Goal: Task Accomplishment & Management: Manage account settings

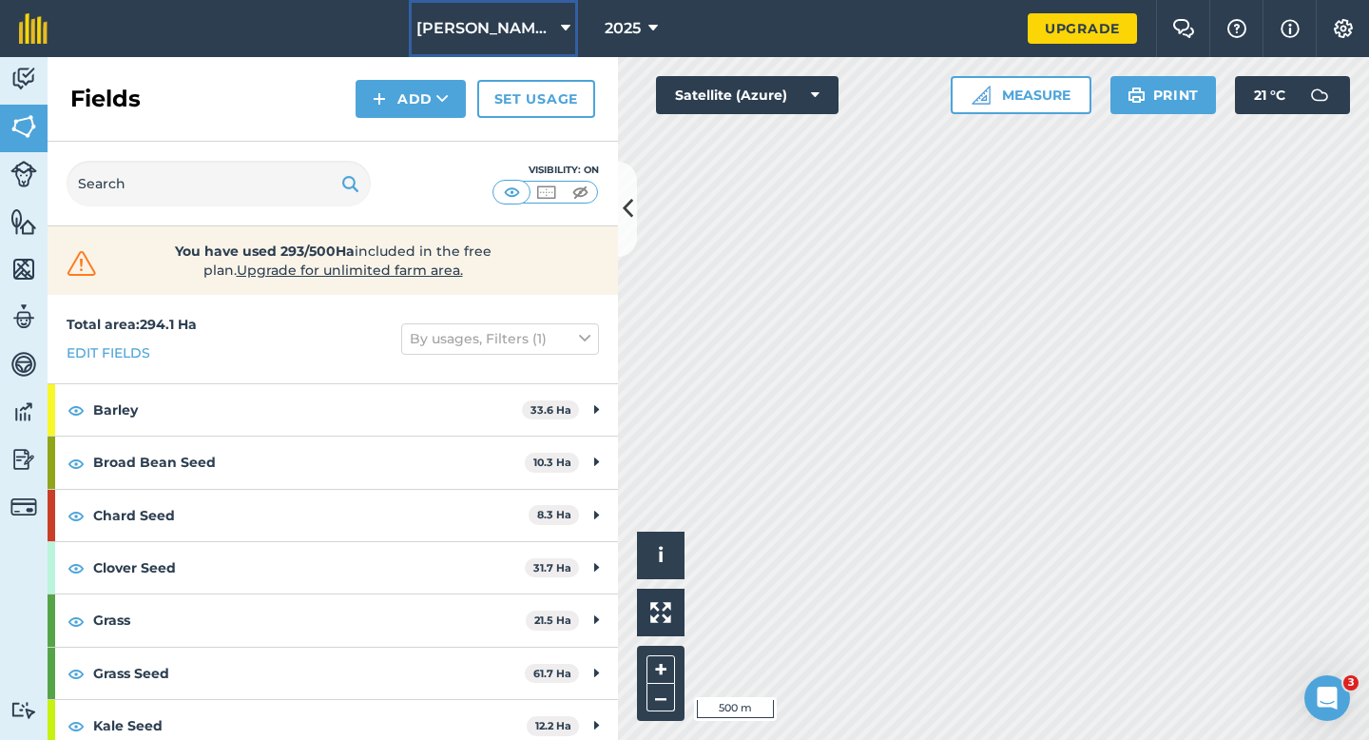
click at [539, 23] on button "[PERSON_NAME] & Sons" at bounding box center [493, 28] width 169 height 57
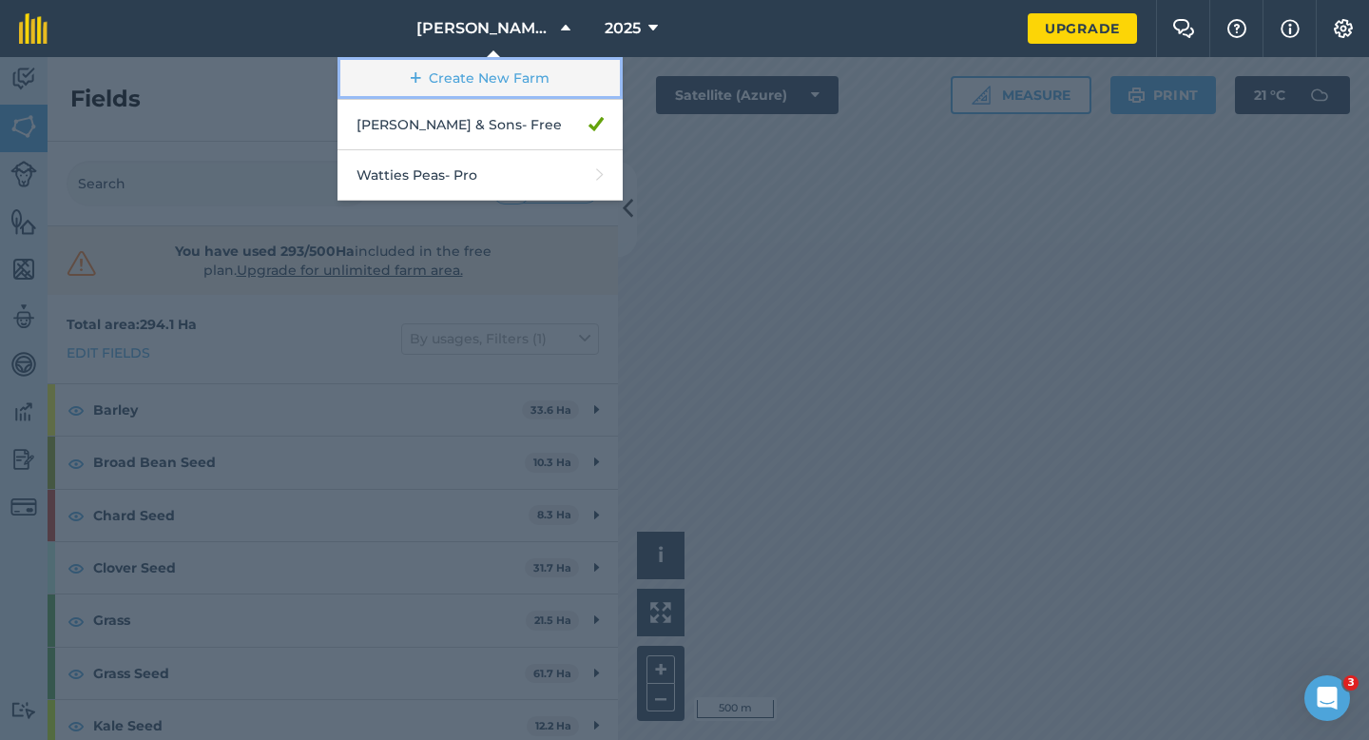
click at [509, 87] on link "Create New Farm" at bounding box center [480, 78] width 285 height 43
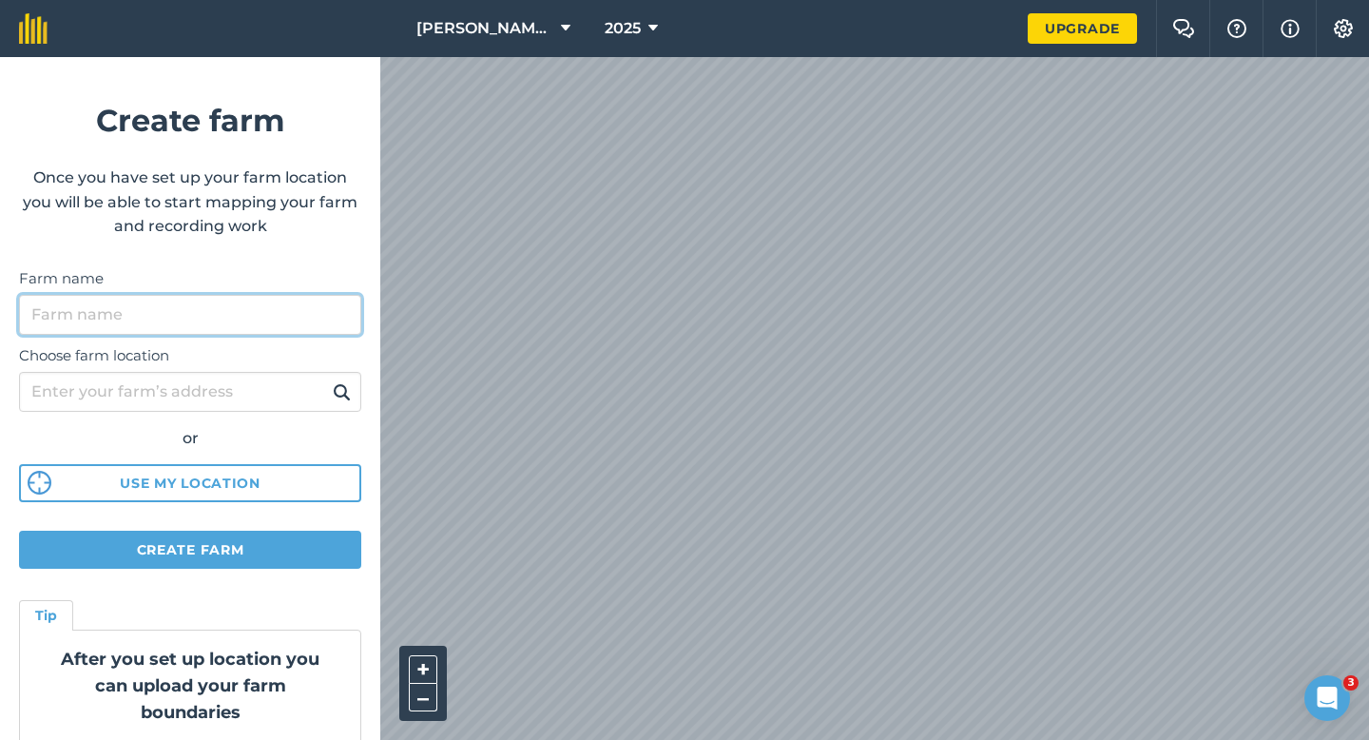
click at [301, 333] on input "Farm name" at bounding box center [190, 315] width 342 height 40
type input "[PERSON_NAME] Farming LTD"
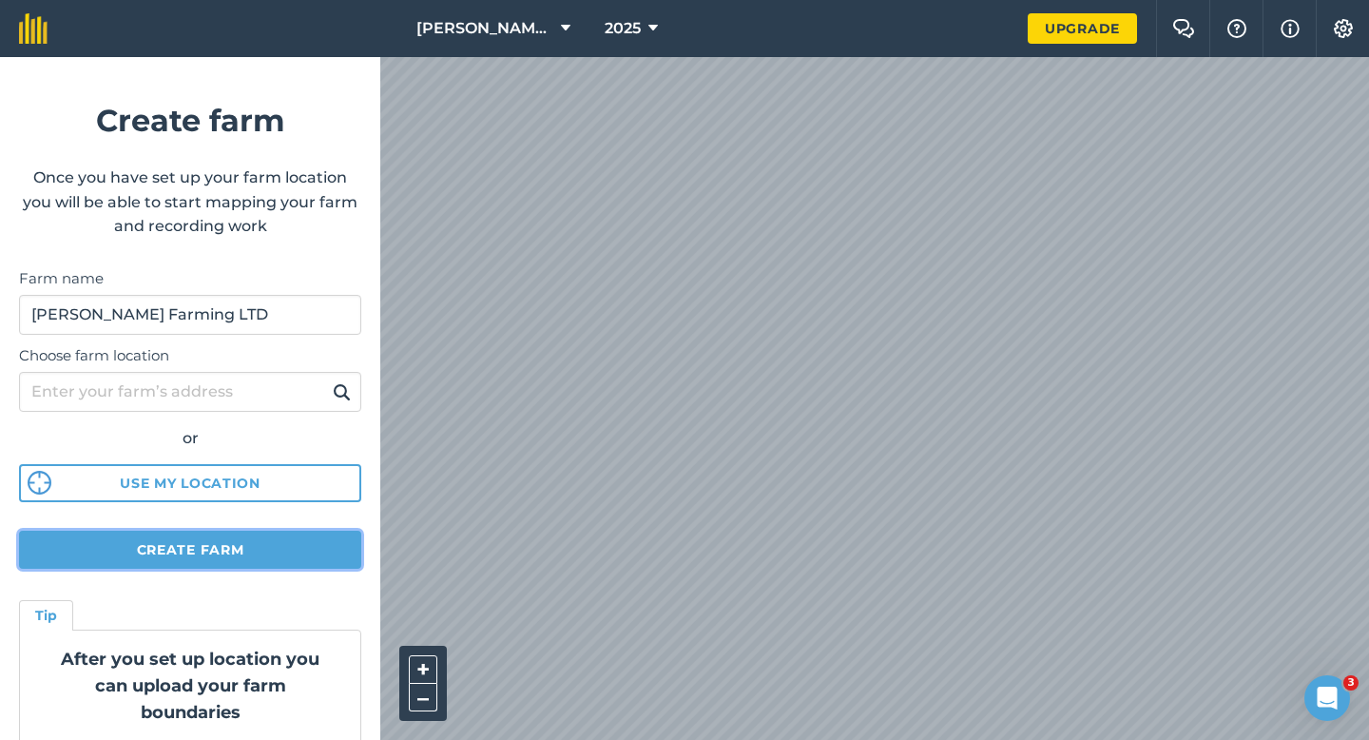
click at [304, 550] on button "Create farm" at bounding box center [190, 550] width 342 height 38
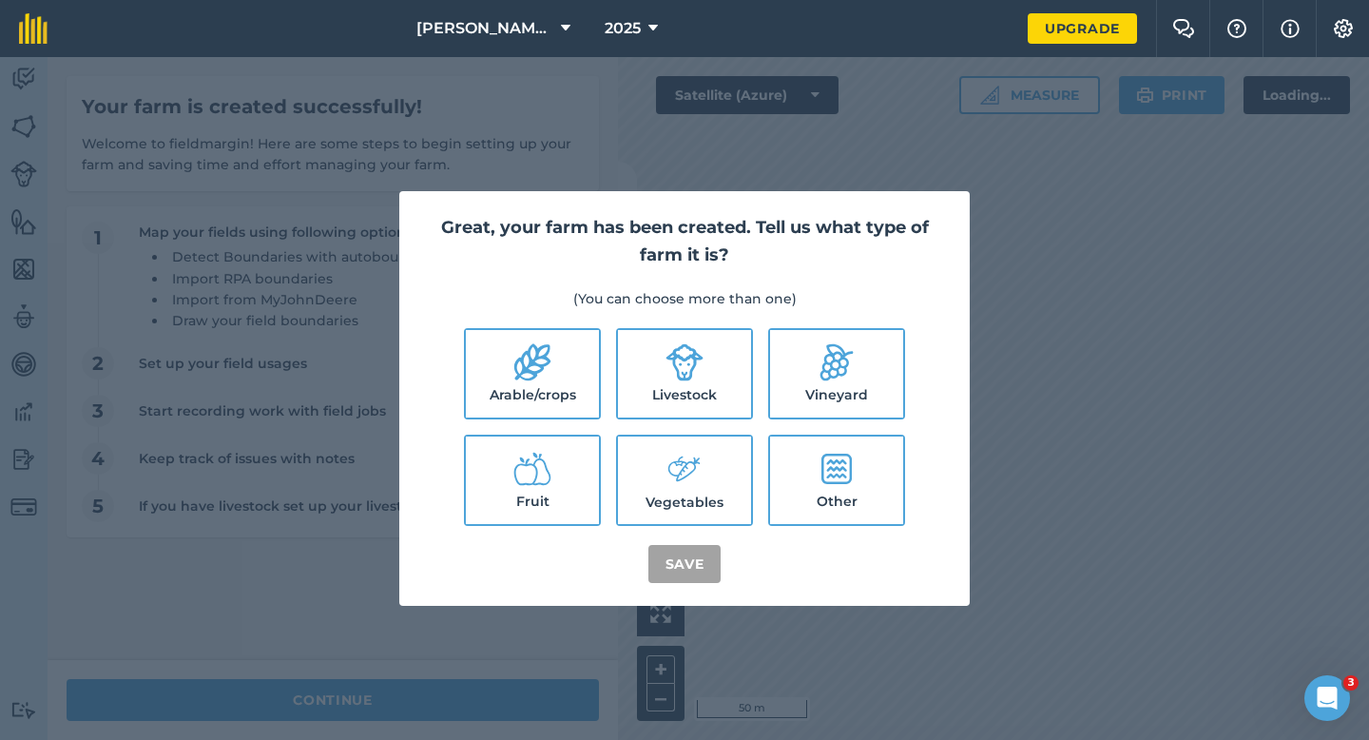
click at [520, 381] on label "Arable/crops" at bounding box center [532, 373] width 133 height 87
checkbox input "true"
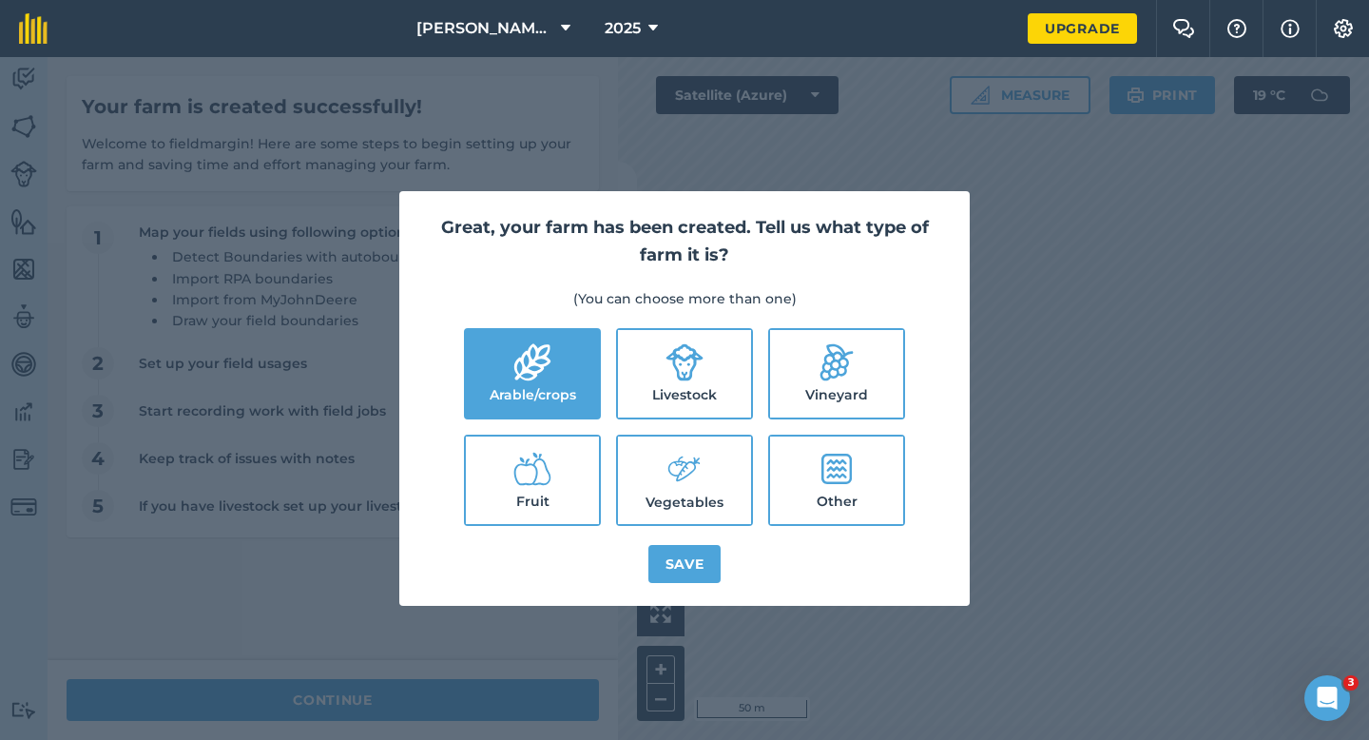
click at [636, 382] on label "Livestock" at bounding box center [684, 373] width 133 height 87
checkbox input "true"
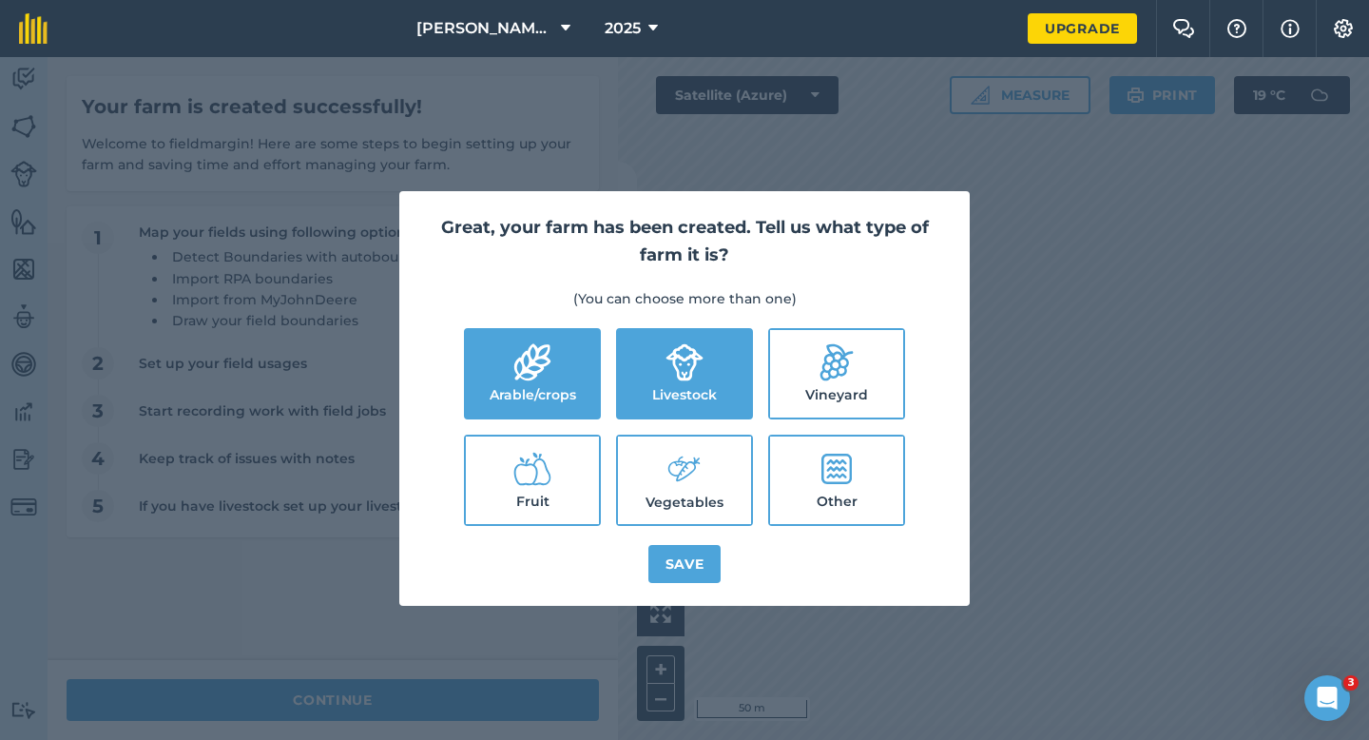
click at [664, 459] on label "Vegetables" at bounding box center [684, 479] width 133 height 87
checkbox input "true"
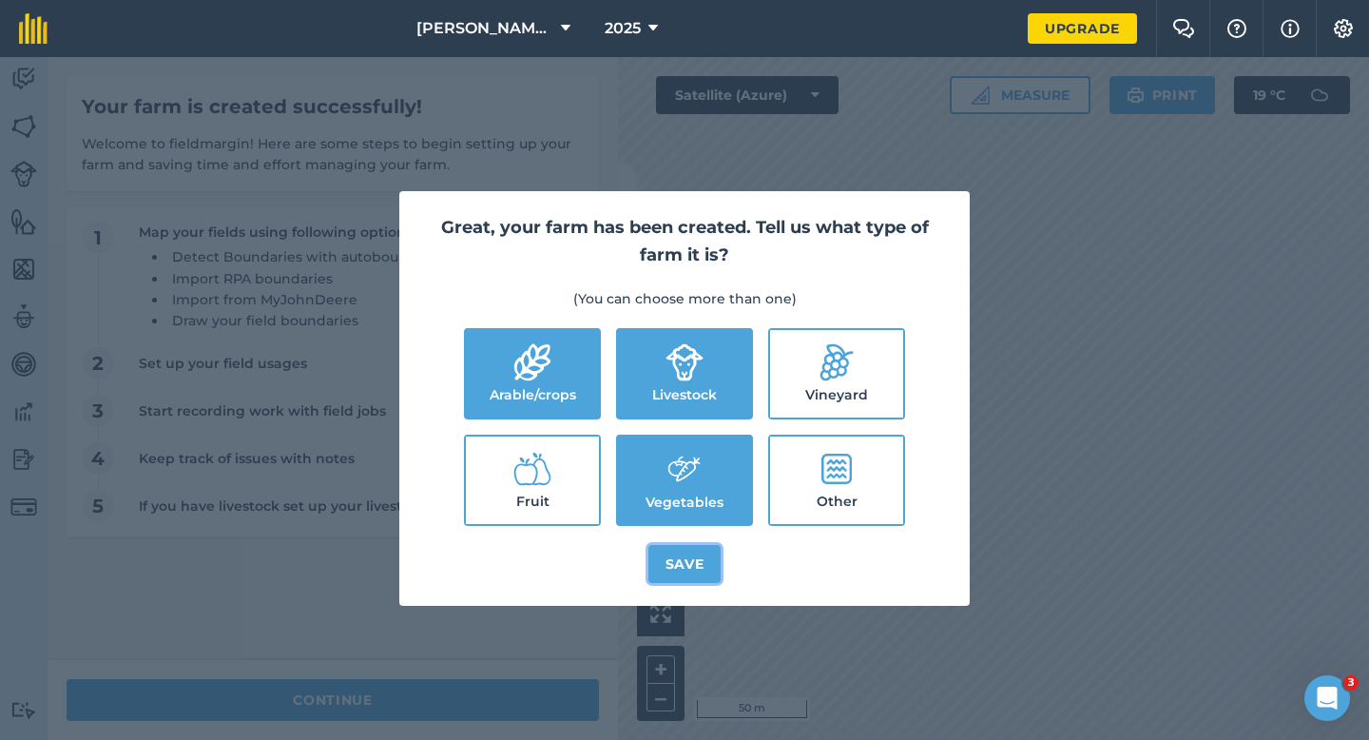
click at [708, 573] on button "Save" at bounding box center [685, 564] width 73 height 38
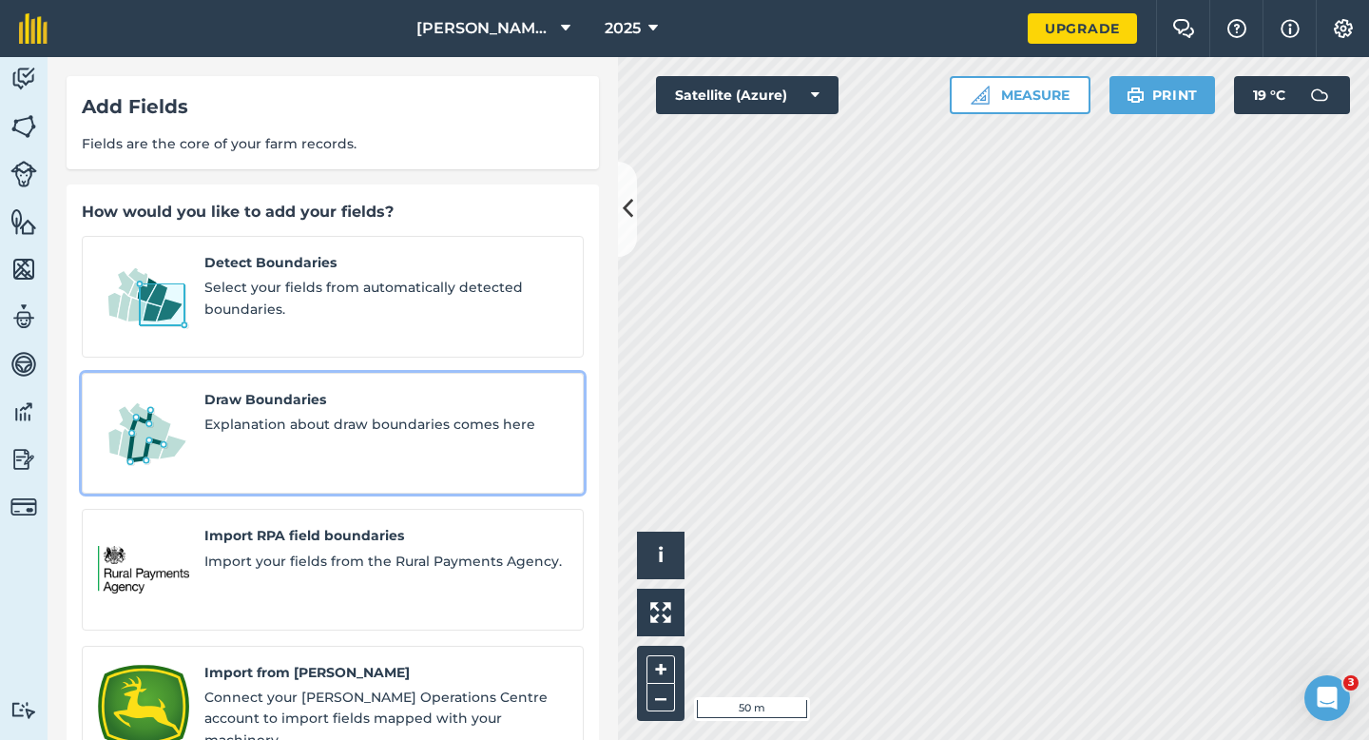
click at [163, 447] on link "Draw Boundaries Explanation about draw boundaries comes here" at bounding box center [333, 434] width 502 height 122
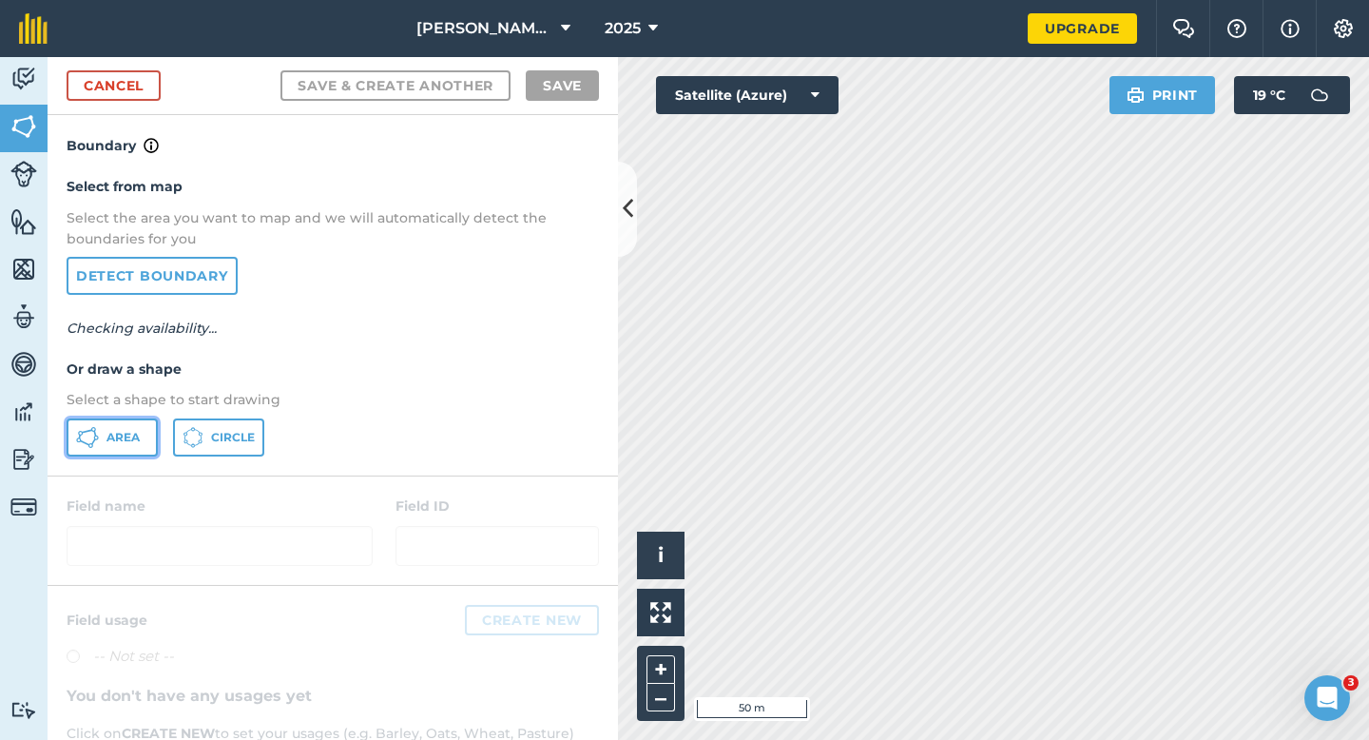
click at [100, 447] on button "Area" at bounding box center [112, 437] width 91 height 38
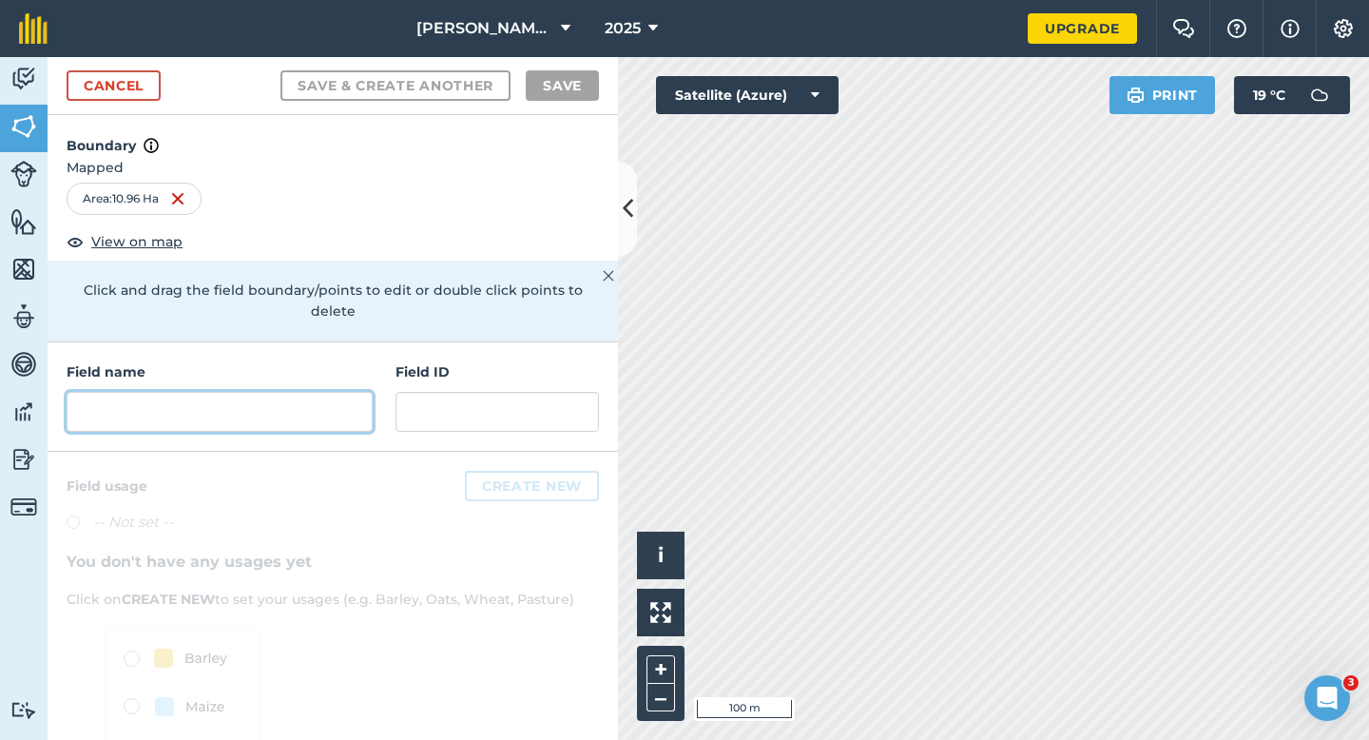
click at [350, 392] on input "text" at bounding box center [220, 412] width 306 height 40
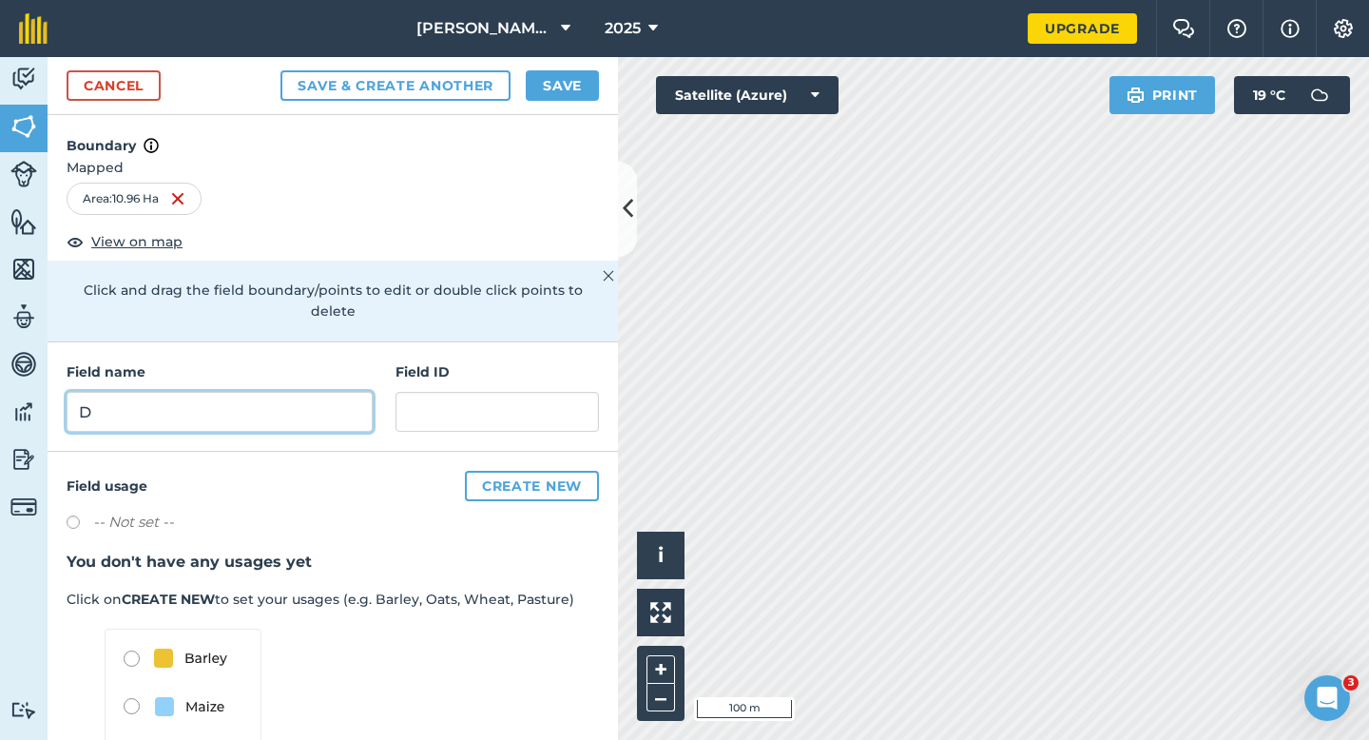
type input "D"
click at [559, 96] on button "Save" at bounding box center [562, 85] width 73 height 30
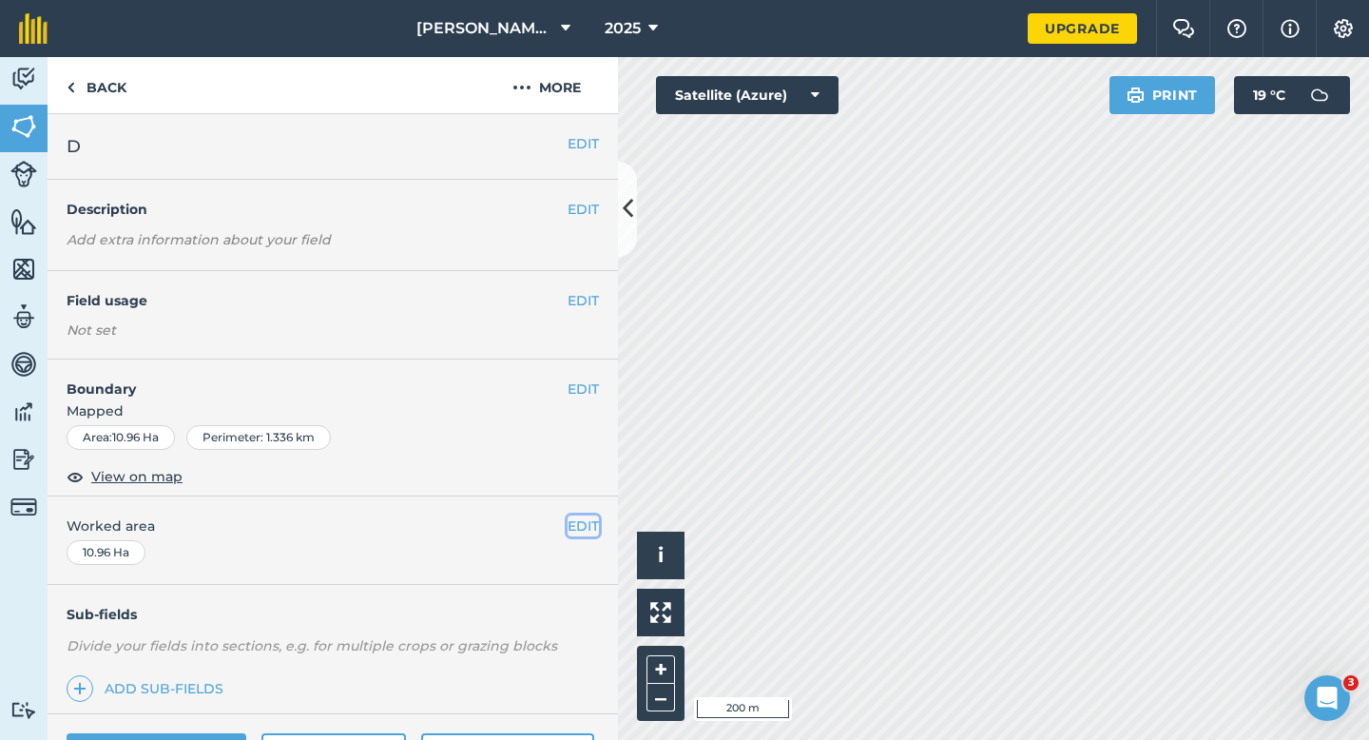
click at [588, 521] on button "EDIT" at bounding box center [583, 525] width 31 height 21
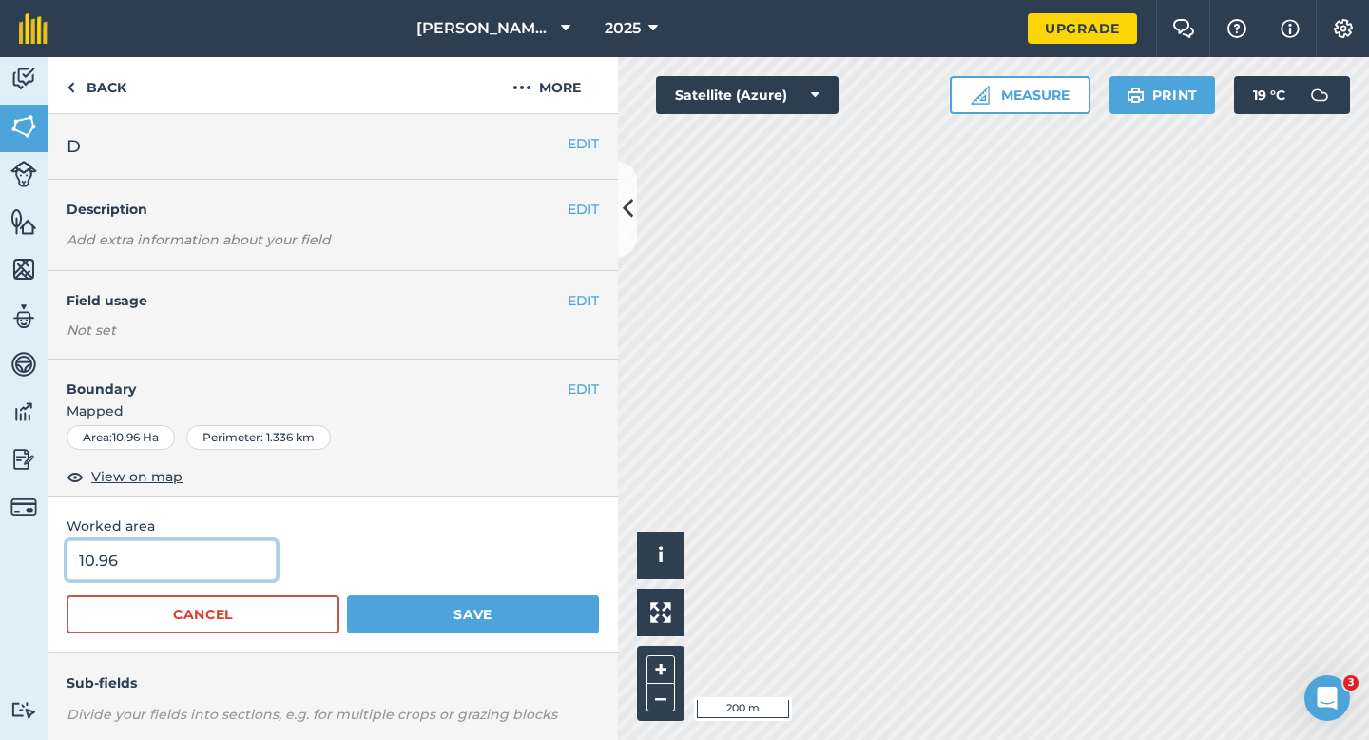
type input "11"
click at [259, 560] on input "11" at bounding box center [172, 560] width 210 height 40
click at [347, 595] on button "Save" at bounding box center [473, 614] width 252 height 38
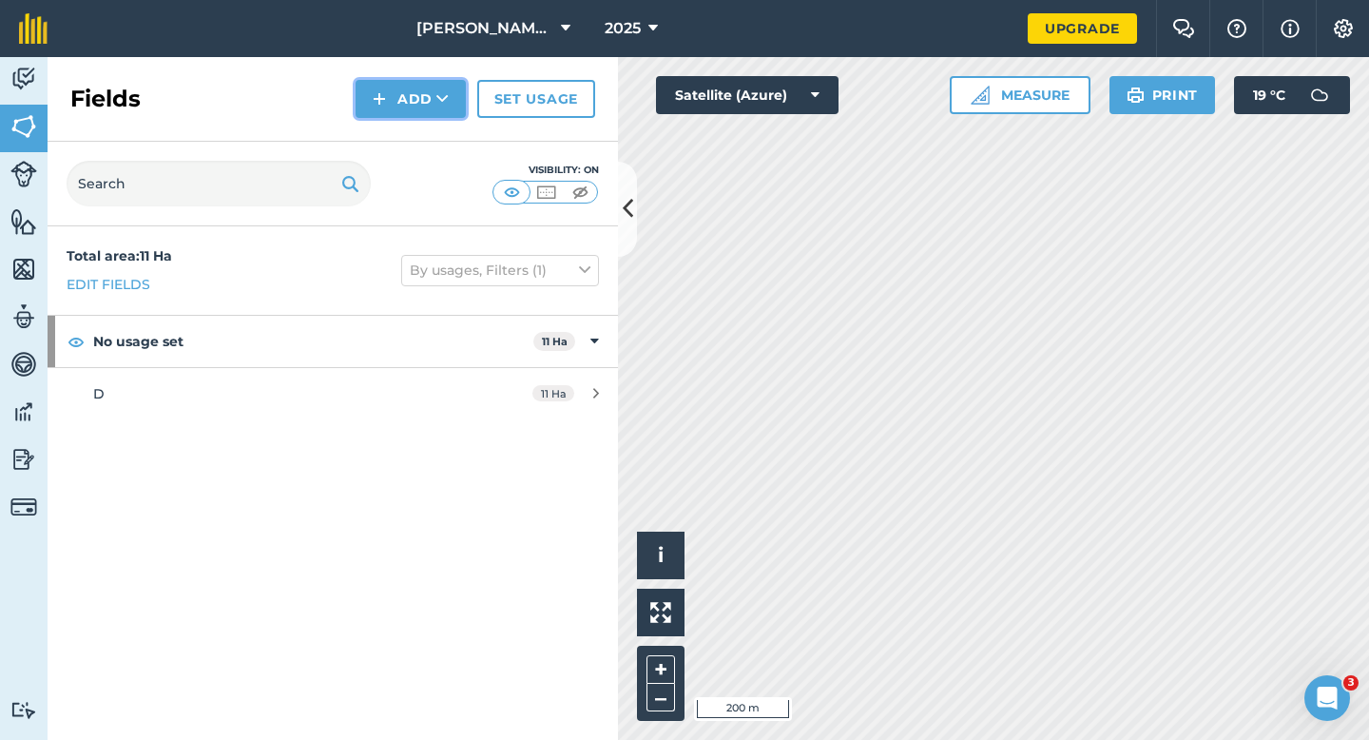
click at [385, 98] on img at bounding box center [379, 98] width 13 height 23
click at [391, 159] on link "Draw" at bounding box center [411, 142] width 105 height 42
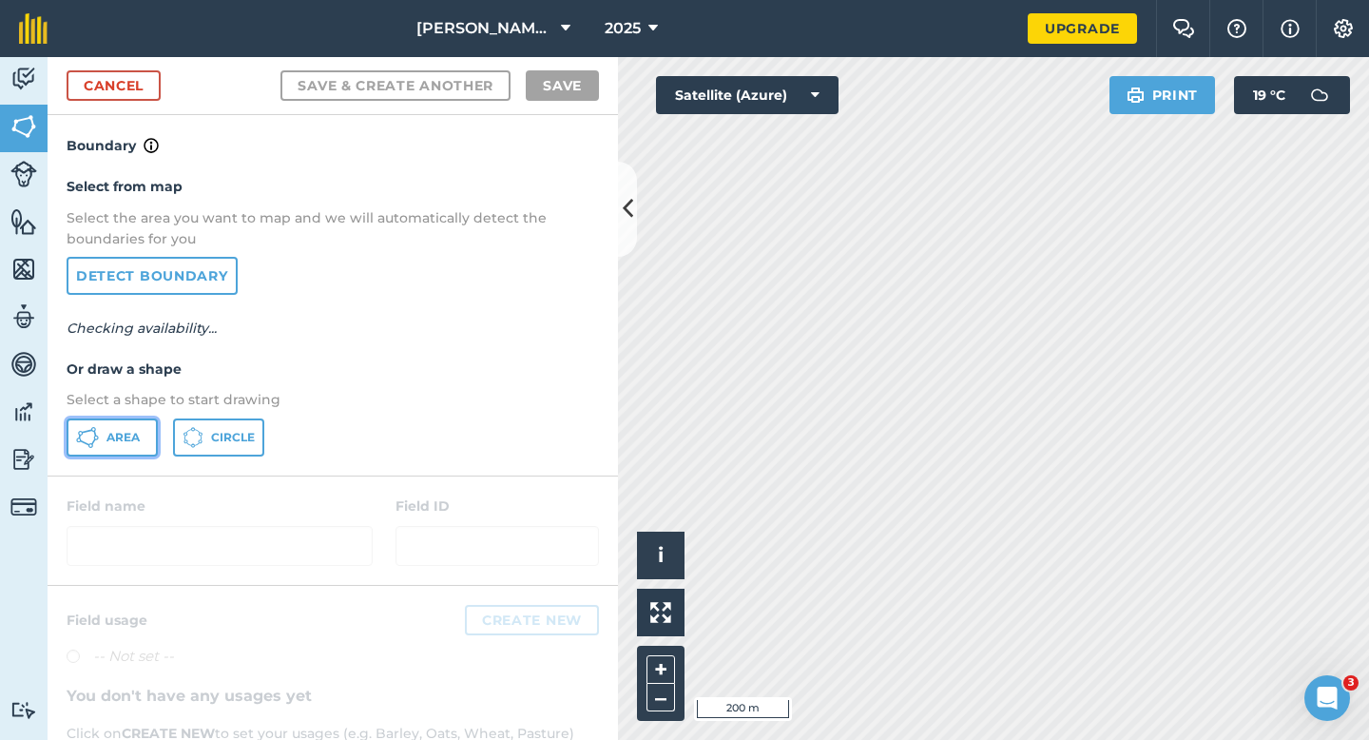
click at [128, 445] on button "Area" at bounding box center [112, 437] width 91 height 38
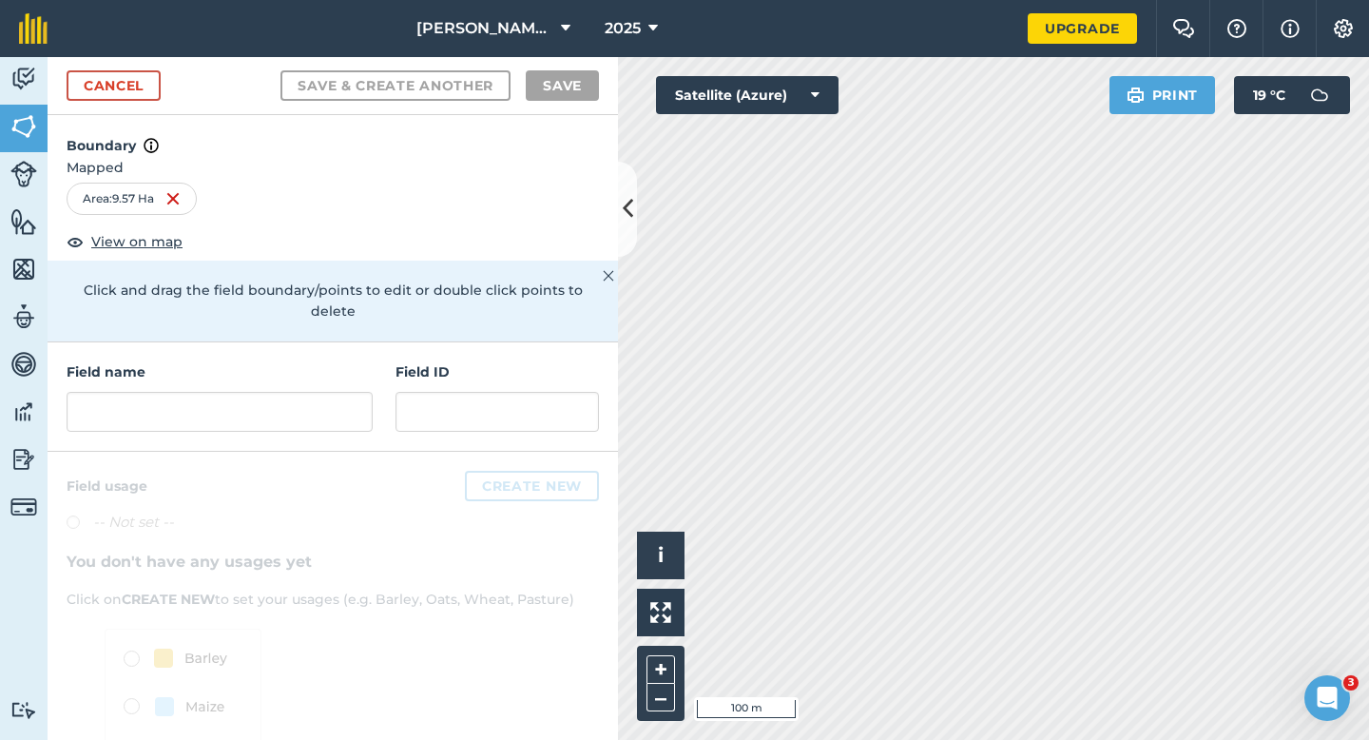
click at [274, 425] on div "Field name Field ID" at bounding box center [333, 396] width 571 height 109
click at [274, 417] on div "Field name Field ID" at bounding box center [333, 396] width 571 height 109
click at [270, 403] on input "text" at bounding box center [220, 412] width 306 height 40
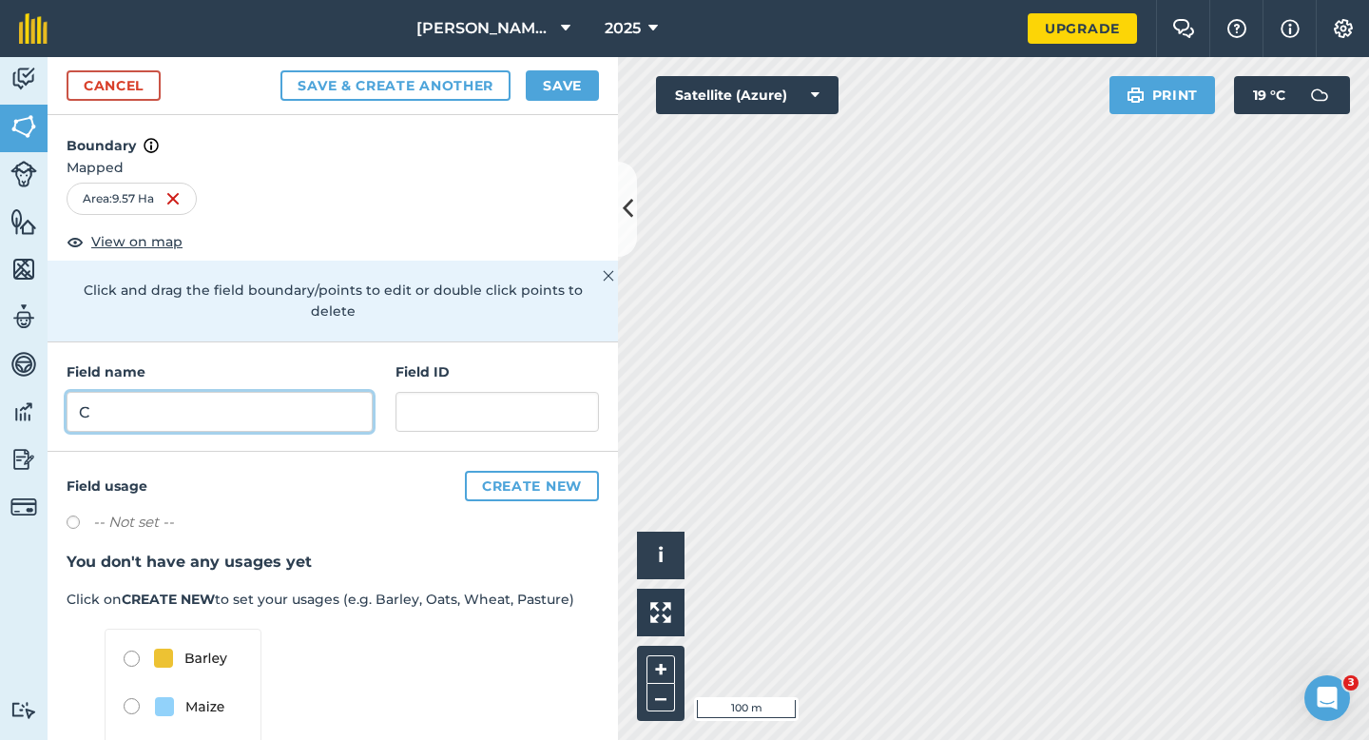
type input "C"
click at [556, 75] on button "Save" at bounding box center [562, 85] width 73 height 30
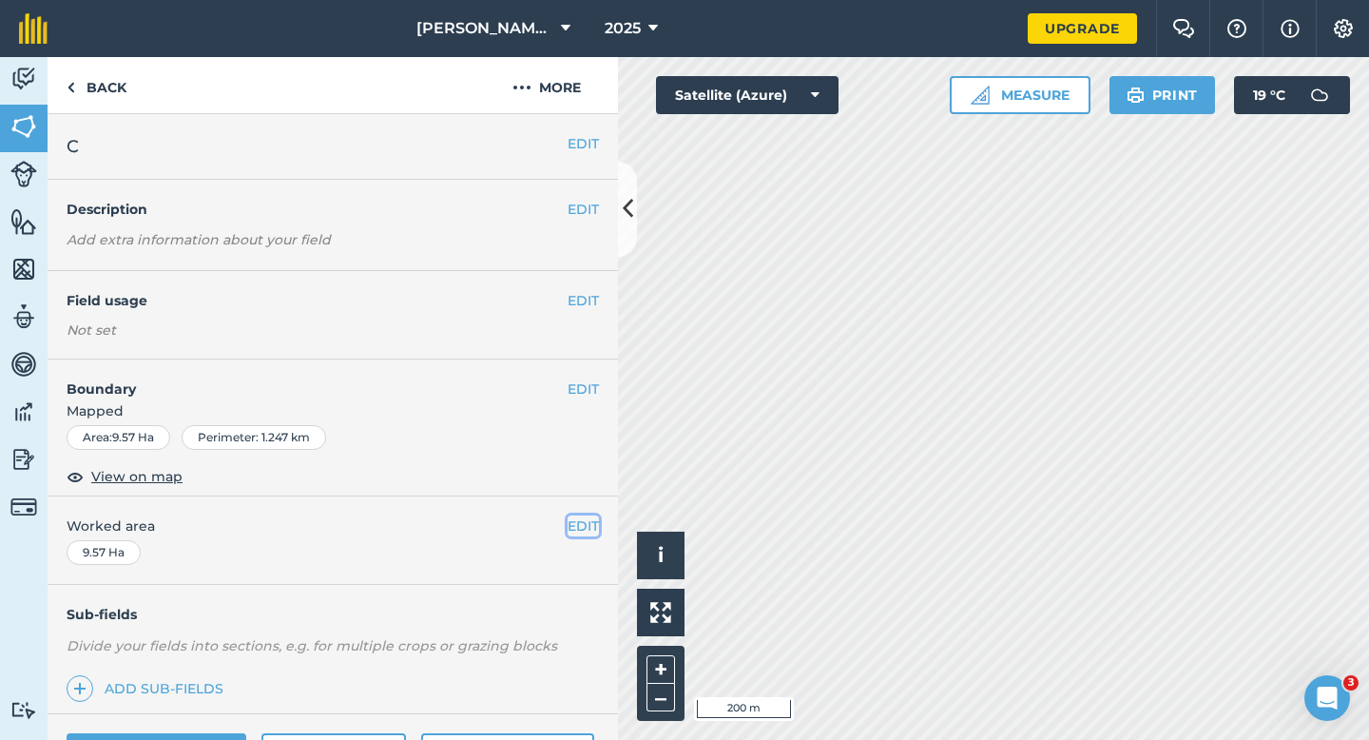
click at [583, 530] on button "EDIT" at bounding box center [583, 525] width 31 height 21
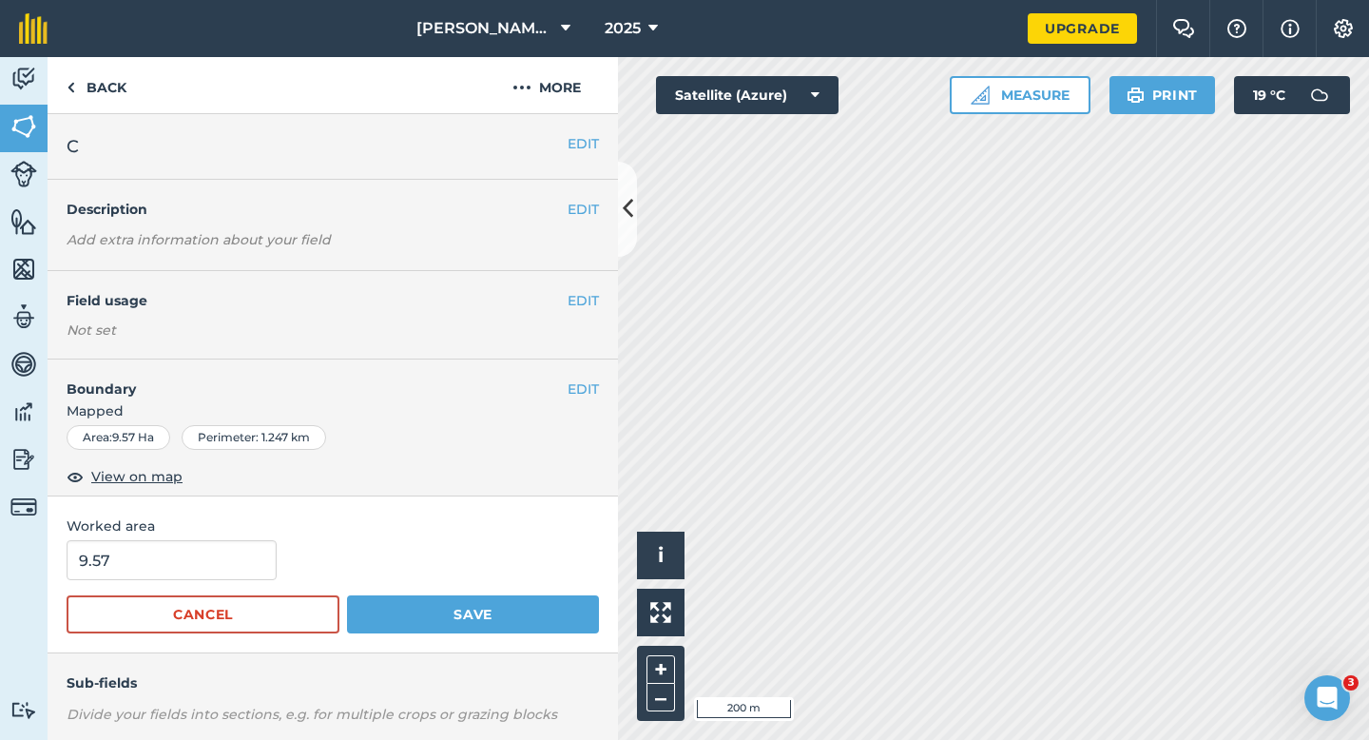
click at [207, 538] on div "Worked area 9.57 Cancel Save" at bounding box center [333, 574] width 571 height 157
click at [207, 545] on input "9.57" at bounding box center [172, 560] width 210 height 40
type input "10"
click at [347, 595] on button "Save" at bounding box center [473, 614] width 252 height 38
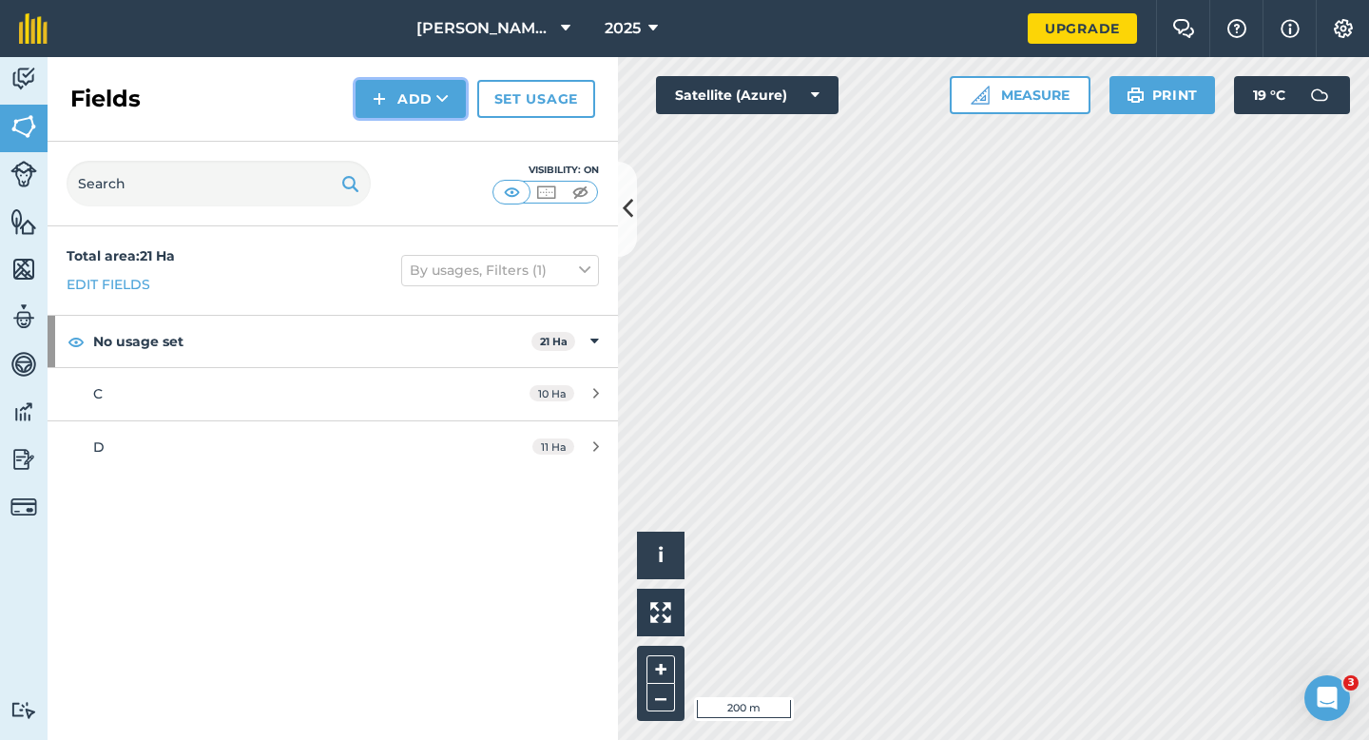
click at [388, 112] on button "Add" at bounding box center [411, 99] width 110 height 38
click at [388, 137] on link "Draw" at bounding box center [411, 142] width 105 height 42
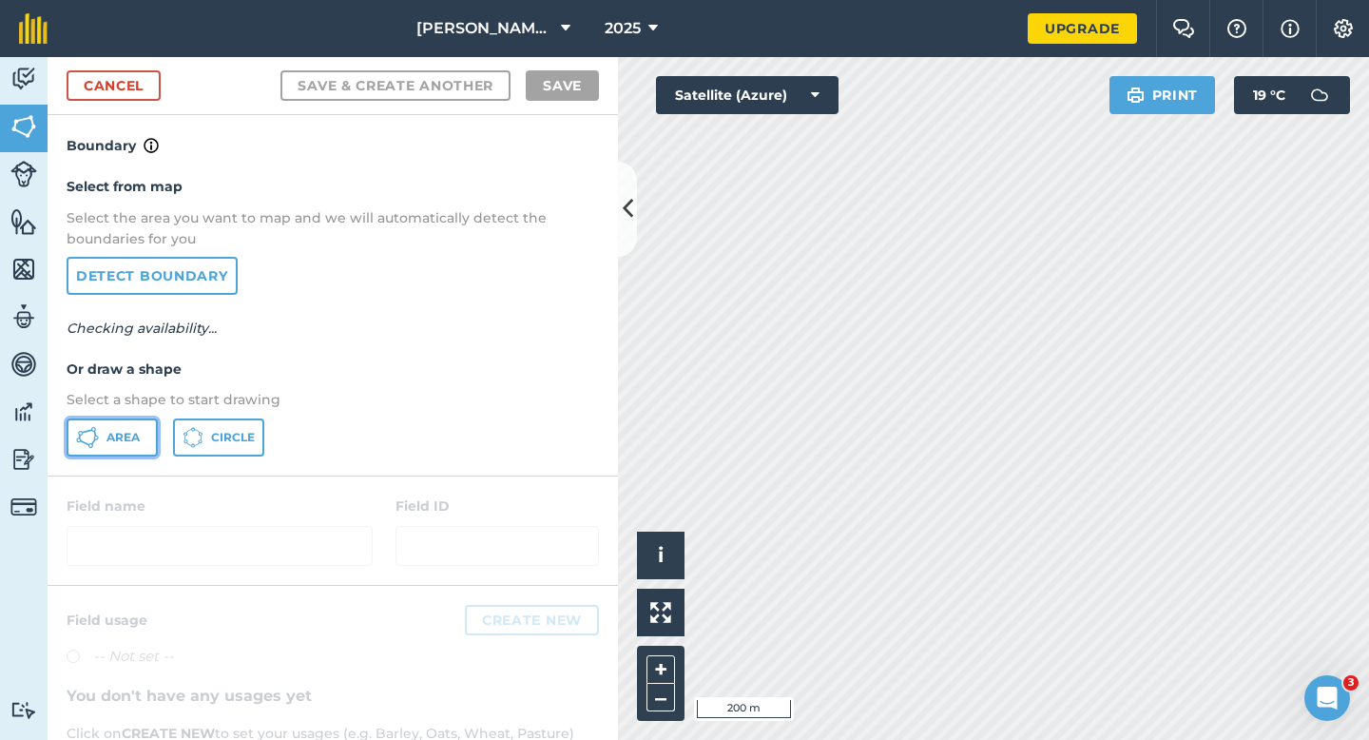
click at [140, 446] on button "Area" at bounding box center [112, 437] width 91 height 38
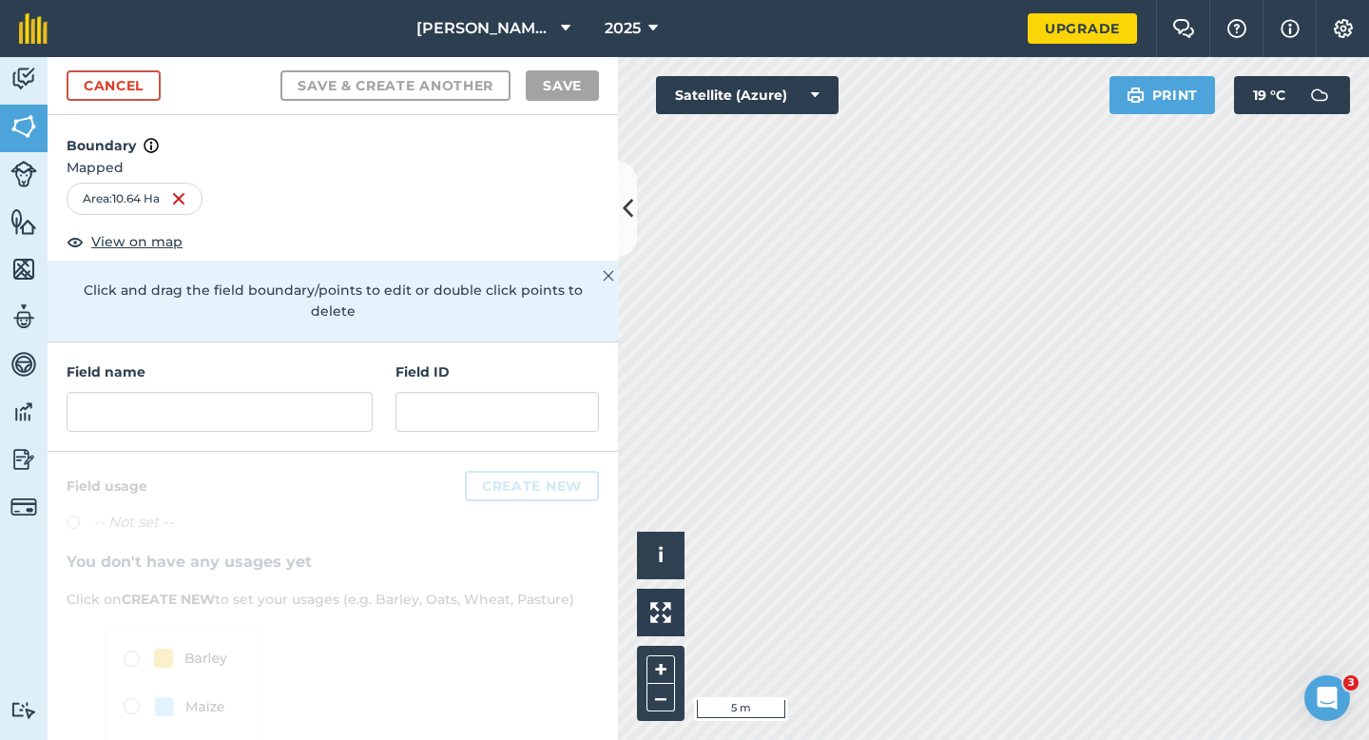
click at [169, 452] on div at bounding box center [333, 658] width 571 height 412
click at [169, 398] on input "text" at bounding box center [220, 412] width 306 height 40
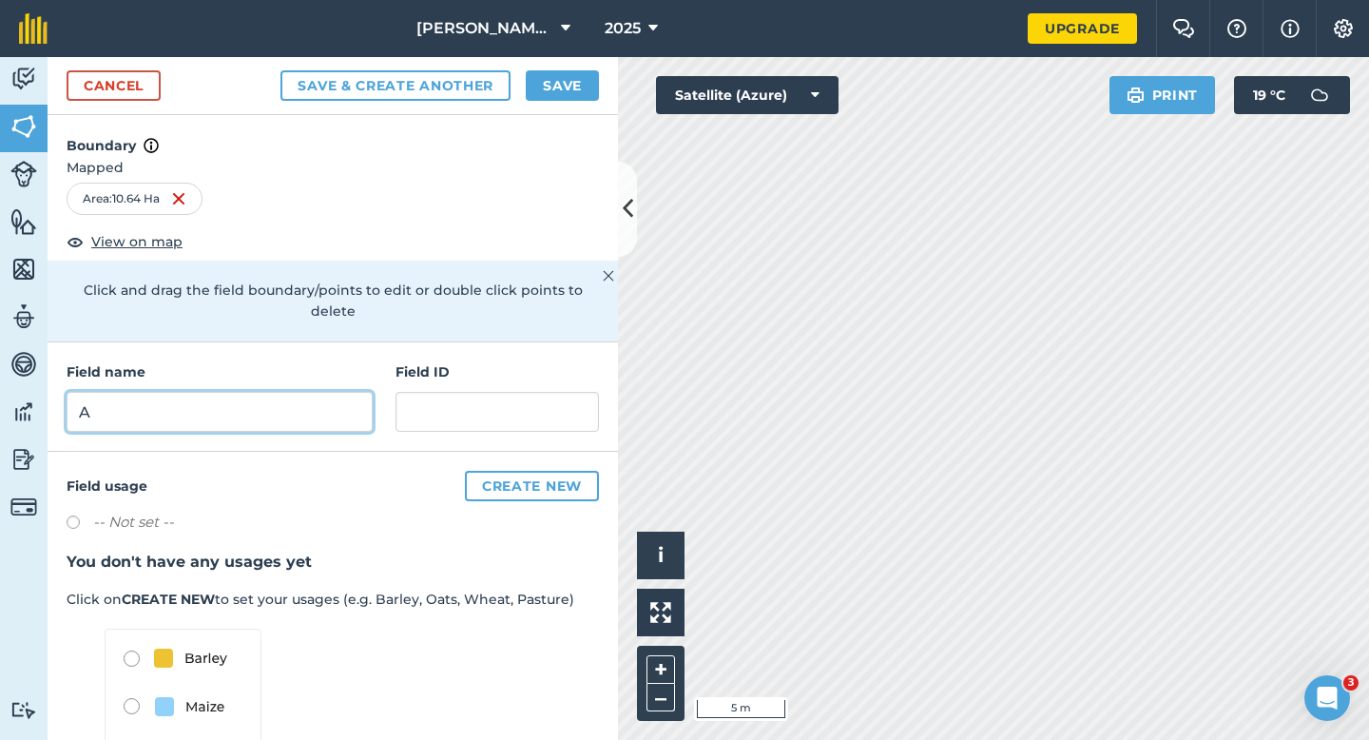
type input "A"
click at [553, 80] on button "Save" at bounding box center [562, 85] width 73 height 30
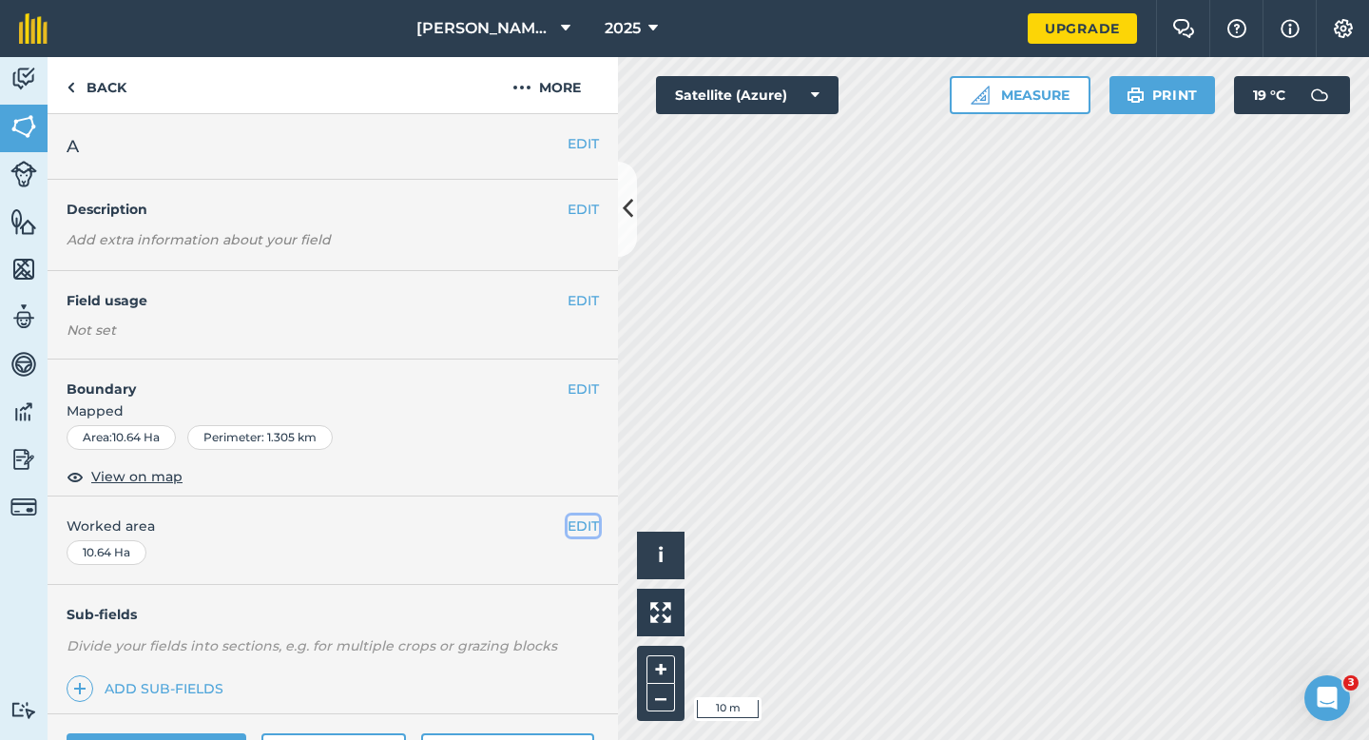
click at [594, 520] on button "EDIT" at bounding box center [583, 525] width 31 height 21
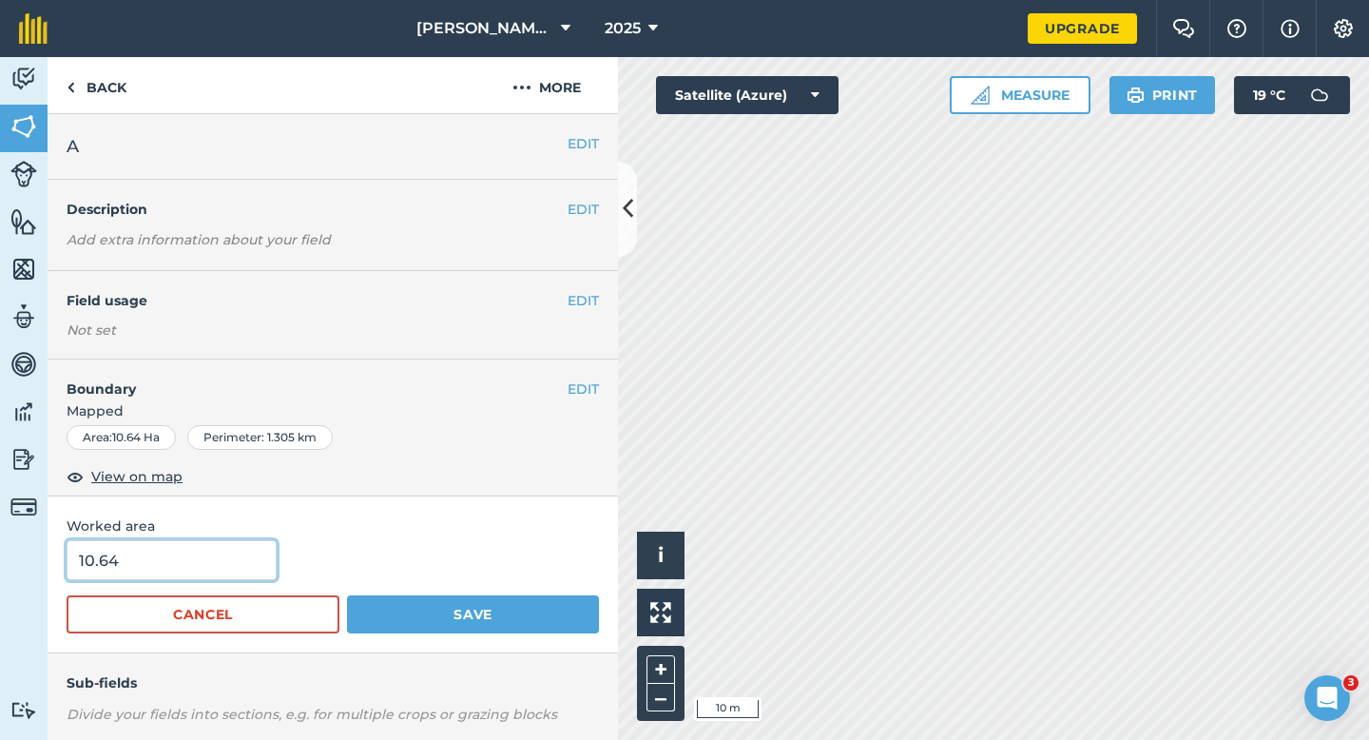
type input "11"
click at [222, 543] on input "11" at bounding box center [172, 560] width 210 height 40
click at [347, 595] on button "Save" at bounding box center [473, 614] width 252 height 38
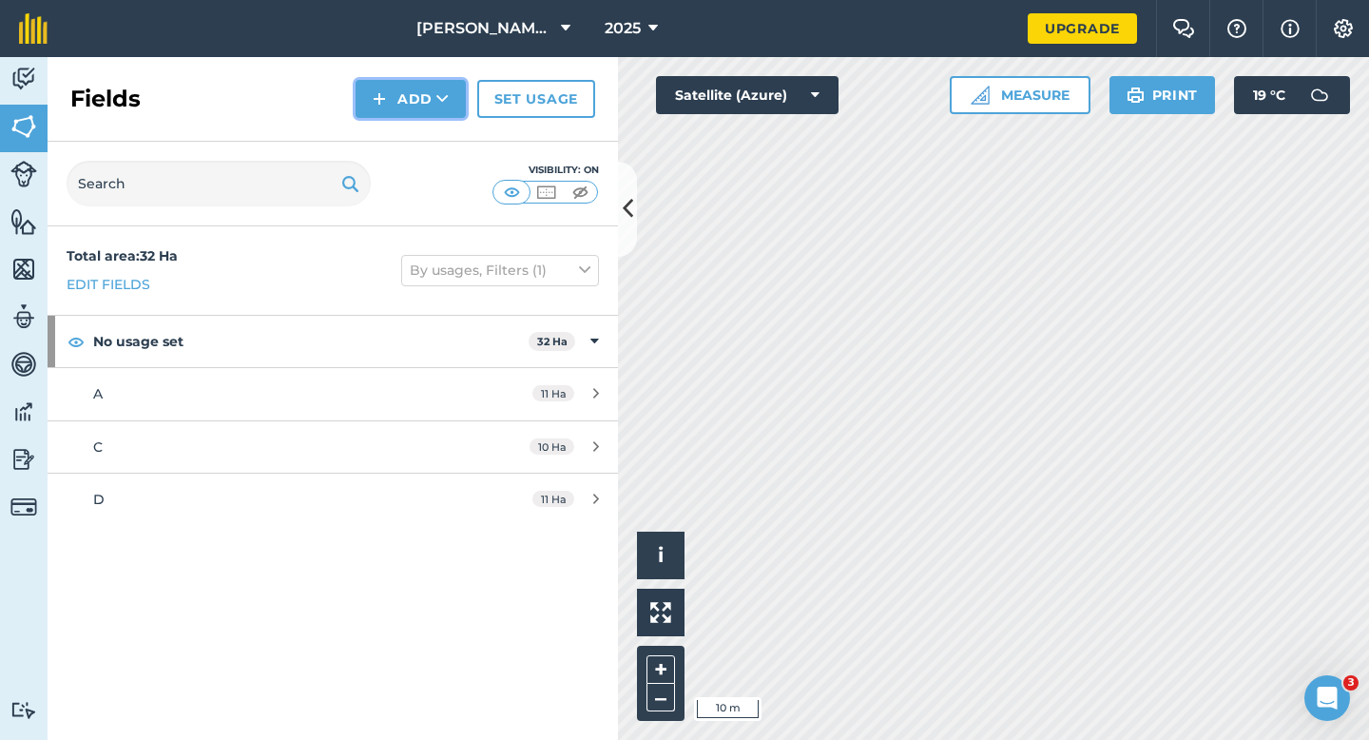
click at [401, 102] on button "Add" at bounding box center [411, 99] width 110 height 38
click at [401, 139] on link "Draw" at bounding box center [411, 142] width 105 height 42
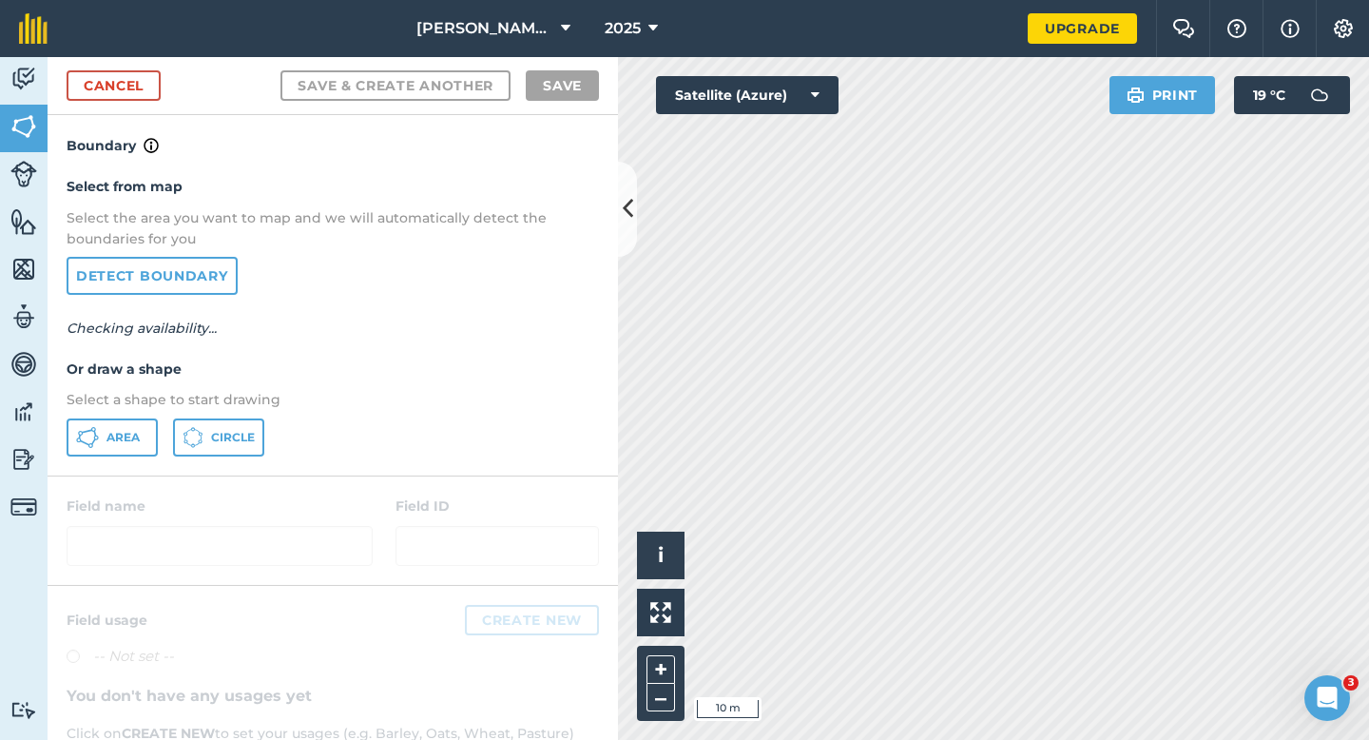
click at [138, 413] on div "Select from map Select the area you want to map and we will automatically detec…" at bounding box center [333, 316] width 571 height 318
click at [137, 417] on div "Select from map Select the area you want to map and we will automatically detec…" at bounding box center [333, 316] width 571 height 318
click at [97, 439] on icon at bounding box center [87, 437] width 23 height 23
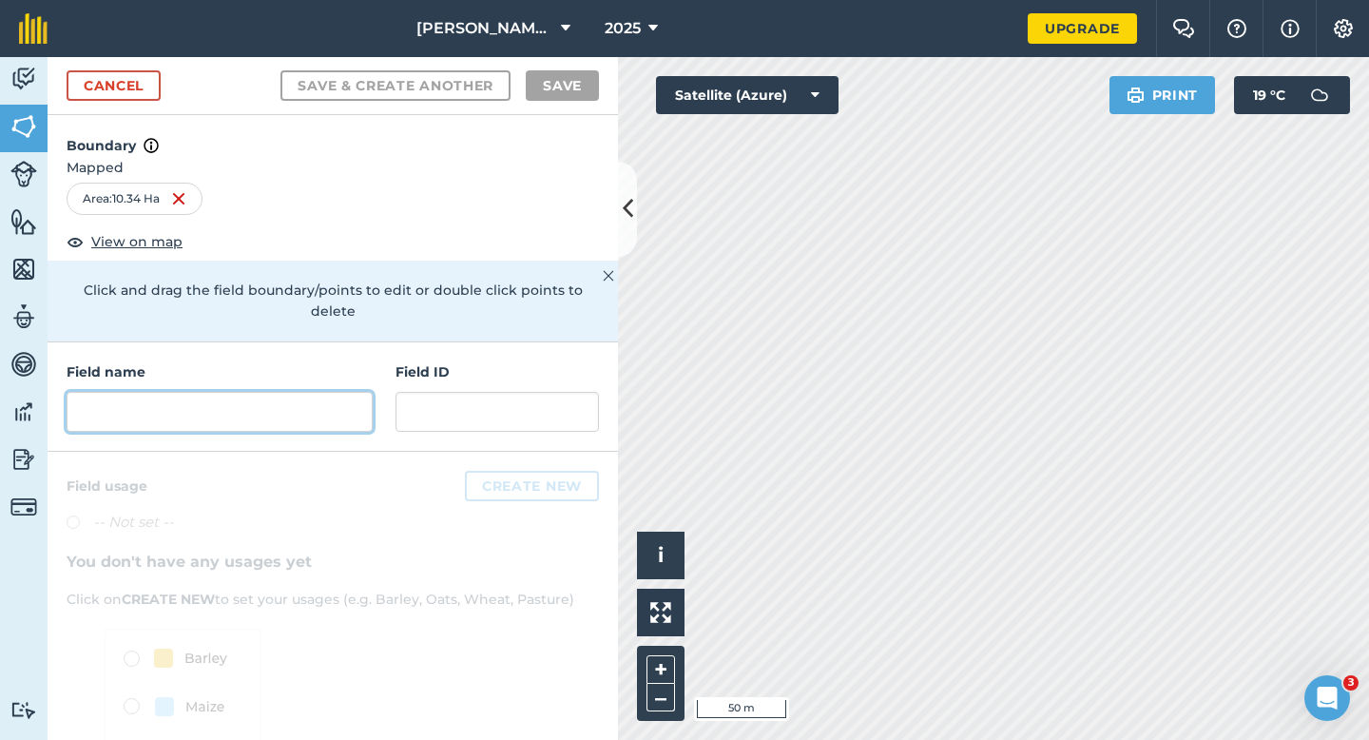
click at [158, 392] on input "text" at bounding box center [220, 412] width 306 height 40
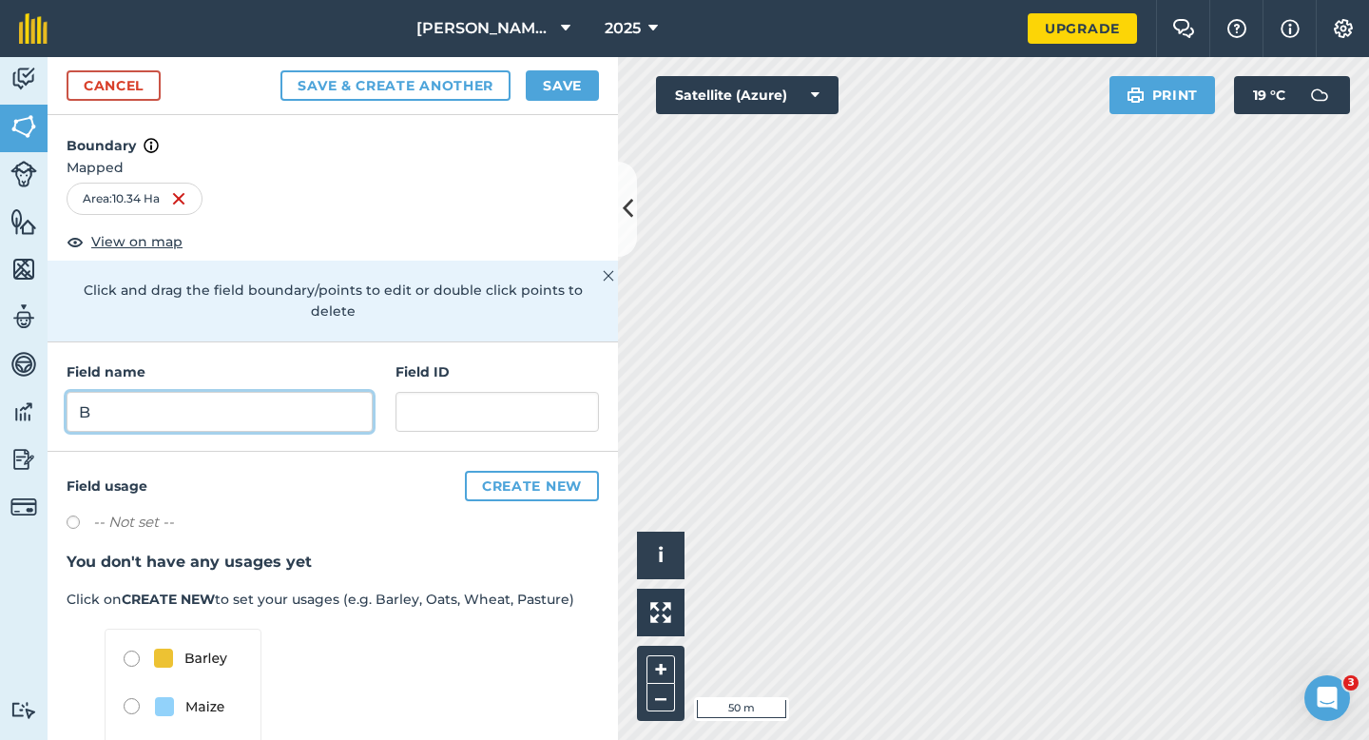
type input "B"
click at [535, 87] on button "Save" at bounding box center [562, 85] width 73 height 30
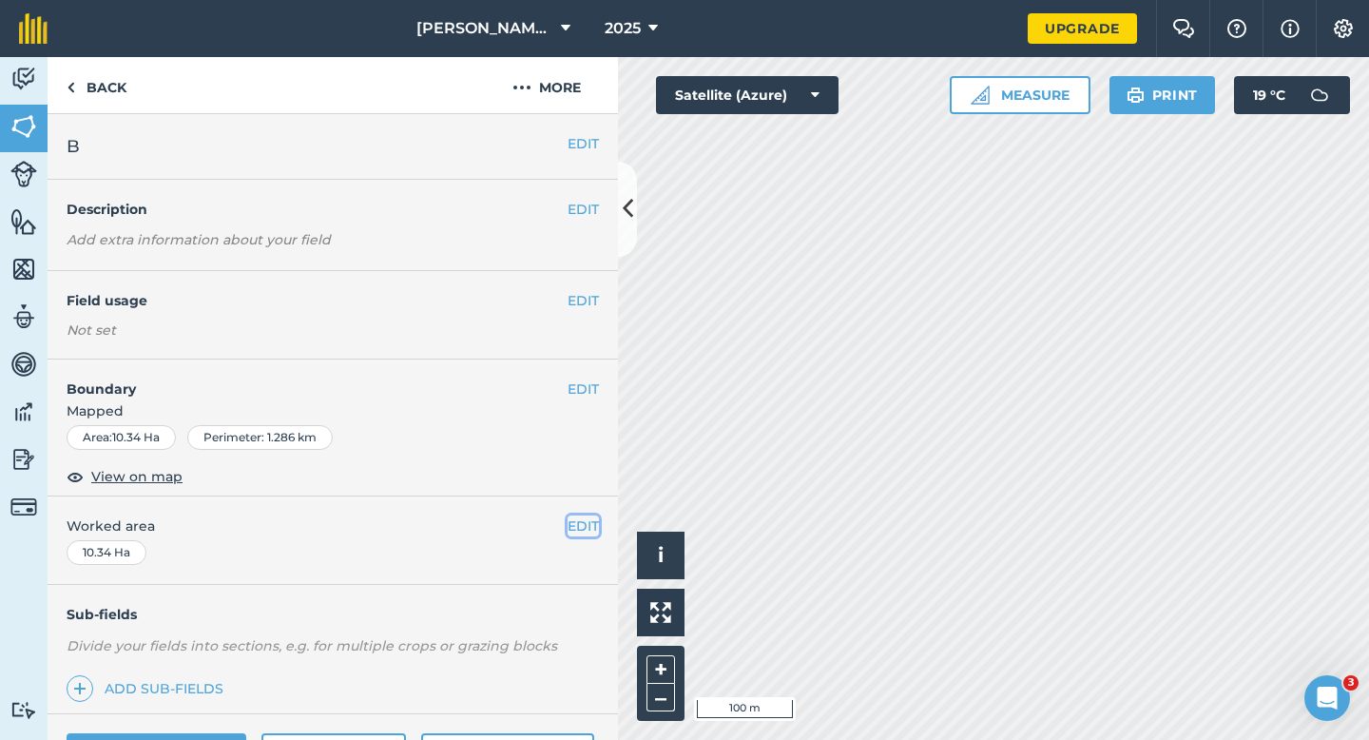
click at [593, 523] on button "EDIT" at bounding box center [583, 525] width 31 height 21
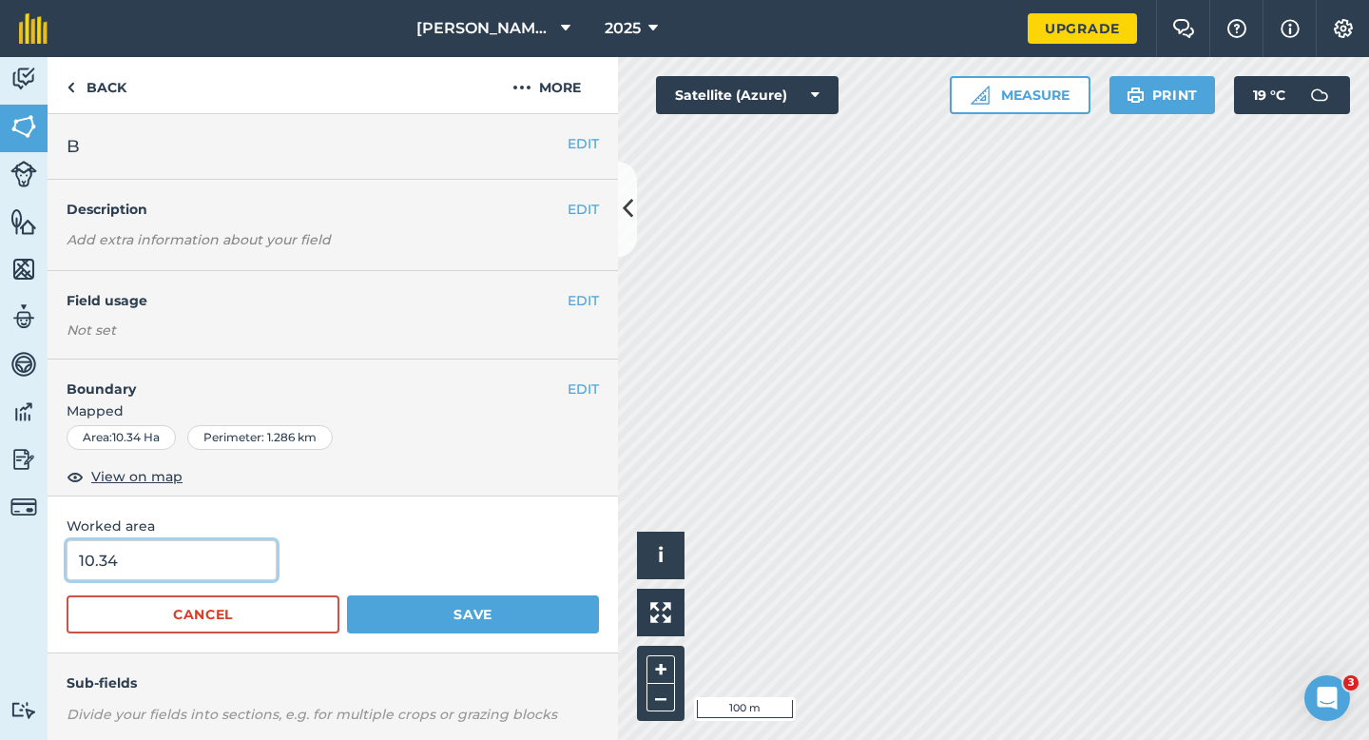
click at [148, 561] on input "10.34" at bounding box center [172, 560] width 210 height 40
type input "10"
click at [347, 595] on button "Save" at bounding box center [473, 614] width 252 height 38
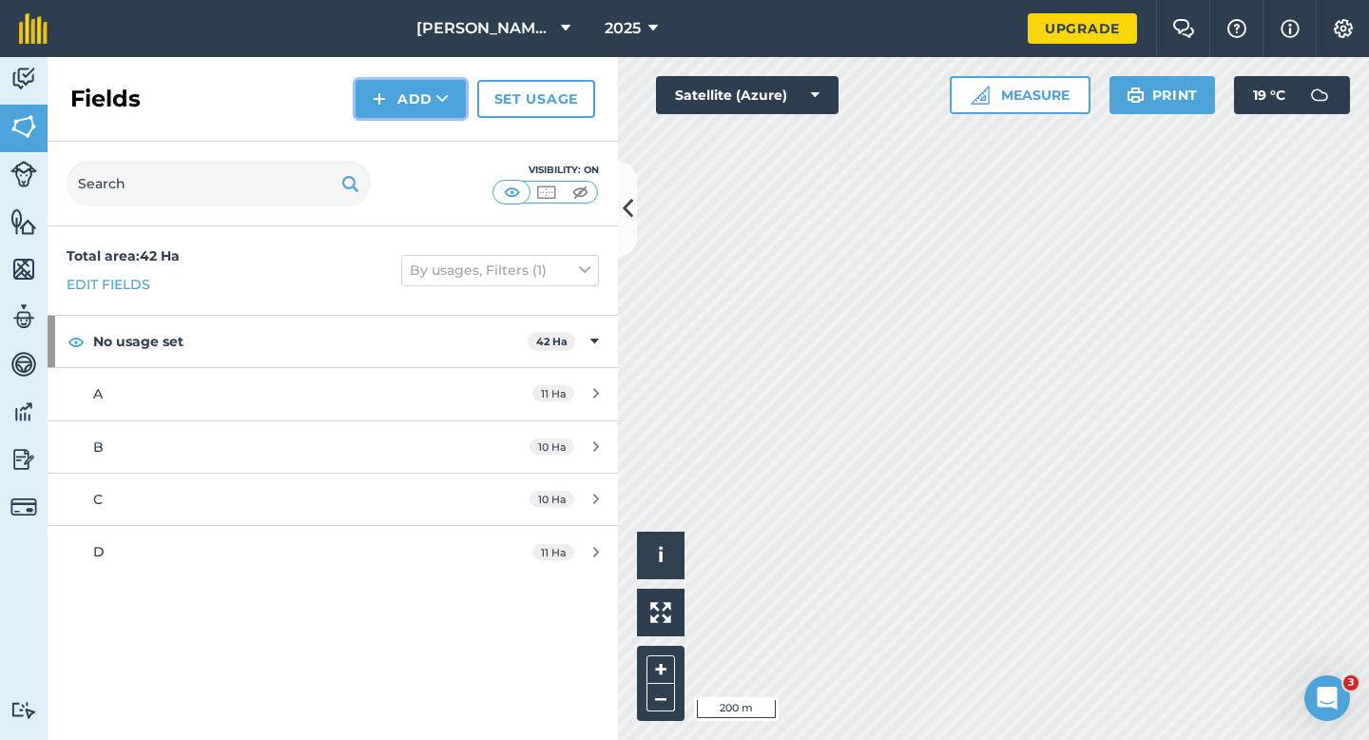
click at [403, 98] on button "Add" at bounding box center [411, 99] width 110 height 38
click at [404, 150] on link "Draw" at bounding box center [411, 142] width 105 height 42
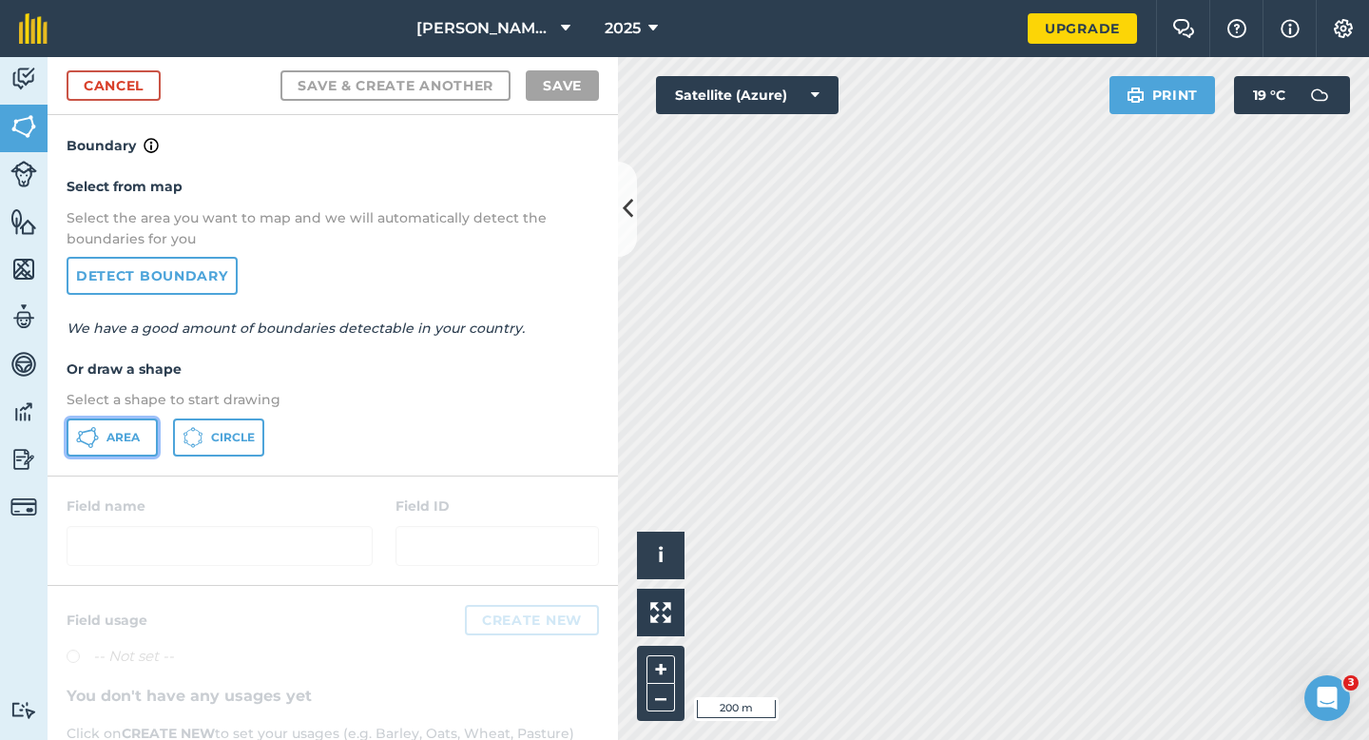
click at [113, 444] on button "Area" at bounding box center [112, 437] width 91 height 38
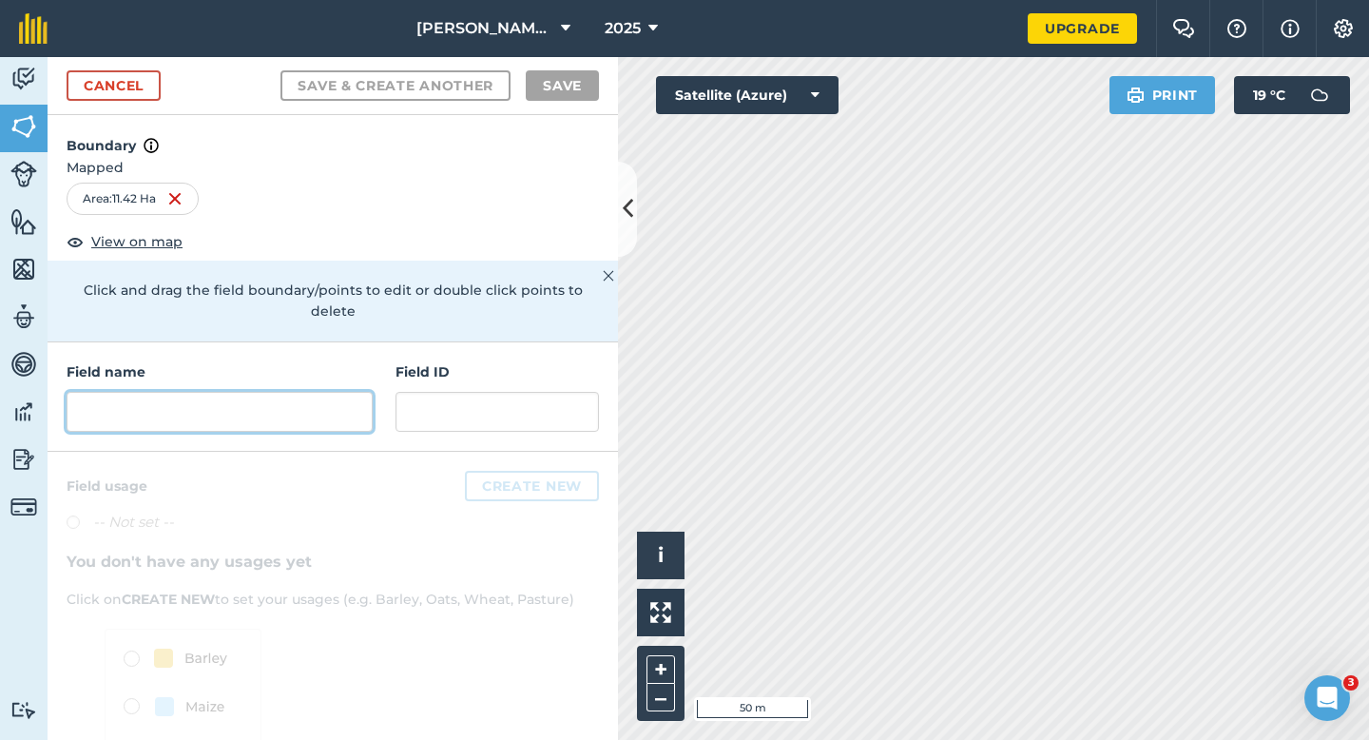
click at [238, 401] on input "text" at bounding box center [220, 412] width 306 height 40
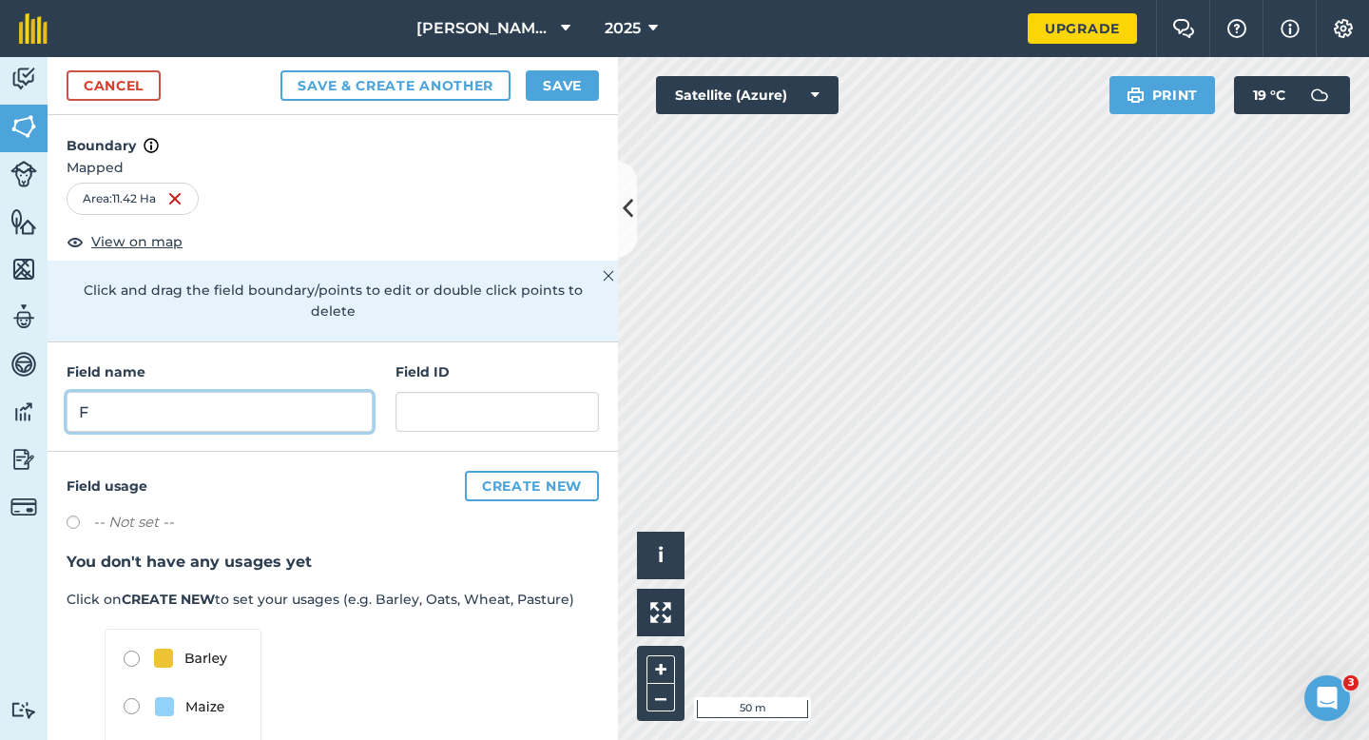
type input "F"
click at [547, 86] on button "Save" at bounding box center [562, 85] width 73 height 30
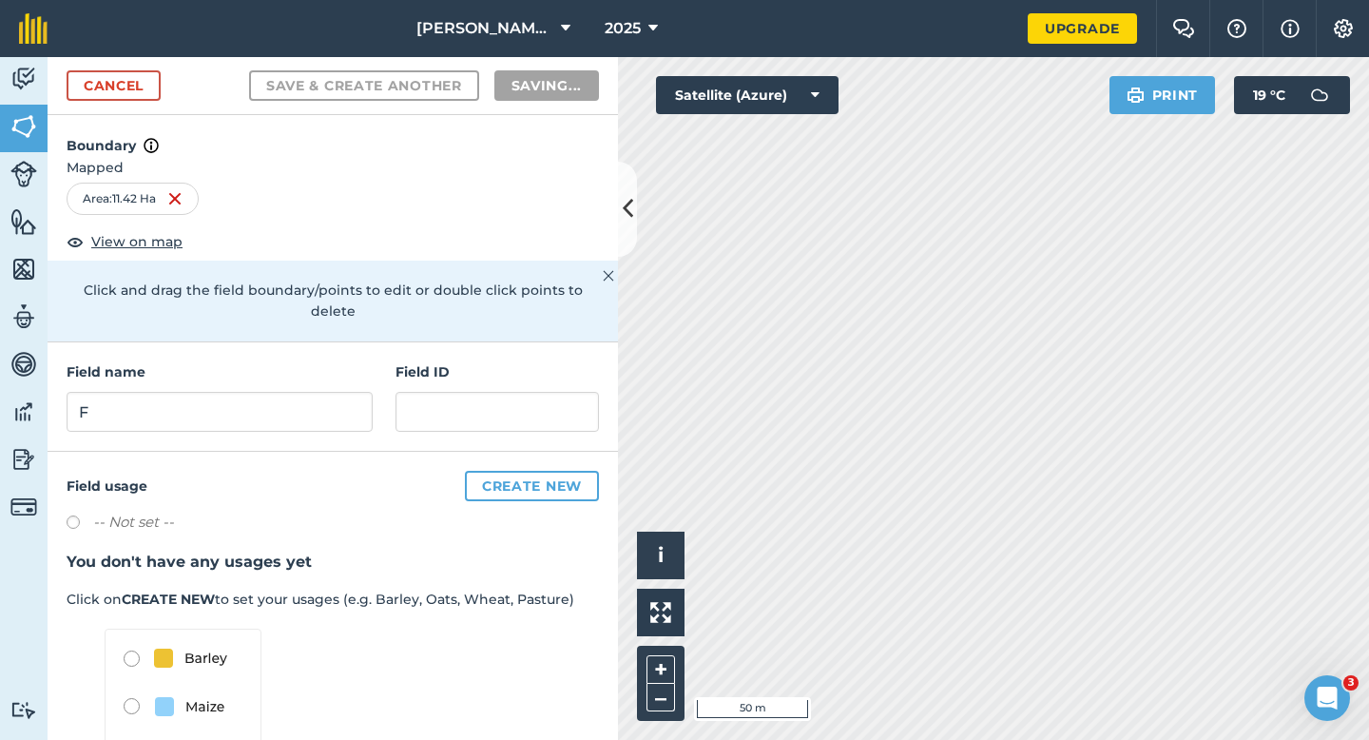
click at [843, 53] on div "[PERSON_NAME] Farming LTD 2025 Upgrade Farm Chat Help Info Settings Map printin…" at bounding box center [684, 370] width 1369 height 740
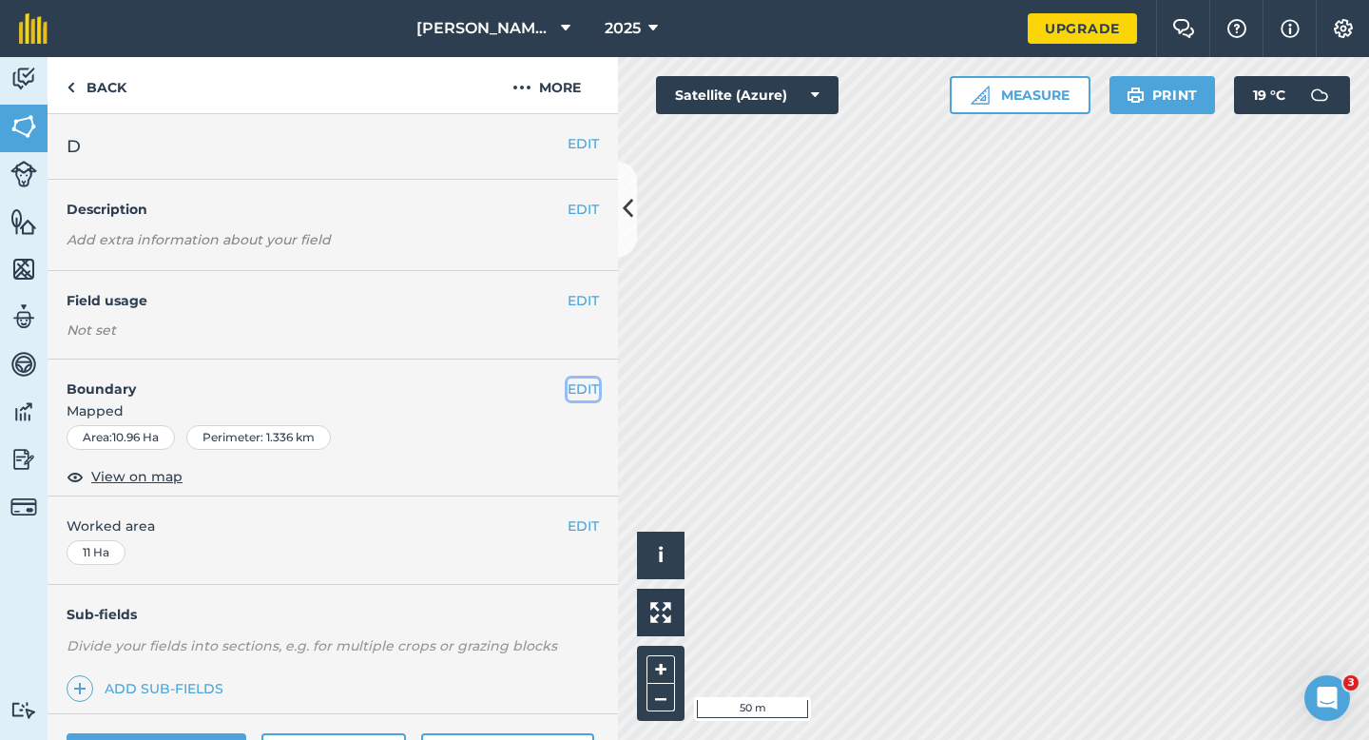
click at [576, 389] on button "EDIT" at bounding box center [583, 388] width 31 height 21
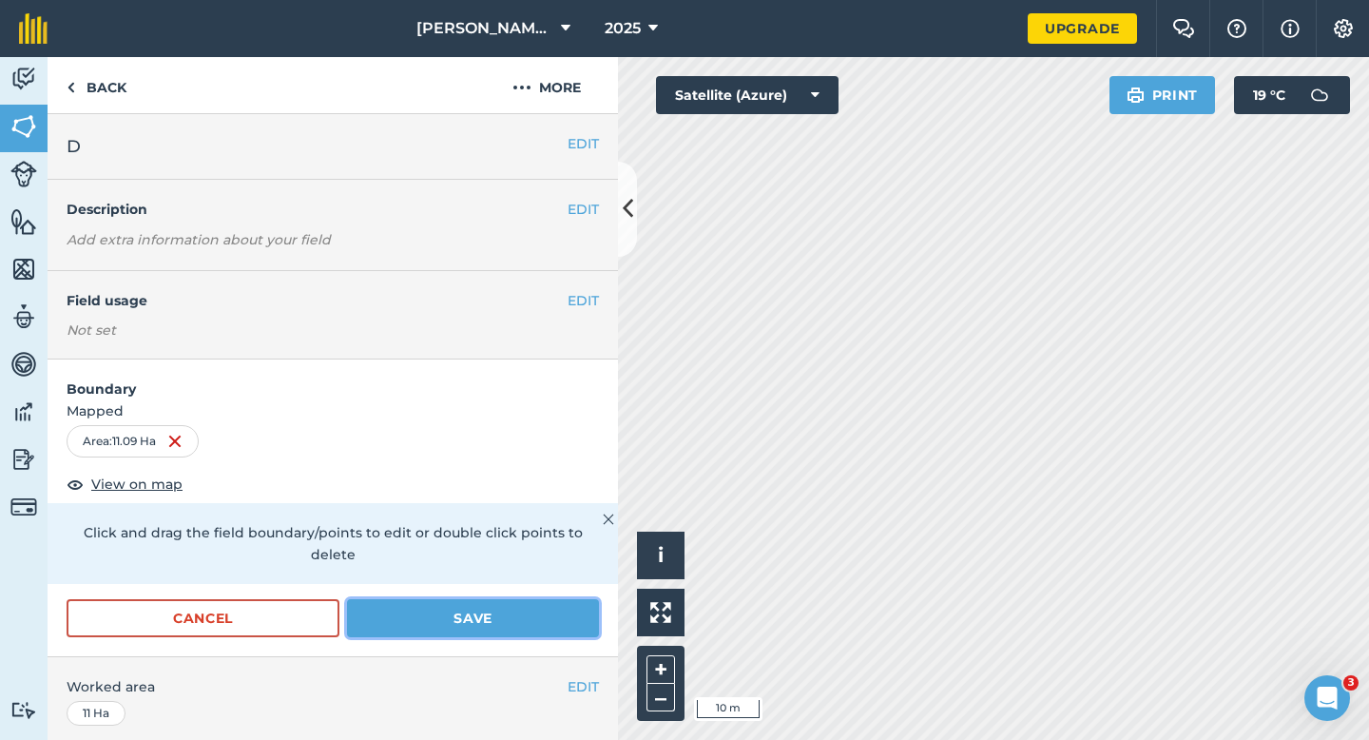
click at [544, 599] on button "Save" at bounding box center [473, 618] width 252 height 38
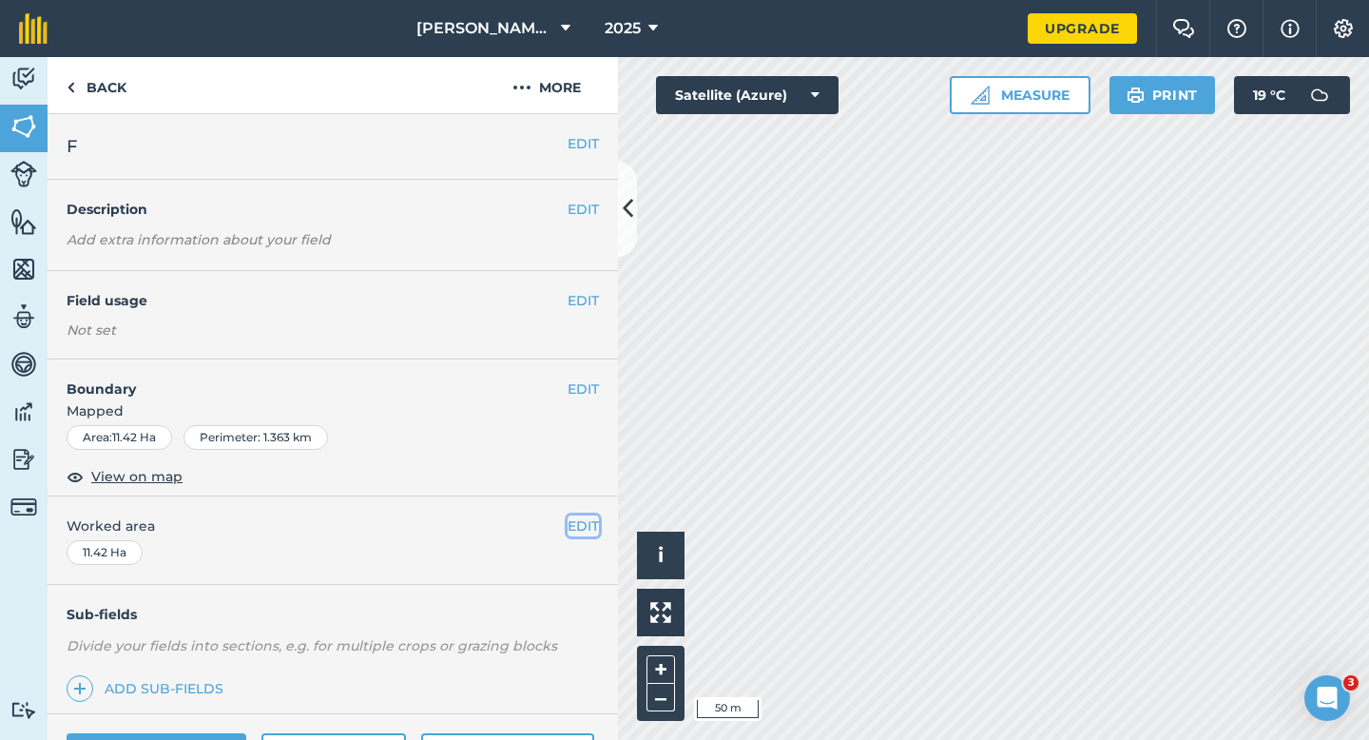
click at [596, 533] on button "EDIT" at bounding box center [583, 525] width 31 height 21
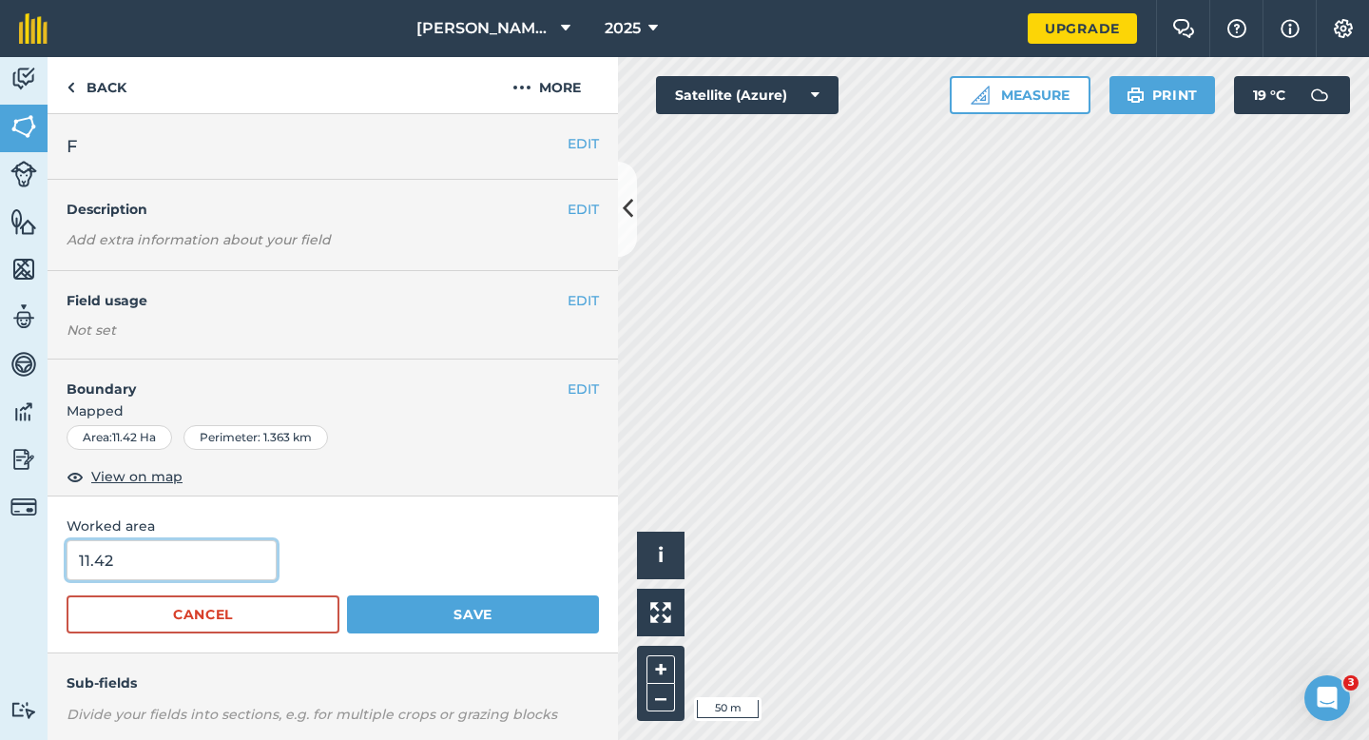
click at [121, 578] on input "11.42" at bounding box center [172, 560] width 210 height 40
type input "11.4"
click at [347, 595] on button "Save" at bounding box center [473, 614] width 252 height 38
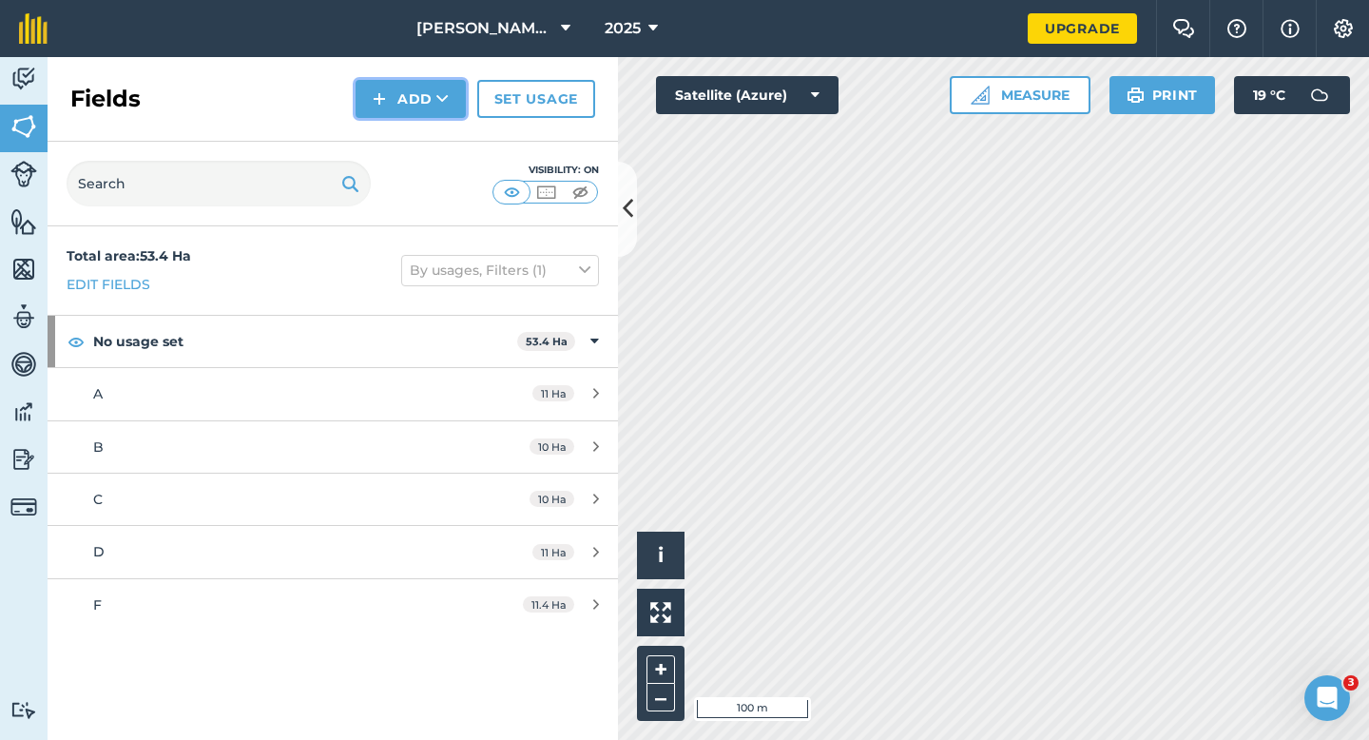
click at [399, 93] on button "Add" at bounding box center [411, 99] width 110 height 38
click at [407, 129] on link "Draw" at bounding box center [411, 142] width 105 height 42
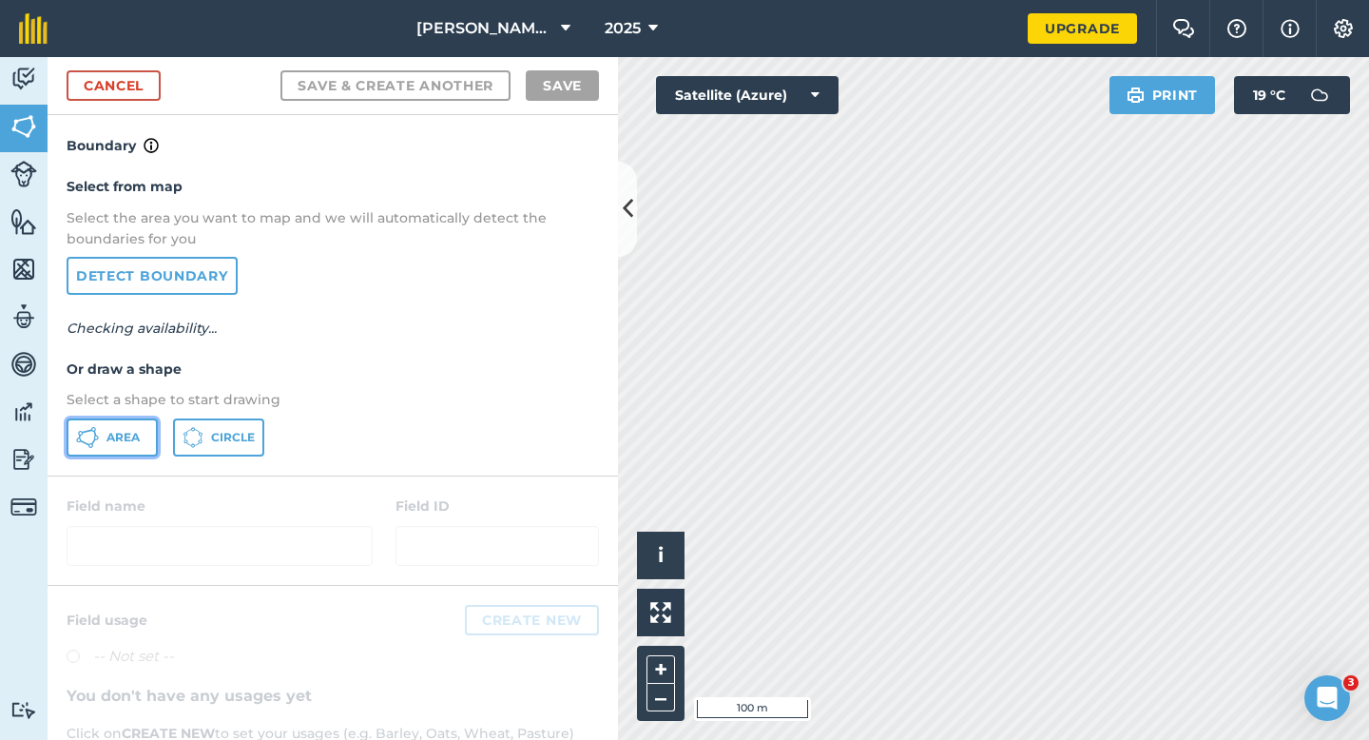
click at [87, 431] on icon at bounding box center [87, 431] width 11 height 4
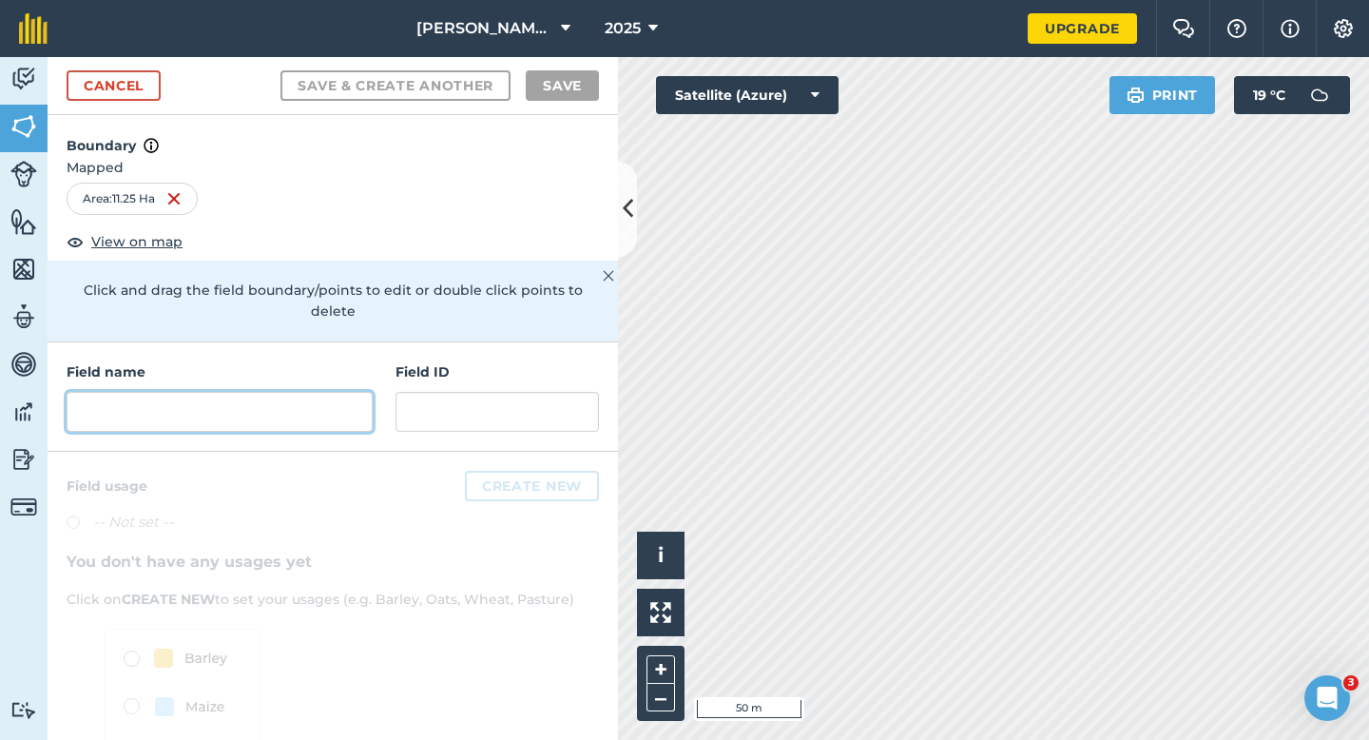
click at [202, 395] on input "text" at bounding box center [220, 412] width 306 height 40
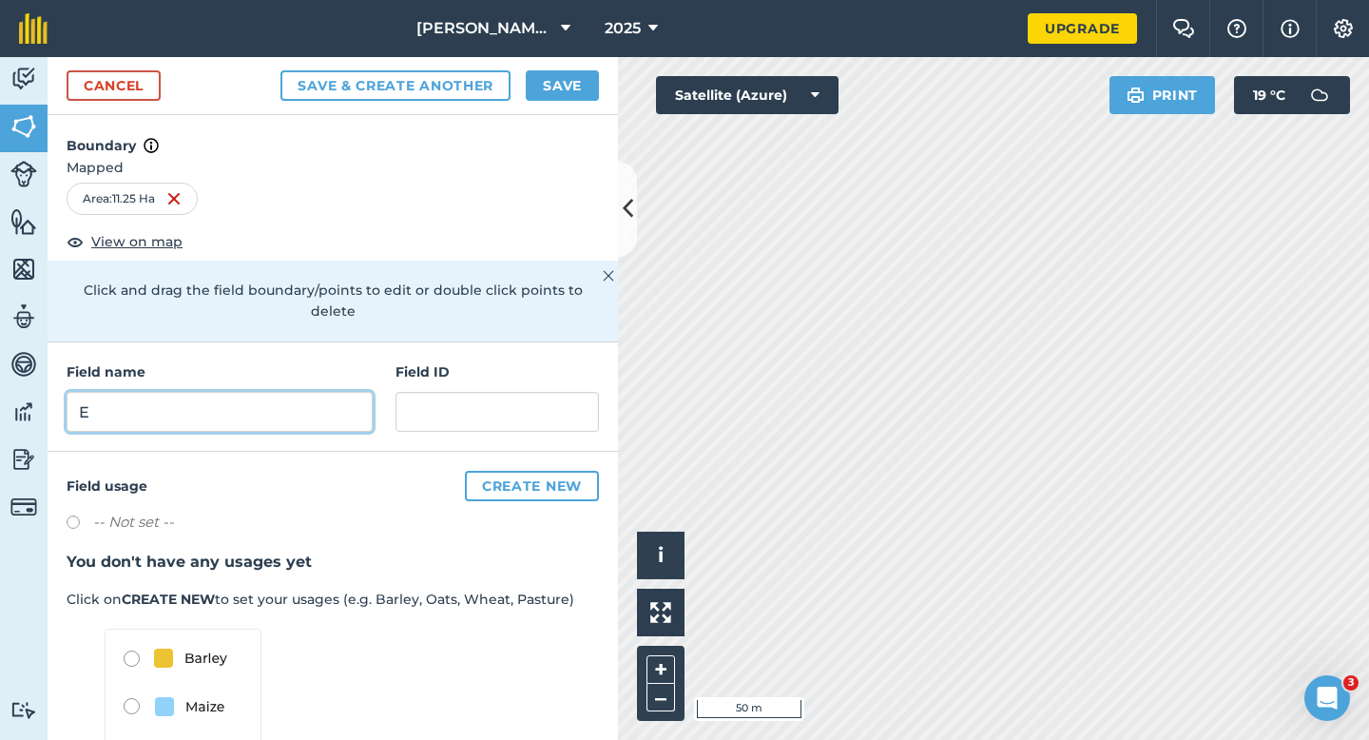
type input "E"
click at [535, 92] on button "Save" at bounding box center [562, 85] width 73 height 30
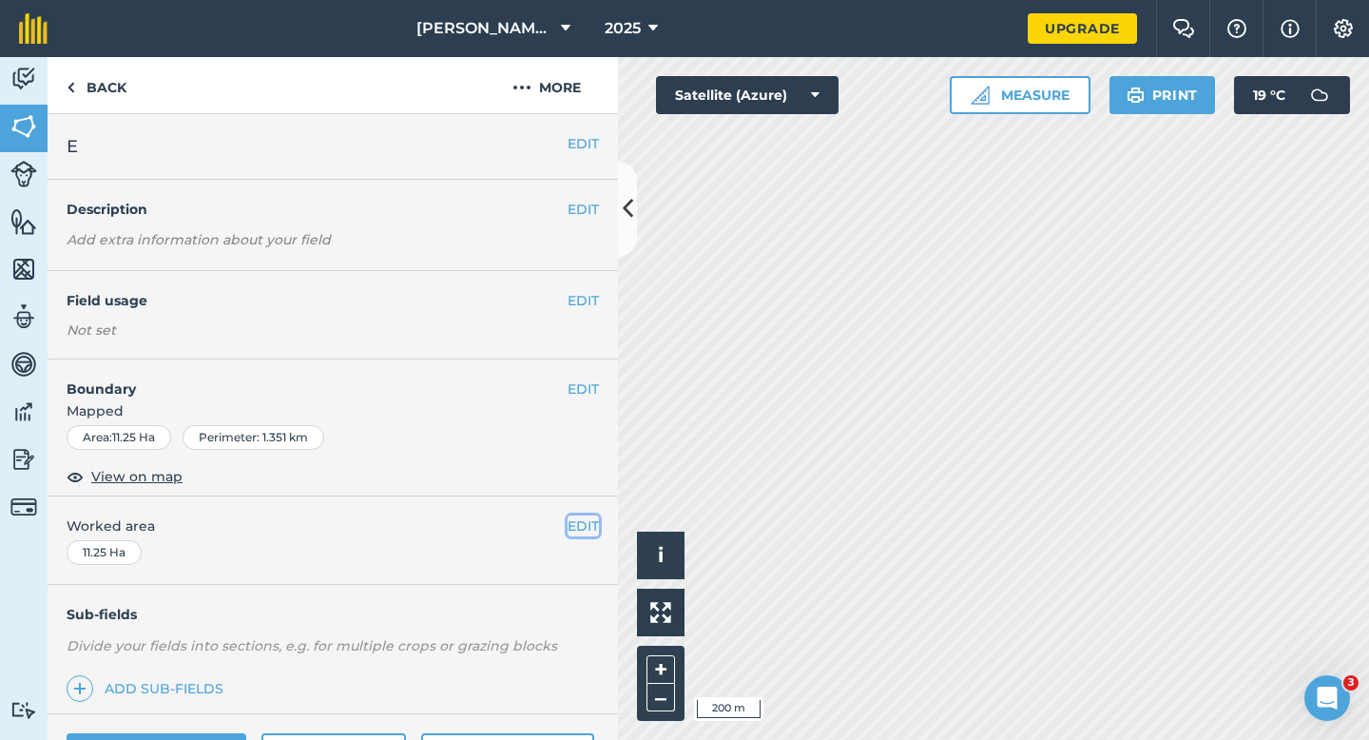
click at [581, 519] on button "EDIT" at bounding box center [583, 525] width 31 height 21
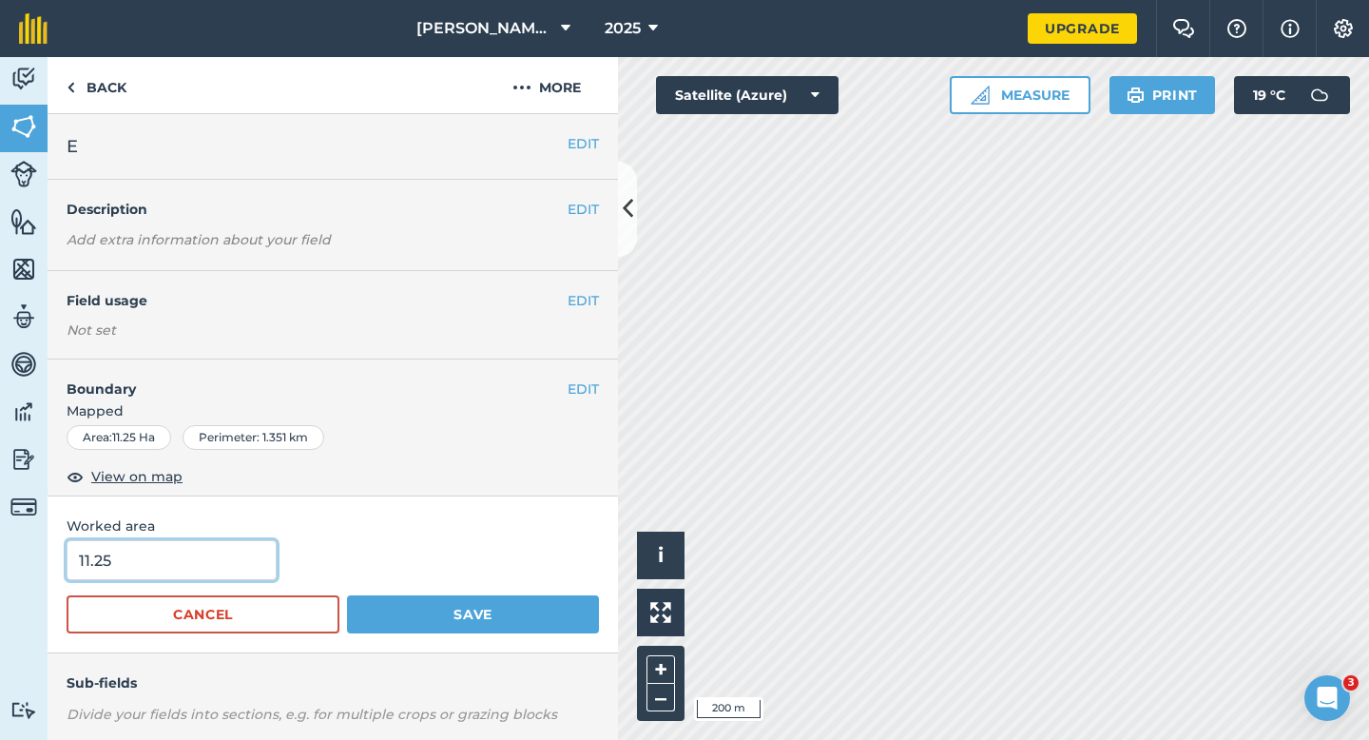
click at [187, 572] on input "11.25" at bounding box center [172, 560] width 210 height 40
type input "11.4"
click at [347, 595] on button "Save" at bounding box center [473, 614] width 252 height 38
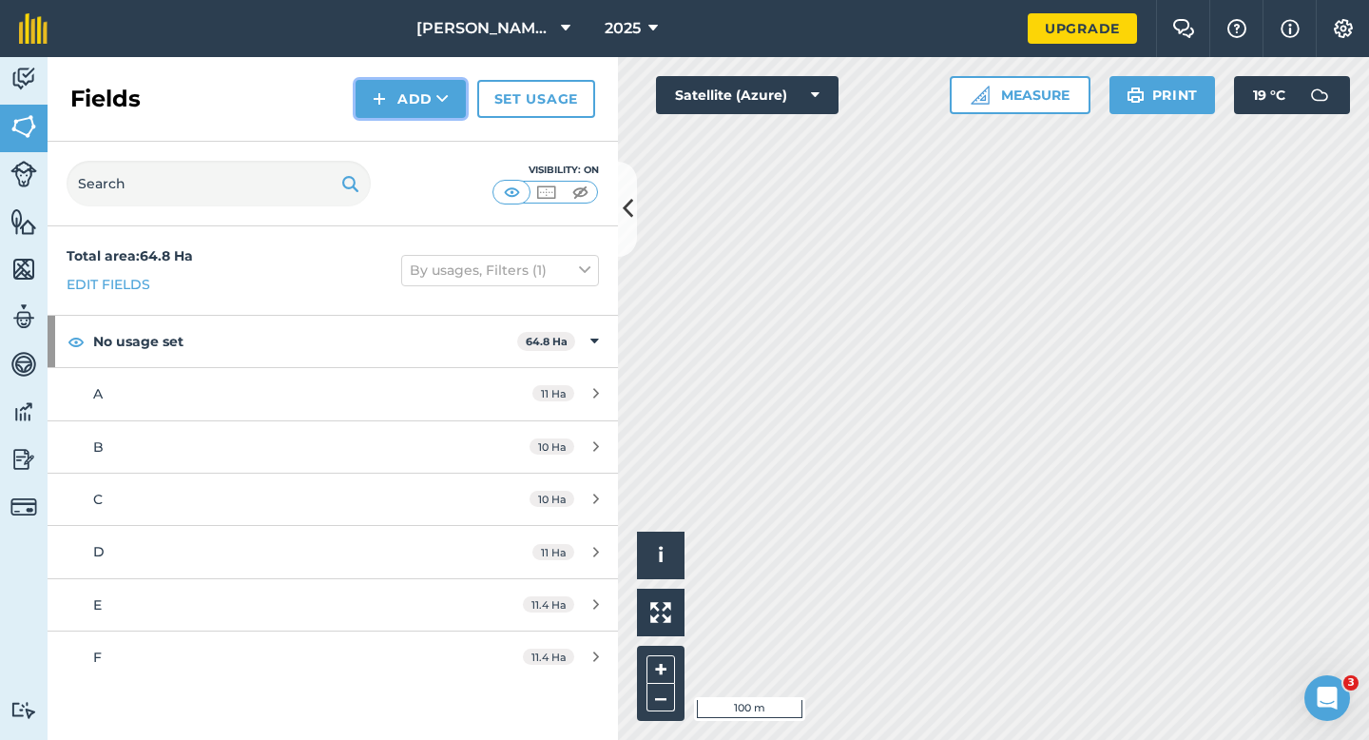
click at [394, 97] on button "Add" at bounding box center [411, 99] width 110 height 38
click at [394, 146] on link "Draw" at bounding box center [411, 142] width 105 height 42
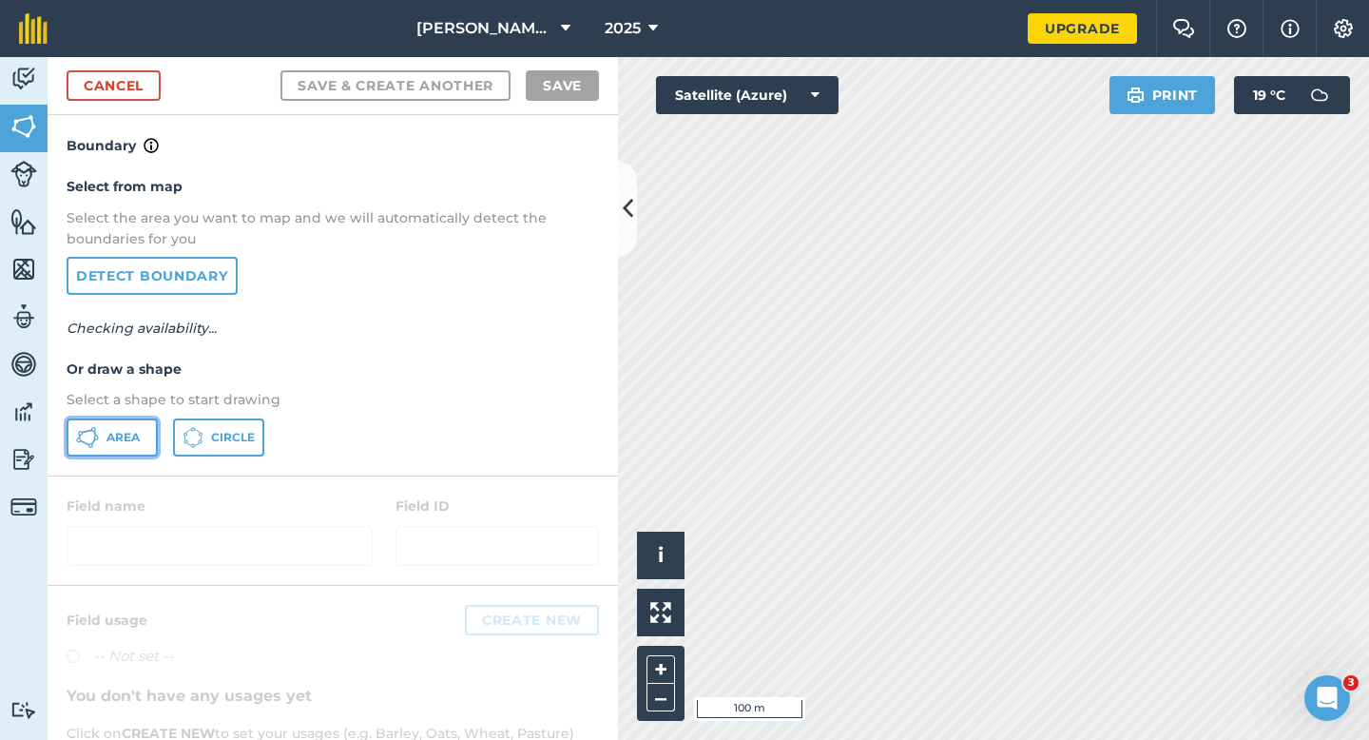
click at [112, 440] on span "Area" at bounding box center [123, 437] width 33 height 15
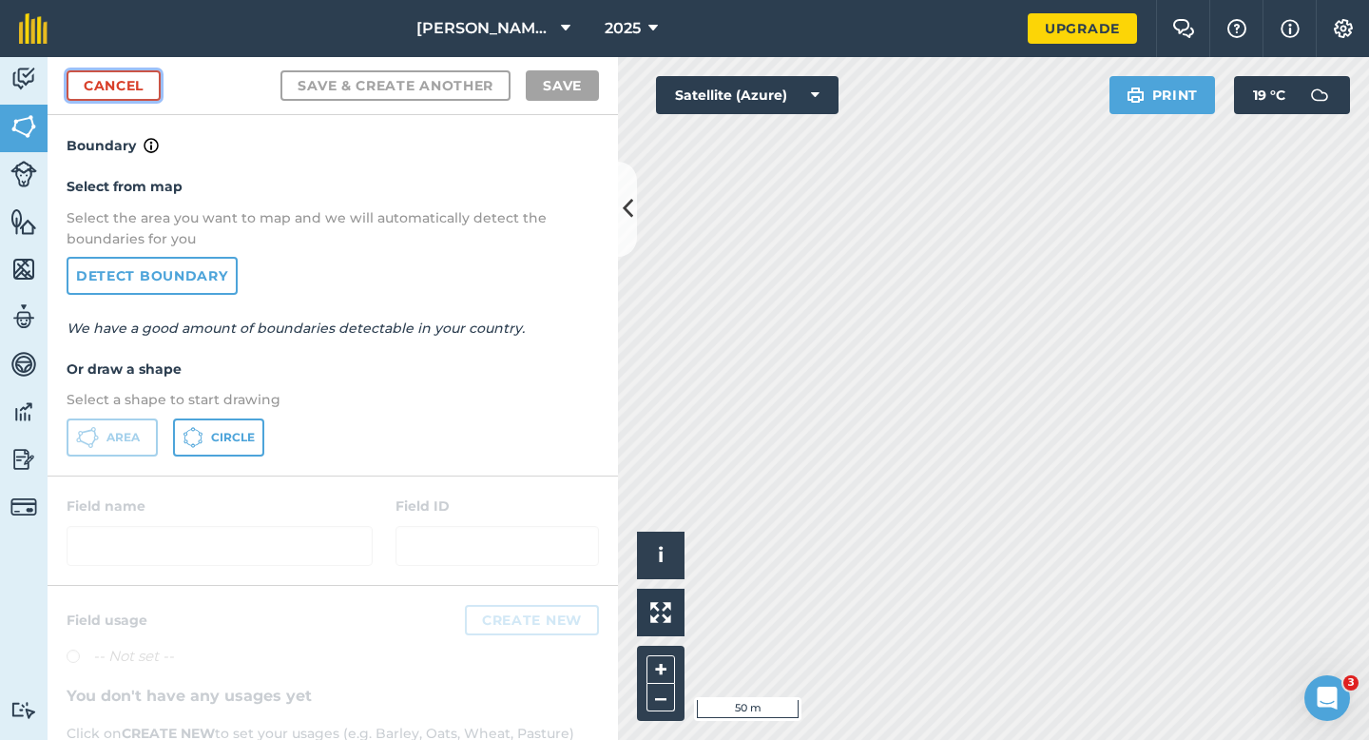
click at [109, 82] on link "Cancel" at bounding box center [114, 85] width 94 height 30
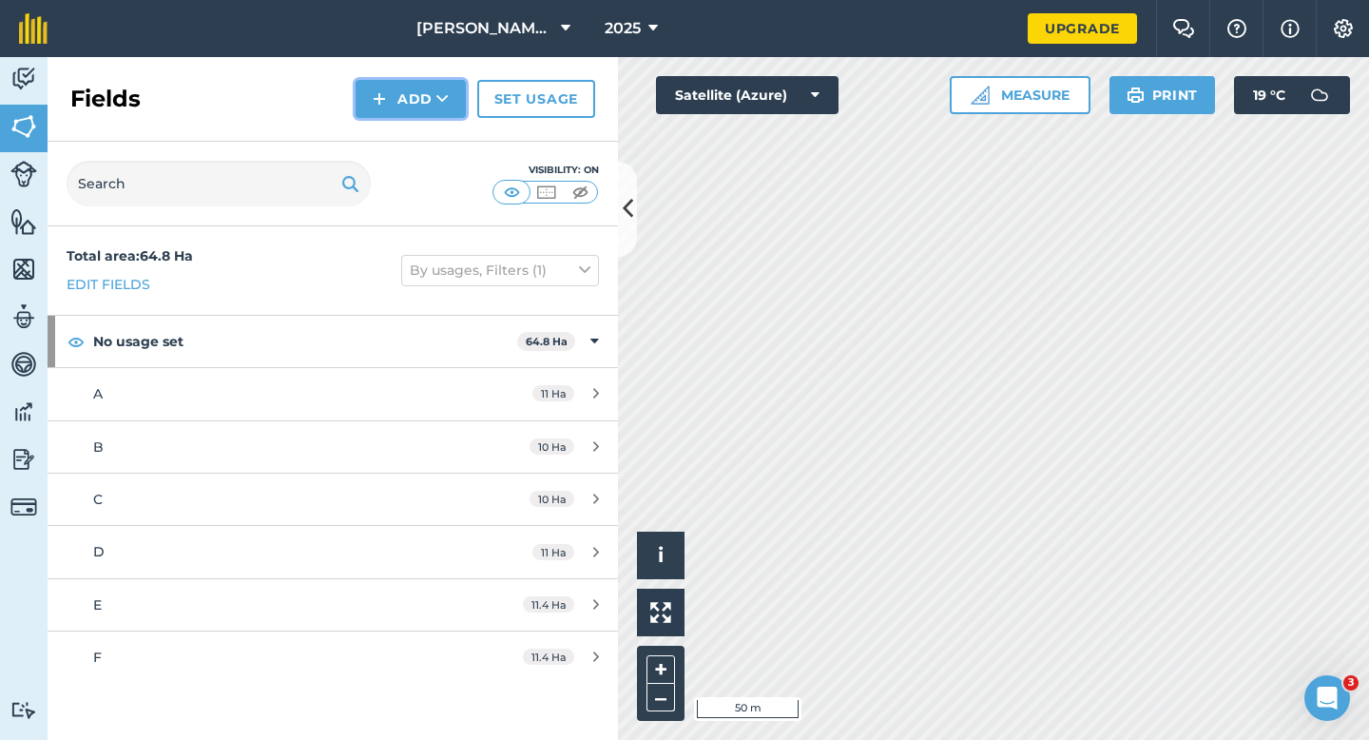
click at [381, 105] on img at bounding box center [379, 98] width 13 height 23
click at [383, 136] on link "Draw" at bounding box center [411, 142] width 105 height 42
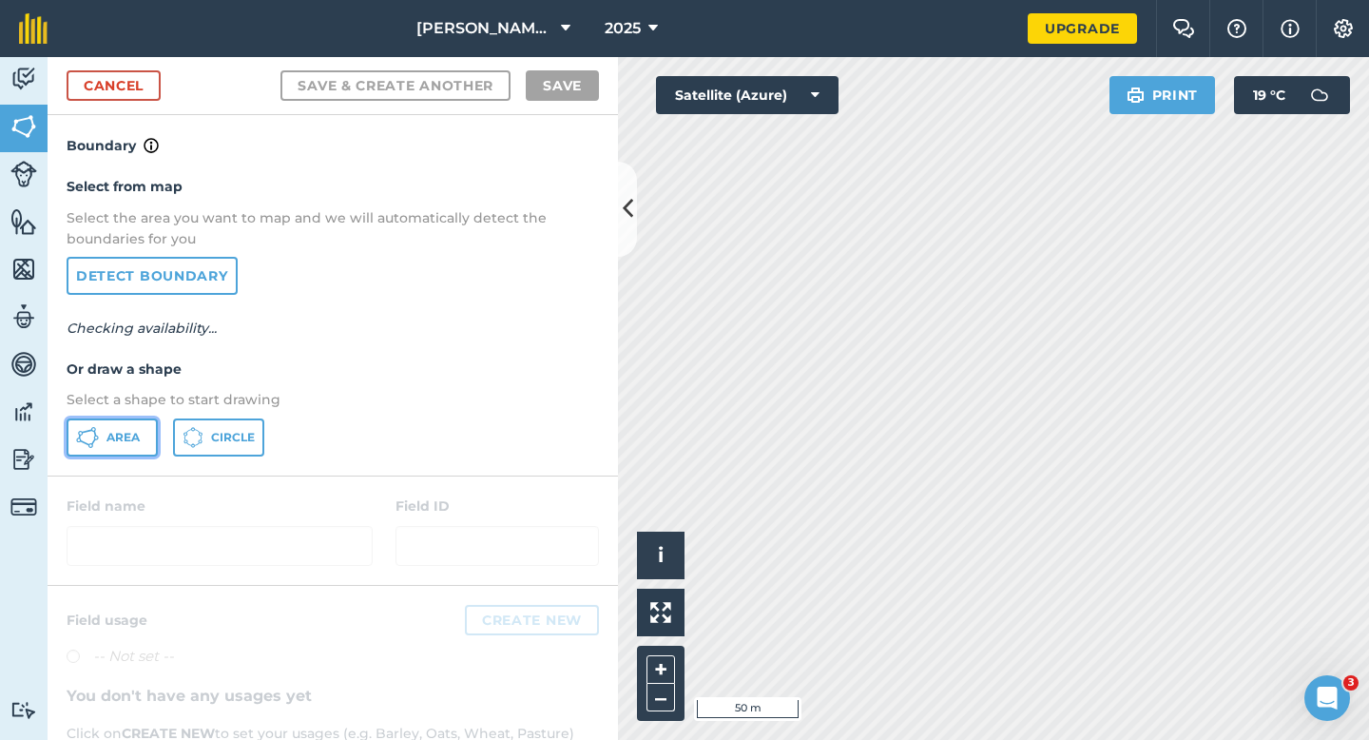
click at [149, 433] on button "Area" at bounding box center [112, 437] width 91 height 38
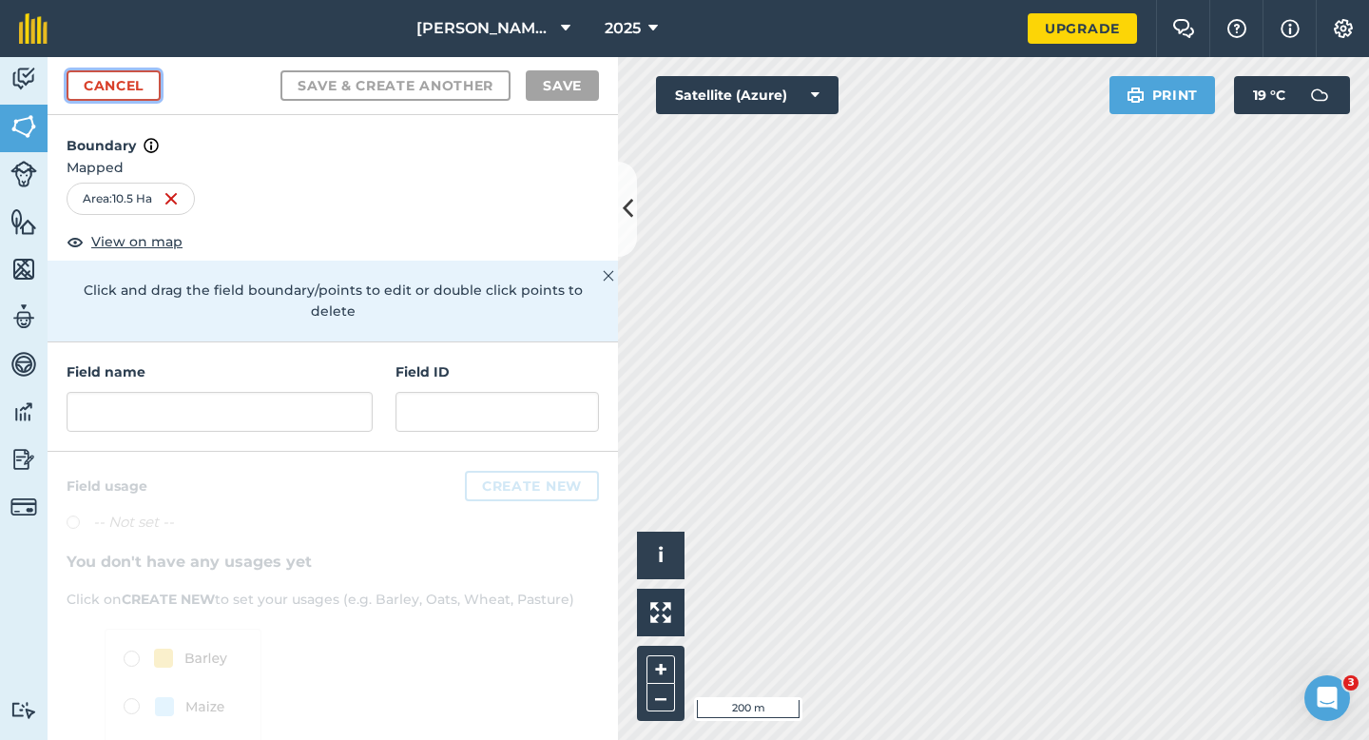
click at [122, 74] on link "Cancel" at bounding box center [114, 85] width 94 height 30
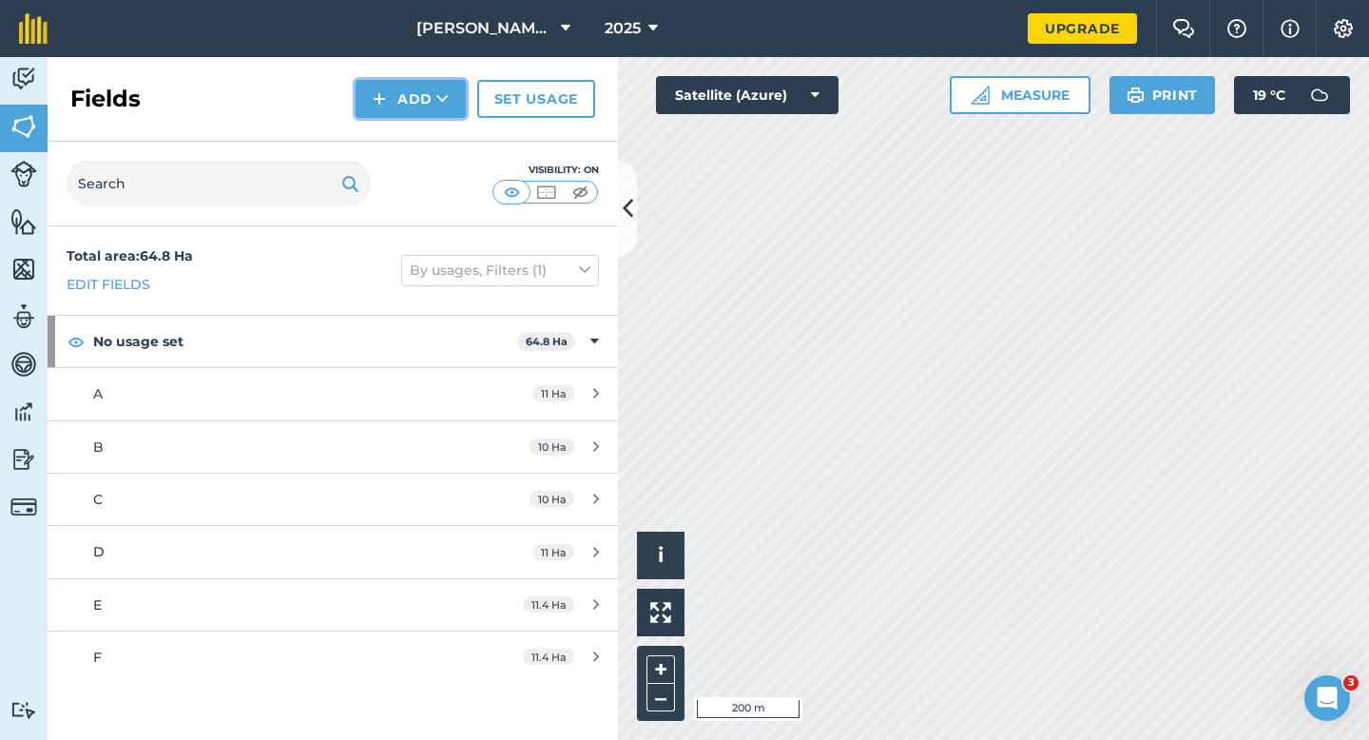
click at [404, 104] on button "Add" at bounding box center [411, 99] width 110 height 38
click at [404, 131] on link "Draw" at bounding box center [411, 142] width 105 height 42
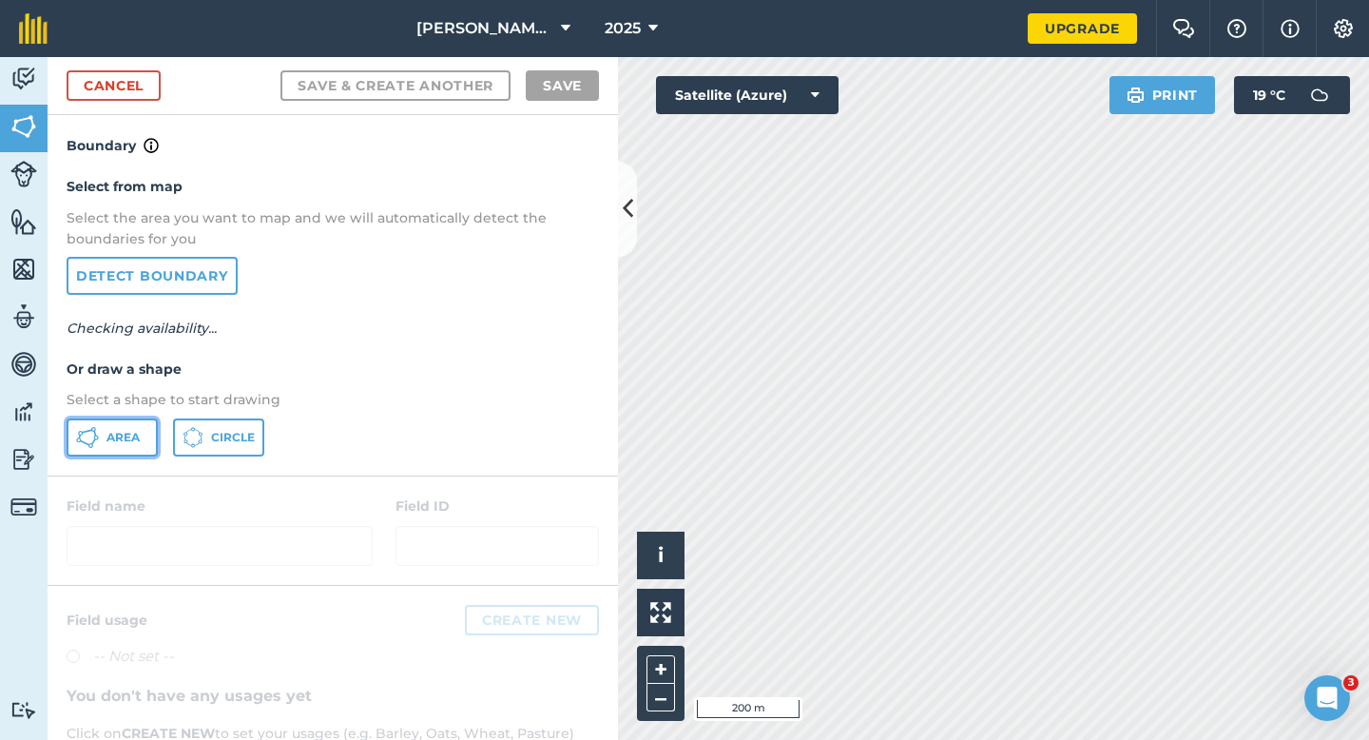
click at [135, 438] on span "Area" at bounding box center [123, 437] width 33 height 15
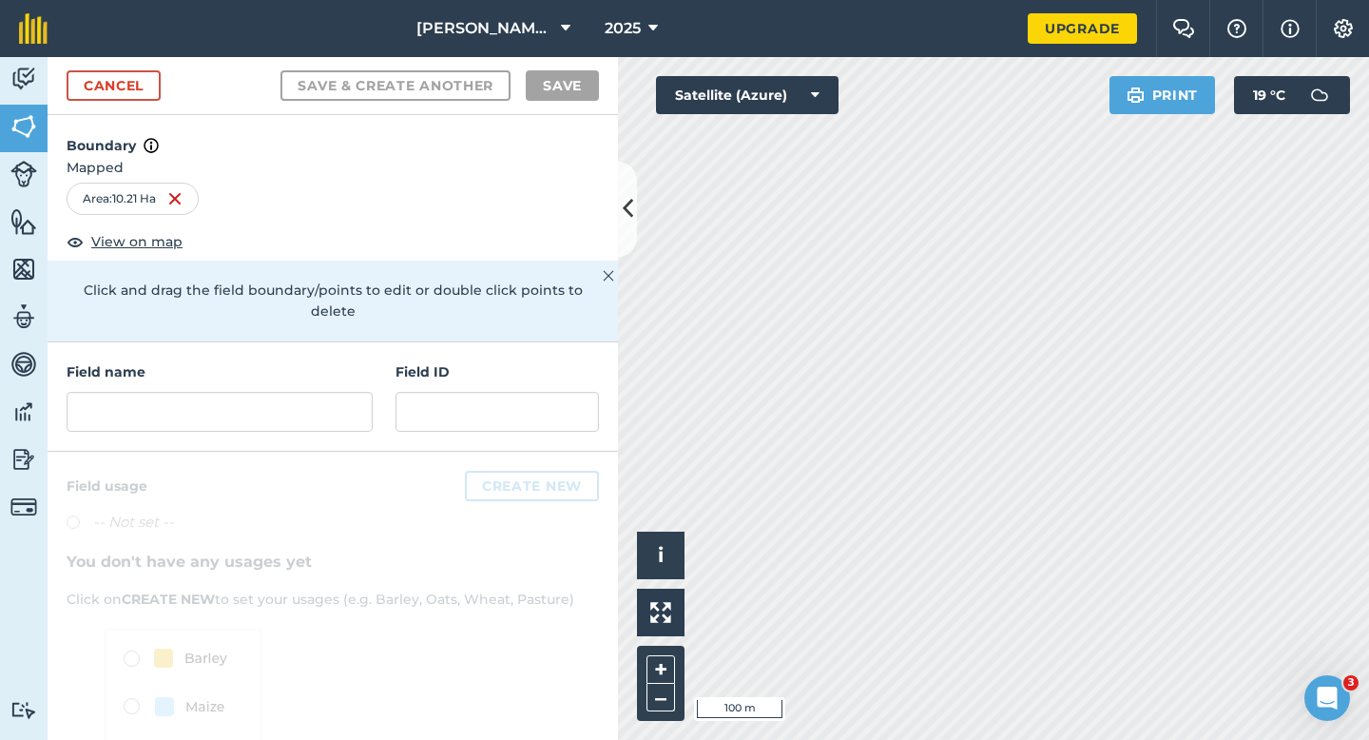
click at [194, 369] on div "Field name" at bounding box center [220, 396] width 306 height 70
click at [194, 392] on input "text" at bounding box center [220, 412] width 306 height 40
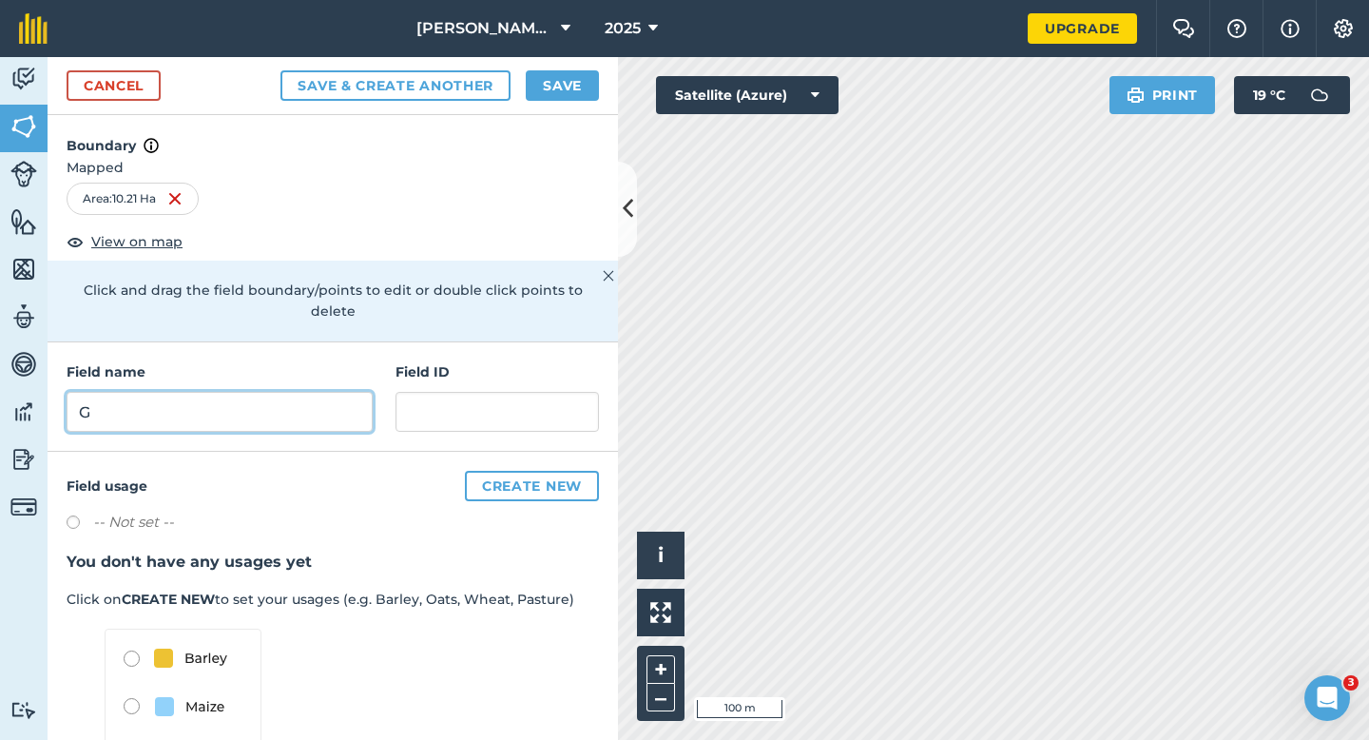
type input "G"
click at [523, 83] on div "Save & Create Another Save" at bounding box center [440, 85] width 319 height 30
click at [547, 83] on button "Save" at bounding box center [562, 85] width 73 height 30
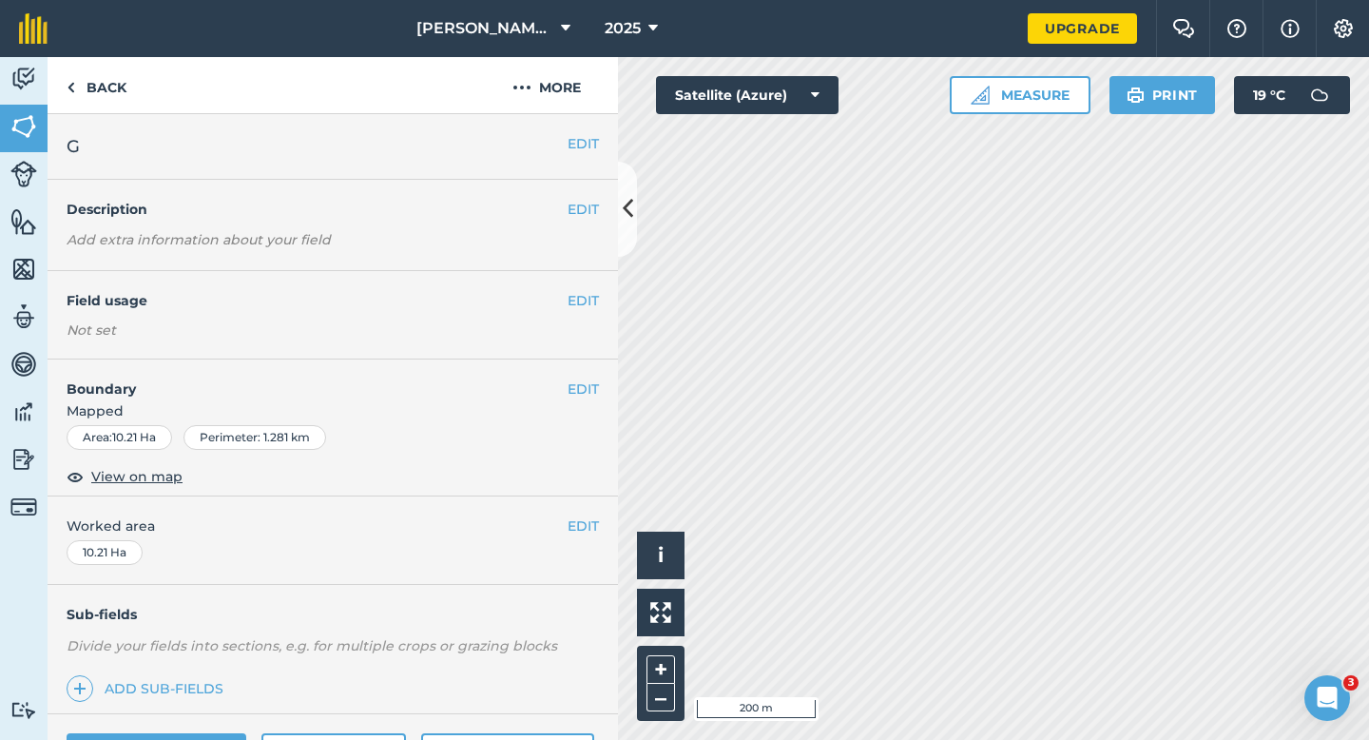
click at [587, 539] on div "EDIT Worked area 10.21 Ha" at bounding box center [333, 540] width 571 height 88
click at [579, 510] on div "EDIT Worked area 10.21 Ha" at bounding box center [333, 540] width 571 height 88
click at [579, 517] on button "EDIT" at bounding box center [583, 525] width 31 height 21
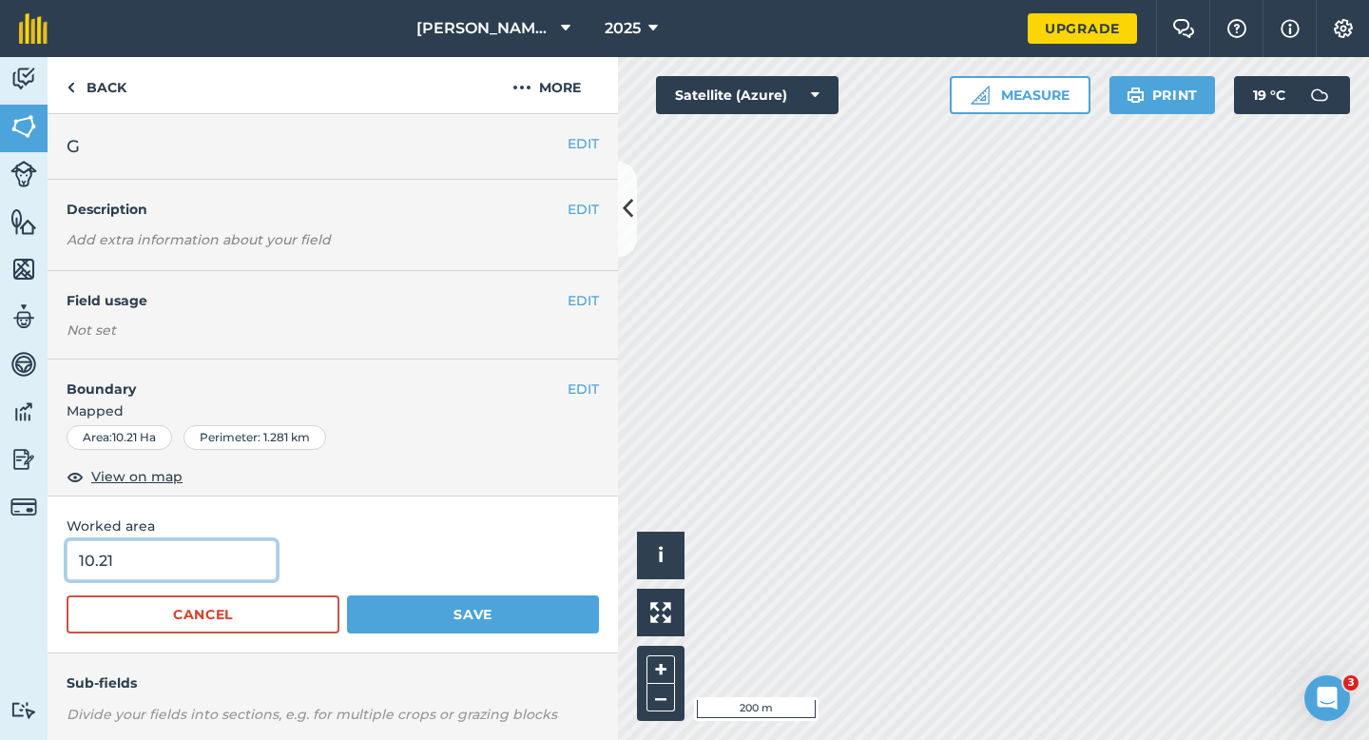
click at [130, 553] on input "10.21" at bounding box center [172, 560] width 210 height 40
type input "10.2"
click at [347, 595] on button "Save" at bounding box center [473, 614] width 252 height 38
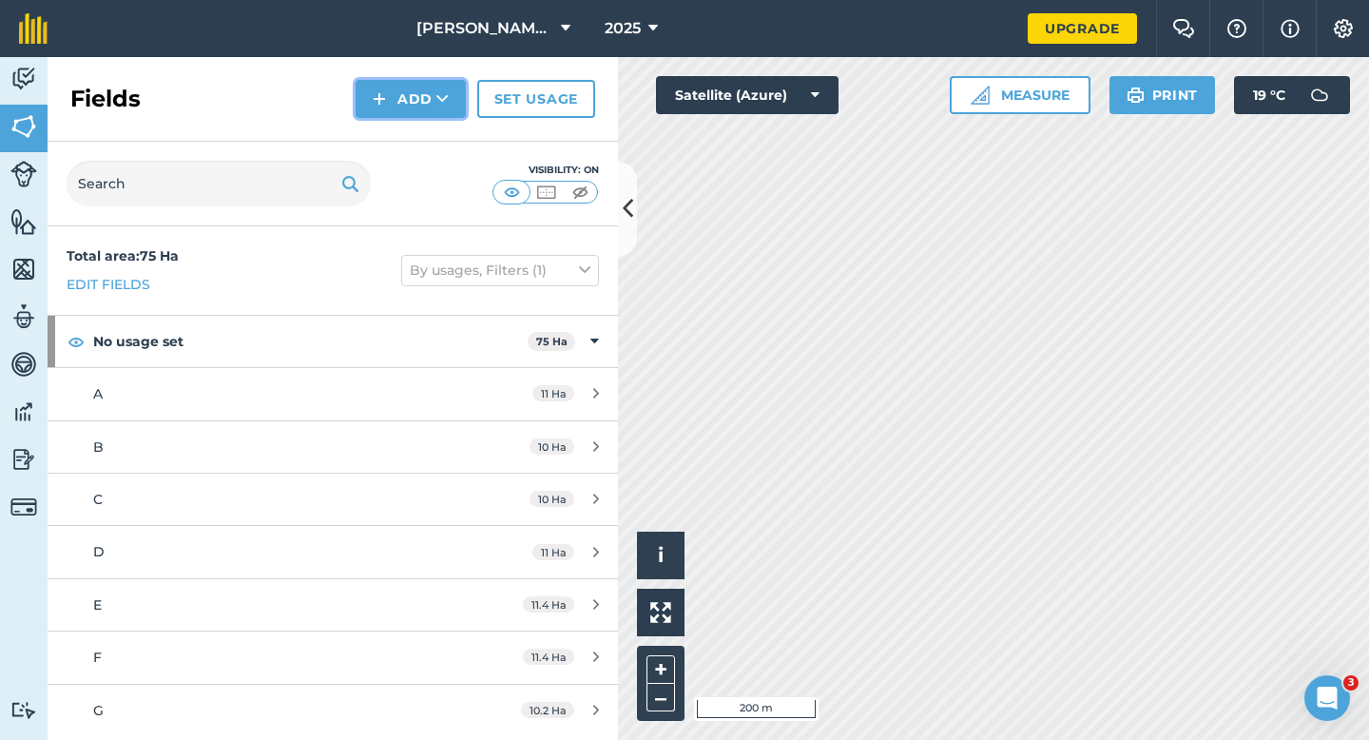
click at [403, 101] on button "Add" at bounding box center [411, 99] width 110 height 38
click at [405, 138] on link "Draw" at bounding box center [411, 142] width 105 height 42
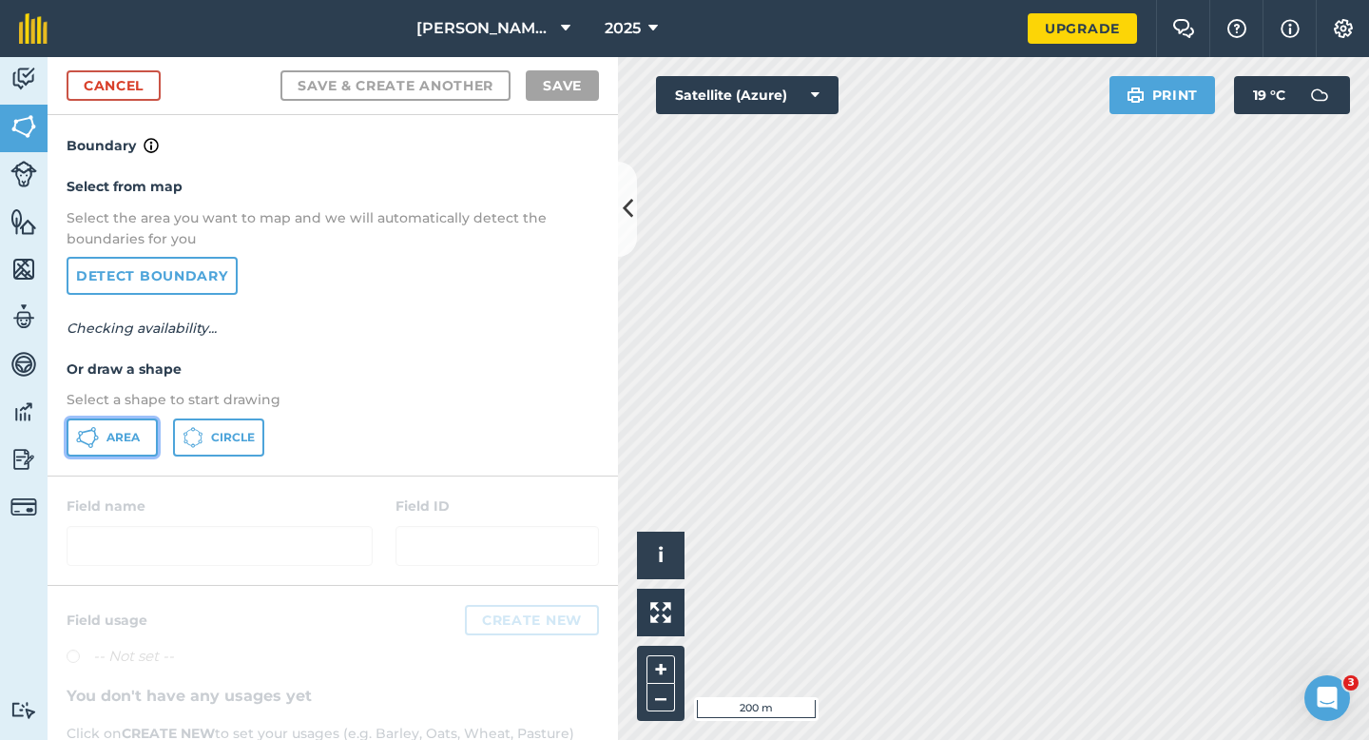
click at [107, 446] on button "Area" at bounding box center [112, 437] width 91 height 38
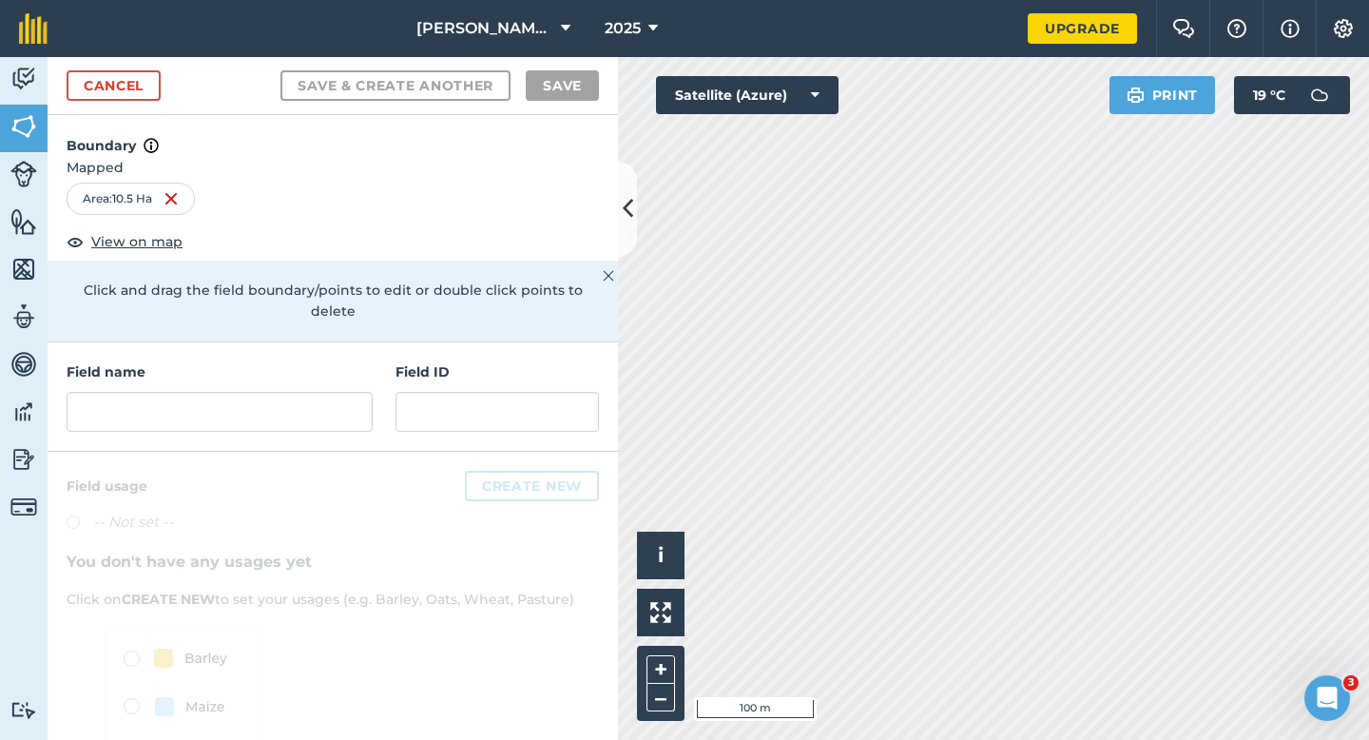
click at [295, 414] on div "Field name Field ID" at bounding box center [333, 396] width 571 height 109
click at [295, 367] on div "Field name" at bounding box center [220, 396] width 306 height 70
click at [295, 392] on input "H" at bounding box center [220, 412] width 306 height 40
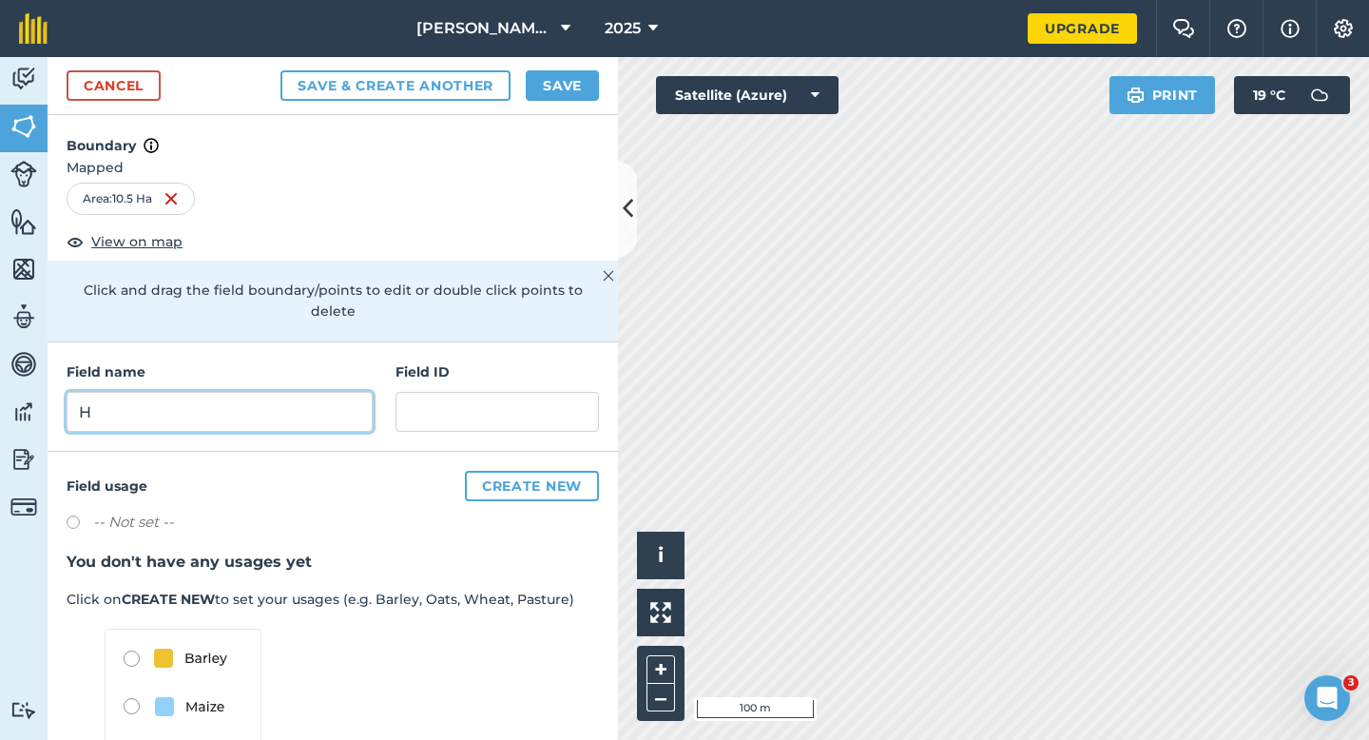
type input "H"
click at [564, 89] on button "Save" at bounding box center [562, 85] width 73 height 30
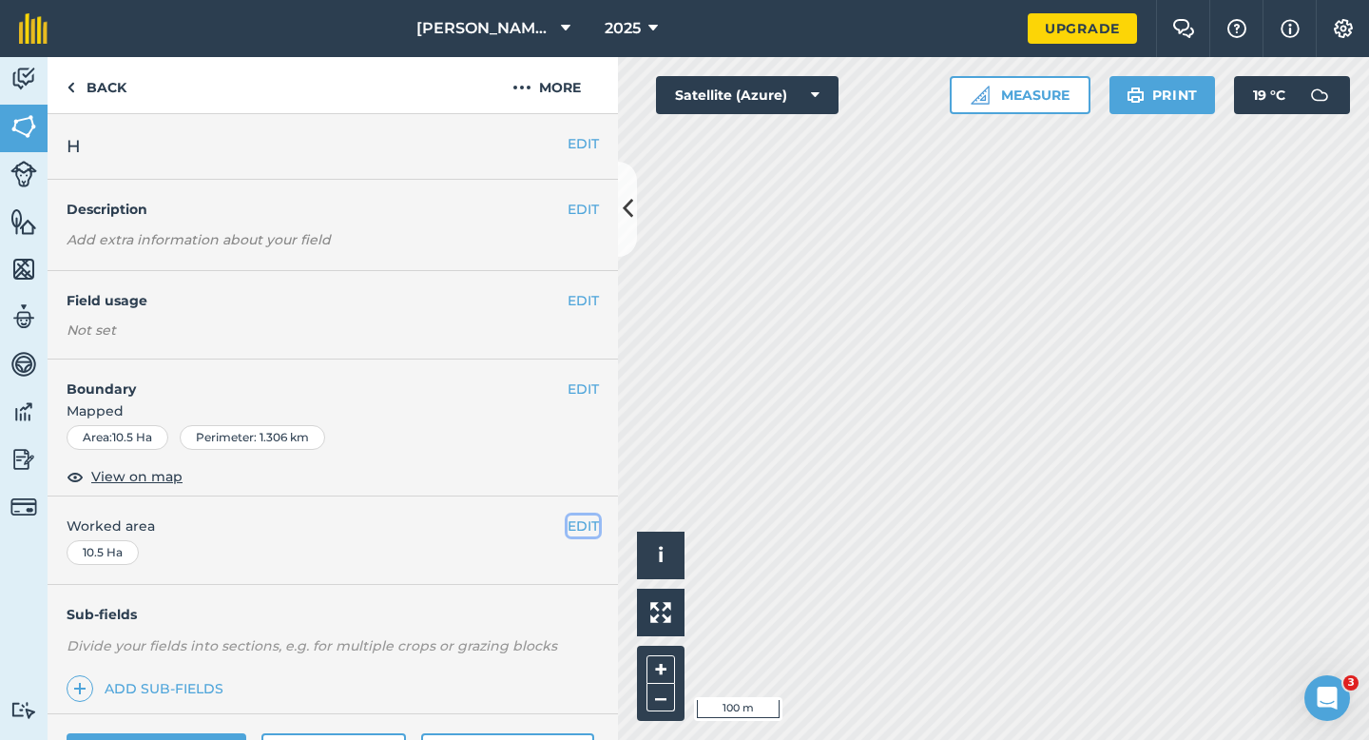
click at [583, 518] on button "EDIT" at bounding box center [583, 525] width 31 height 21
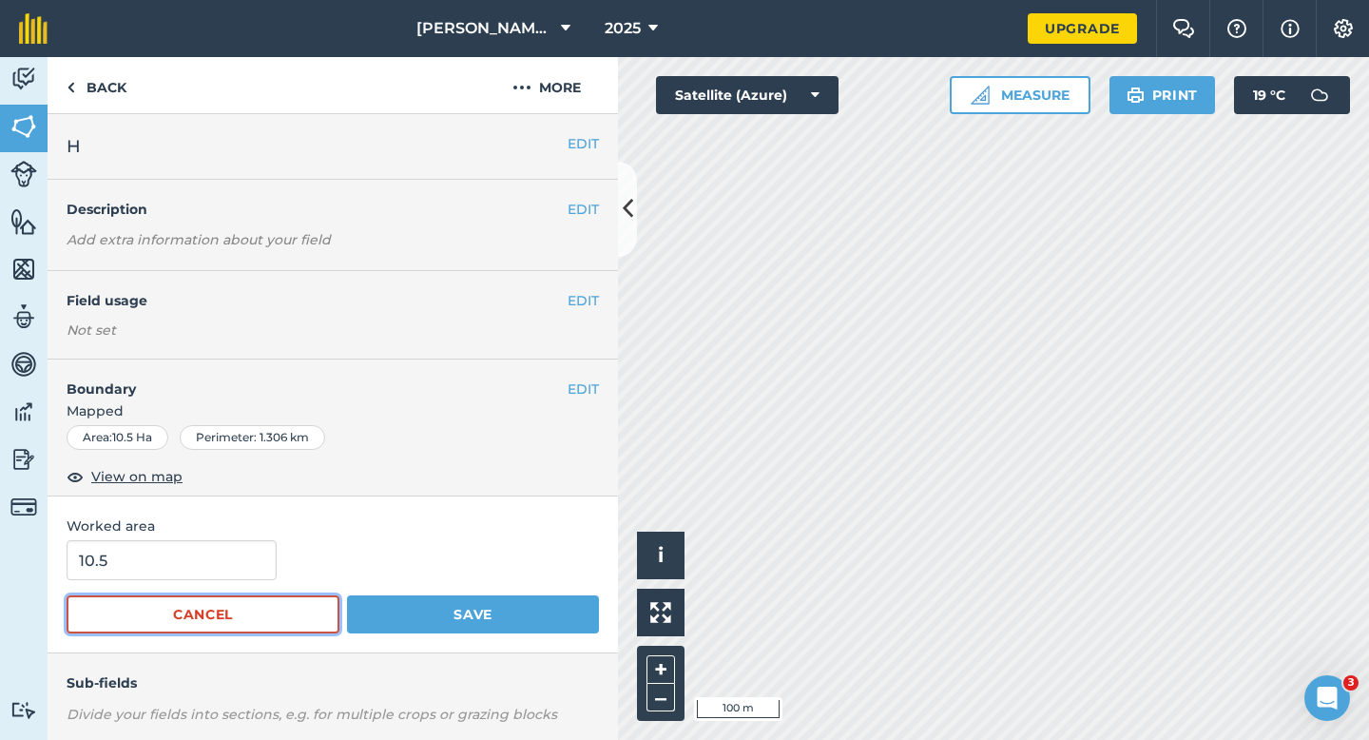
click at [156, 603] on button "Cancel" at bounding box center [203, 614] width 273 height 38
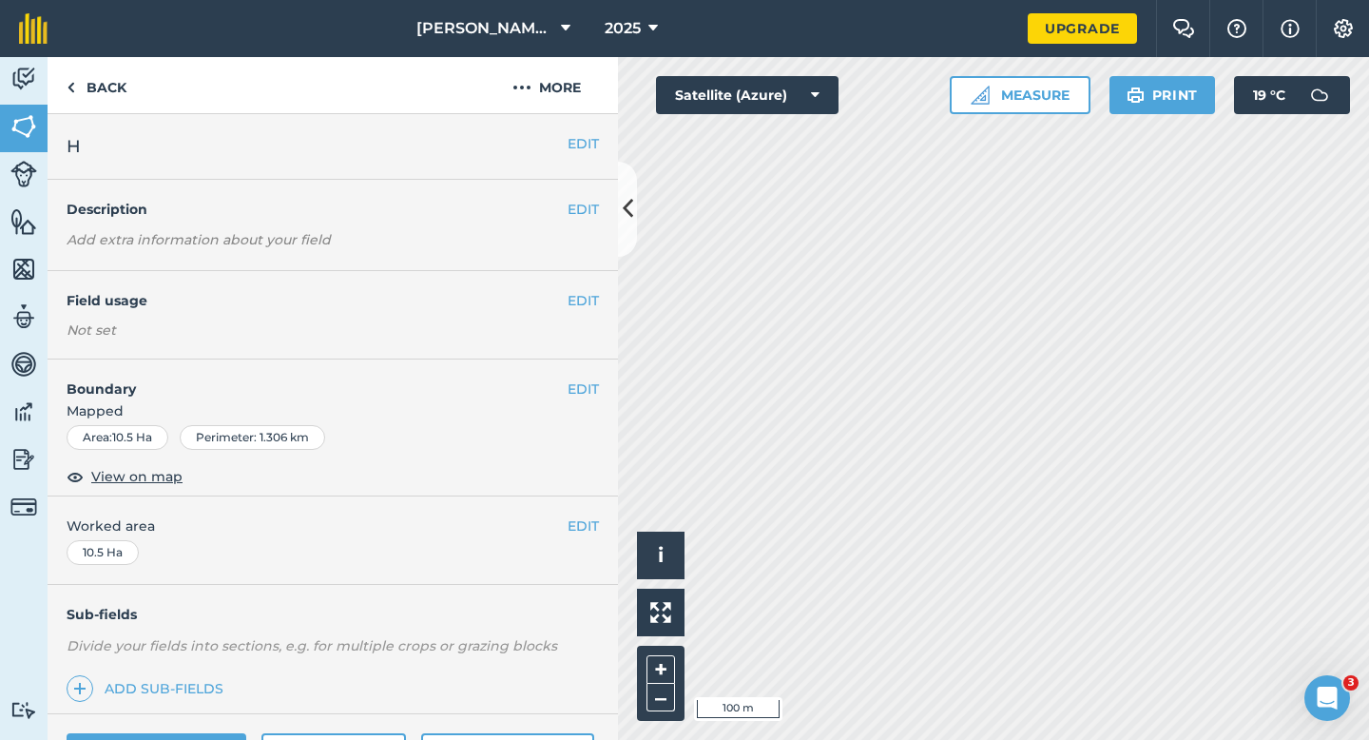
click at [159, 553] on div "EDIT Worked area 10.5 Ha" at bounding box center [333, 540] width 571 height 88
click at [559, 527] on span "Worked area" at bounding box center [333, 525] width 533 height 21
click at [569, 527] on button "EDIT" at bounding box center [583, 525] width 31 height 21
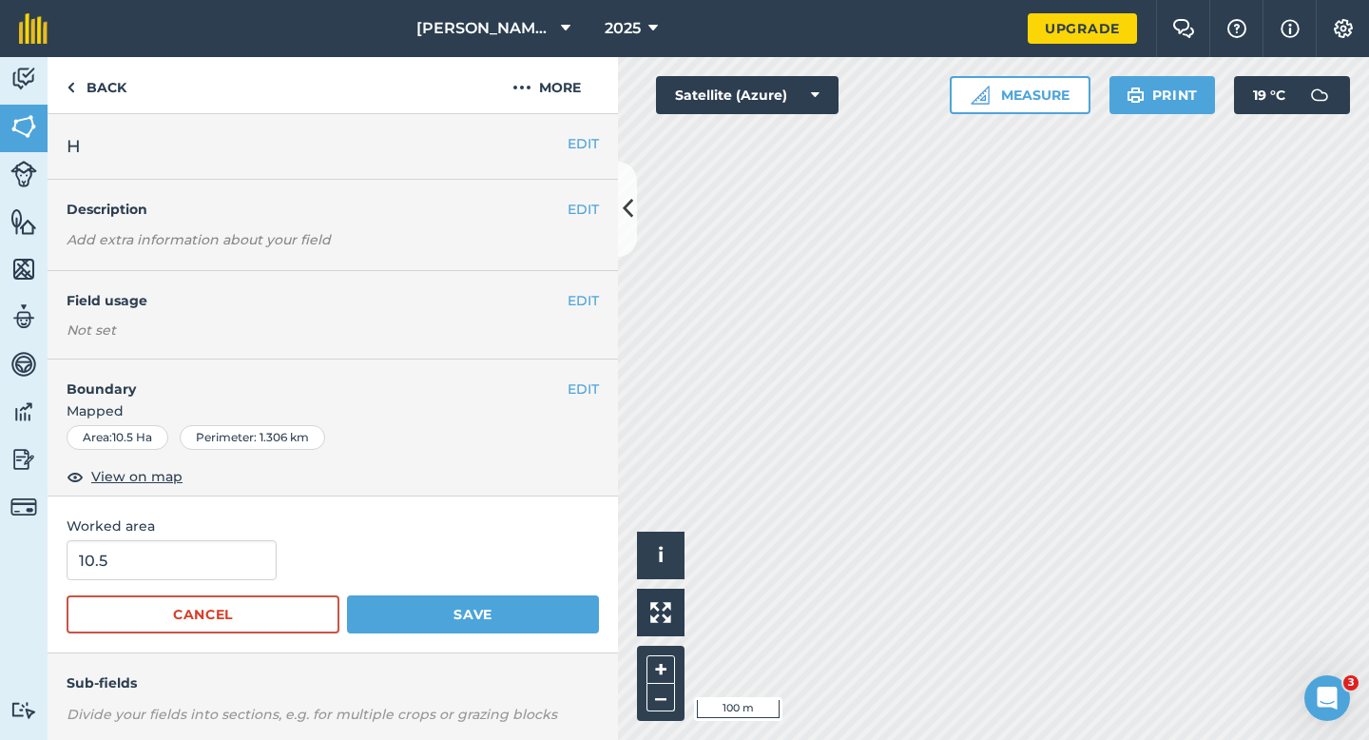
click at [222, 583] on form "10.5 Cancel Save" at bounding box center [333, 586] width 533 height 93
click at [347, 595] on button "Save" at bounding box center [473, 614] width 252 height 38
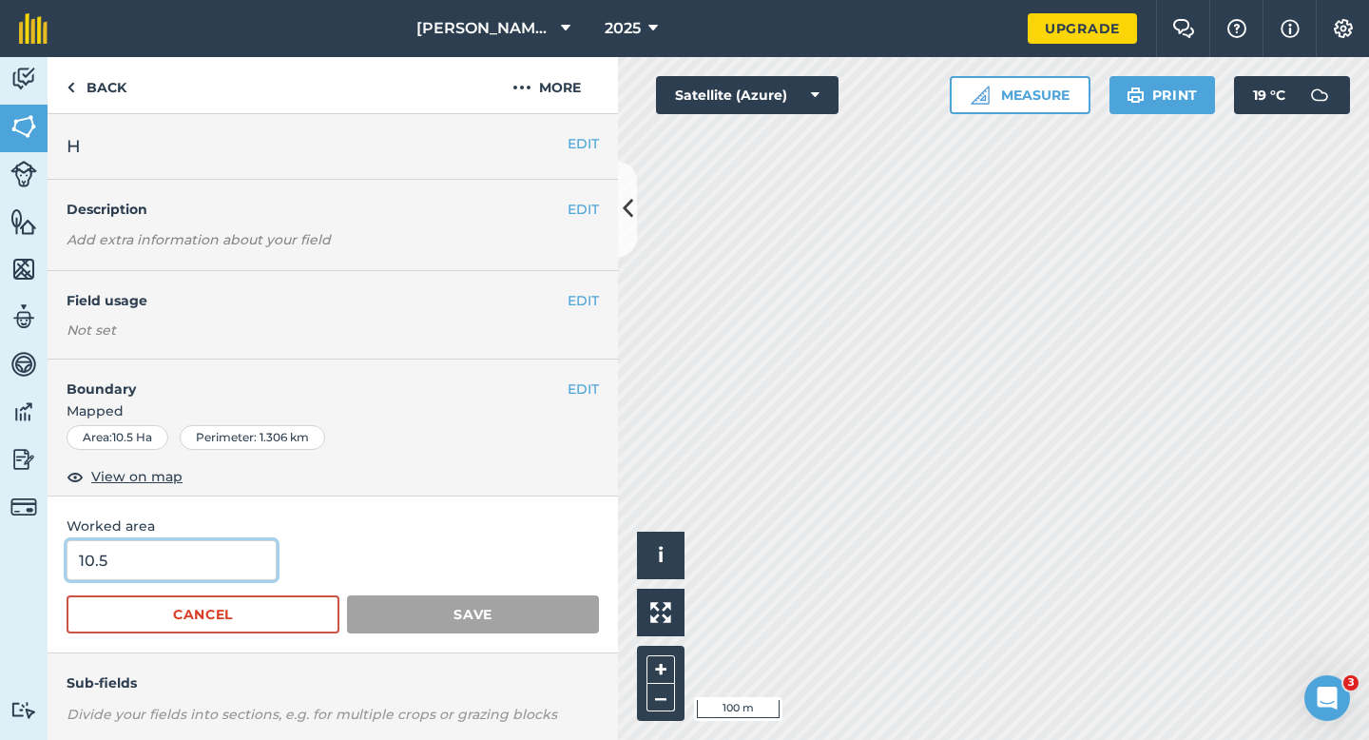
click at [222, 571] on input "10.5" at bounding box center [172, 560] width 210 height 40
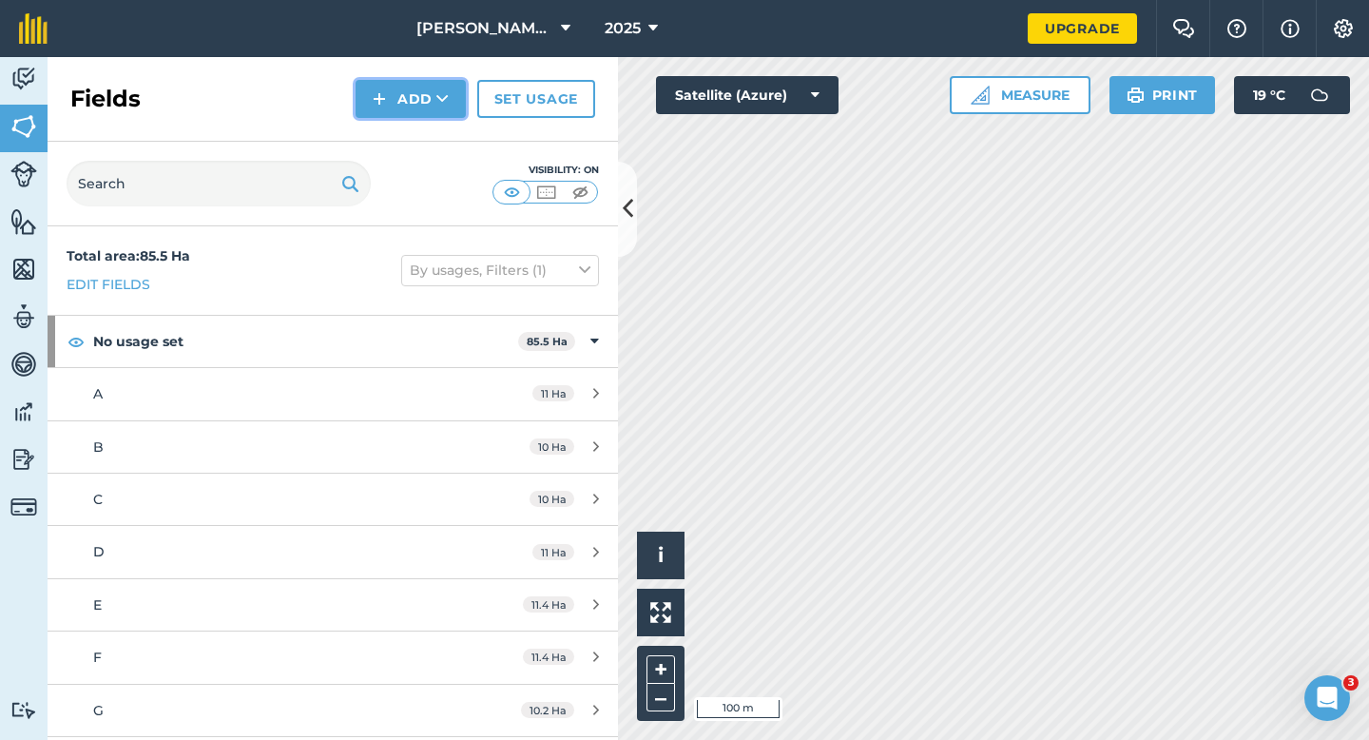
click at [411, 91] on button "Add" at bounding box center [411, 99] width 110 height 38
click at [411, 135] on link "Draw" at bounding box center [411, 142] width 105 height 42
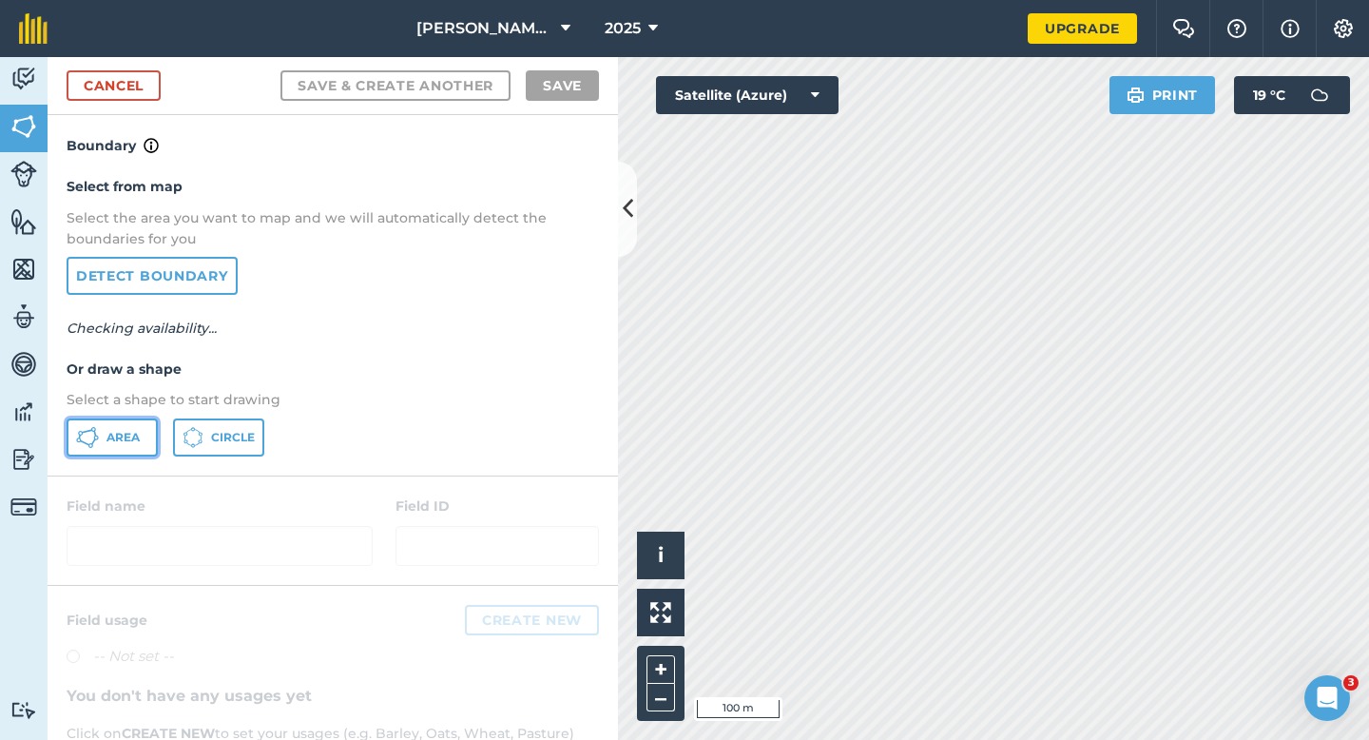
click at [138, 431] on span "Area" at bounding box center [123, 437] width 33 height 15
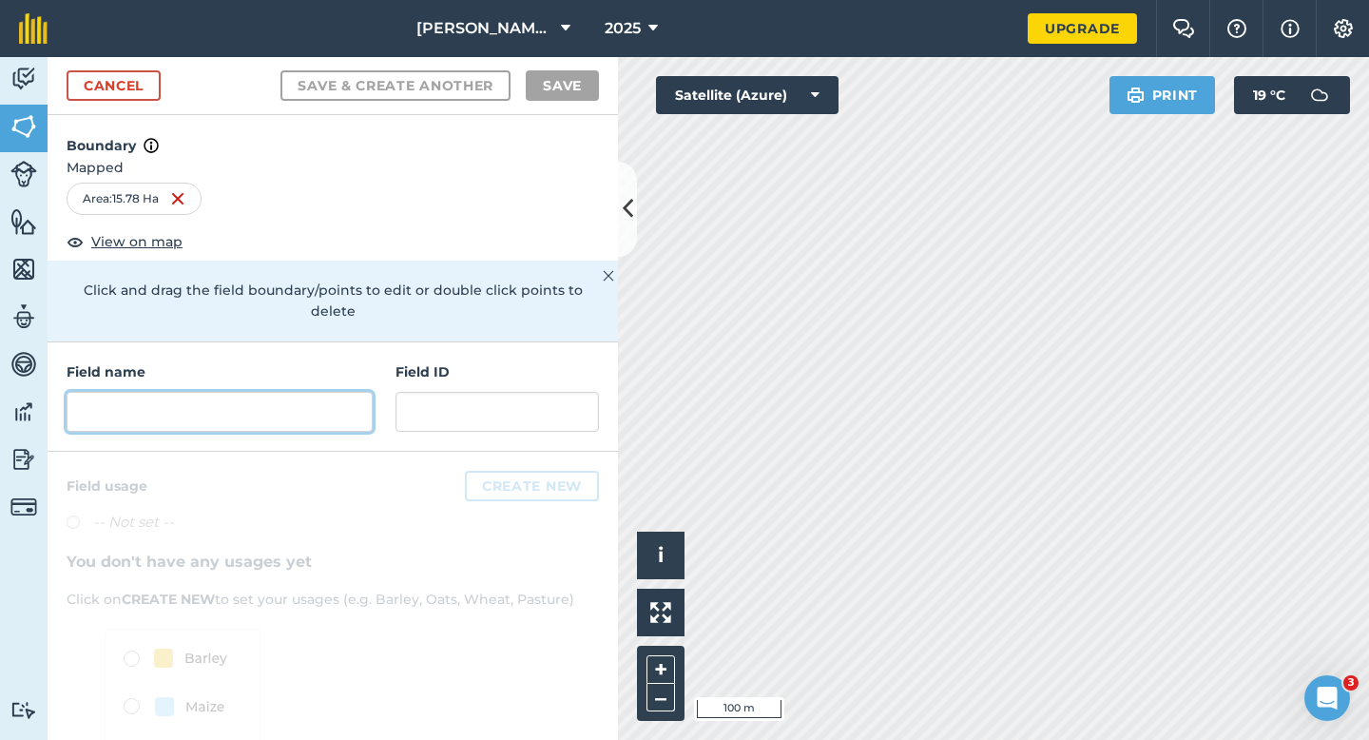
click at [291, 392] on input "text" at bounding box center [220, 412] width 306 height 40
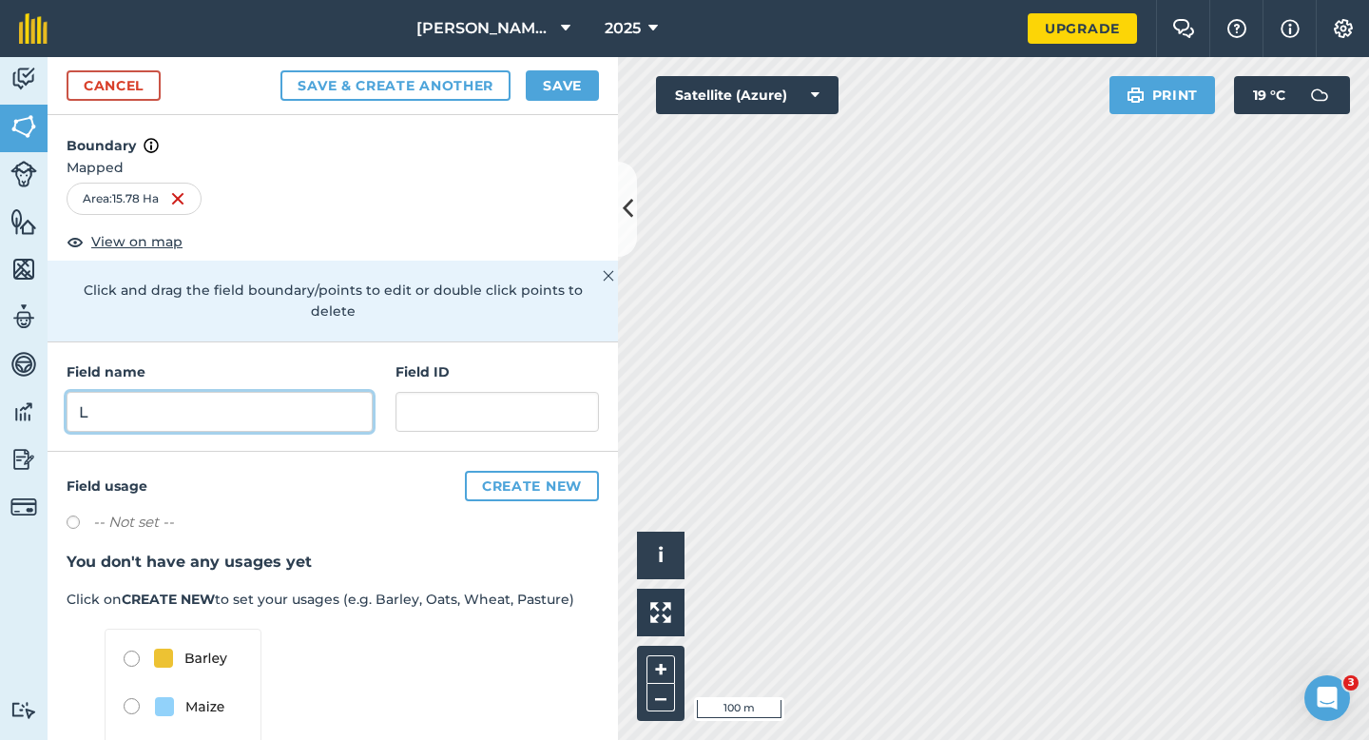
type input "L"
click at [566, 87] on button "Save" at bounding box center [562, 85] width 73 height 30
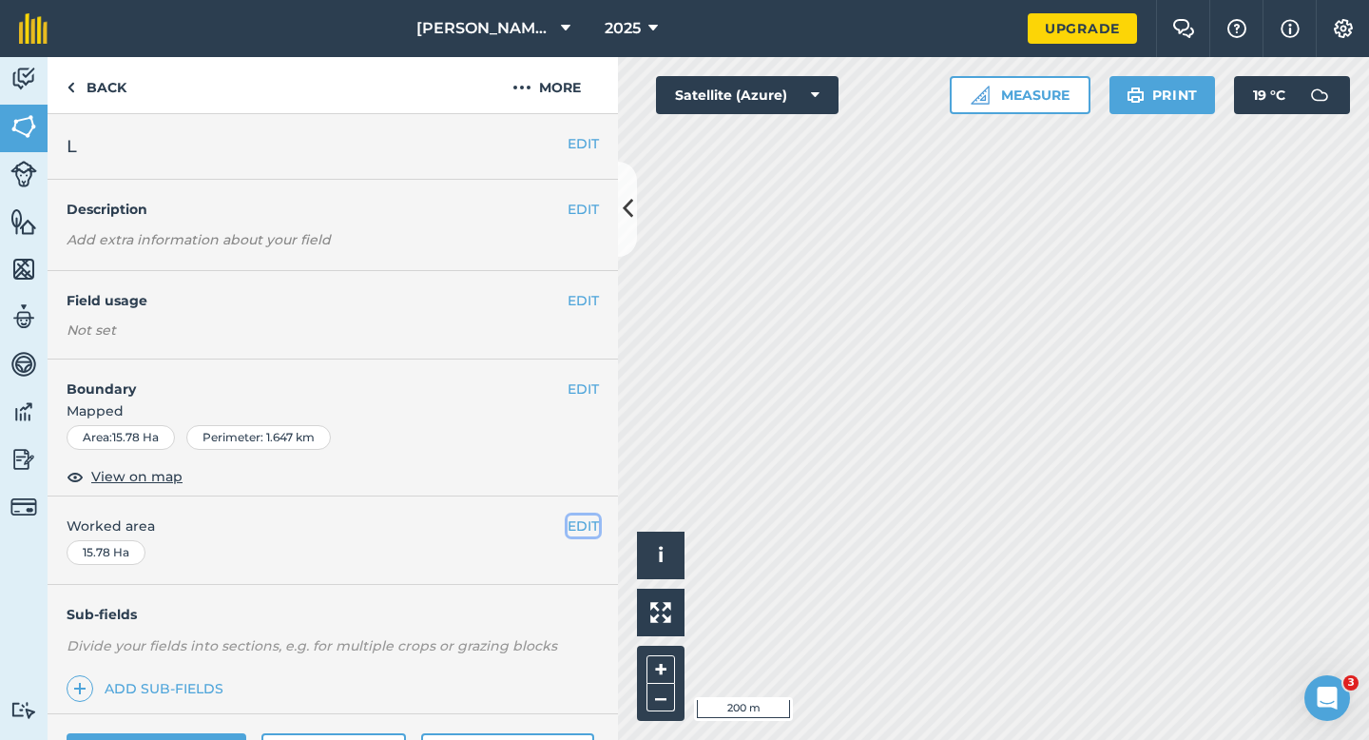
click at [574, 523] on button "EDIT" at bounding box center [583, 525] width 31 height 21
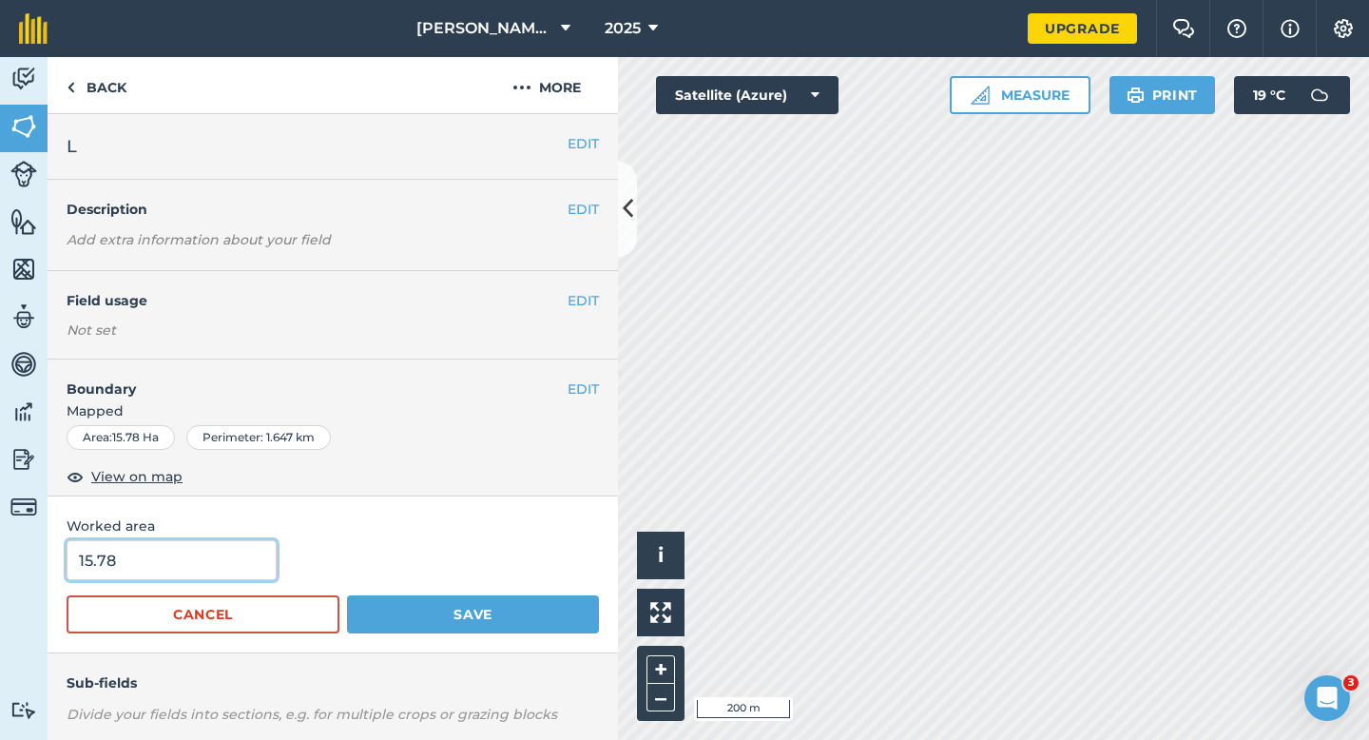
click at [249, 576] on input "15.78" at bounding box center [172, 560] width 210 height 40
type input "15.8"
click at [347, 595] on button "Save" at bounding box center [473, 614] width 252 height 38
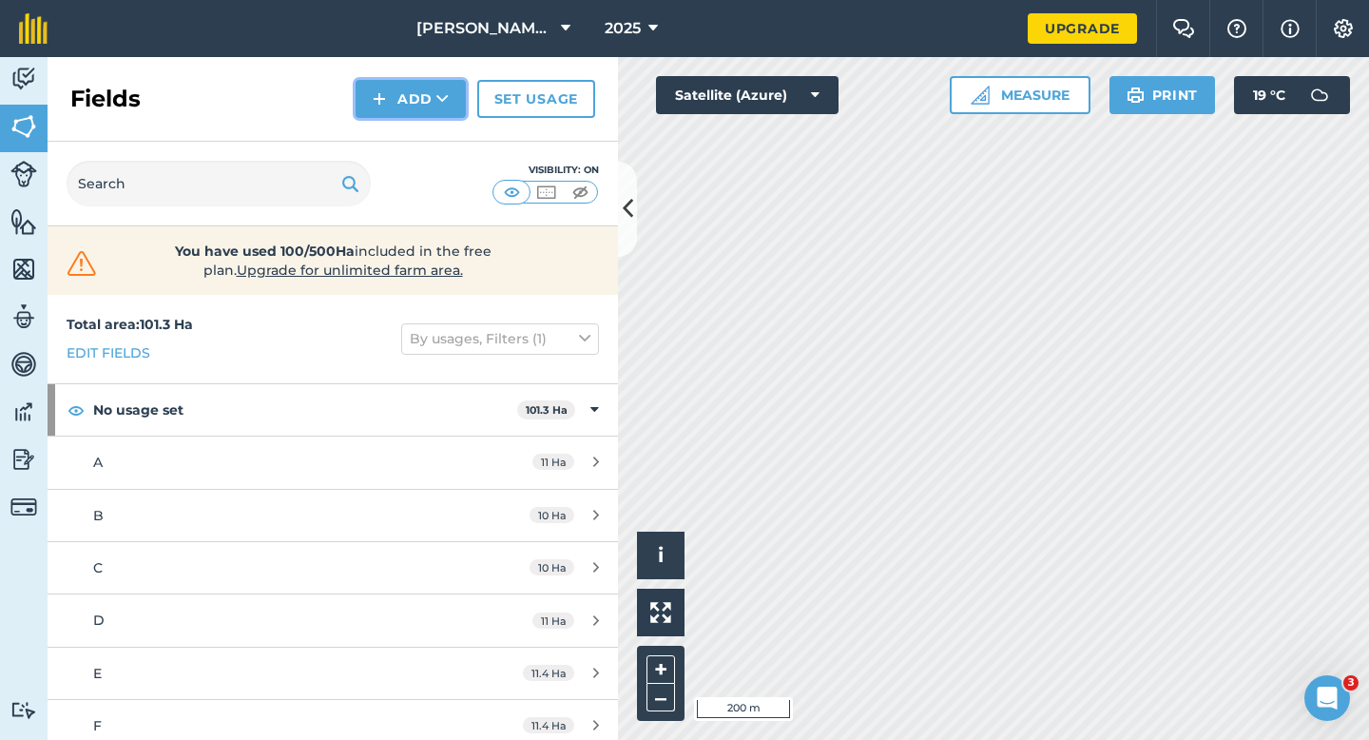
click at [403, 99] on button "Add" at bounding box center [411, 99] width 110 height 38
click at [403, 117] on button "Add Draw Import" at bounding box center [411, 99] width 110 height 38
click at [424, 101] on button "Add" at bounding box center [411, 99] width 110 height 38
click at [424, 129] on link "Draw" at bounding box center [411, 142] width 105 height 42
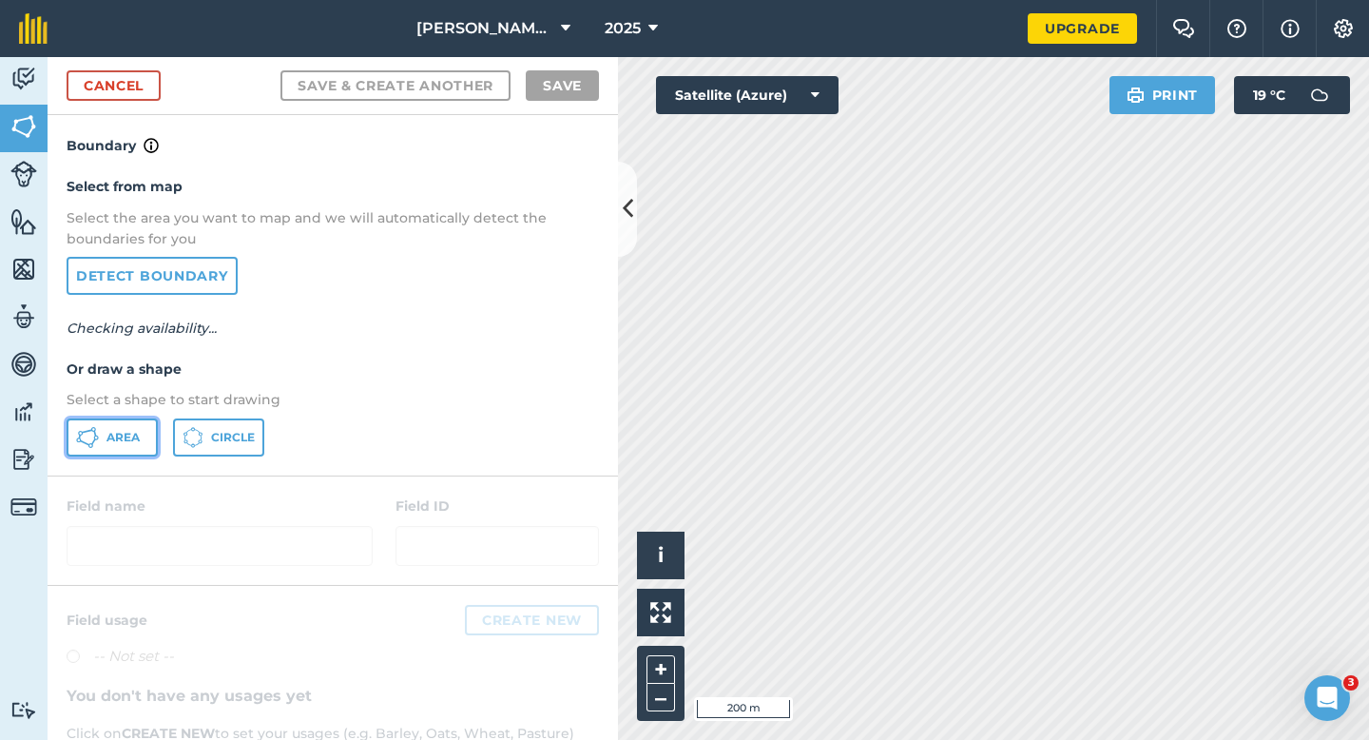
click at [112, 441] on span "Area" at bounding box center [123, 437] width 33 height 15
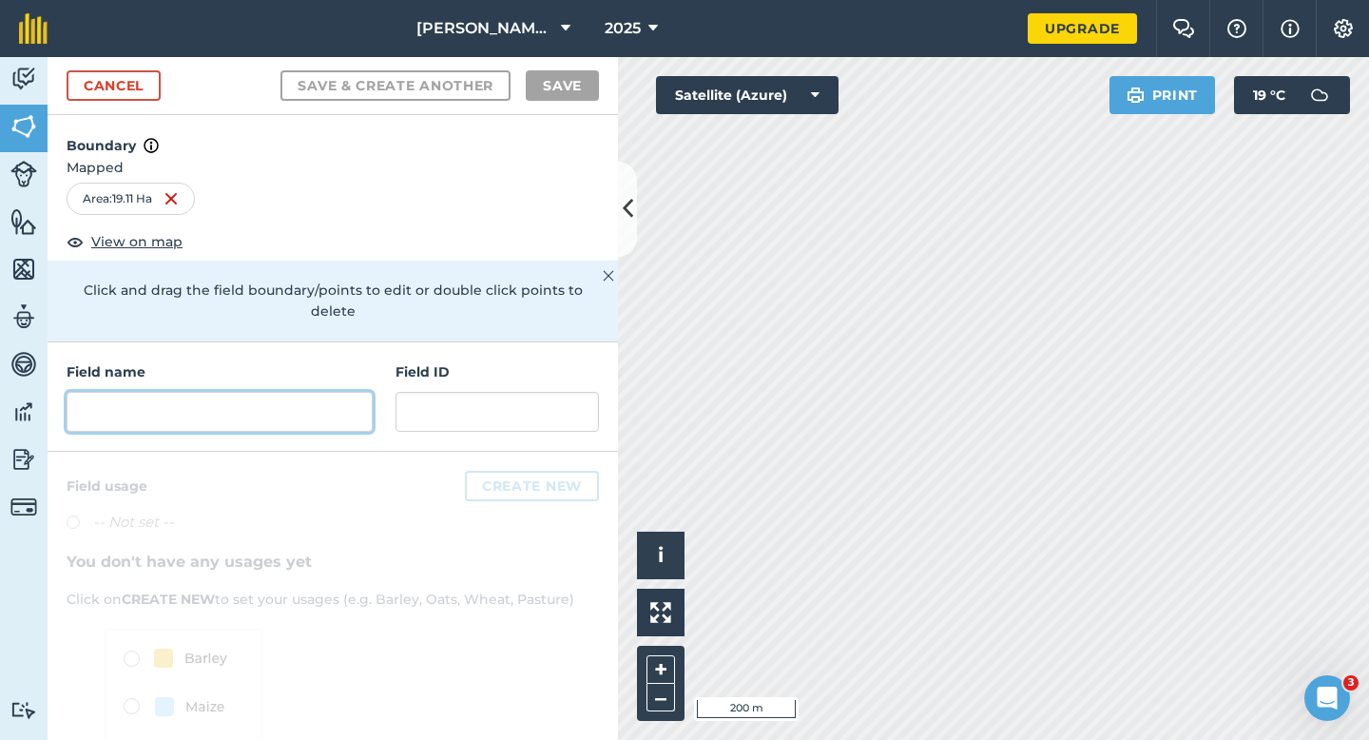
click at [296, 410] on input "text" at bounding box center [220, 412] width 306 height 40
click at [296, 408] on input "text" at bounding box center [220, 412] width 306 height 40
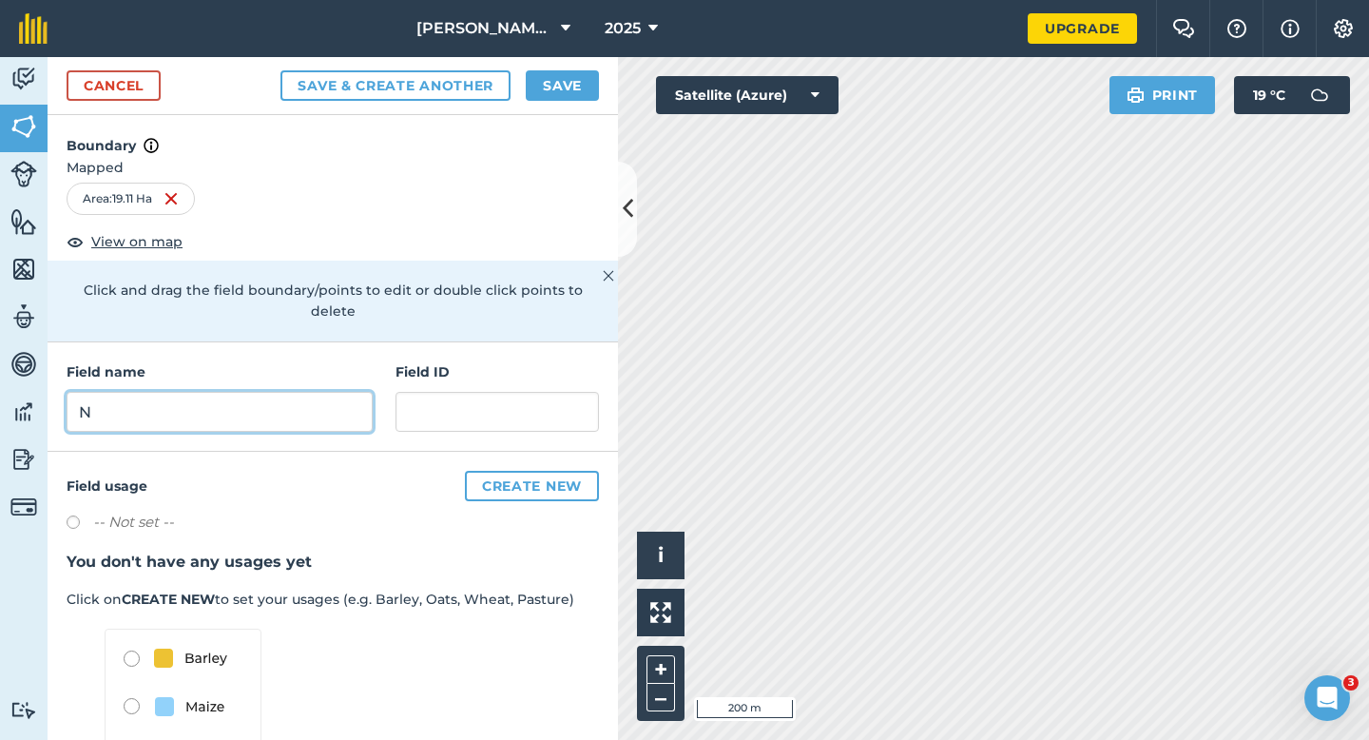
type input "N"
click at [581, 90] on button "Save" at bounding box center [562, 85] width 73 height 30
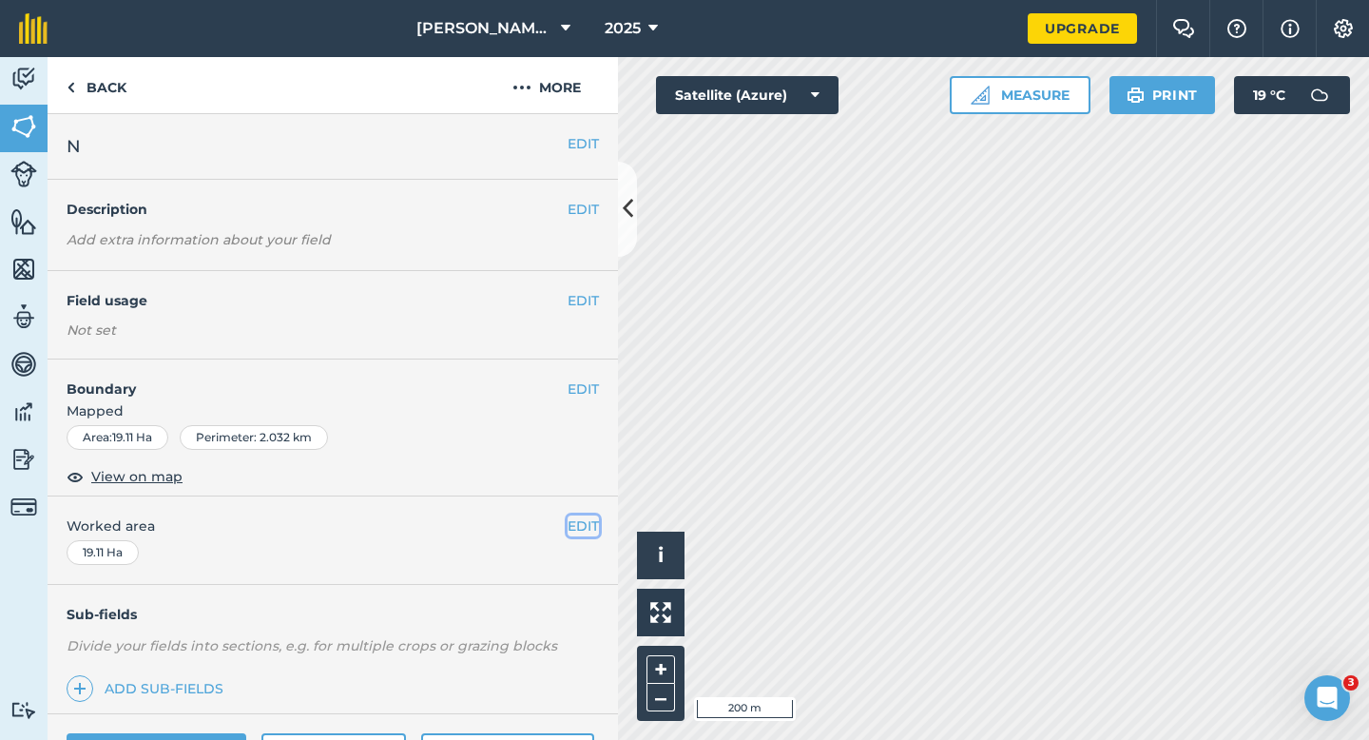
click at [585, 522] on button "EDIT" at bounding box center [583, 525] width 31 height 21
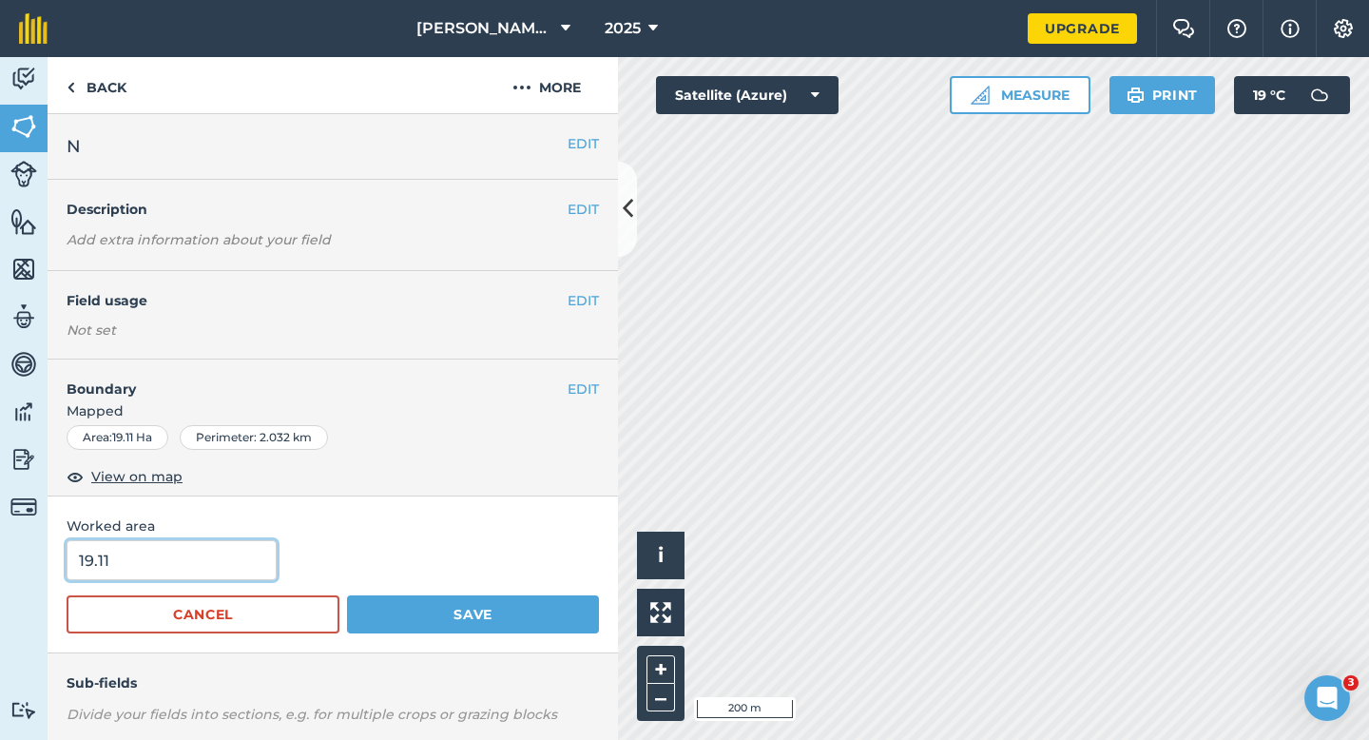
click at [207, 547] on input "19.11" at bounding box center [172, 560] width 210 height 40
type input "19"
click at [347, 595] on button "Save" at bounding box center [473, 614] width 252 height 38
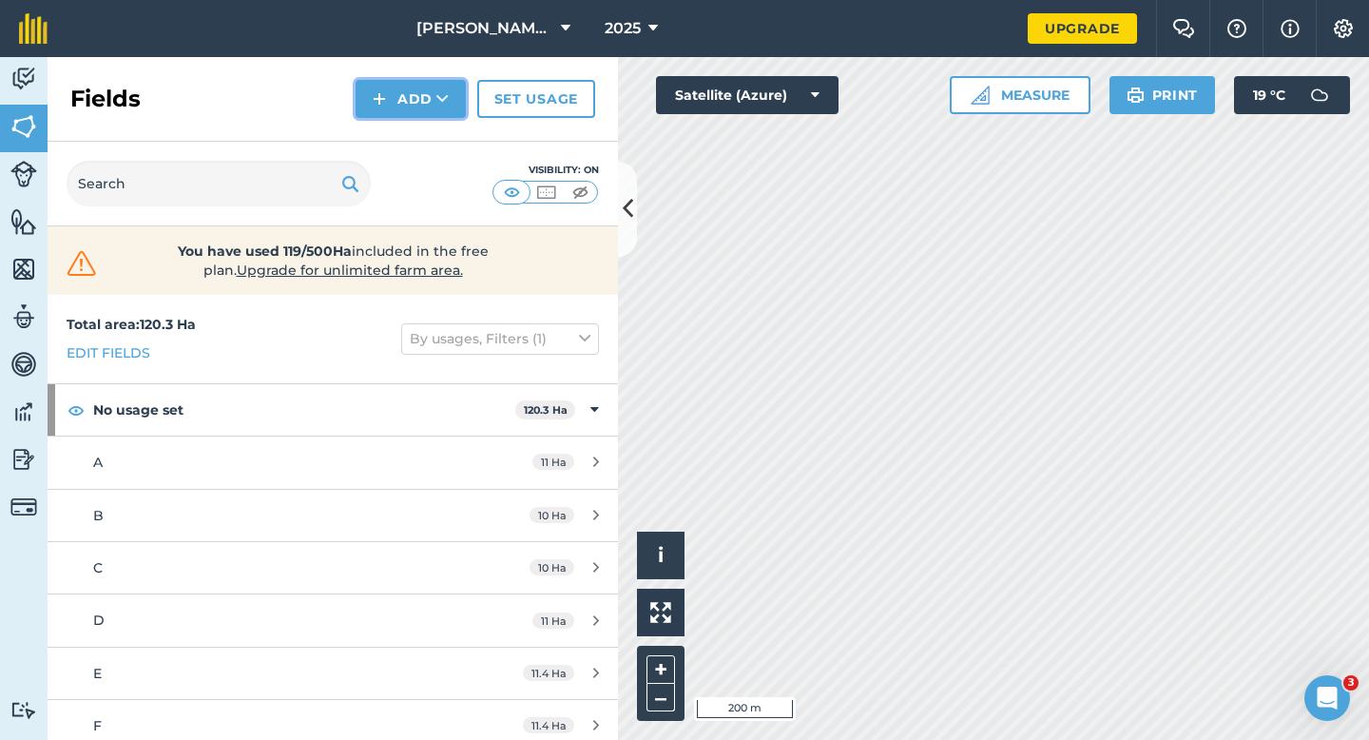
click at [415, 108] on button "Add" at bounding box center [411, 99] width 110 height 38
click at [415, 126] on link "Draw" at bounding box center [411, 142] width 105 height 42
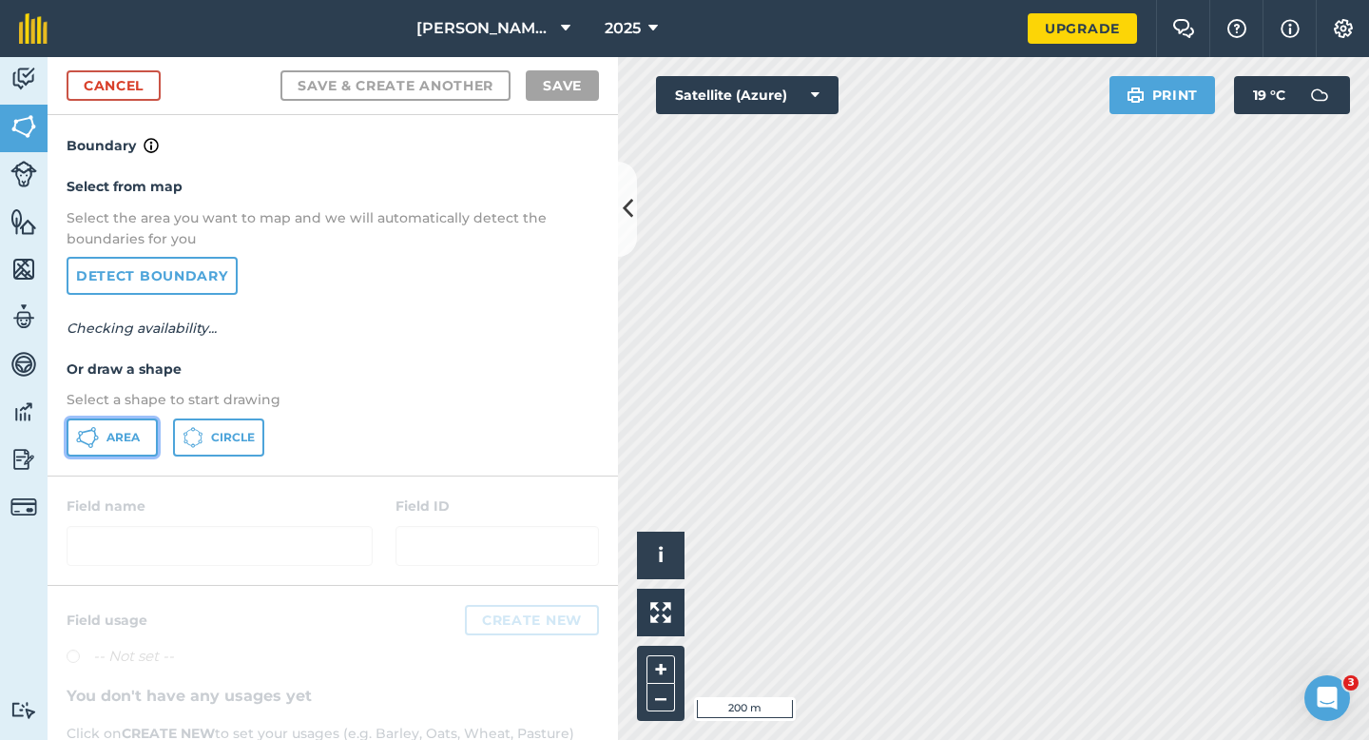
click at [129, 448] on button "Area" at bounding box center [112, 437] width 91 height 38
click at [129, 441] on span "Area" at bounding box center [123, 437] width 33 height 15
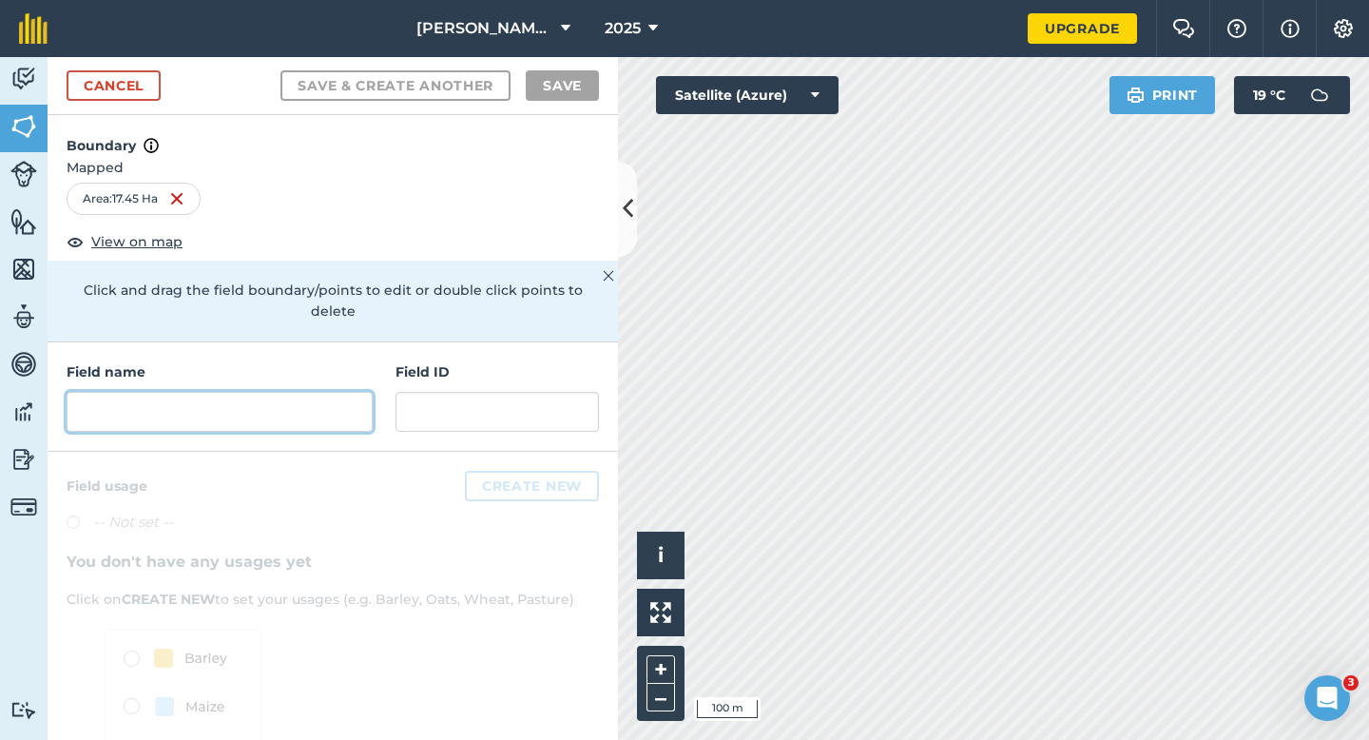
click at [340, 392] on input "text" at bounding box center [220, 412] width 306 height 40
type input "N"
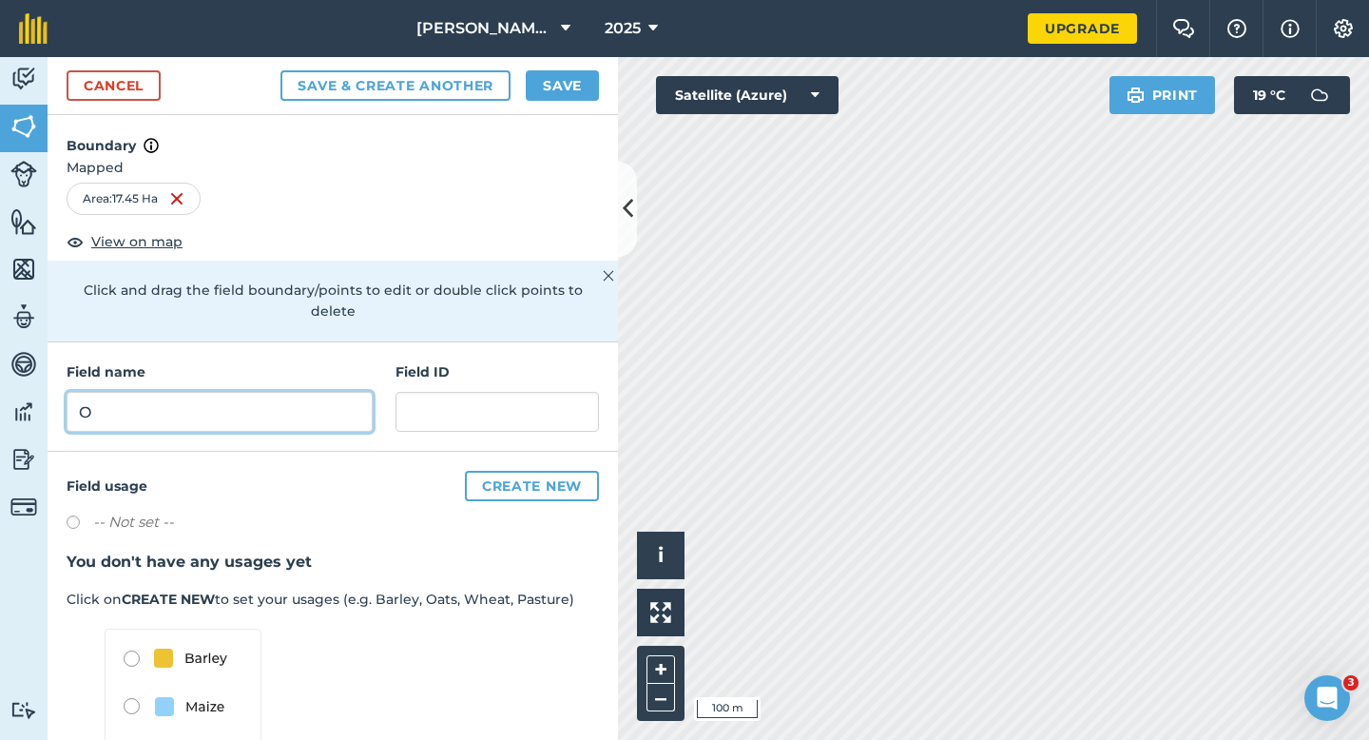
type input "O"
click at [546, 100] on button "Save" at bounding box center [562, 85] width 73 height 30
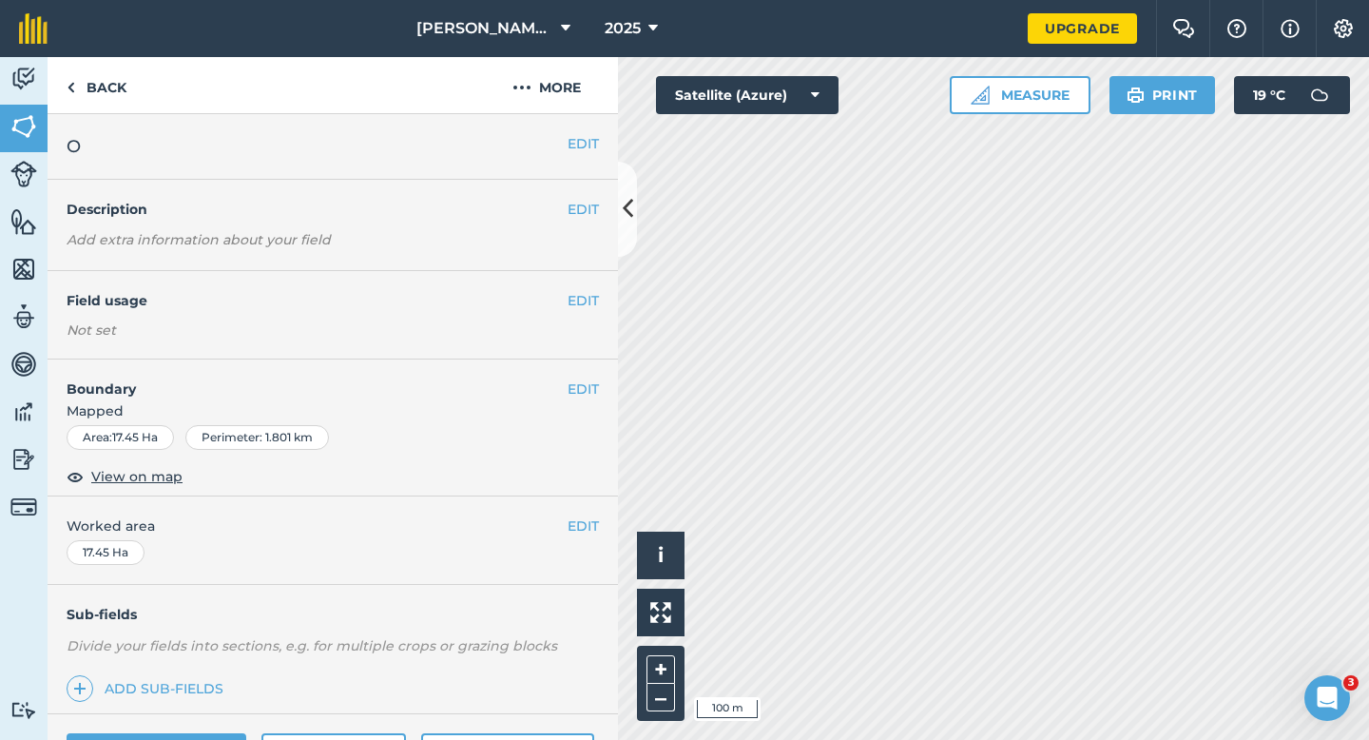
click at [592, 513] on div "EDIT Worked area 17.45 Ha" at bounding box center [333, 540] width 571 height 88
click at [591, 524] on button "EDIT" at bounding box center [583, 525] width 31 height 21
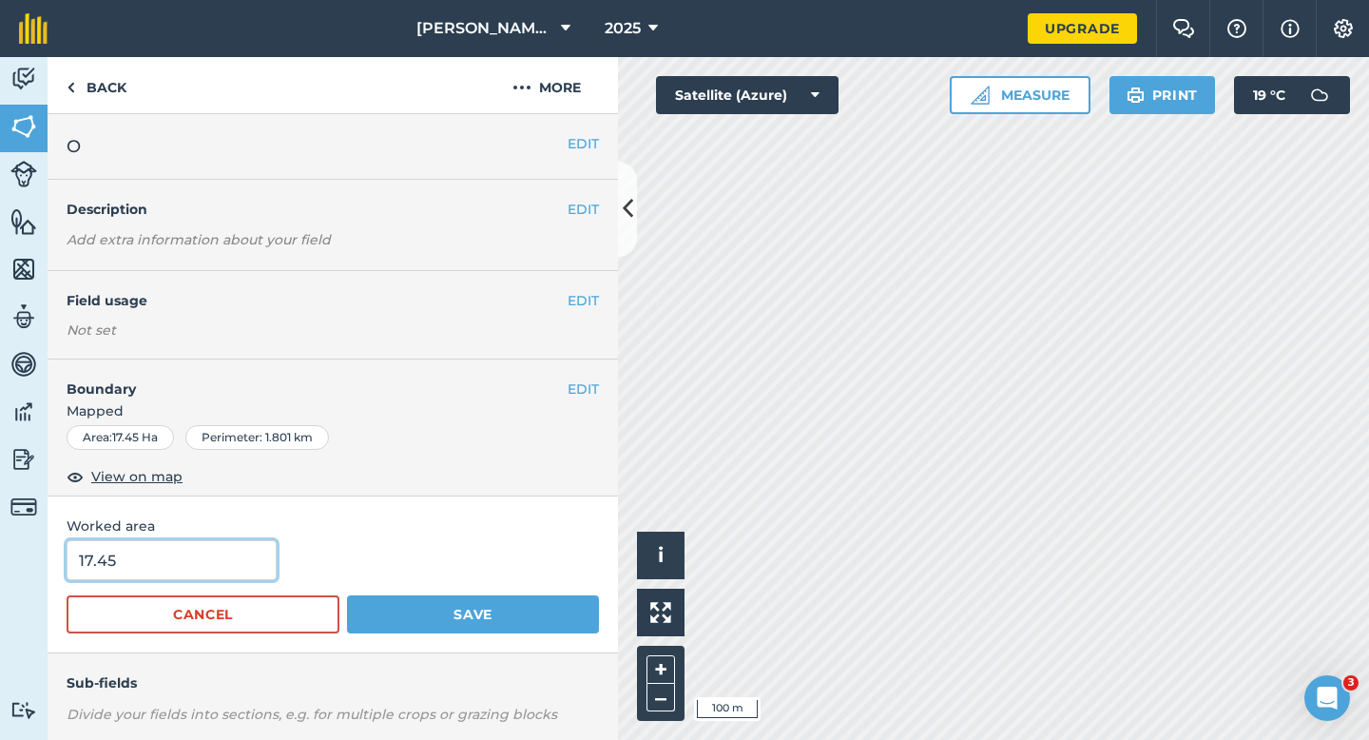
click at [182, 574] on input "17.45" at bounding box center [172, 560] width 210 height 40
type input "17.5"
click at [347, 595] on button "Save" at bounding box center [473, 614] width 252 height 38
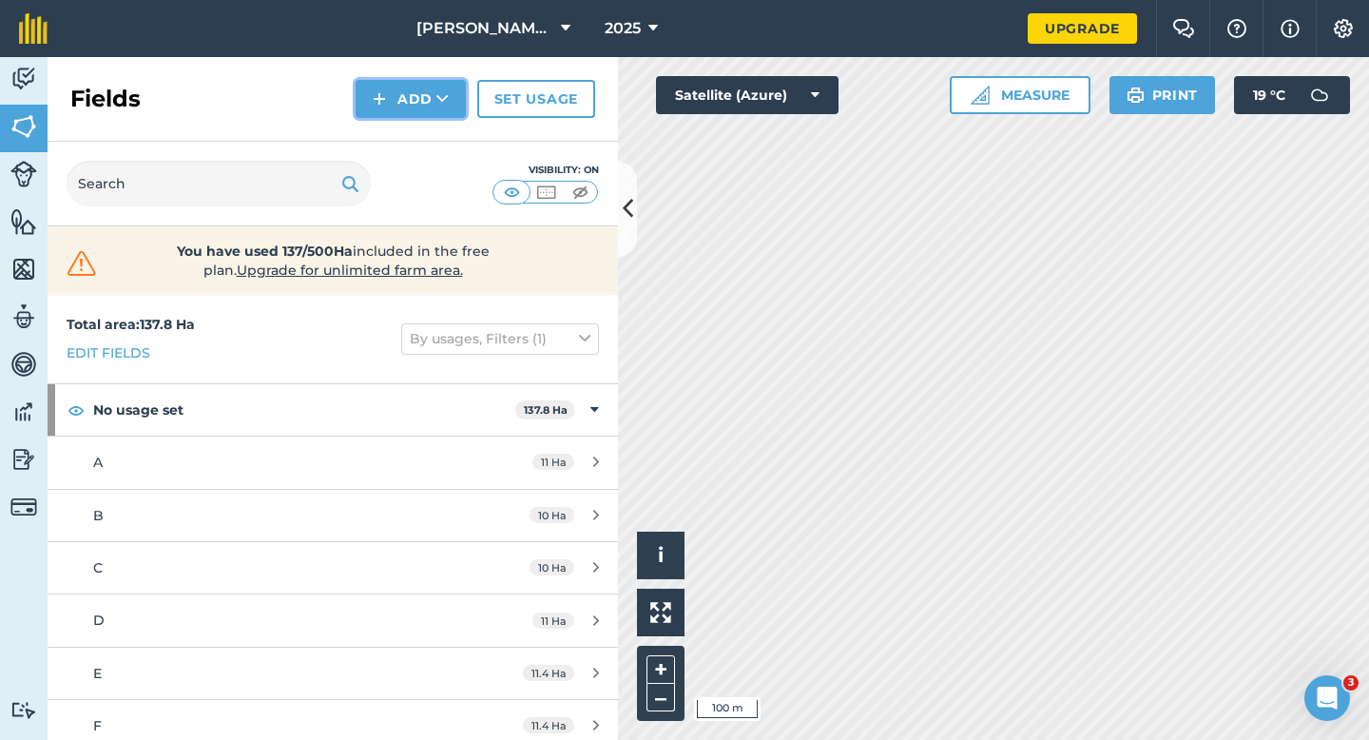
click at [410, 93] on button "Add" at bounding box center [411, 99] width 110 height 38
click at [410, 146] on link "Draw" at bounding box center [411, 142] width 105 height 42
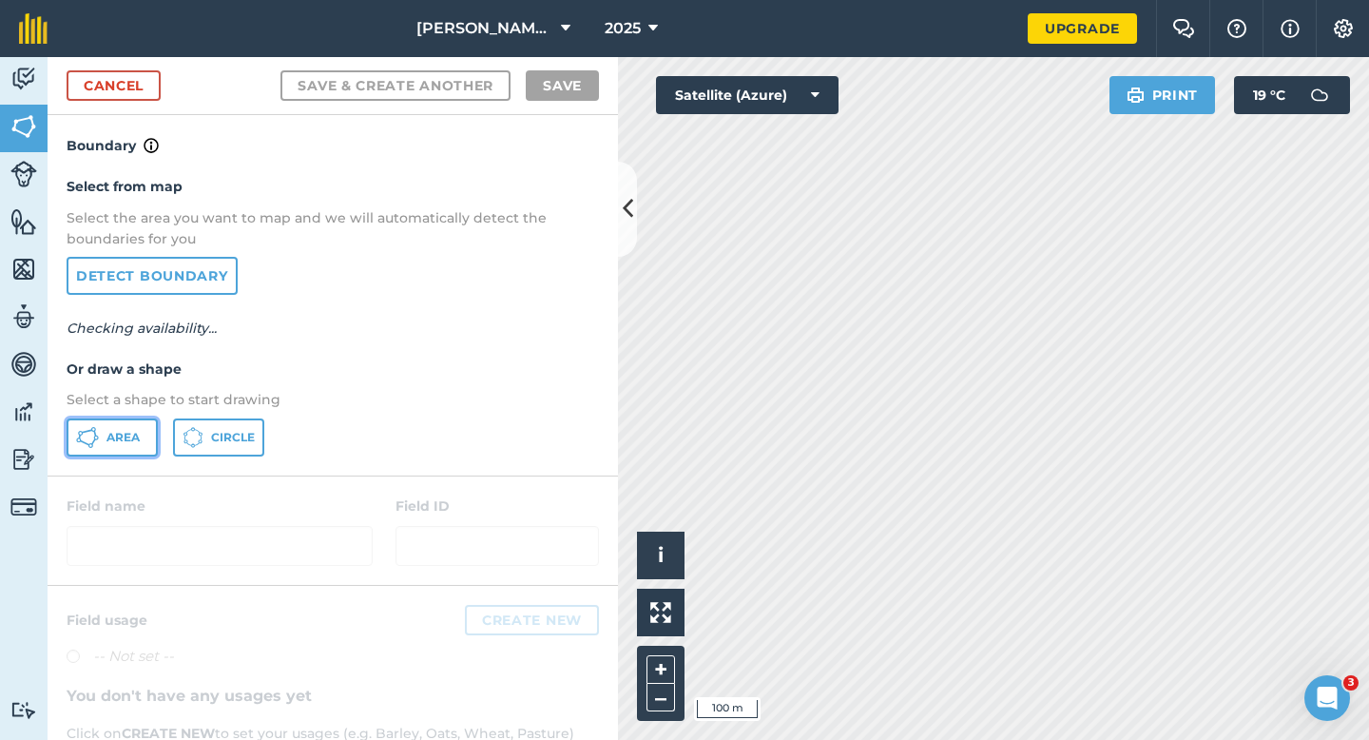
click at [122, 444] on button "Area" at bounding box center [112, 437] width 91 height 38
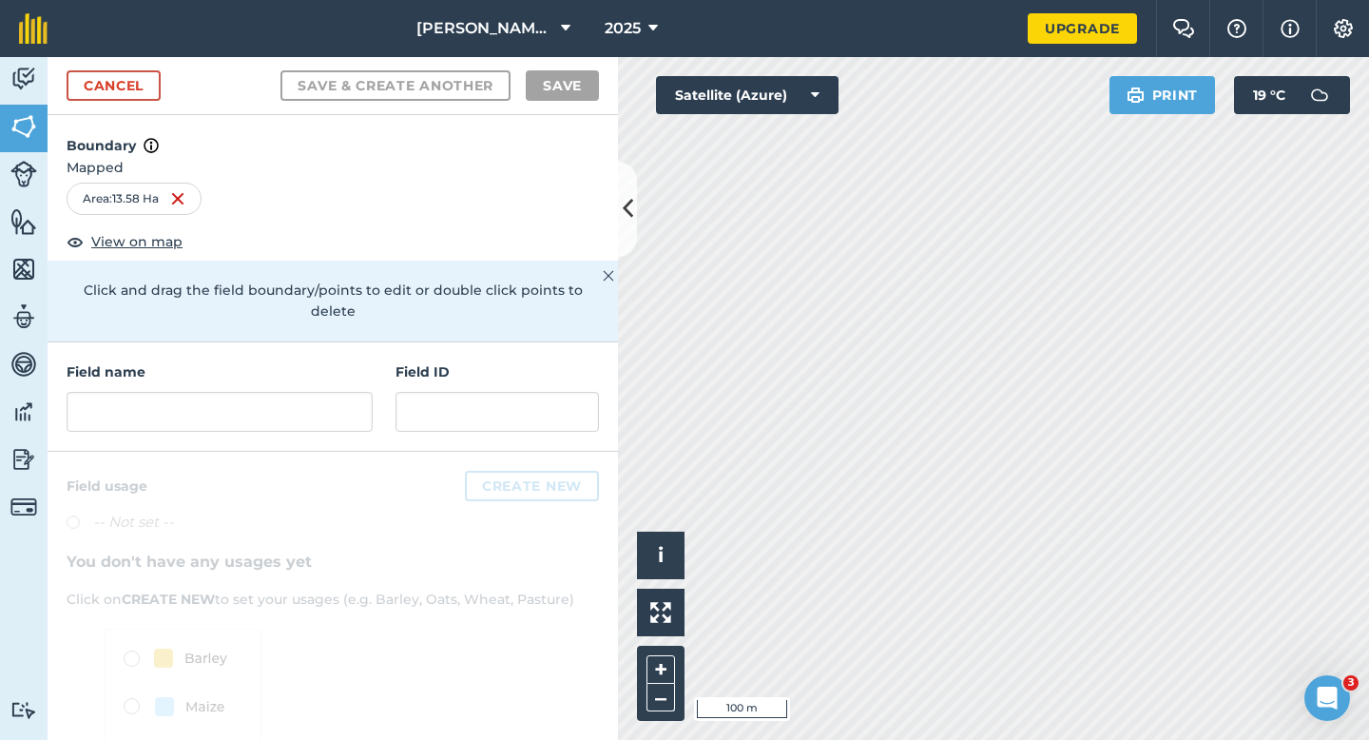
click at [321, 413] on div "Field name Field ID" at bounding box center [333, 396] width 571 height 109
click at [321, 409] on input "text" at bounding box center [220, 412] width 306 height 40
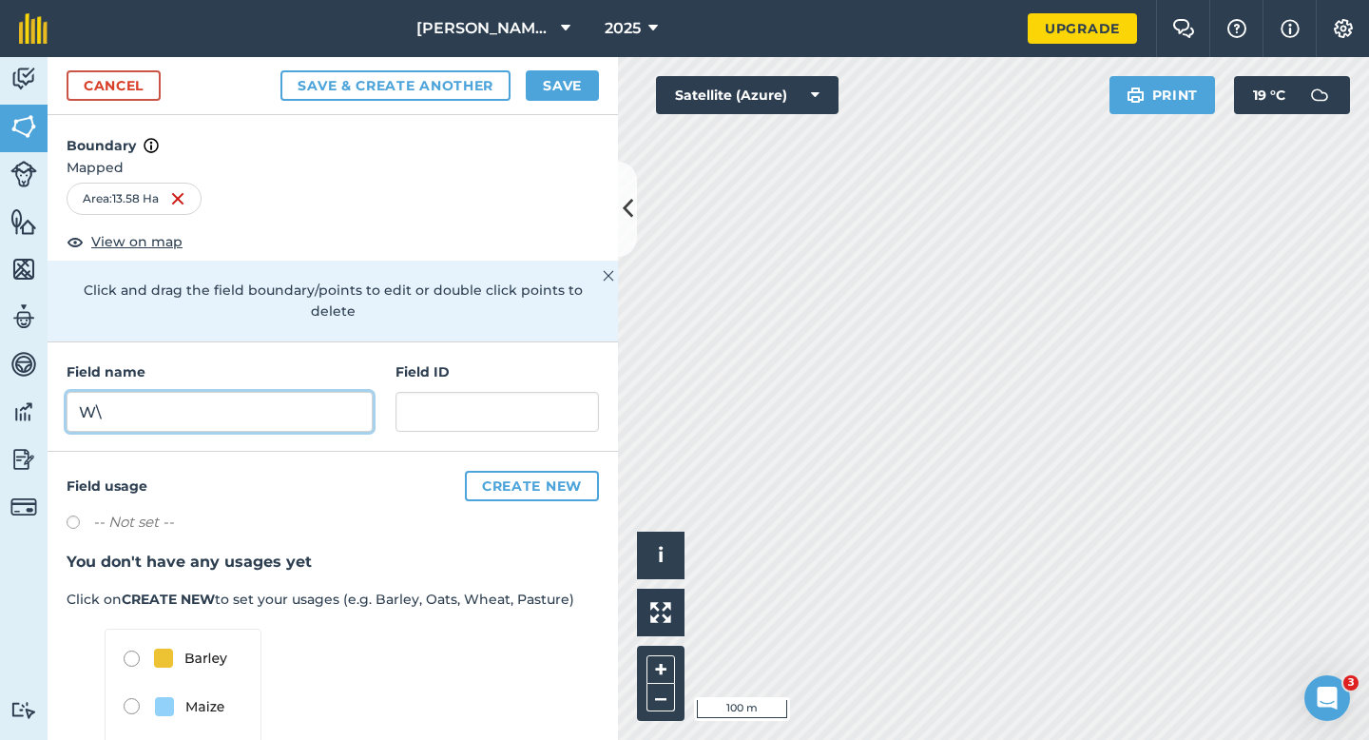
type input "W"
type input "Q"
click at [584, 87] on button "Save" at bounding box center [562, 85] width 73 height 30
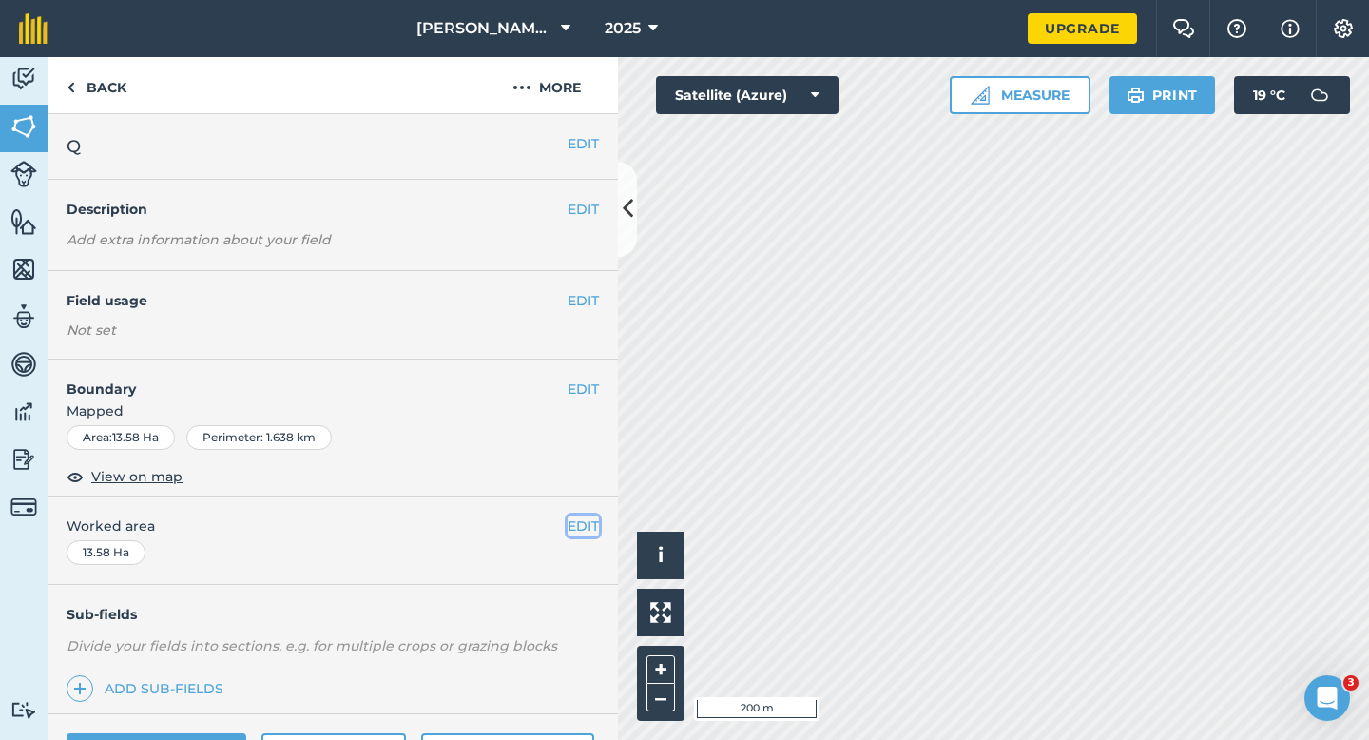
click at [592, 526] on button "EDIT" at bounding box center [583, 525] width 31 height 21
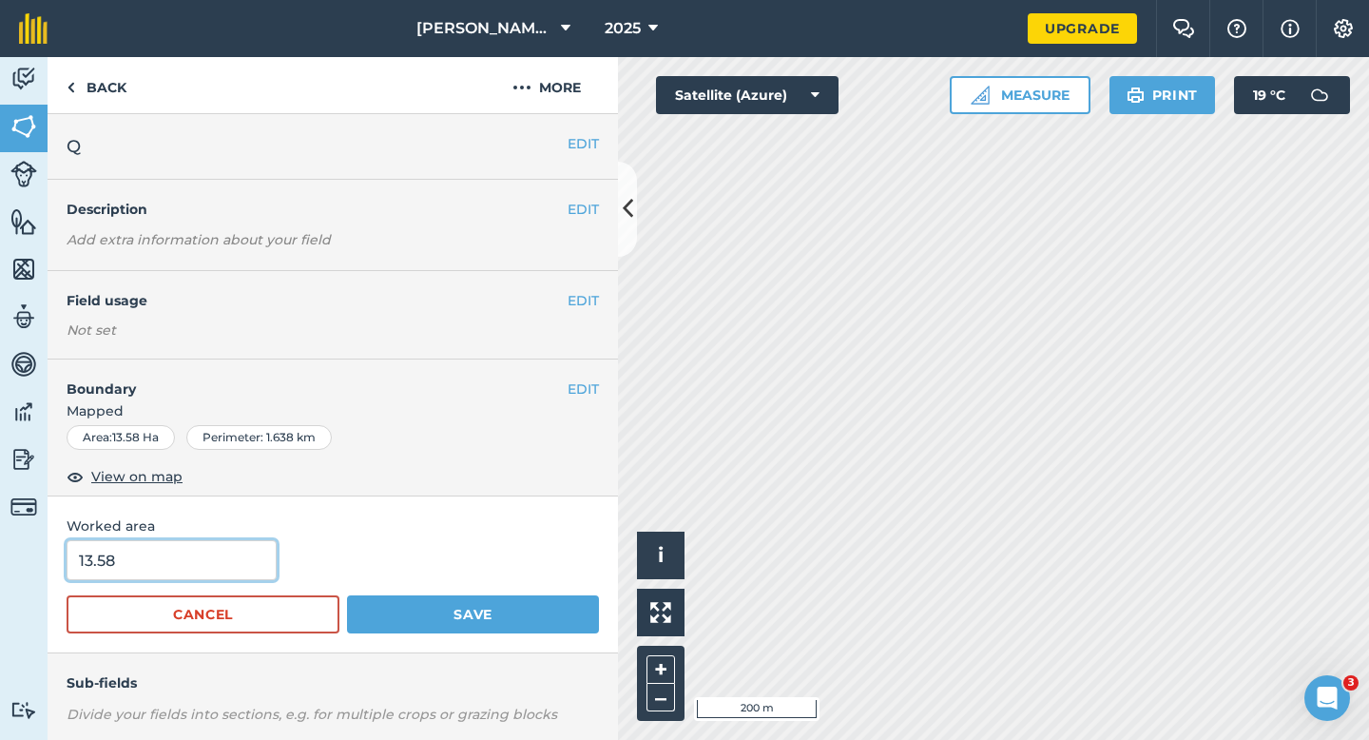
click at [213, 550] on input "13.58" at bounding box center [172, 560] width 210 height 40
click at [213, 560] on input "13.58" at bounding box center [172, 560] width 210 height 40
type input "13.5"
click at [347, 595] on button "Save" at bounding box center [473, 614] width 252 height 38
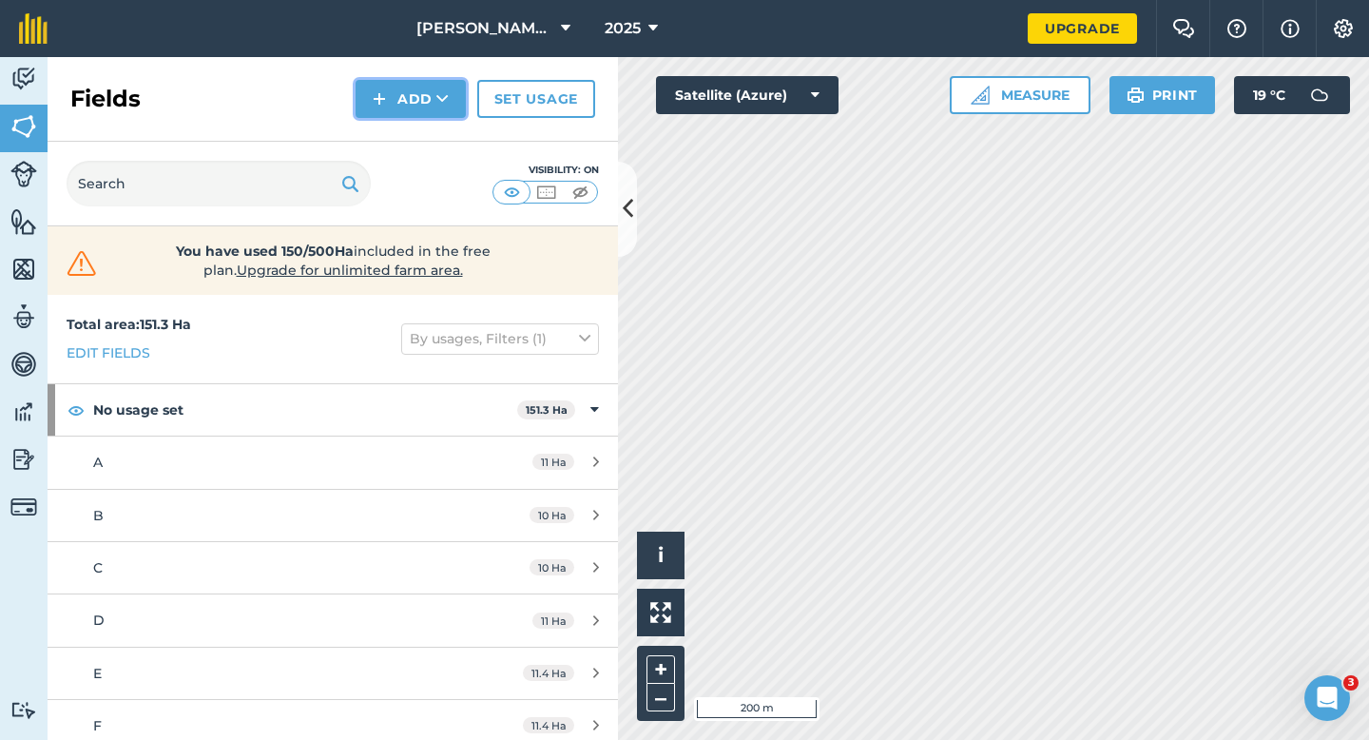
click at [400, 109] on button "Add" at bounding box center [411, 99] width 110 height 38
click at [400, 130] on link "Draw" at bounding box center [411, 142] width 105 height 42
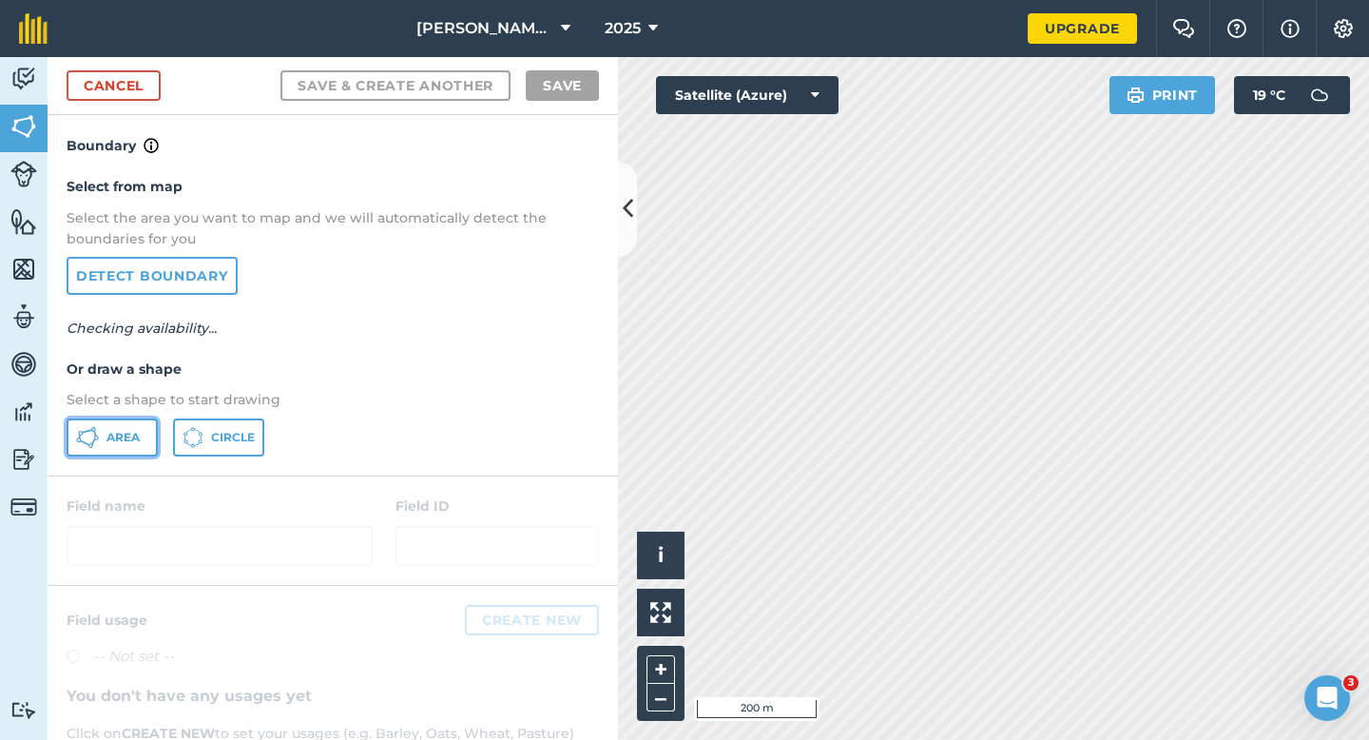
click at [112, 442] on span "Area" at bounding box center [123, 437] width 33 height 15
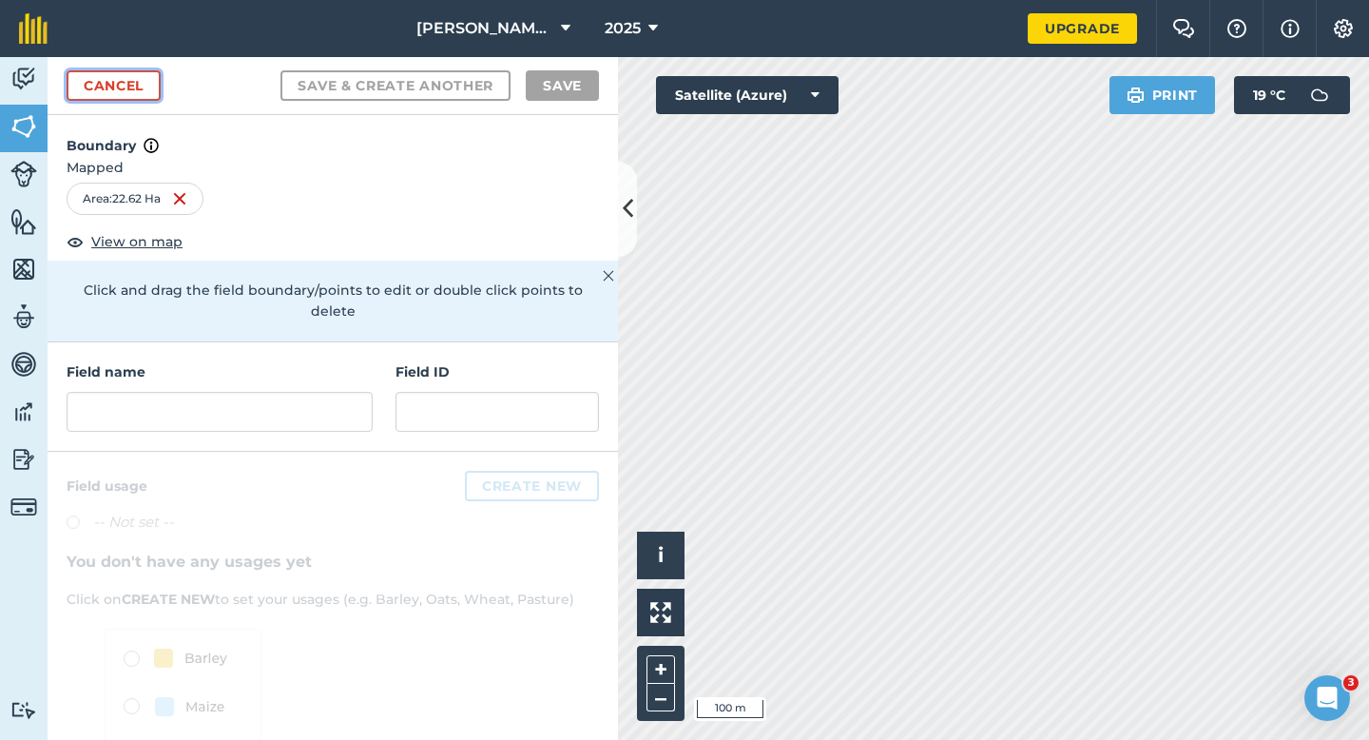
click at [139, 83] on link "Cancel" at bounding box center [114, 85] width 94 height 30
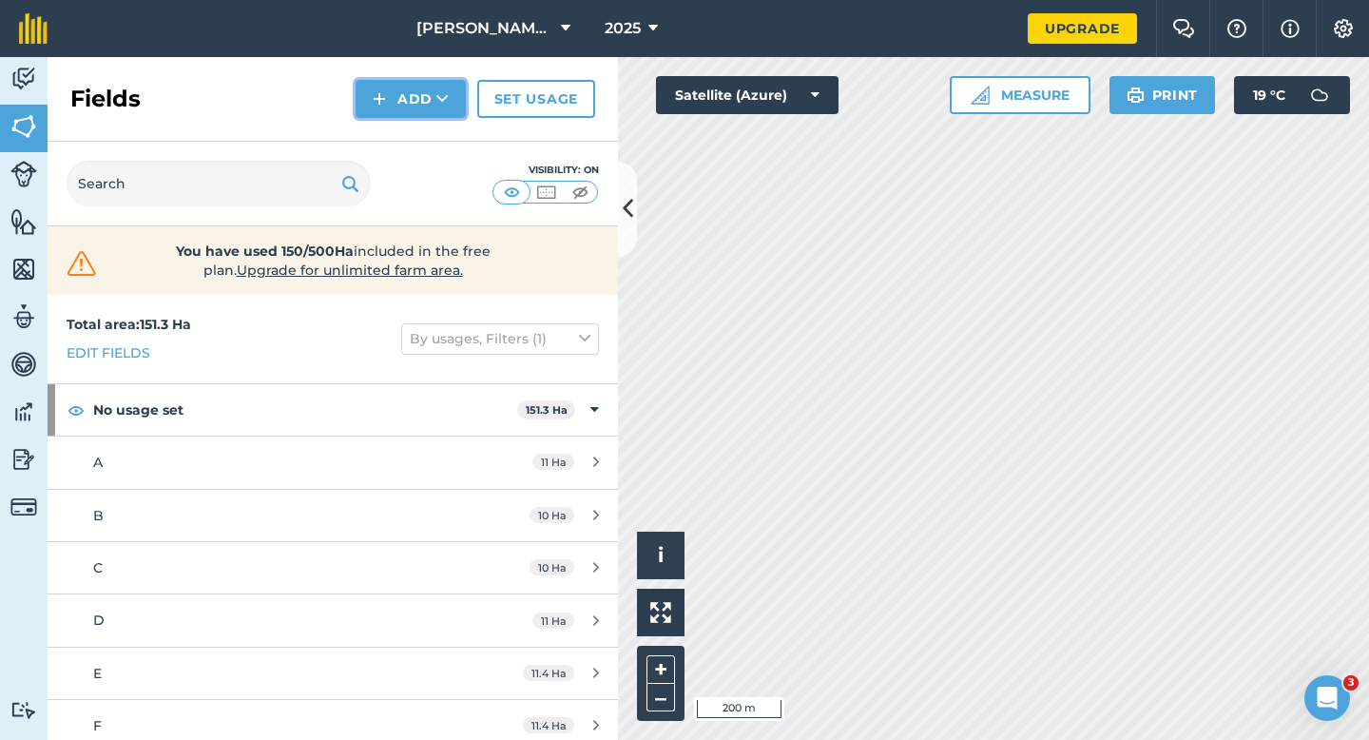
click at [395, 110] on button "Add" at bounding box center [411, 99] width 110 height 38
click at [395, 145] on link "Draw" at bounding box center [411, 142] width 105 height 42
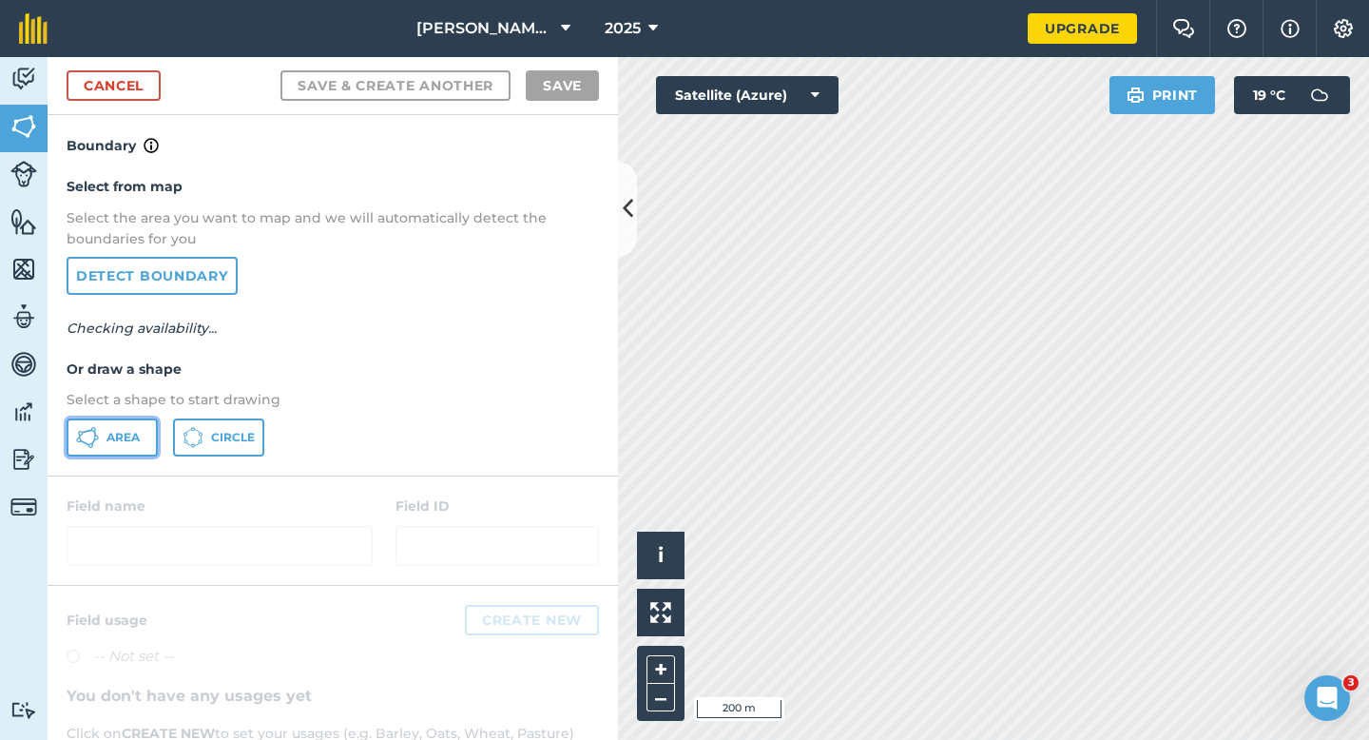
click at [126, 445] on button "Area" at bounding box center [112, 437] width 91 height 38
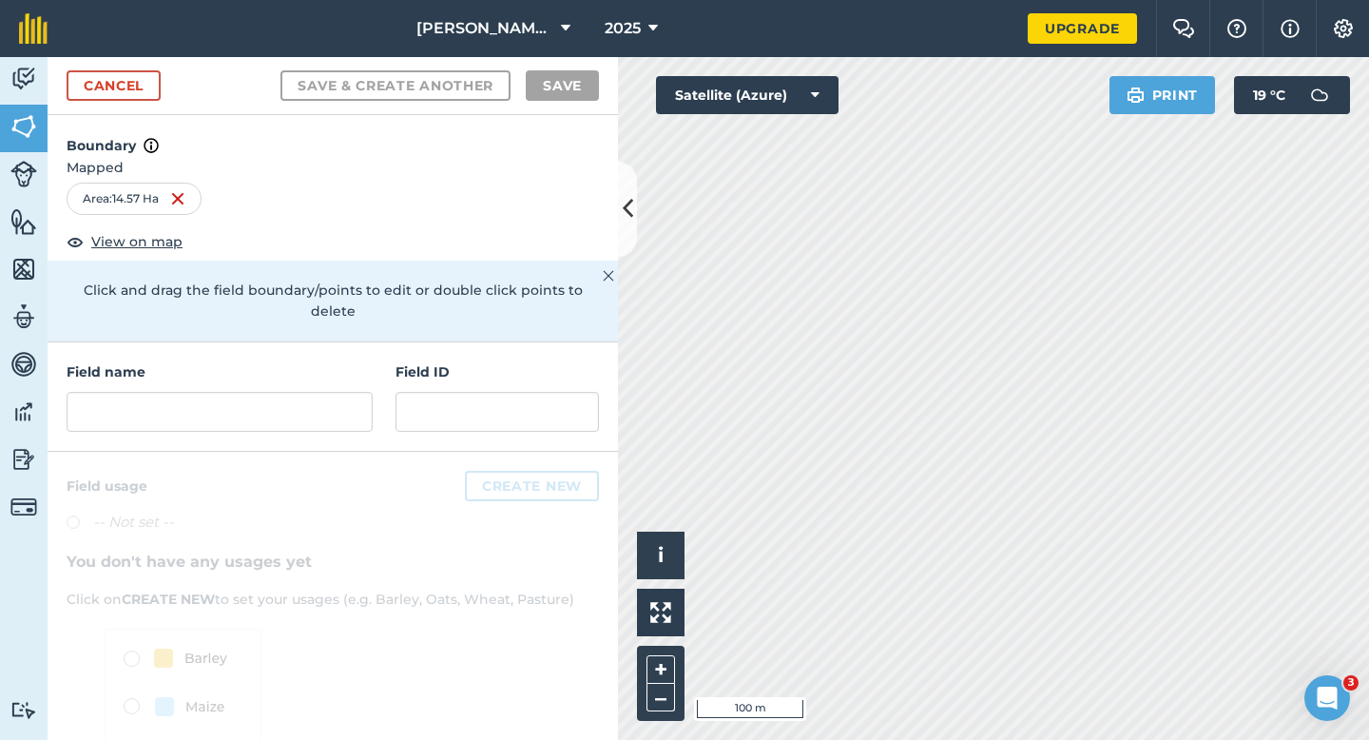
click at [288, 363] on div "Field name" at bounding box center [220, 396] width 306 height 70
click at [288, 392] on input "text" at bounding box center [220, 412] width 306 height 40
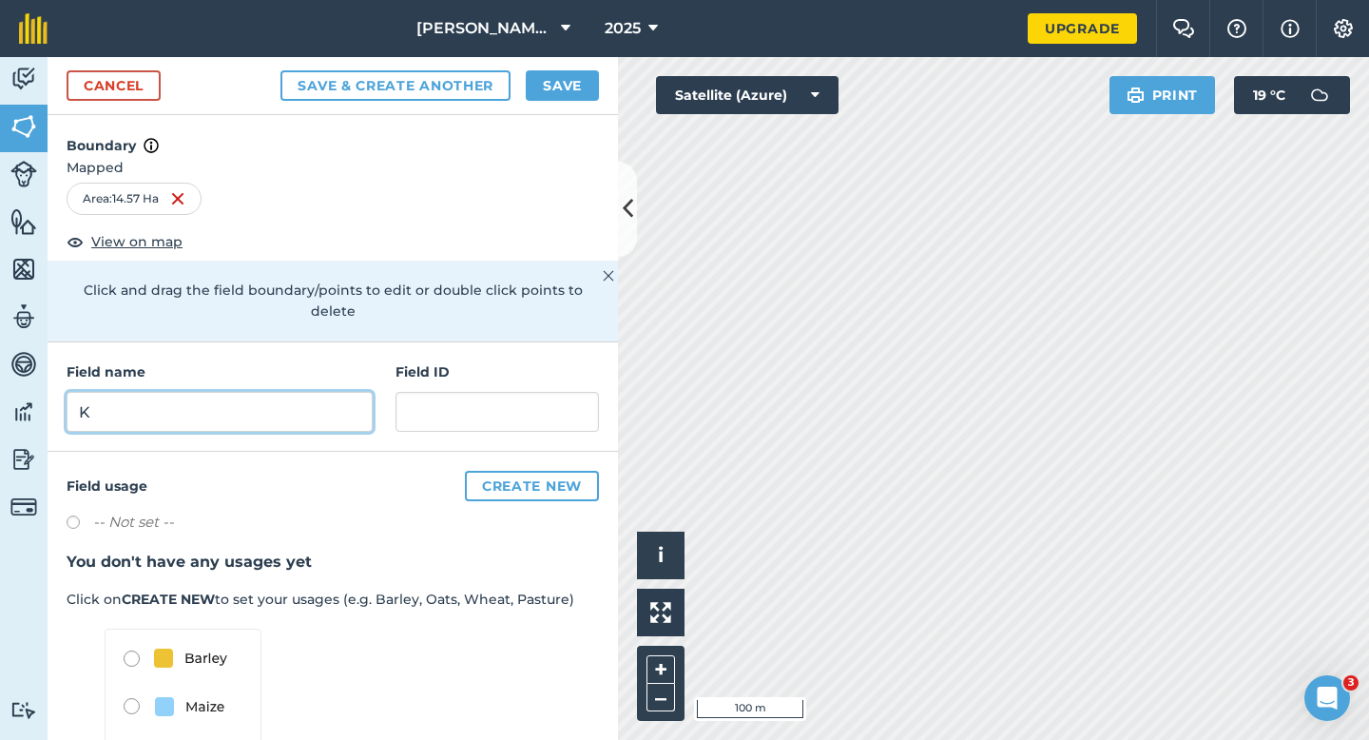
type input "K"
click at [549, 86] on button "Save" at bounding box center [562, 85] width 73 height 30
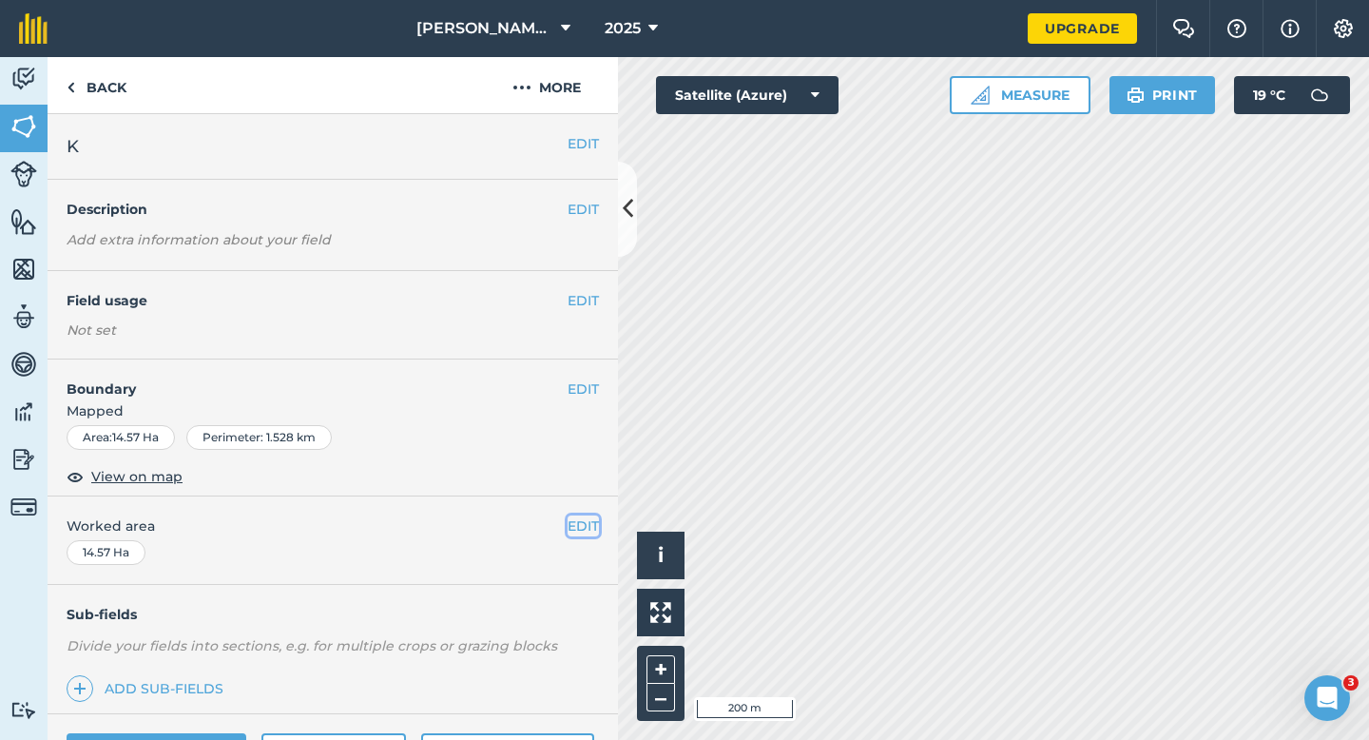
click at [575, 532] on button "EDIT" at bounding box center [583, 525] width 31 height 21
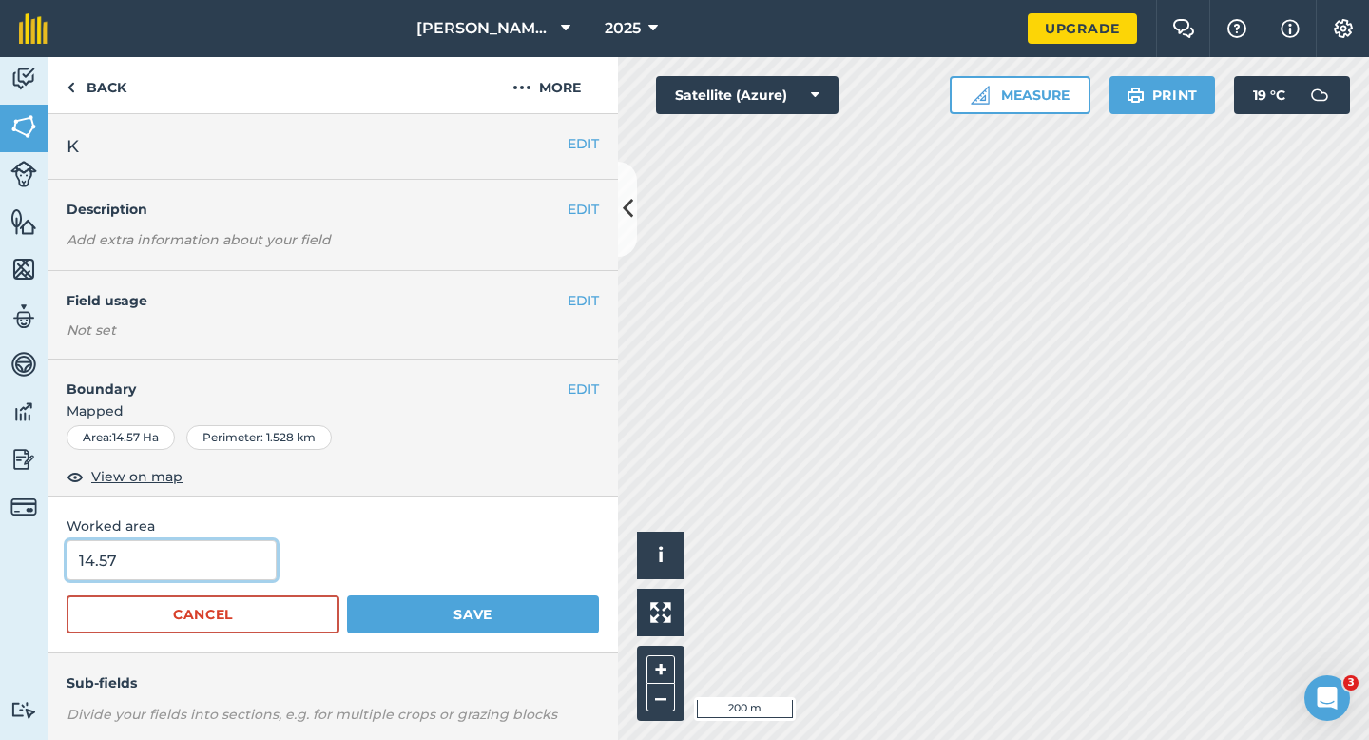
click at [265, 548] on input "14.57" at bounding box center [172, 560] width 210 height 40
click at [244, 558] on input "14.57" at bounding box center [172, 560] width 210 height 40
type input "14.6"
click at [347, 595] on button "Save" at bounding box center [473, 614] width 252 height 38
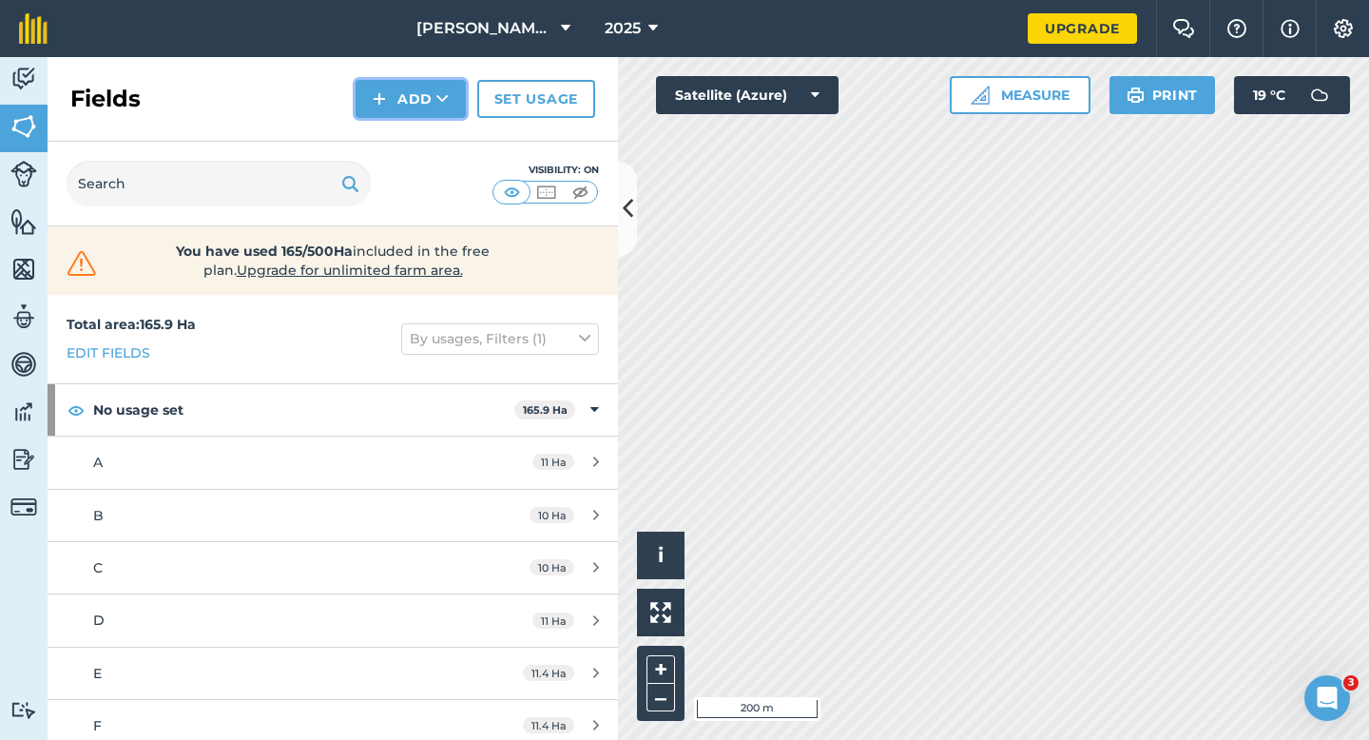
click at [381, 111] on button "Add" at bounding box center [411, 99] width 110 height 38
click at [381, 131] on link "Draw" at bounding box center [411, 142] width 105 height 42
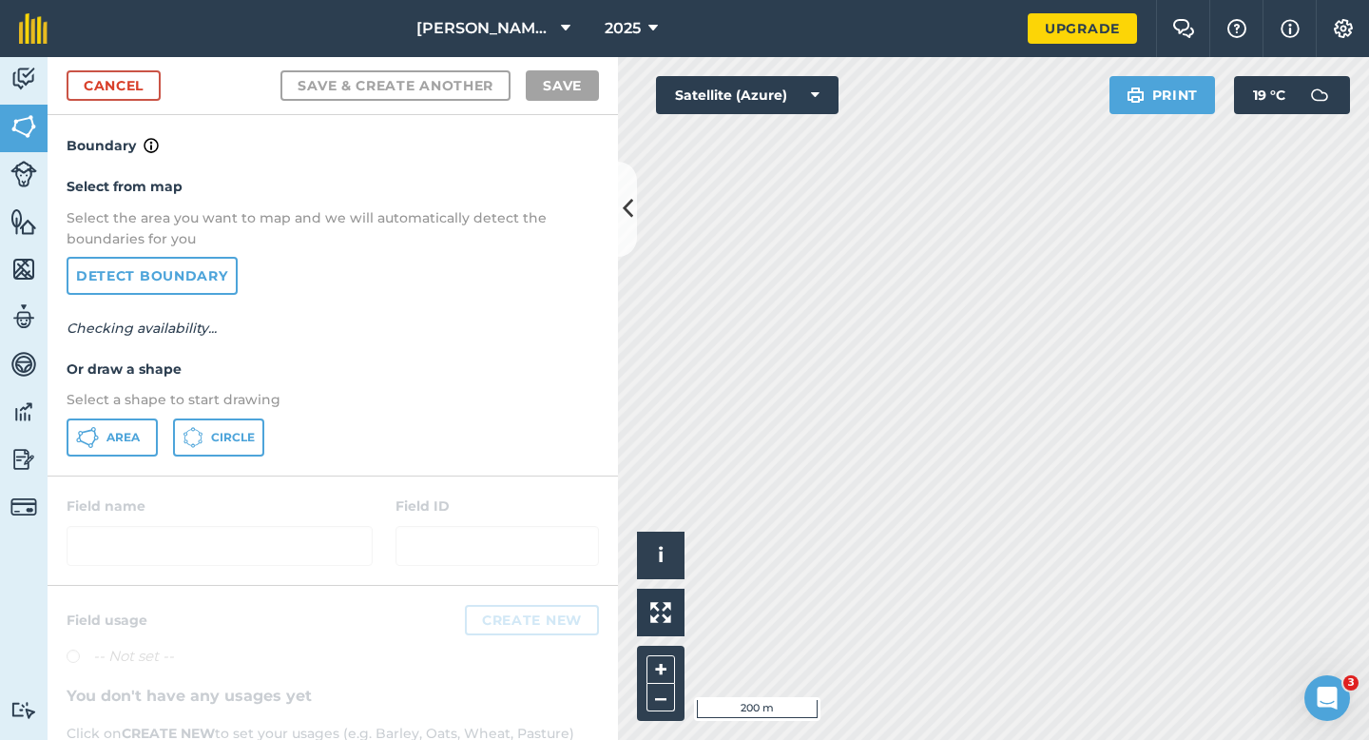
click at [100, 465] on div "Select from map Select the area you want to map and we will automatically detec…" at bounding box center [333, 316] width 571 height 318
click at [106, 413] on div "Select from map Select the area you want to map and we will automatically detec…" at bounding box center [333, 316] width 571 height 318
click at [106, 435] on button "Area" at bounding box center [112, 437] width 91 height 38
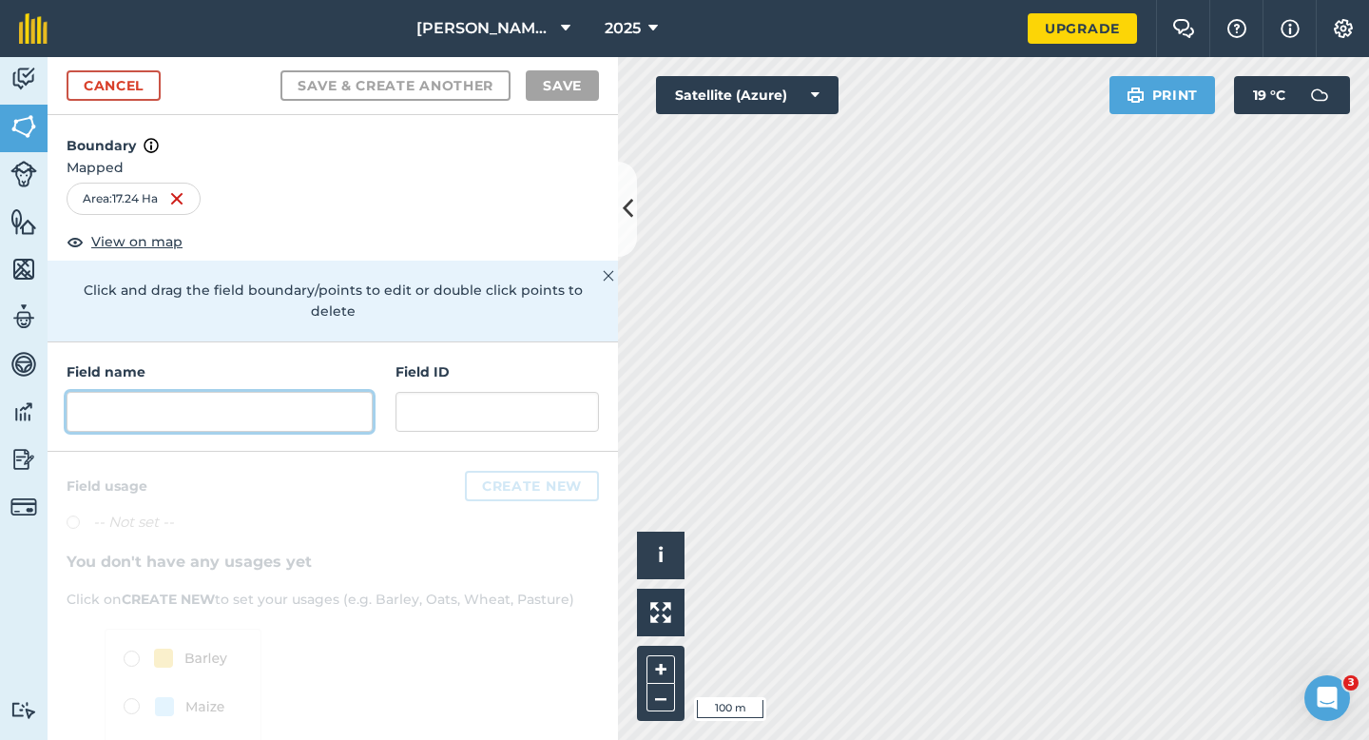
click at [323, 392] on input "text" at bounding box center [220, 412] width 306 height 40
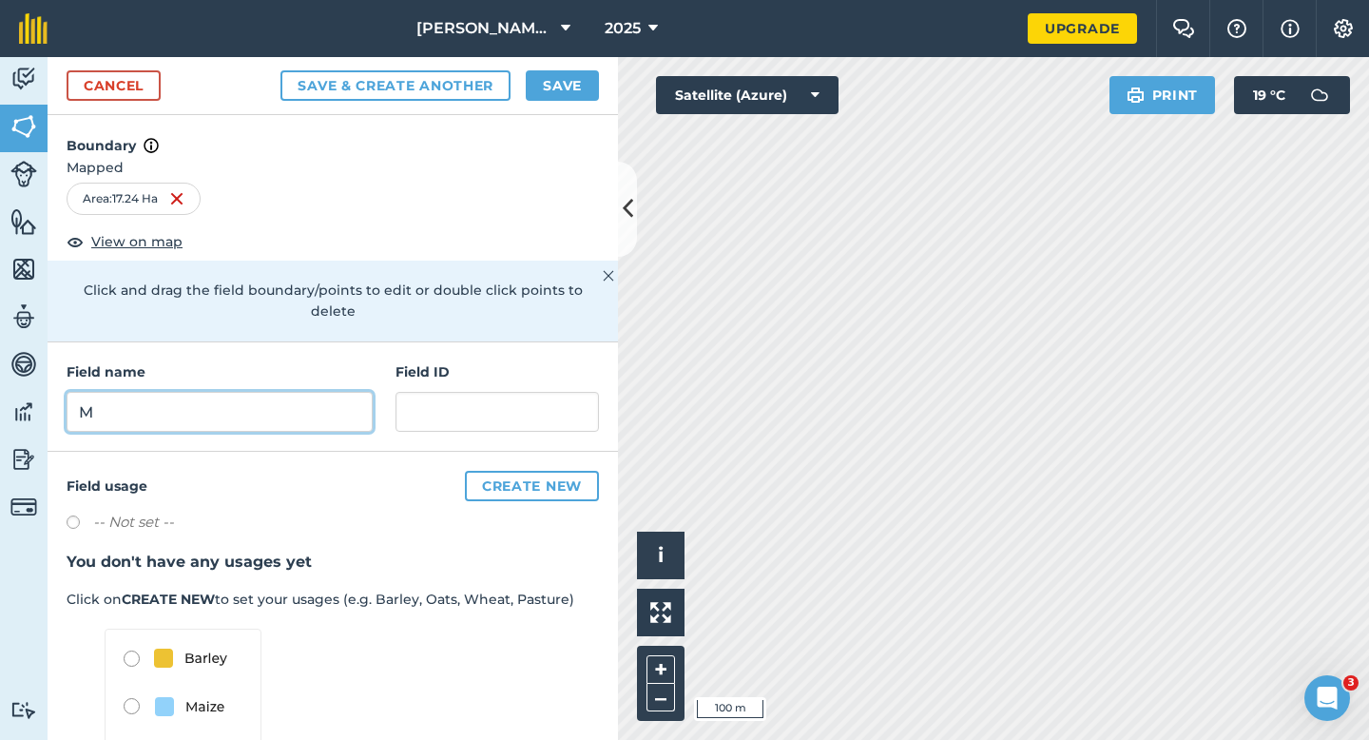
type input "M"
click at [578, 76] on button "Save" at bounding box center [562, 85] width 73 height 30
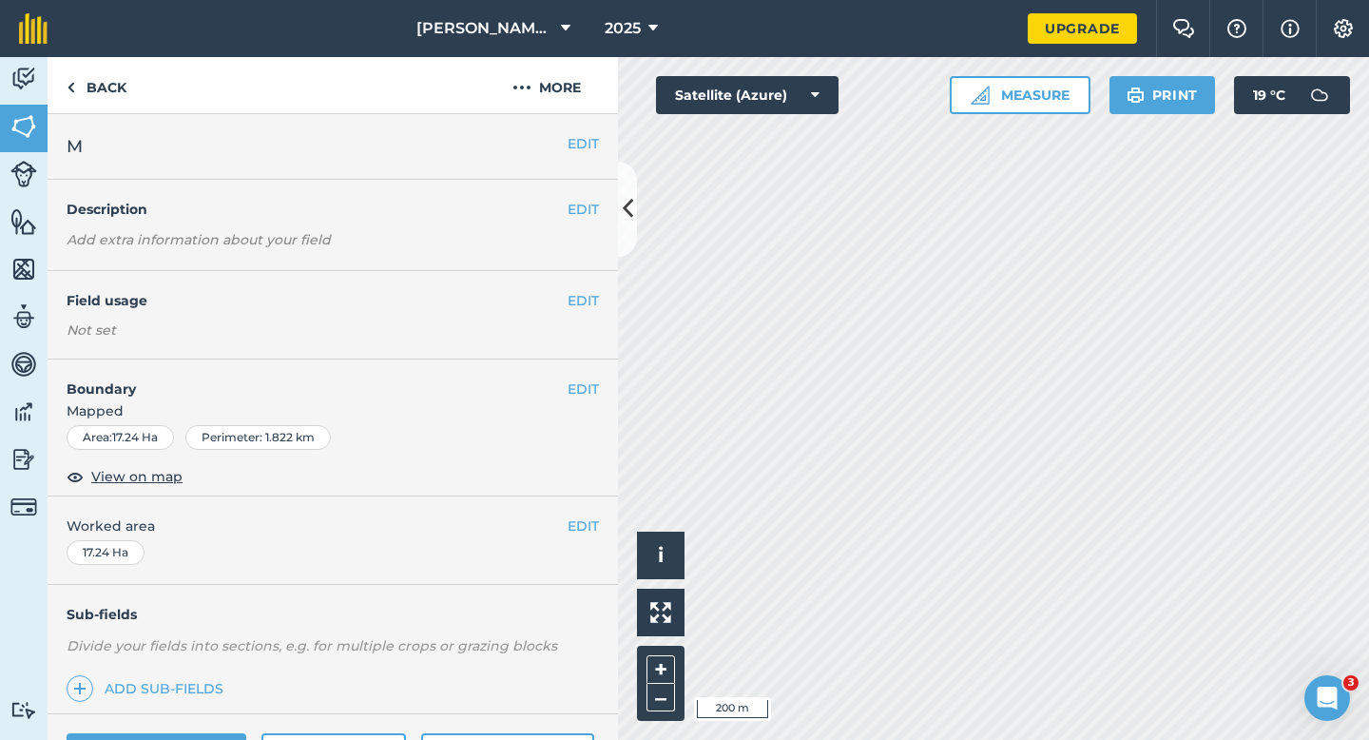
click at [573, 536] on div "EDIT Worked area 17.24 Ha" at bounding box center [333, 540] width 571 height 88
click at [578, 523] on button "EDIT" at bounding box center [583, 525] width 31 height 21
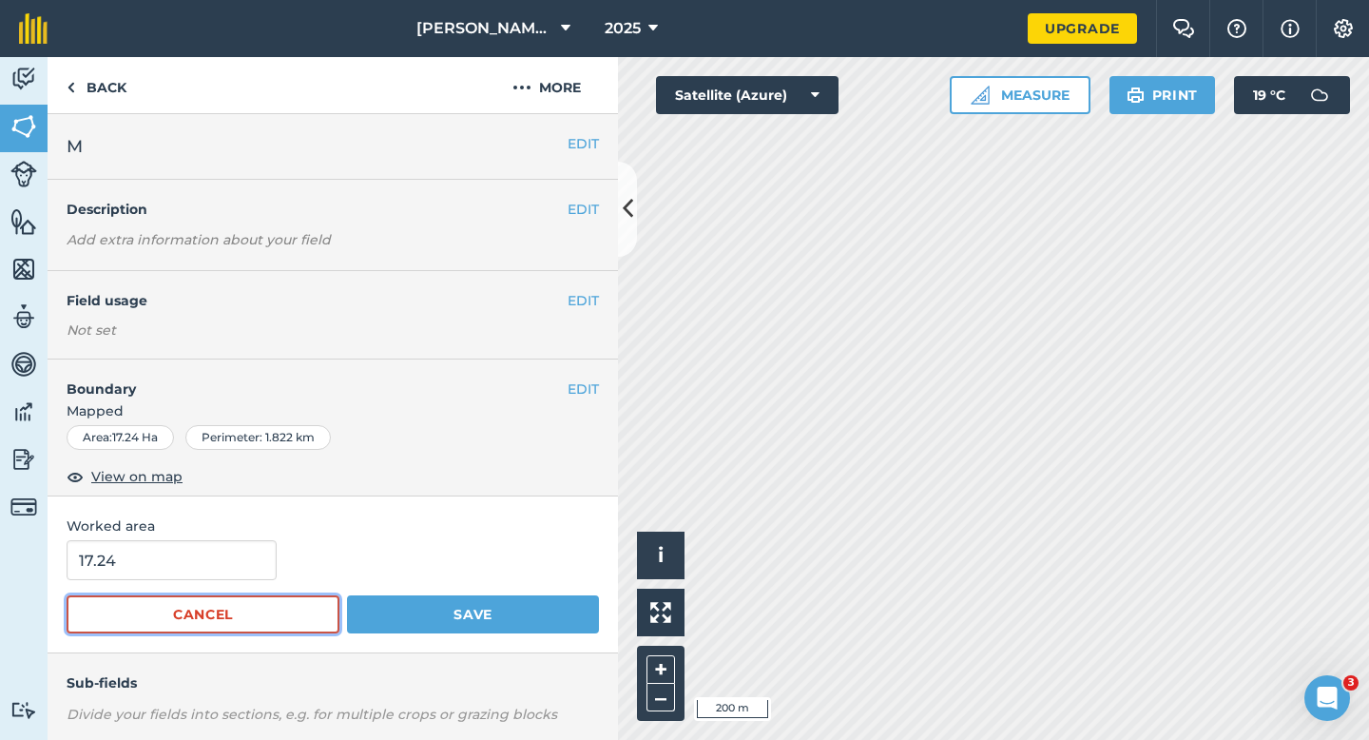
click at [160, 597] on button "Cancel" at bounding box center [203, 614] width 273 height 38
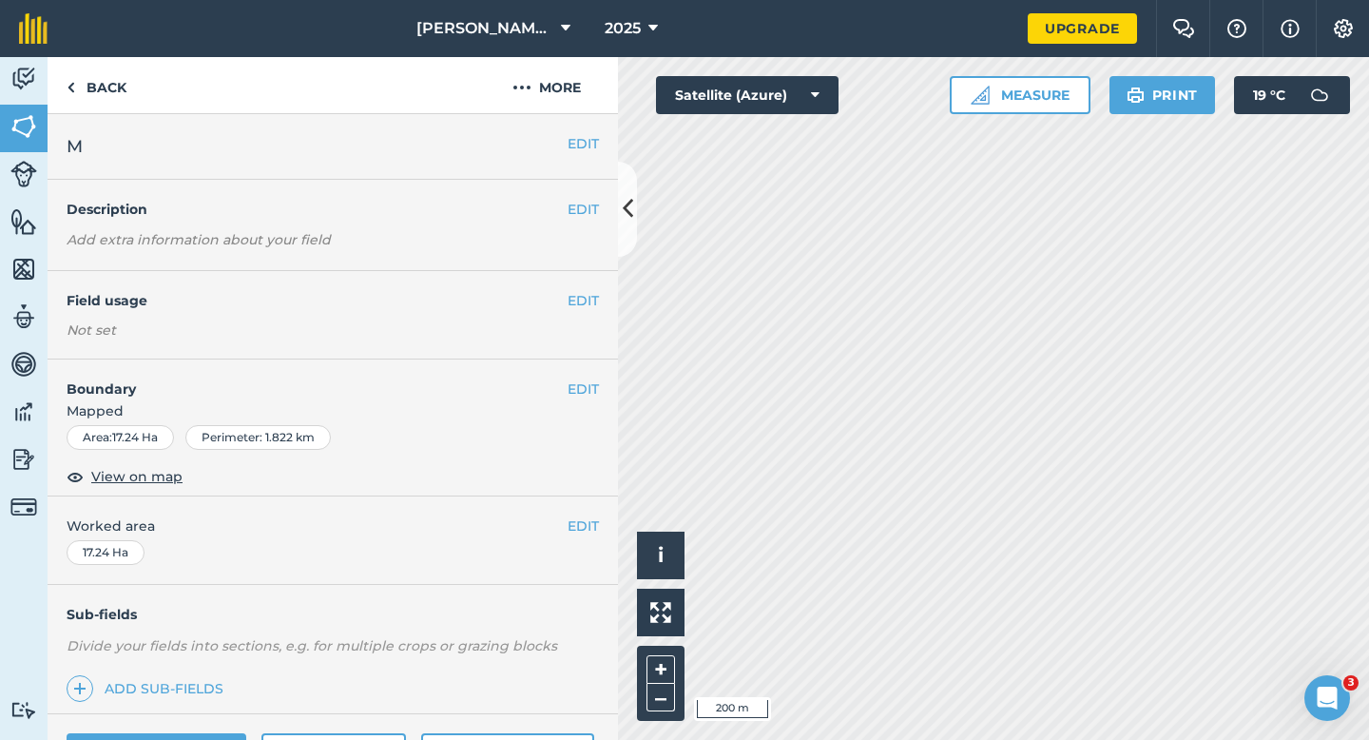
click at [165, 563] on div "EDIT Worked area 17.24 Ha" at bounding box center [333, 540] width 571 height 88
click at [598, 515] on span "Worked area" at bounding box center [333, 525] width 533 height 21
click at [596, 521] on button "EDIT" at bounding box center [583, 525] width 31 height 21
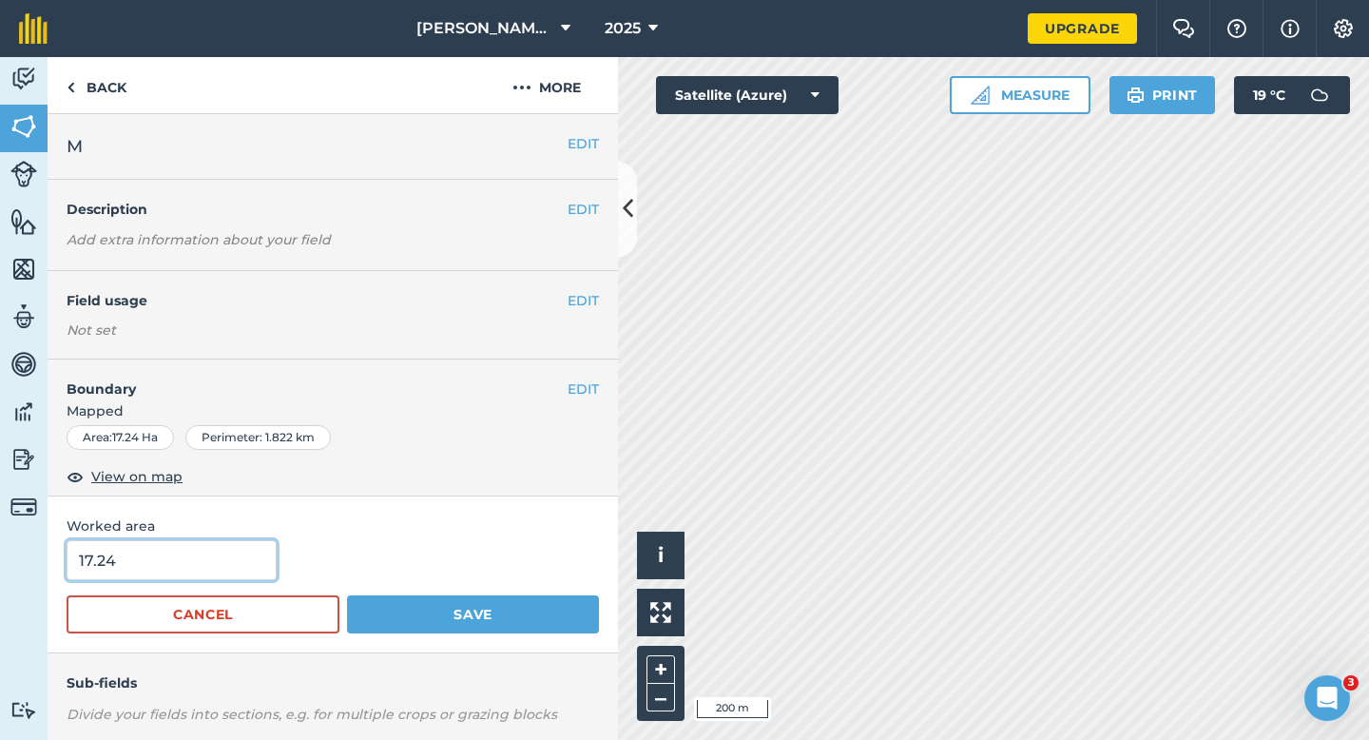
click at [219, 544] on input "17.24" at bounding box center [172, 560] width 210 height 40
click at [219, 554] on input "17.24" at bounding box center [172, 560] width 210 height 40
type input "17.2"
click at [347, 595] on button "Save" at bounding box center [473, 614] width 252 height 38
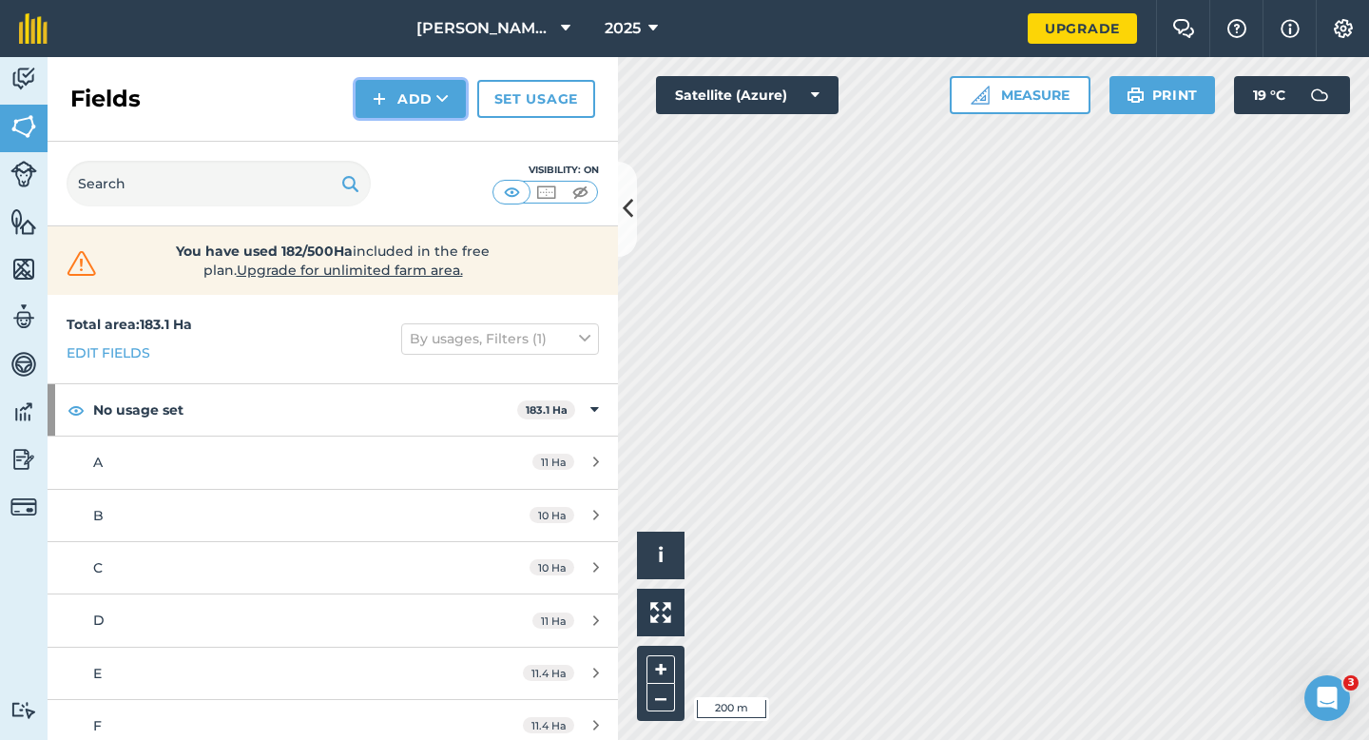
click at [377, 97] on img at bounding box center [379, 98] width 13 height 23
click at [389, 121] on link "Draw" at bounding box center [411, 142] width 105 height 42
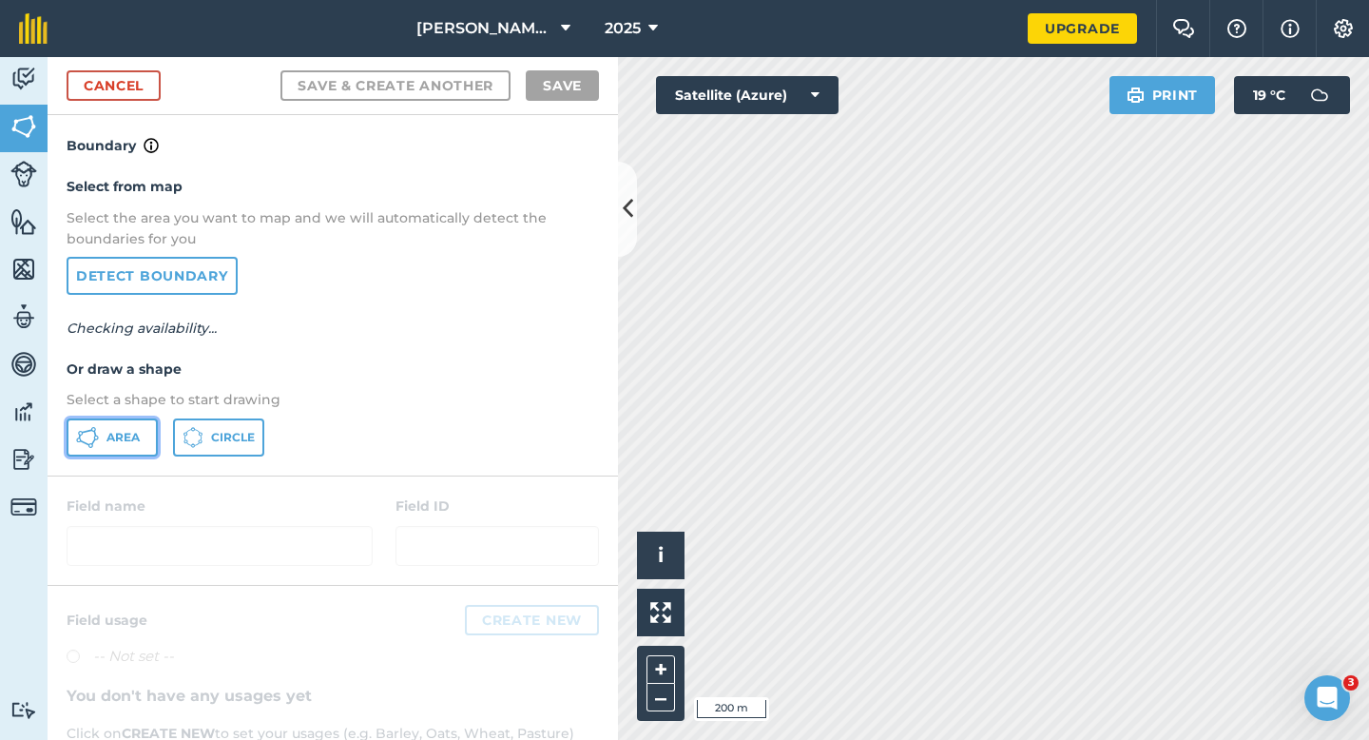
click at [119, 428] on button "Area" at bounding box center [112, 437] width 91 height 38
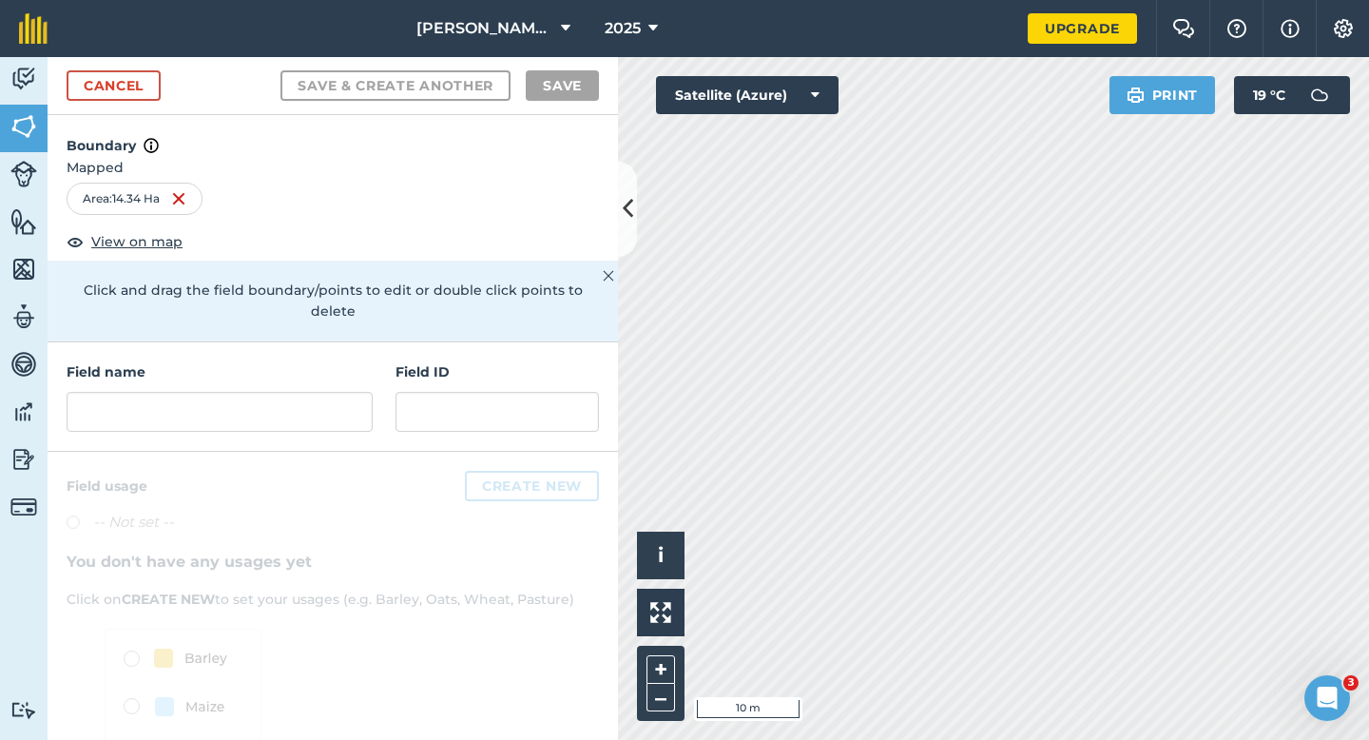
click at [342, 368] on div "Field name" at bounding box center [220, 396] width 306 height 70
click at [341, 392] on input "text" at bounding box center [220, 412] width 306 height 40
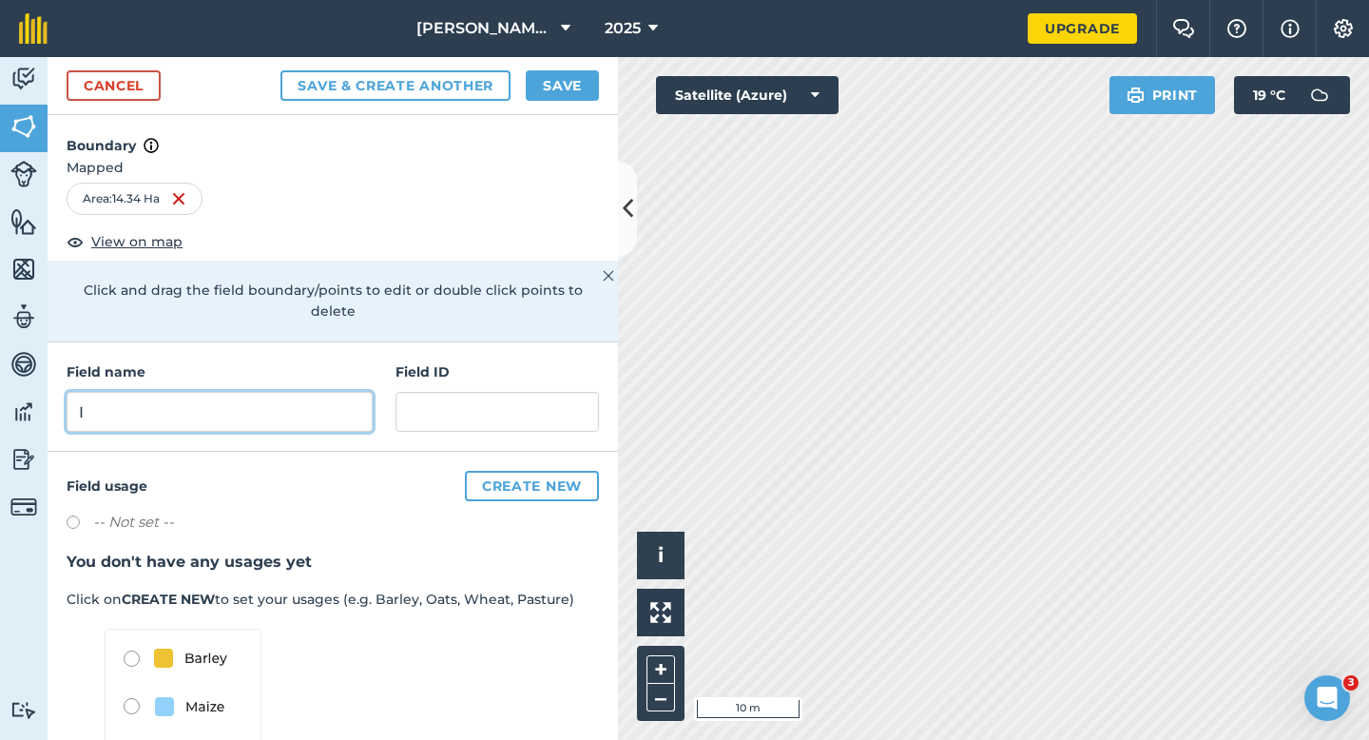
type input "I"
click at [561, 75] on button "Save" at bounding box center [562, 85] width 73 height 30
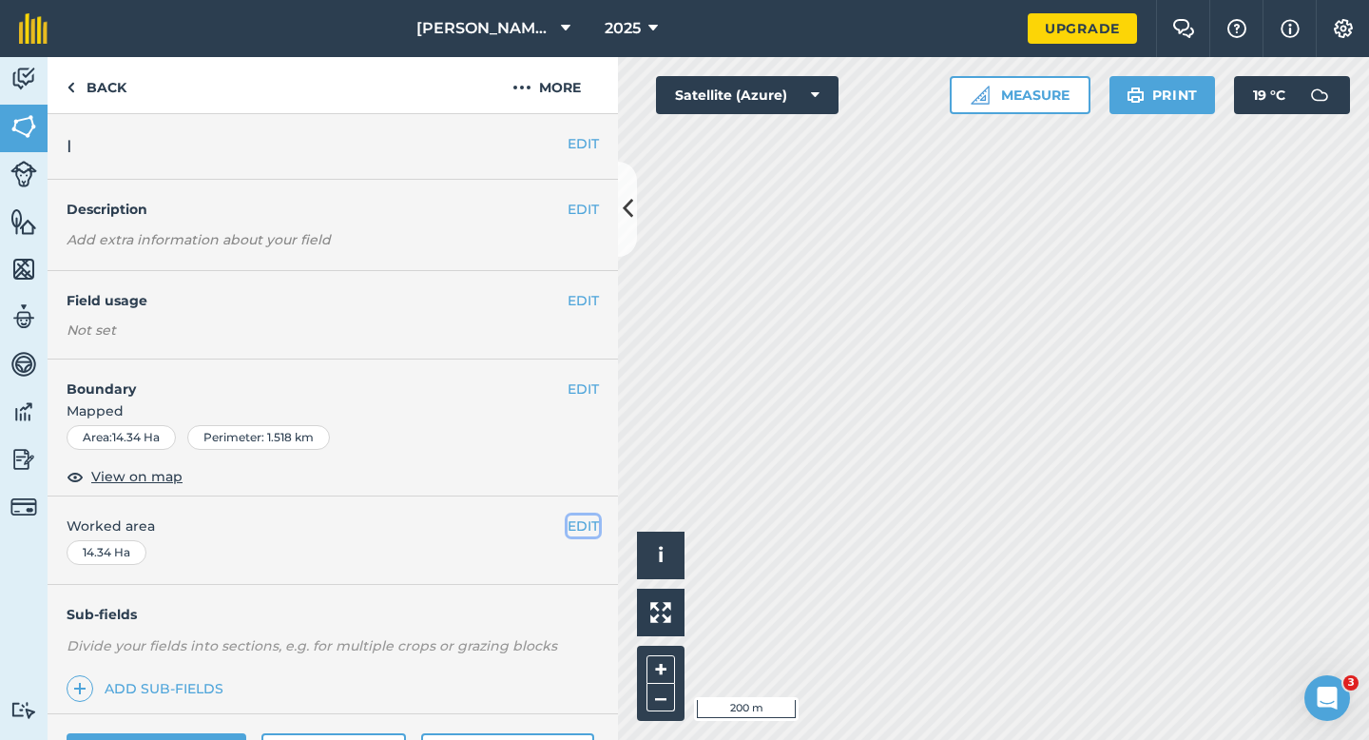
click at [581, 518] on button "EDIT" at bounding box center [583, 525] width 31 height 21
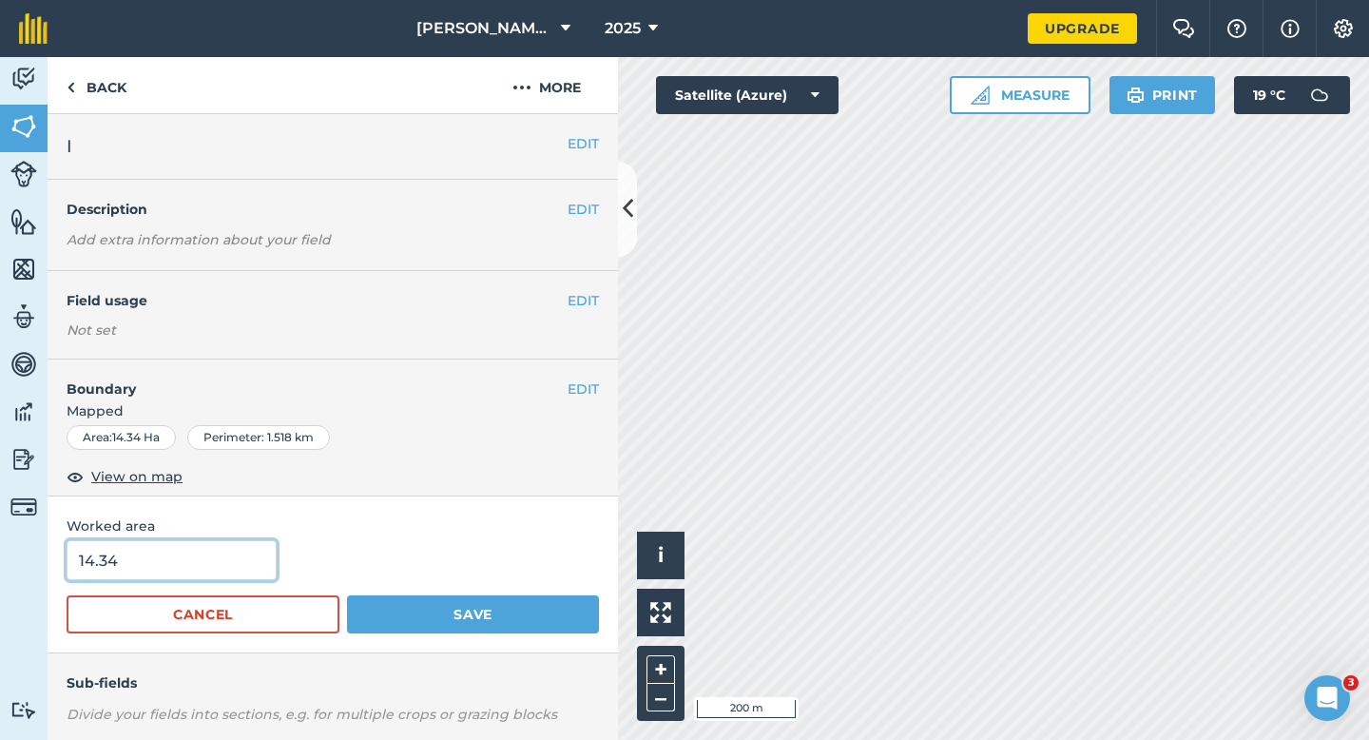
click at [190, 556] on input "14.34" at bounding box center [172, 560] width 210 height 40
type input "14.3"
click at [347, 595] on button "Save" at bounding box center [473, 614] width 252 height 38
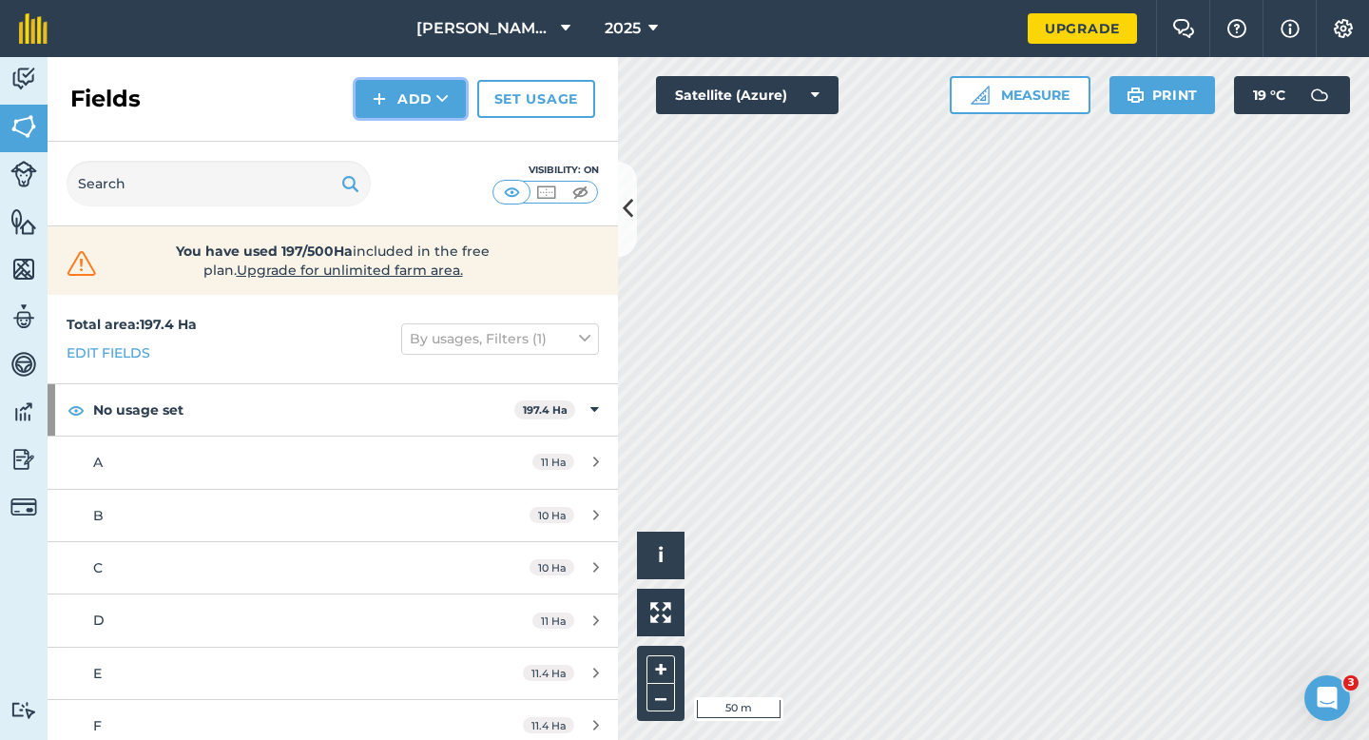
click at [420, 102] on button "Add" at bounding box center [411, 99] width 110 height 38
click at [420, 141] on link "Draw" at bounding box center [411, 142] width 105 height 42
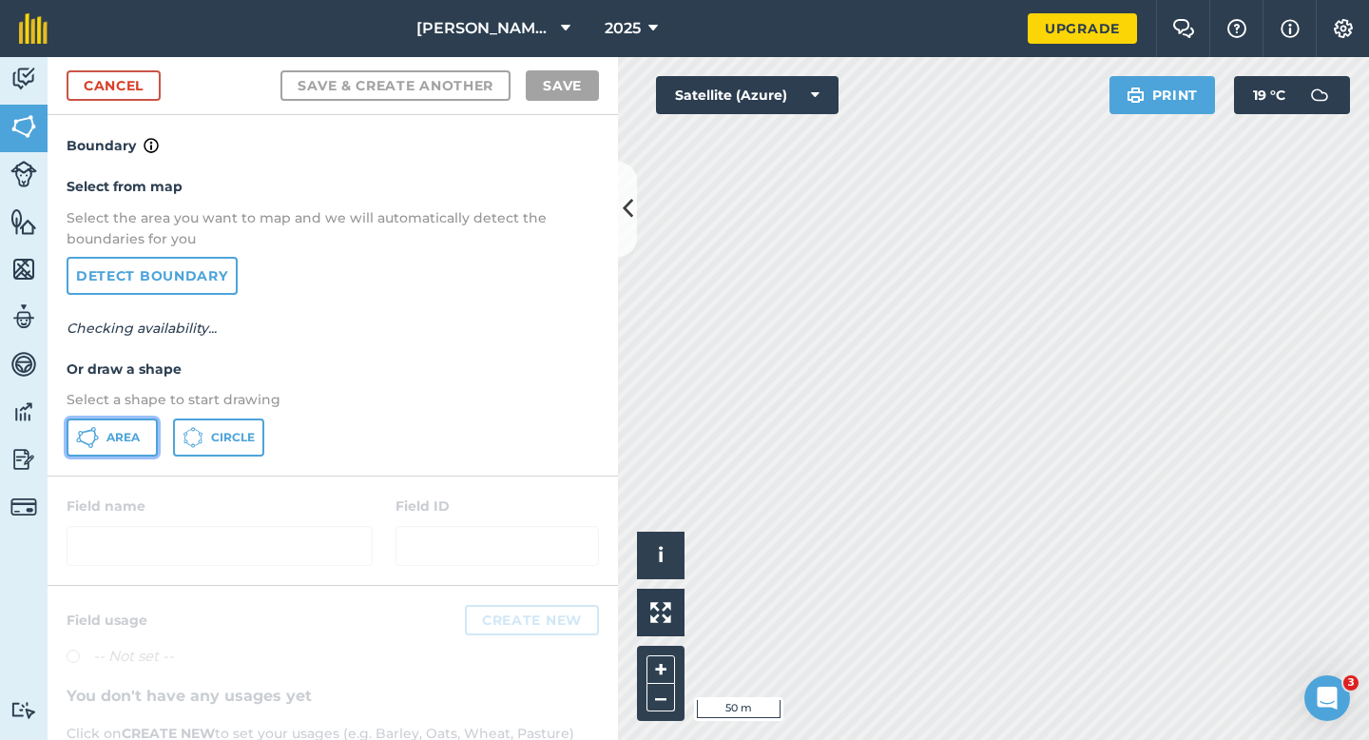
click at [119, 445] on button "Area" at bounding box center [112, 437] width 91 height 38
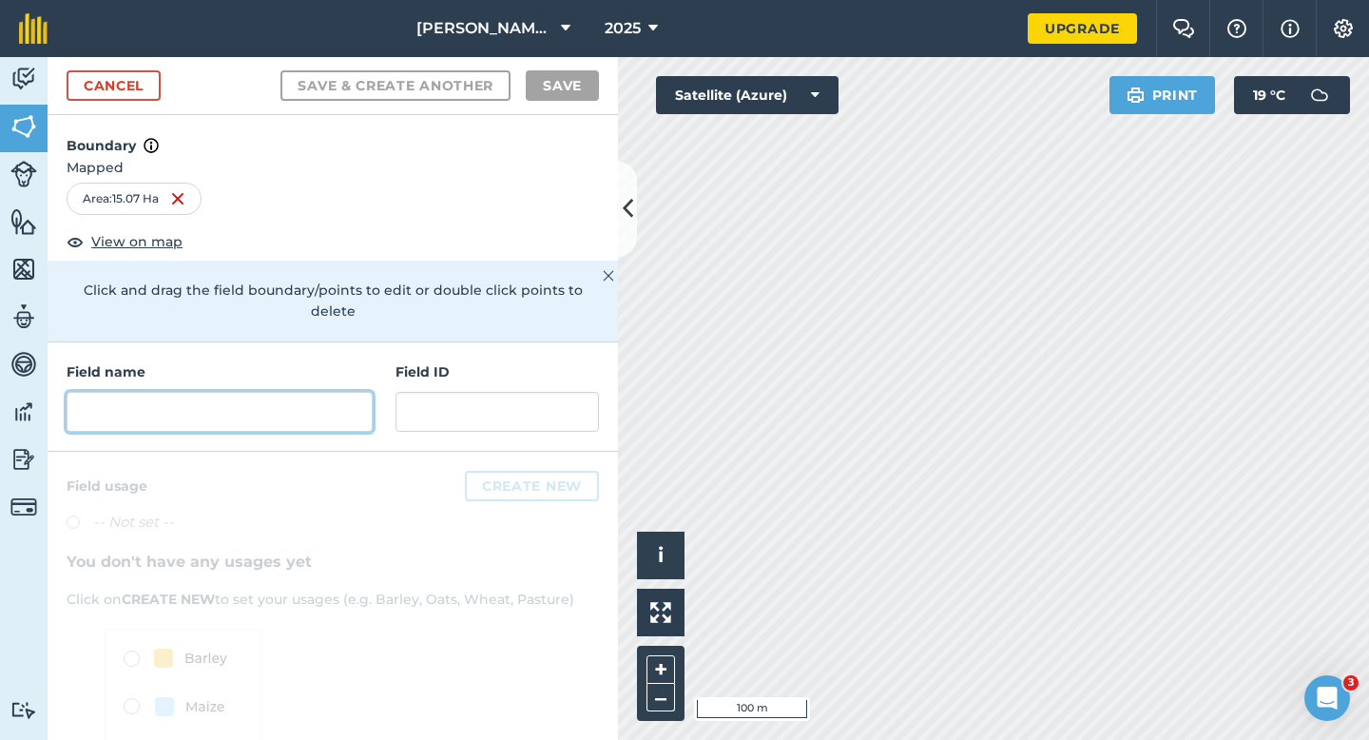
click at [259, 392] on input "text" at bounding box center [220, 412] width 306 height 40
type input "I"
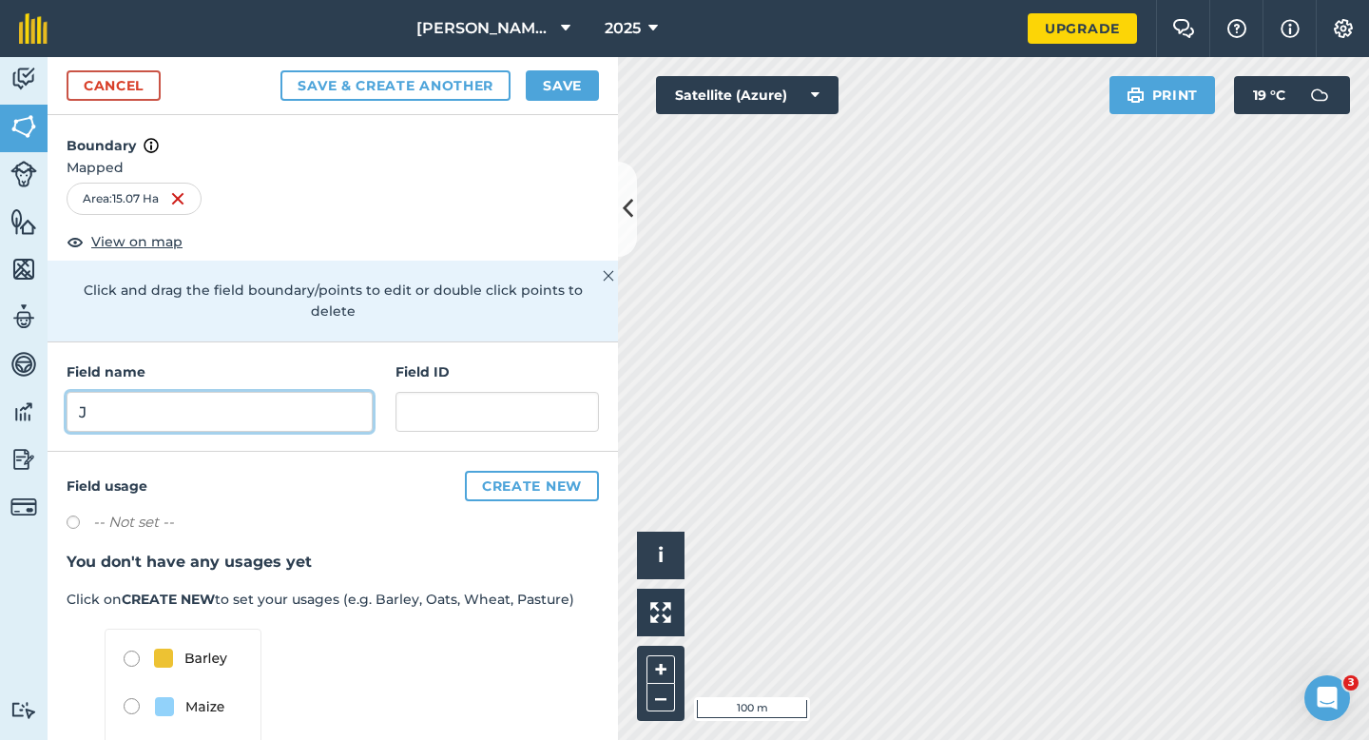
type input "J"
click at [557, 87] on button "Save" at bounding box center [562, 85] width 73 height 30
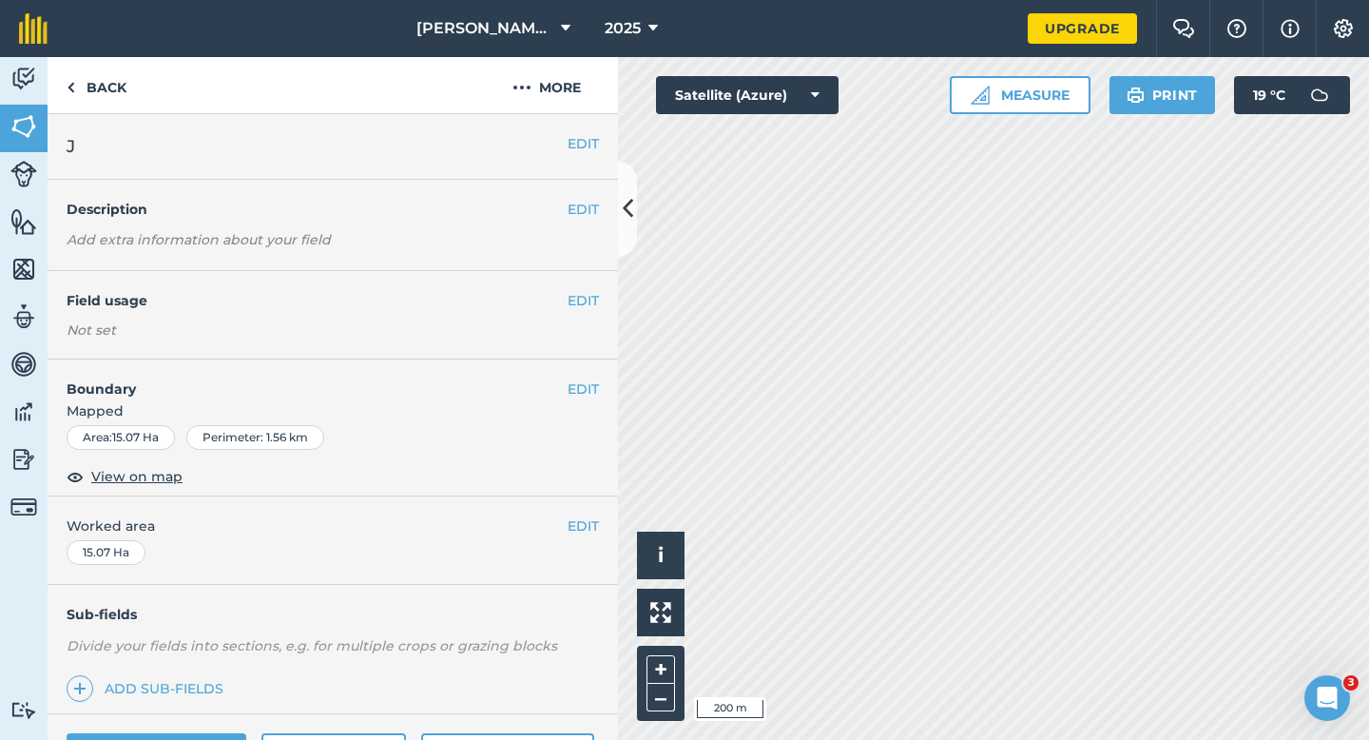
click at [580, 537] on div "EDIT Worked area 15.07 Ha" at bounding box center [333, 540] width 571 height 88
click at [580, 525] on button "EDIT" at bounding box center [583, 525] width 31 height 21
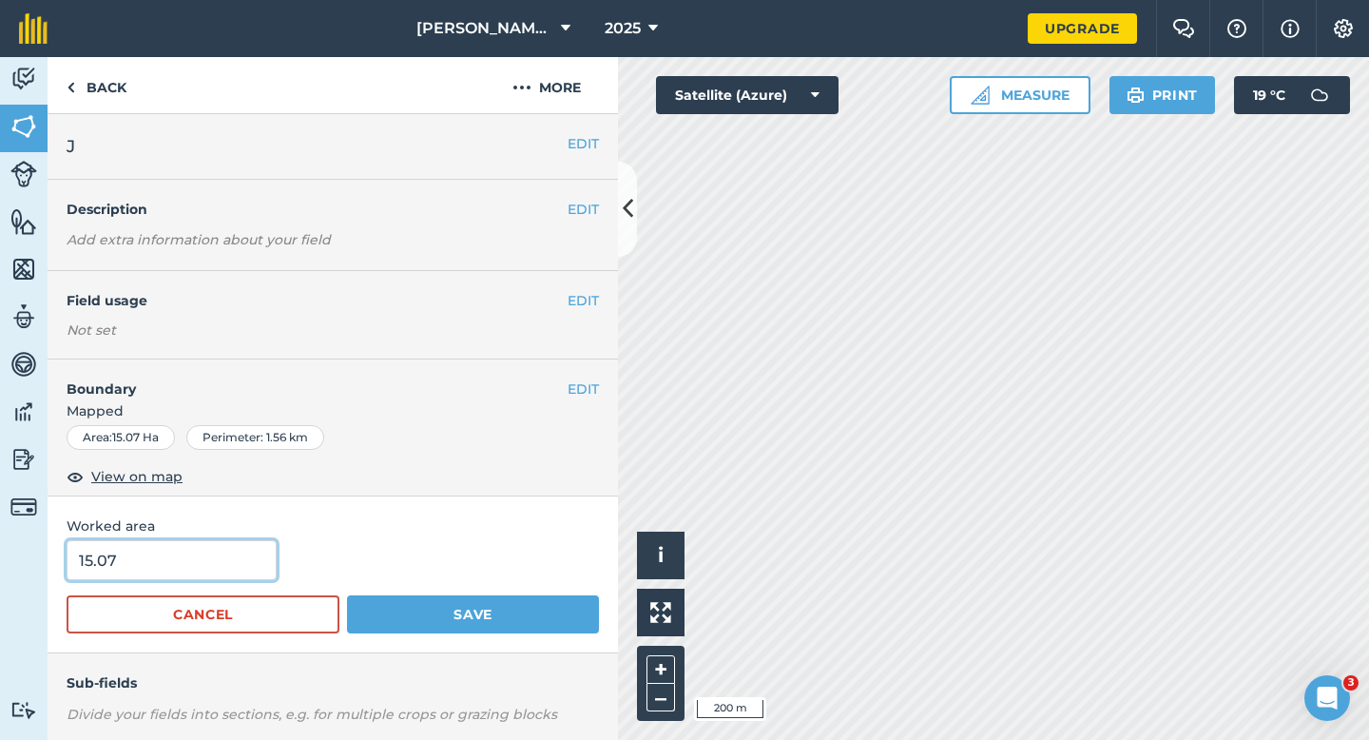
click at [204, 572] on input "15.07" at bounding box center [172, 560] width 210 height 40
type input "15"
click at [347, 595] on button "Save" at bounding box center [473, 614] width 252 height 38
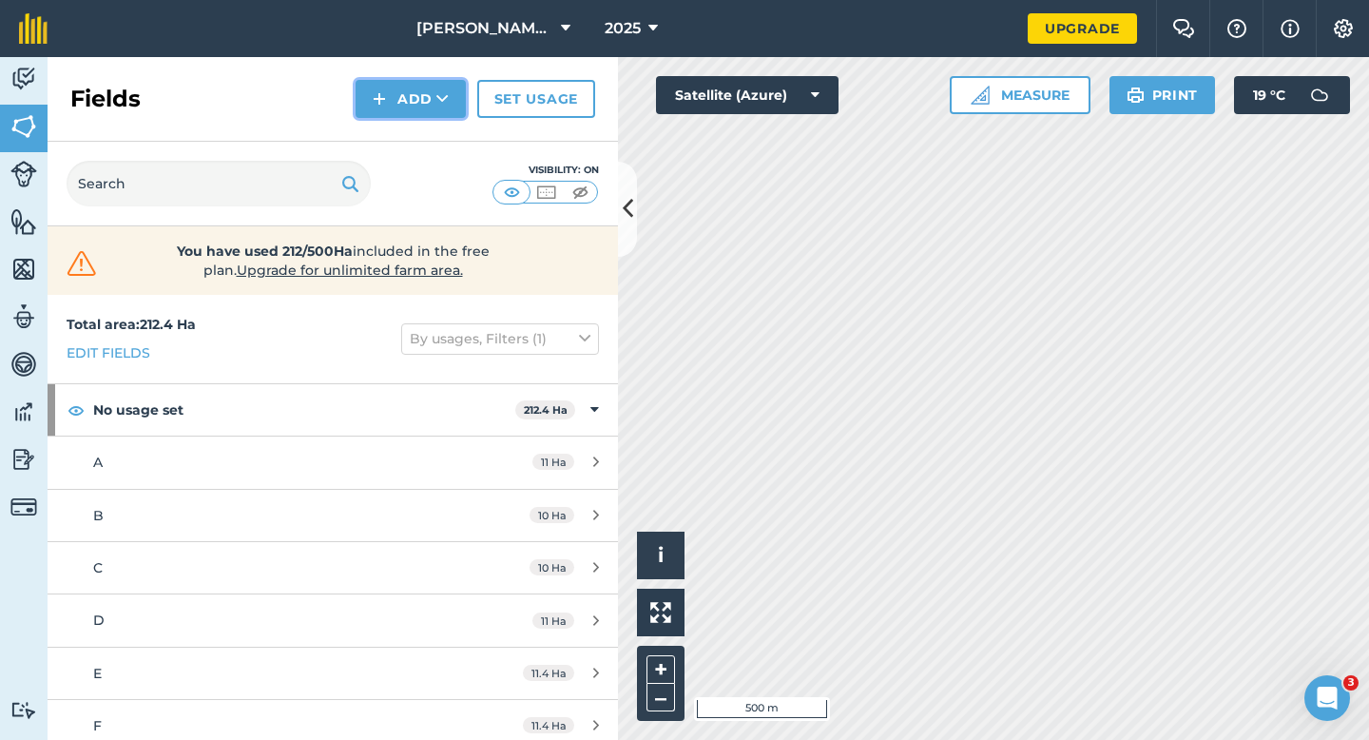
click at [407, 91] on button "Add" at bounding box center [411, 99] width 110 height 38
click at [407, 132] on link "Draw" at bounding box center [411, 142] width 105 height 42
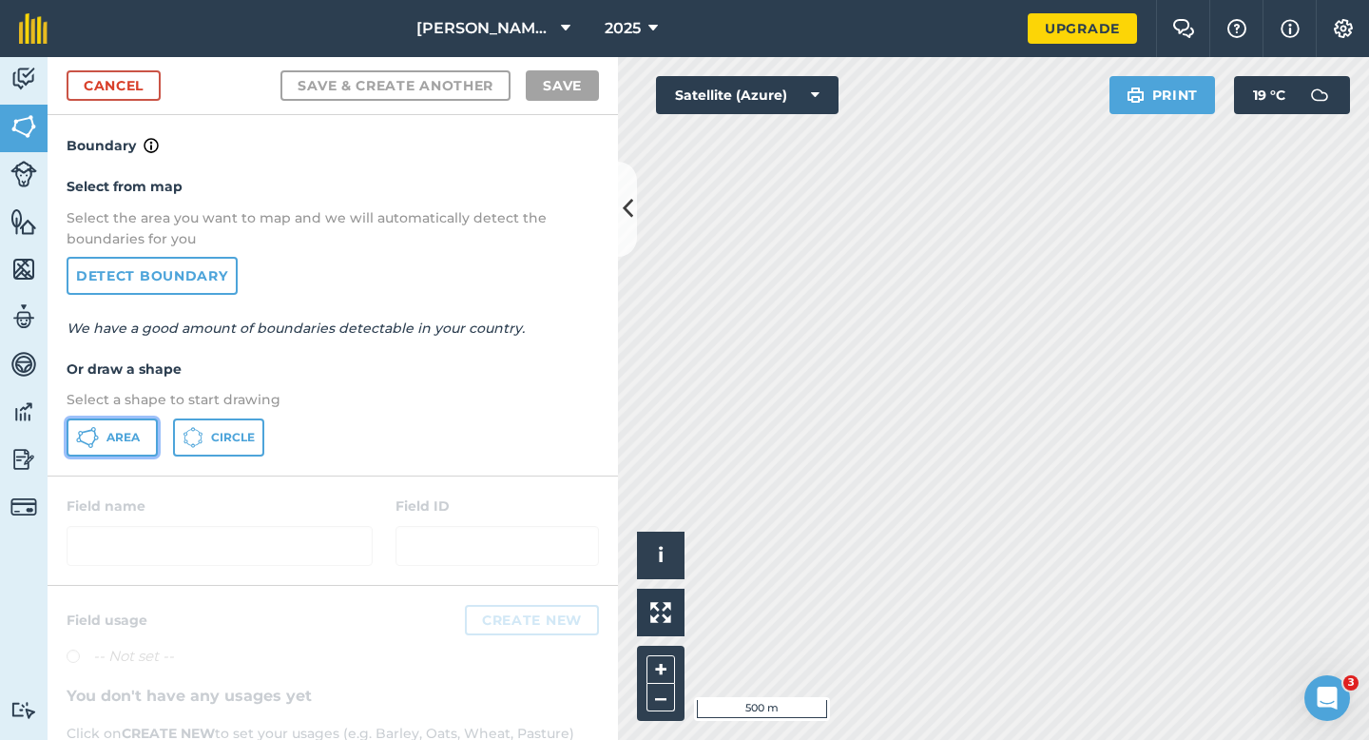
click at [103, 437] on button "Area" at bounding box center [112, 437] width 91 height 38
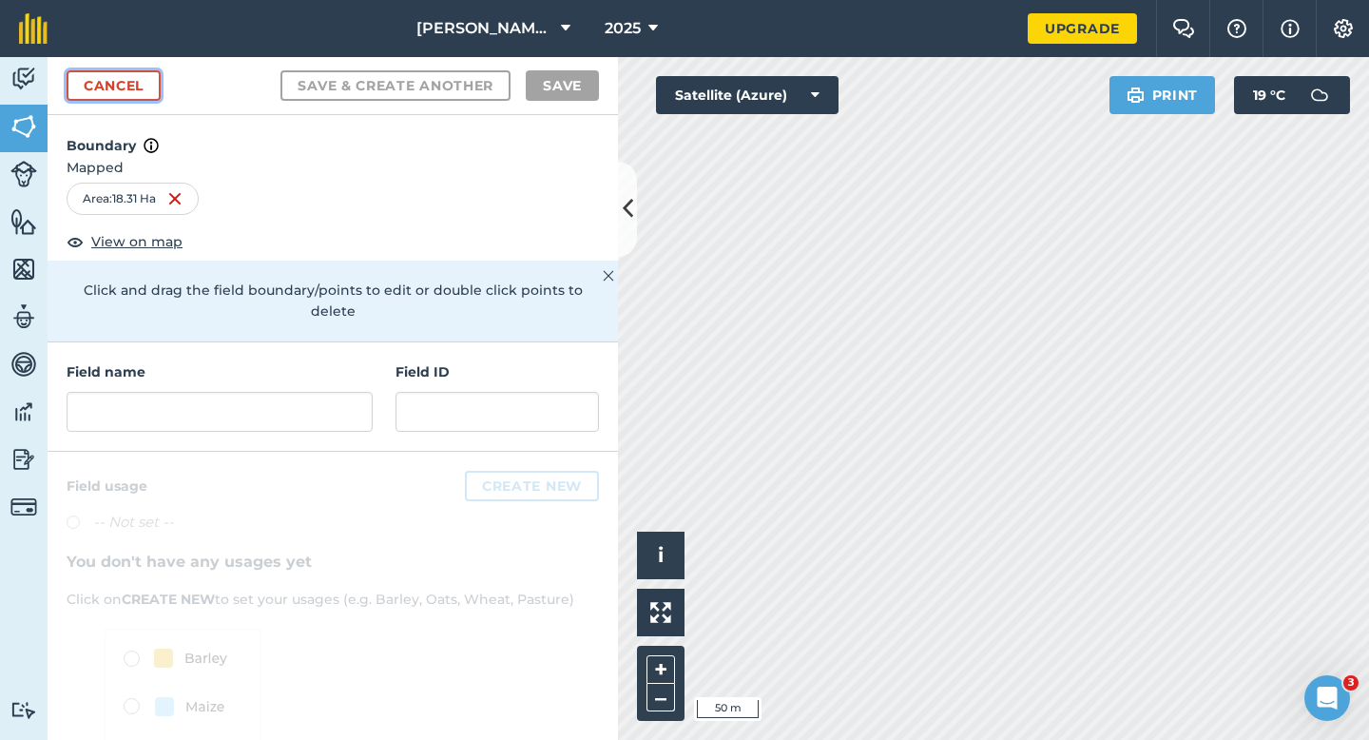
click at [130, 98] on link "Cancel" at bounding box center [114, 85] width 94 height 30
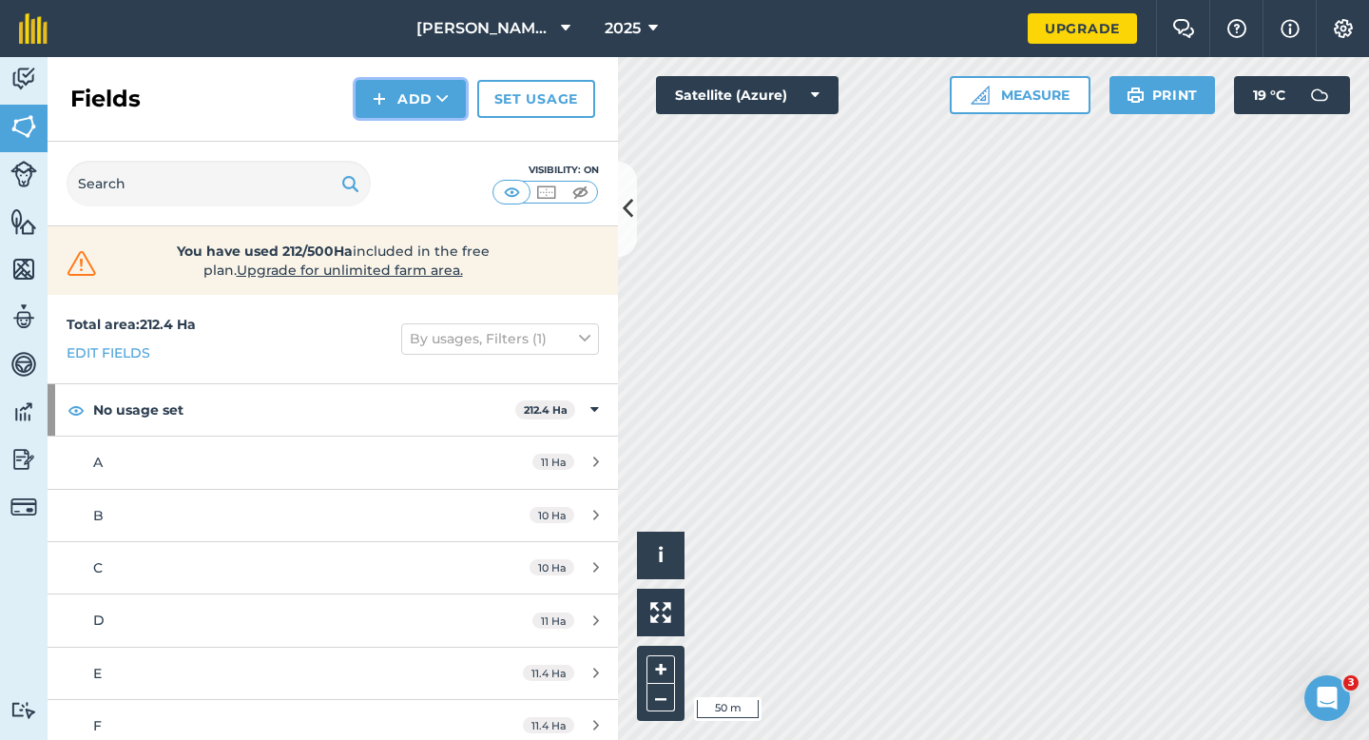
click at [412, 95] on button "Add" at bounding box center [411, 99] width 110 height 38
click at [421, 133] on link "Draw" at bounding box center [411, 142] width 105 height 42
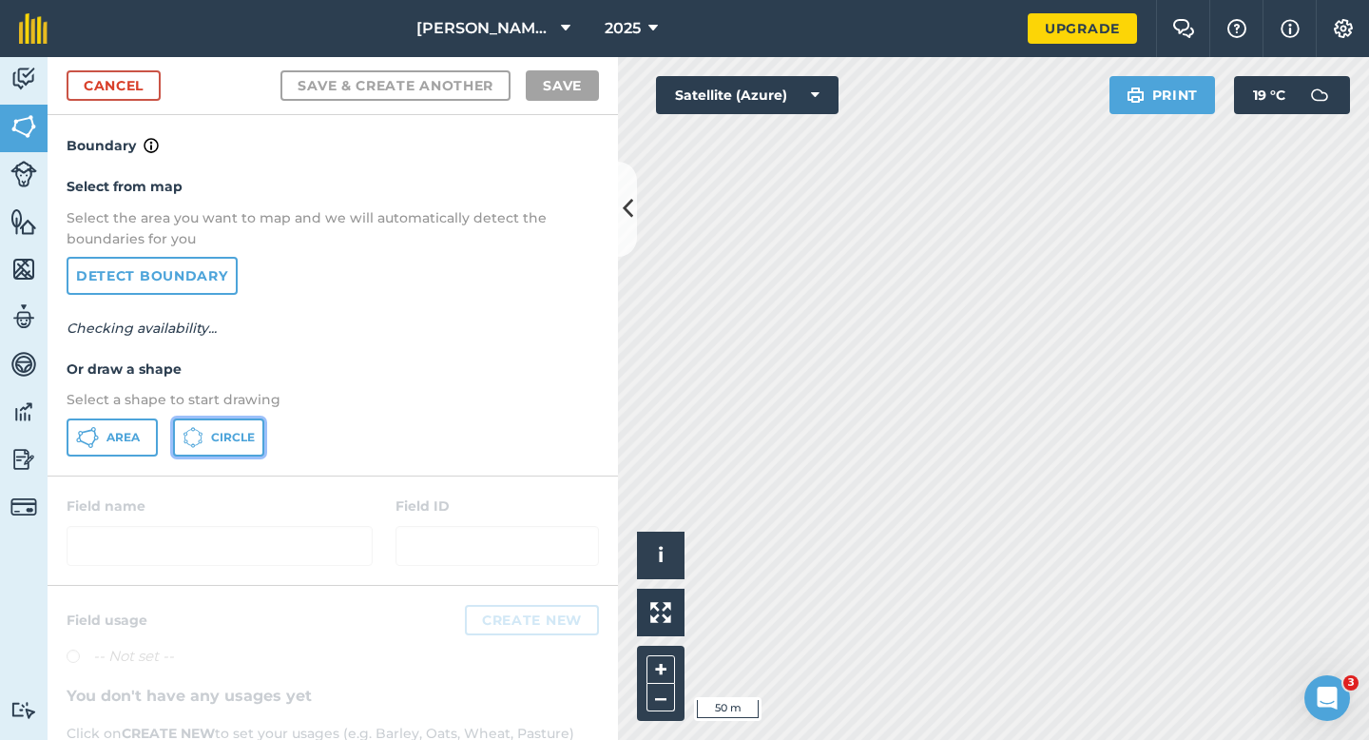
click at [209, 428] on button "Circle" at bounding box center [218, 437] width 91 height 38
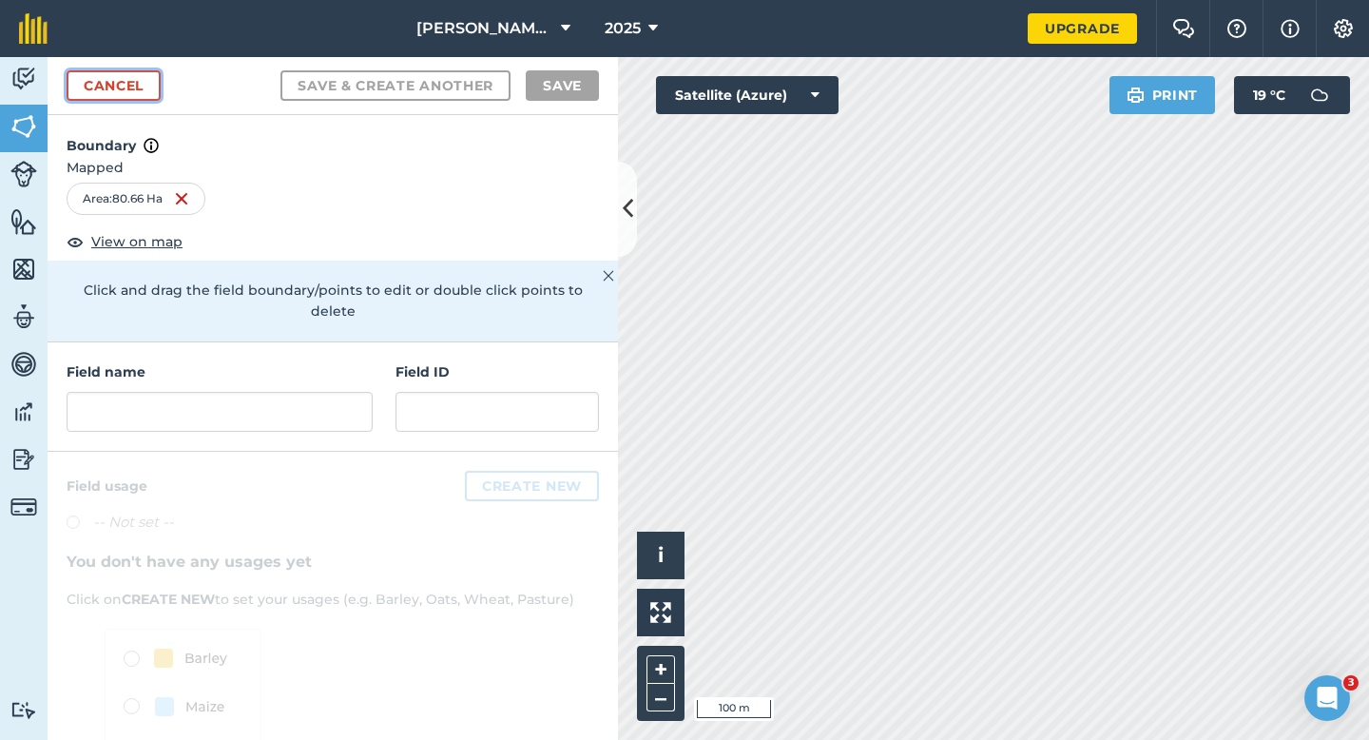
click at [142, 95] on link "Cancel" at bounding box center [114, 85] width 94 height 30
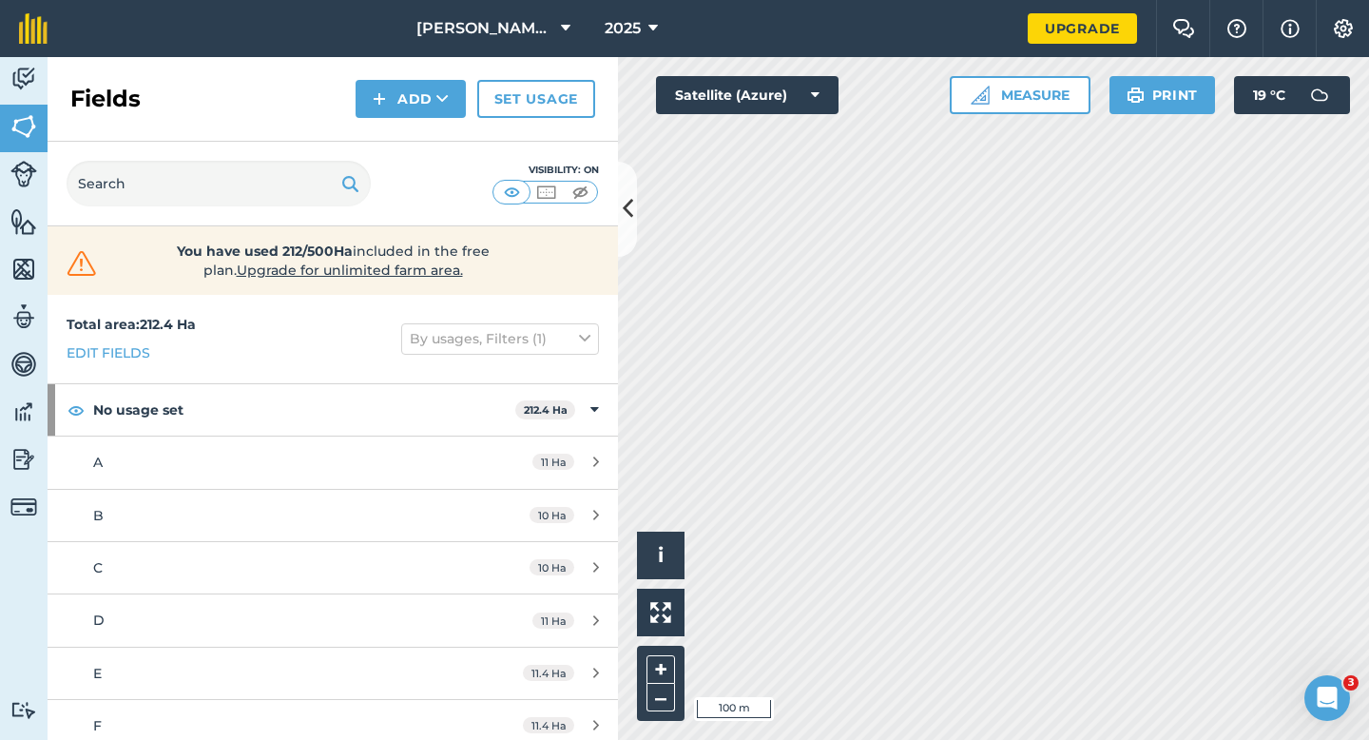
click at [425, 69] on div "Fields Add Set usage" at bounding box center [333, 99] width 571 height 85
click at [425, 97] on button "Add" at bounding box center [411, 99] width 110 height 38
click at [425, 155] on link "Draw" at bounding box center [411, 142] width 105 height 42
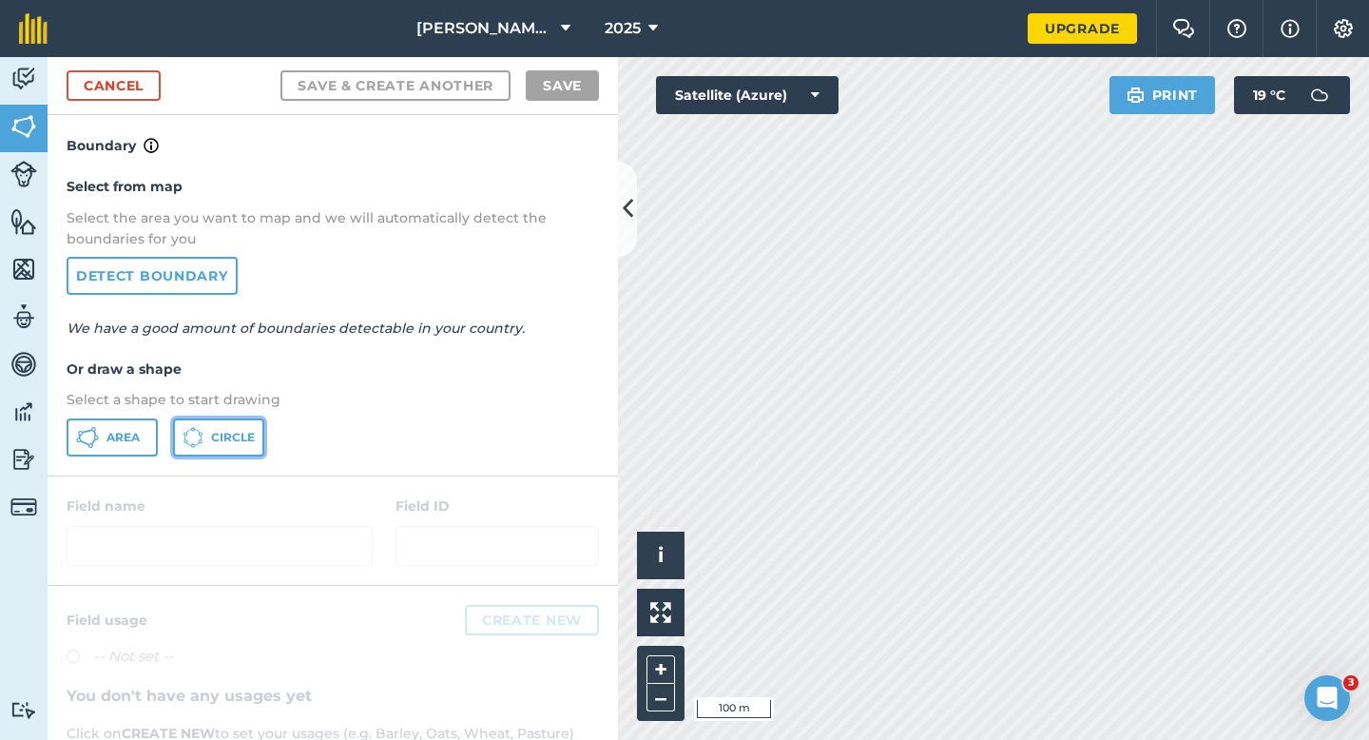
click at [211, 439] on span "Circle" at bounding box center [233, 437] width 44 height 15
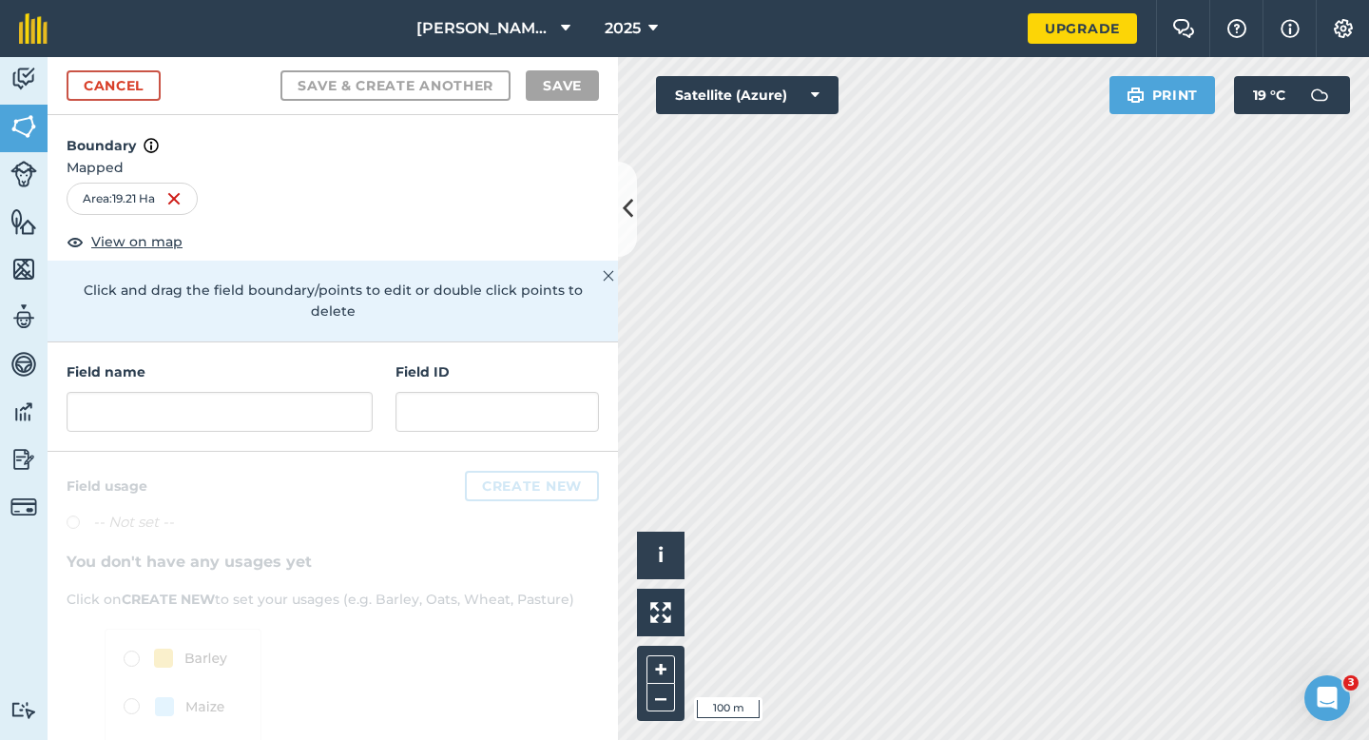
click at [376, 360] on div "Field name Field ID" at bounding box center [333, 396] width 571 height 109
click at [356, 392] on input "text" at bounding box center [220, 412] width 306 height 40
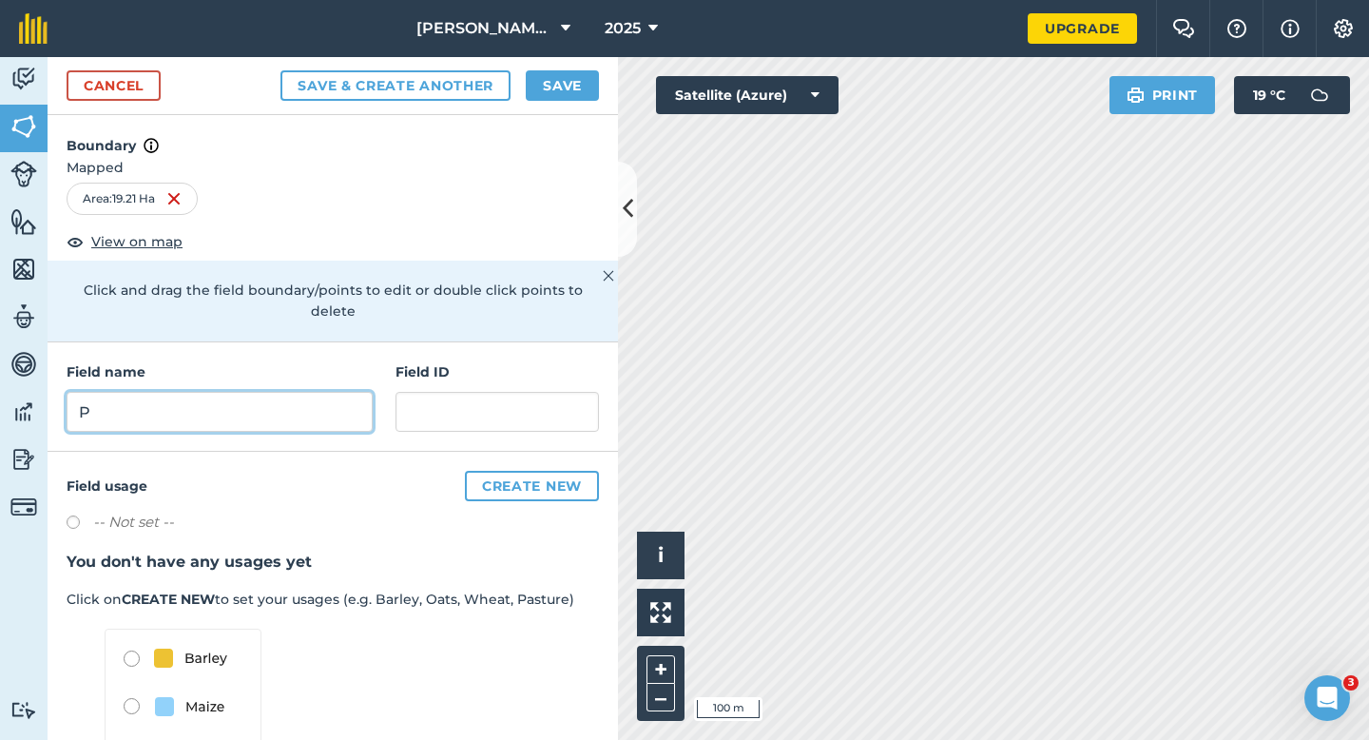
type input "P"
click at [560, 72] on button "Save" at bounding box center [562, 85] width 73 height 30
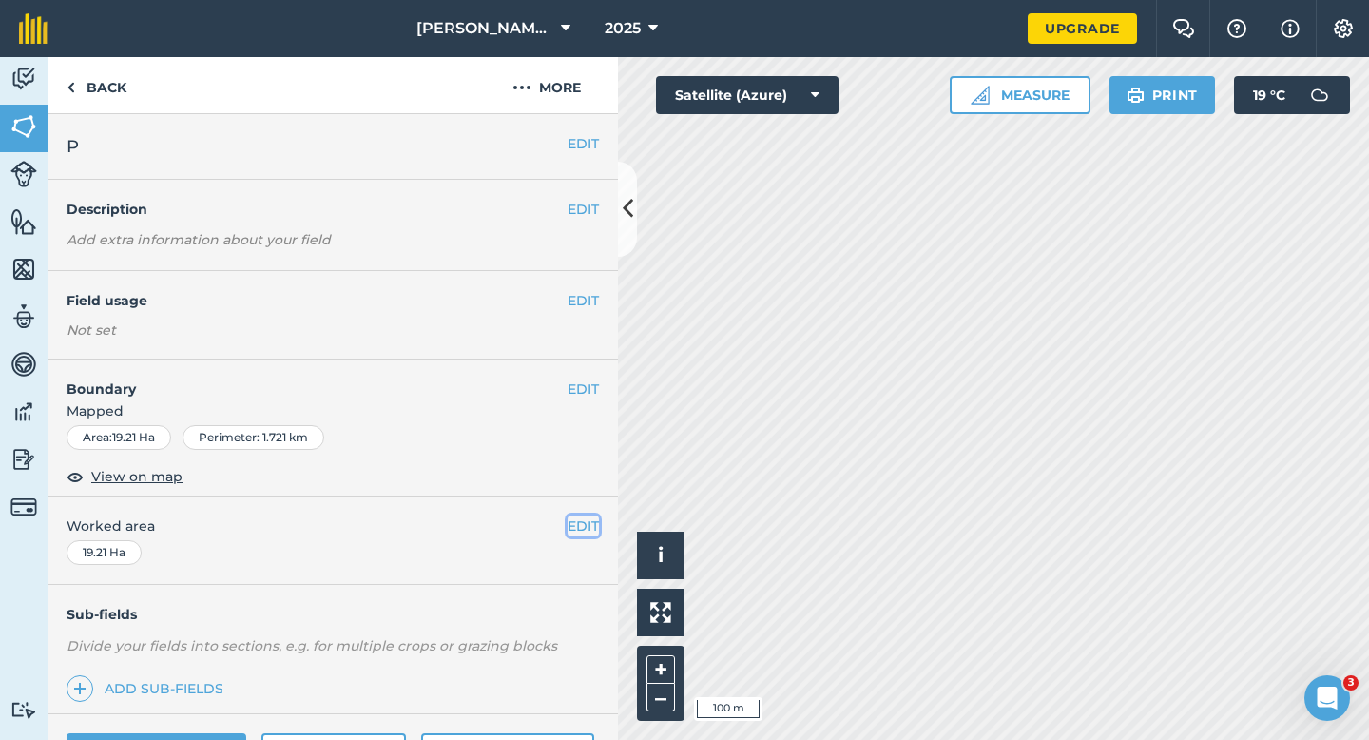
click at [571, 525] on button "EDIT" at bounding box center [583, 525] width 31 height 21
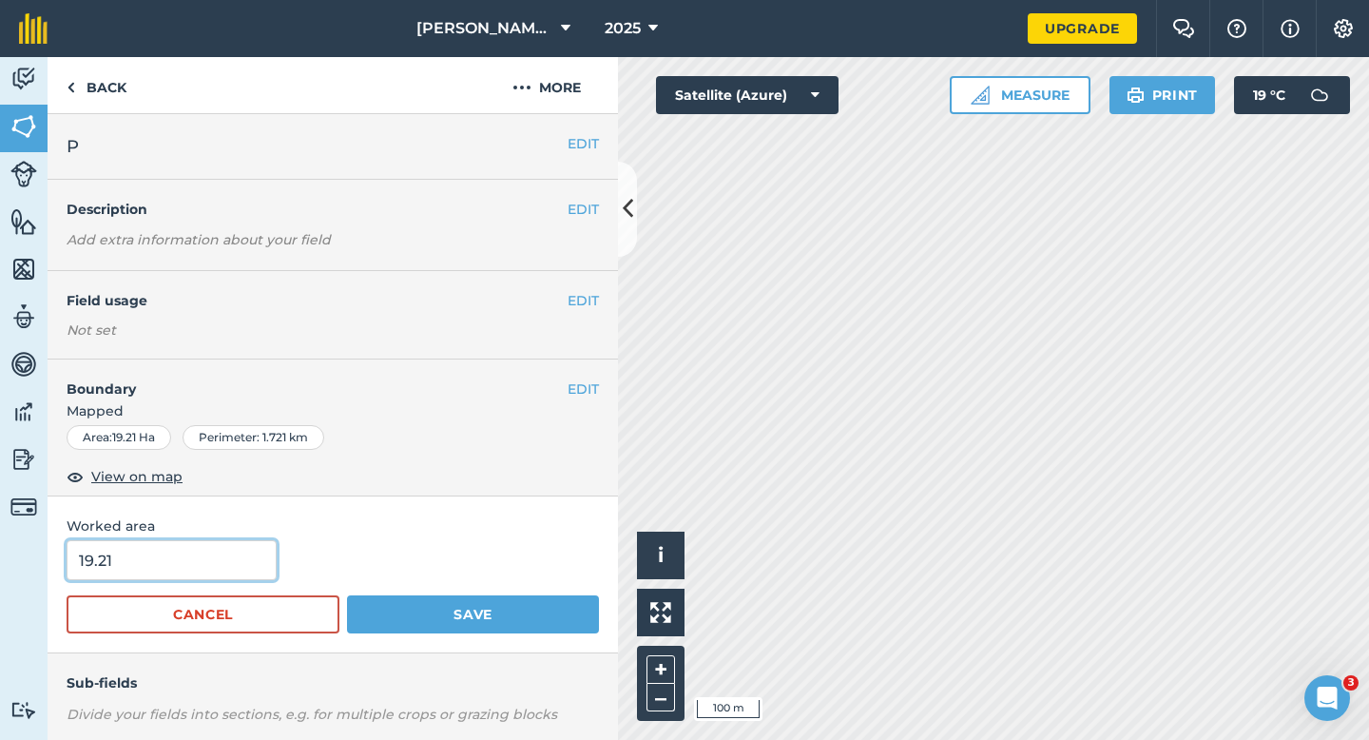
click at [245, 568] on input "19.21" at bounding box center [172, 560] width 210 height 40
type input "19.2"
click at [347, 595] on button "Save" at bounding box center [473, 614] width 252 height 38
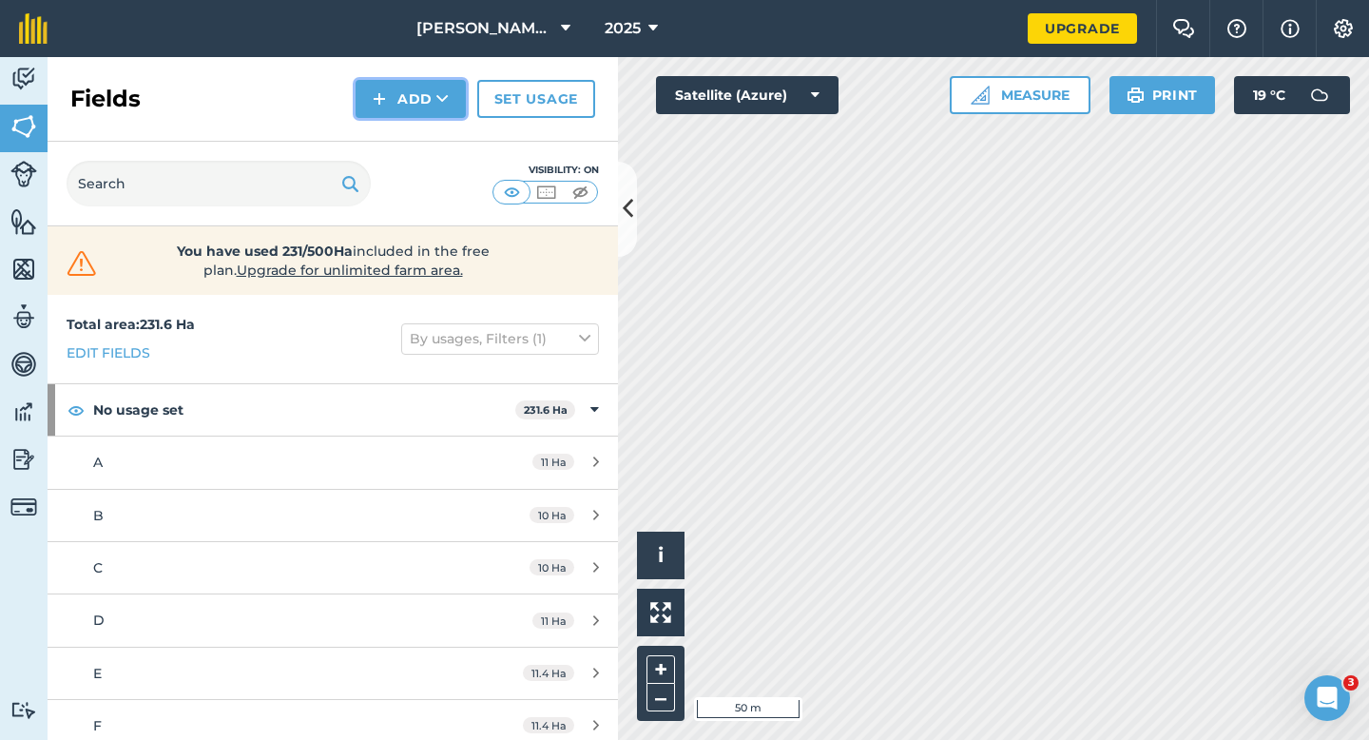
click at [401, 92] on button "Add" at bounding box center [411, 99] width 110 height 38
click at [401, 137] on link "Draw" at bounding box center [411, 142] width 105 height 42
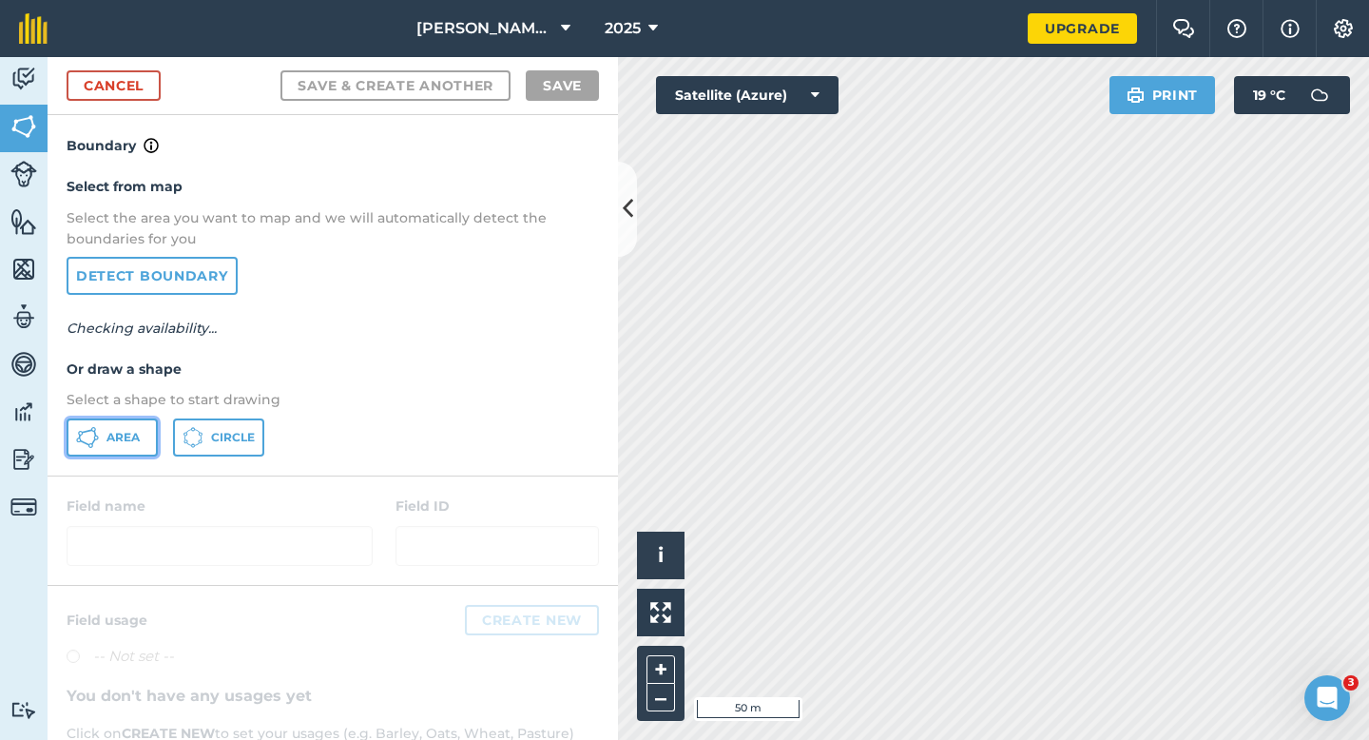
click at [130, 430] on span "Area" at bounding box center [123, 437] width 33 height 15
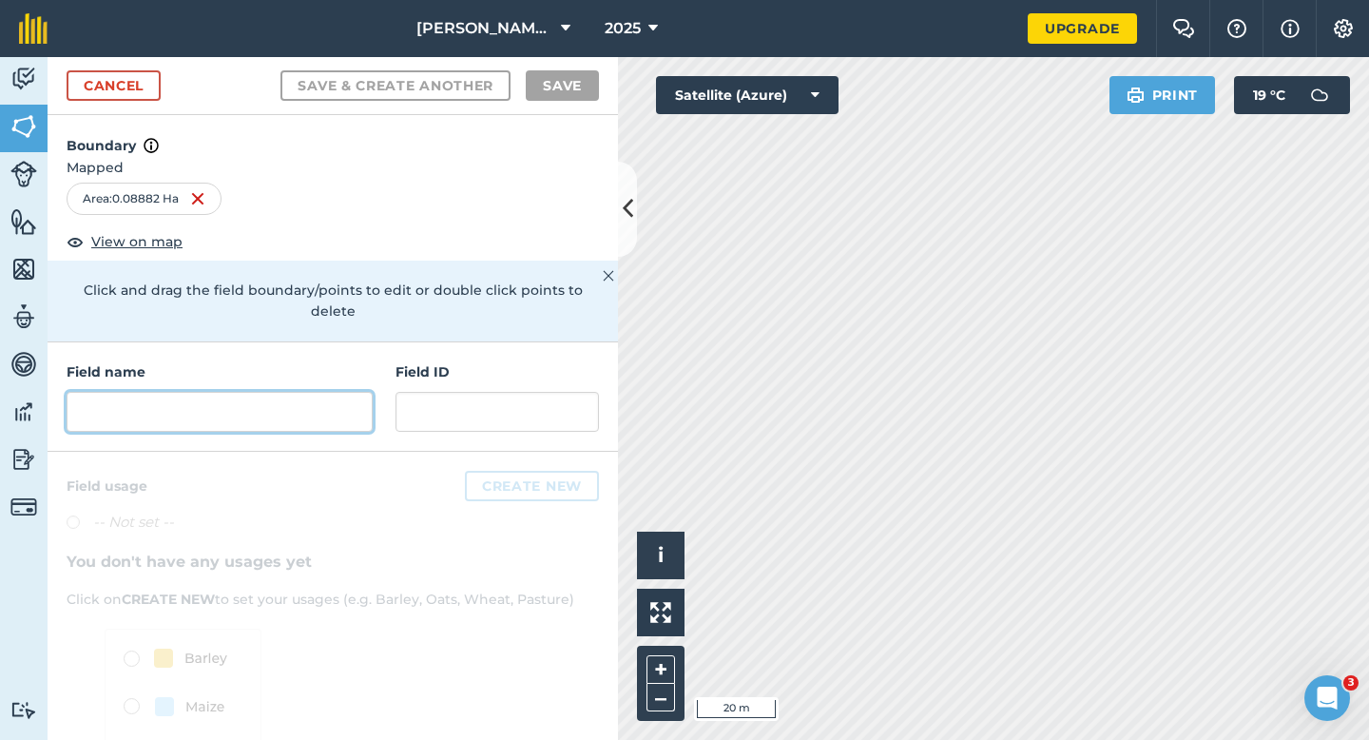
click at [298, 392] on input "text" at bounding box center [220, 412] width 306 height 40
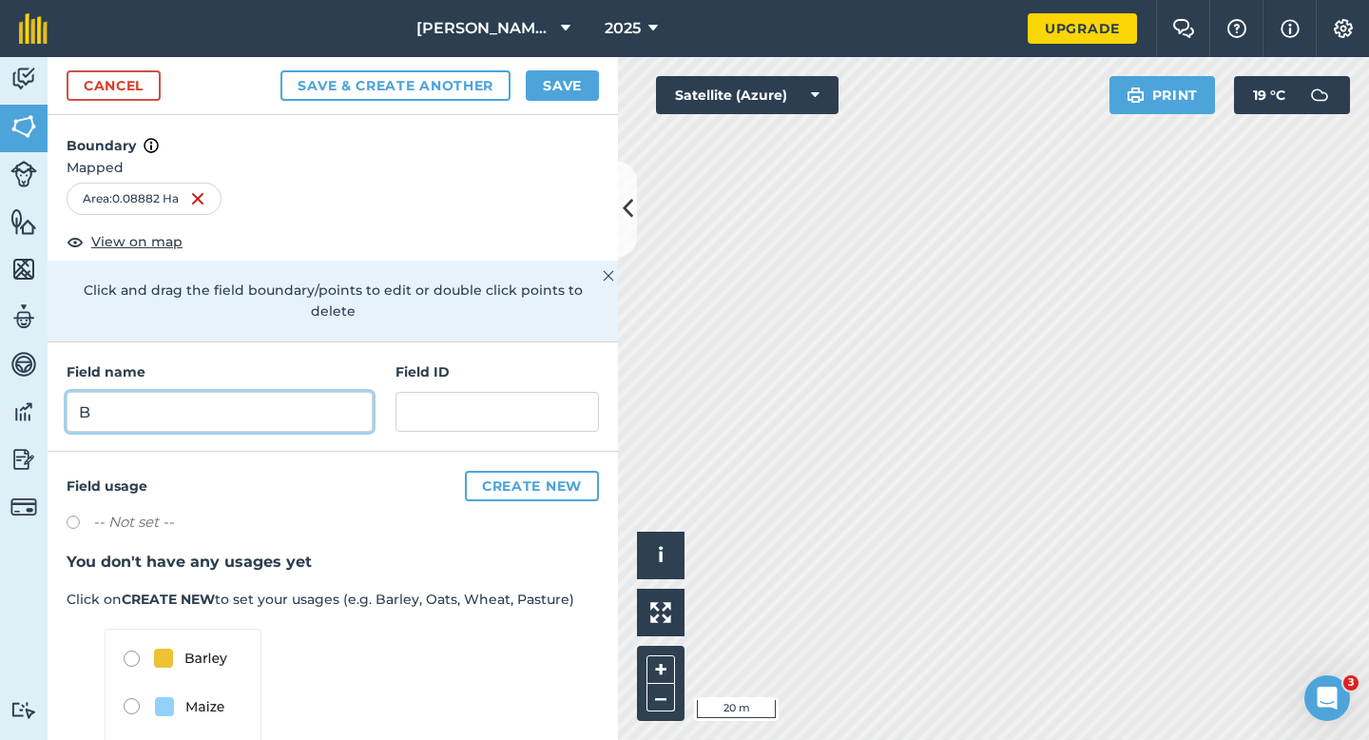
type input "B"
click at [556, 79] on button "Save" at bounding box center [562, 85] width 73 height 30
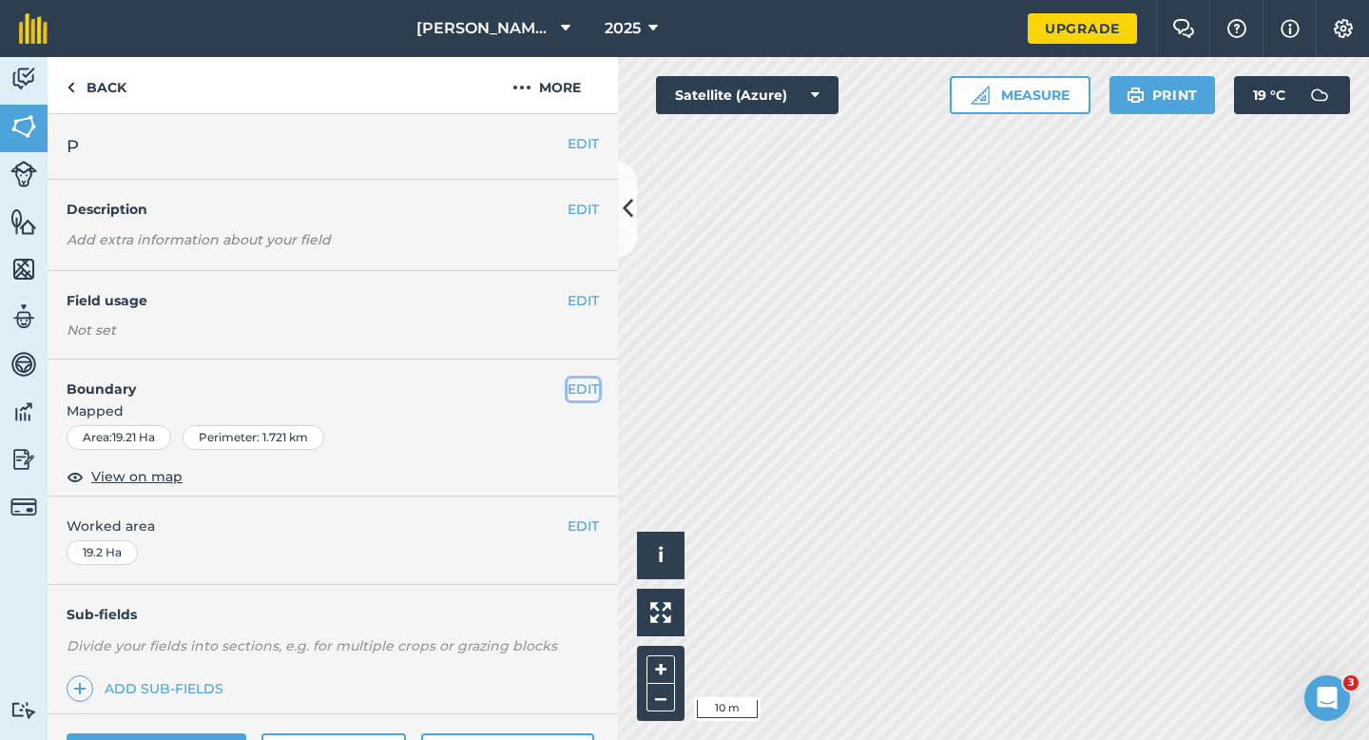
click at [571, 387] on button "EDIT" at bounding box center [583, 388] width 31 height 21
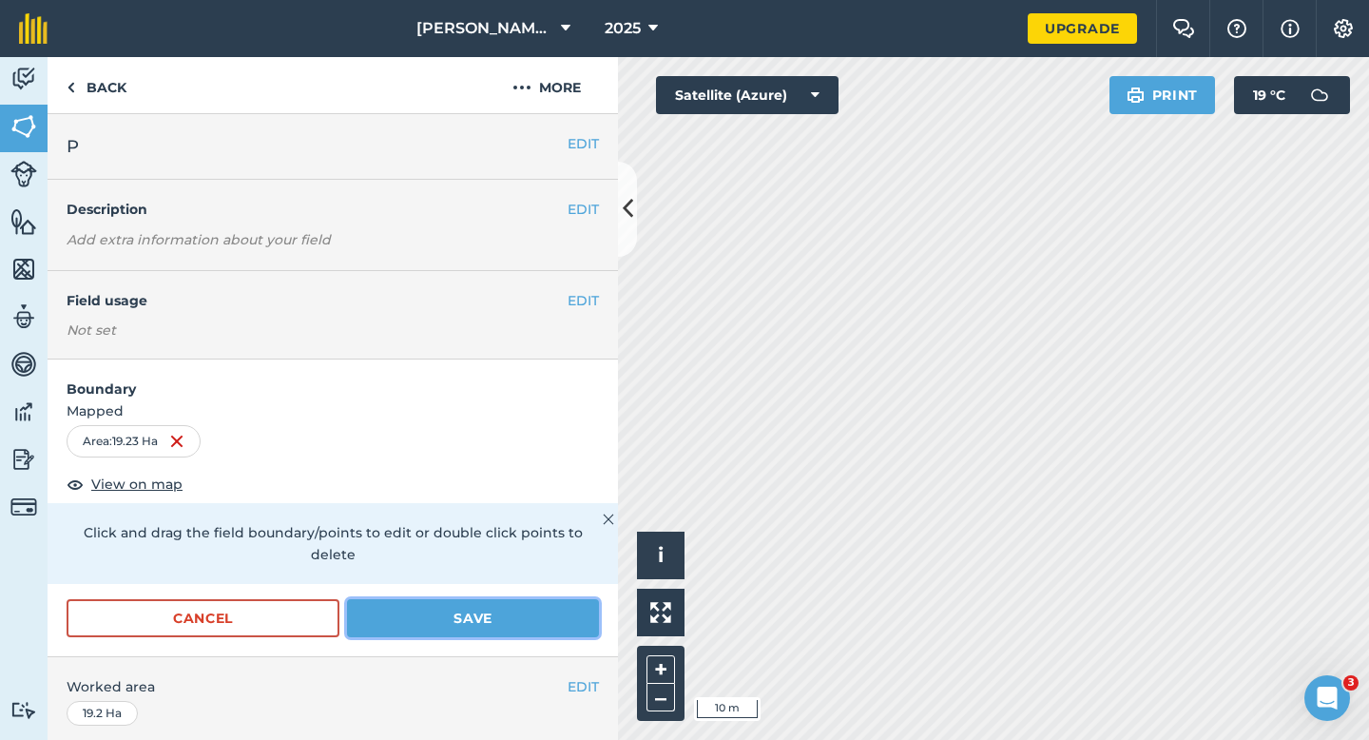
click at [580, 601] on button "Save" at bounding box center [473, 618] width 252 height 38
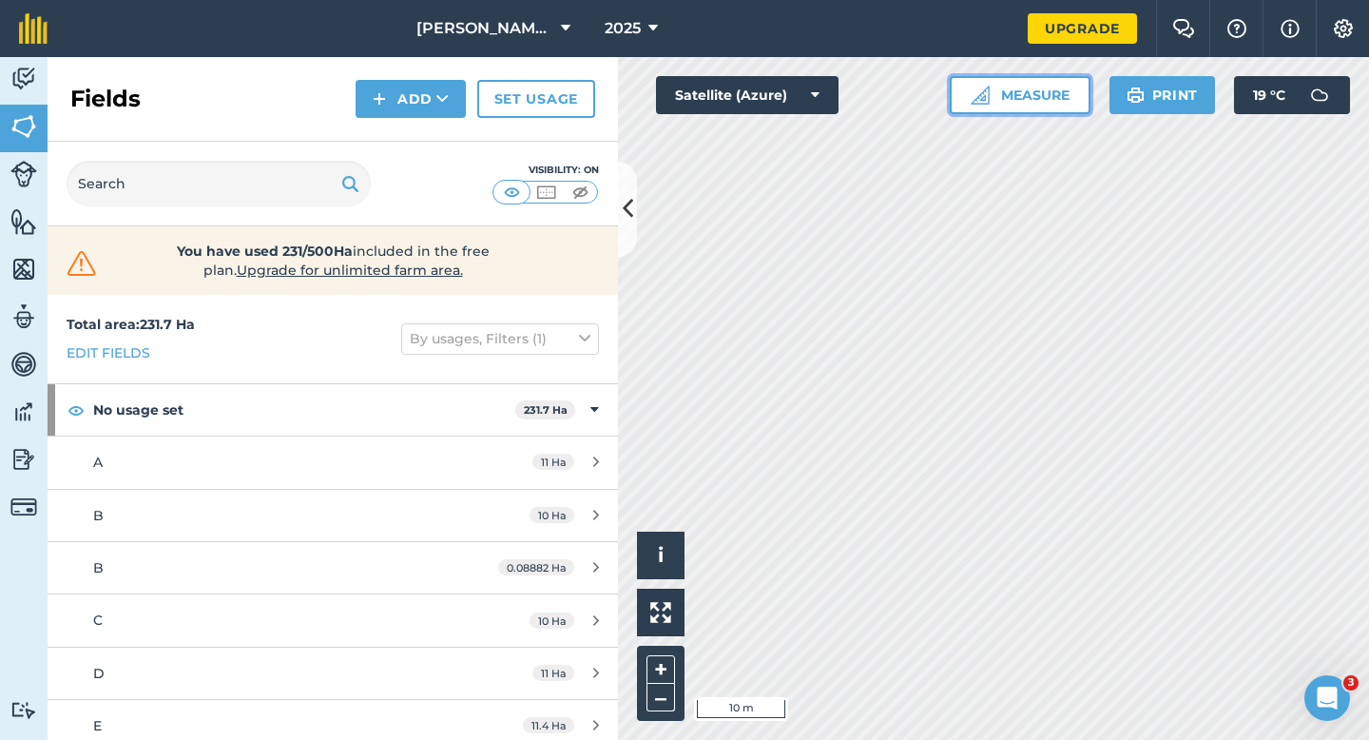
click at [1028, 103] on button "Measure" at bounding box center [1020, 95] width 141 height 38
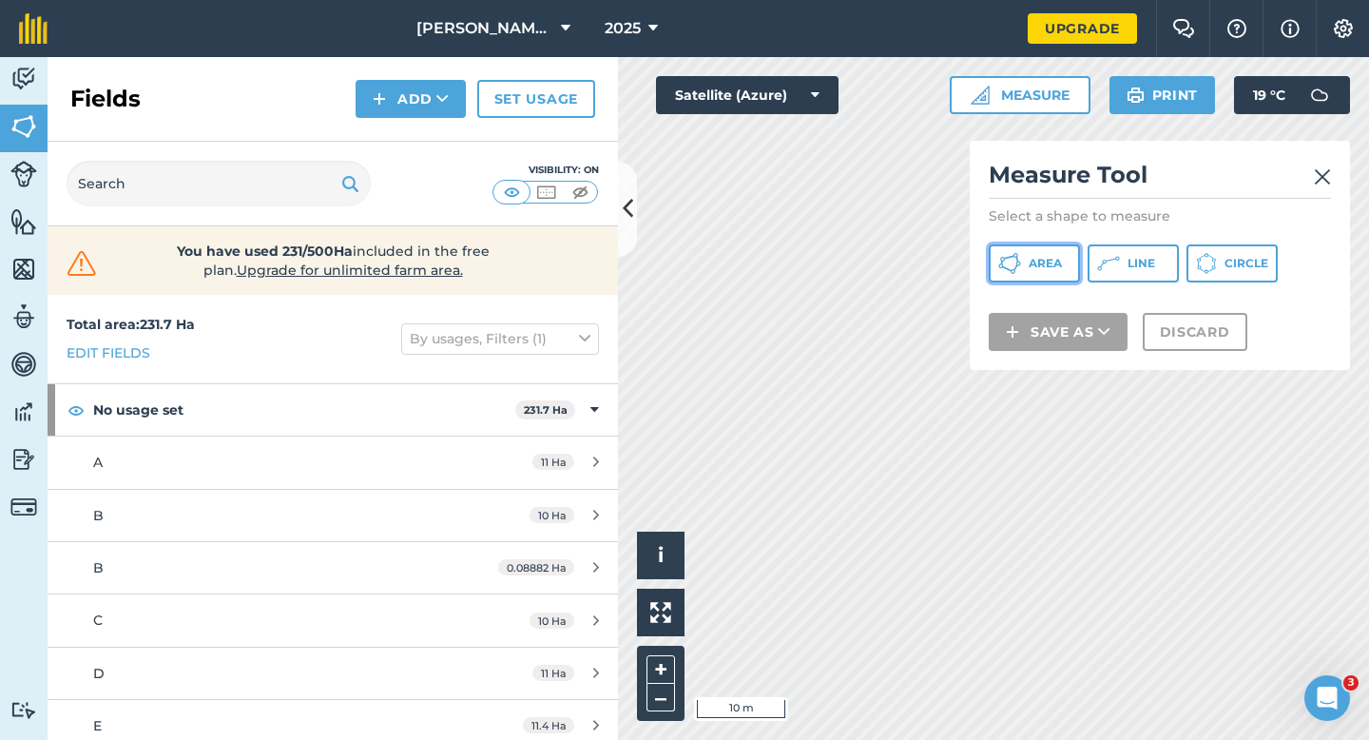
click at [1043, 254] on button "Area" at bounding box center [1034, 263] width 91 height 38
click at [1155, 260] on button "Line" at bounding box center [1133, 263] width 91 height 38
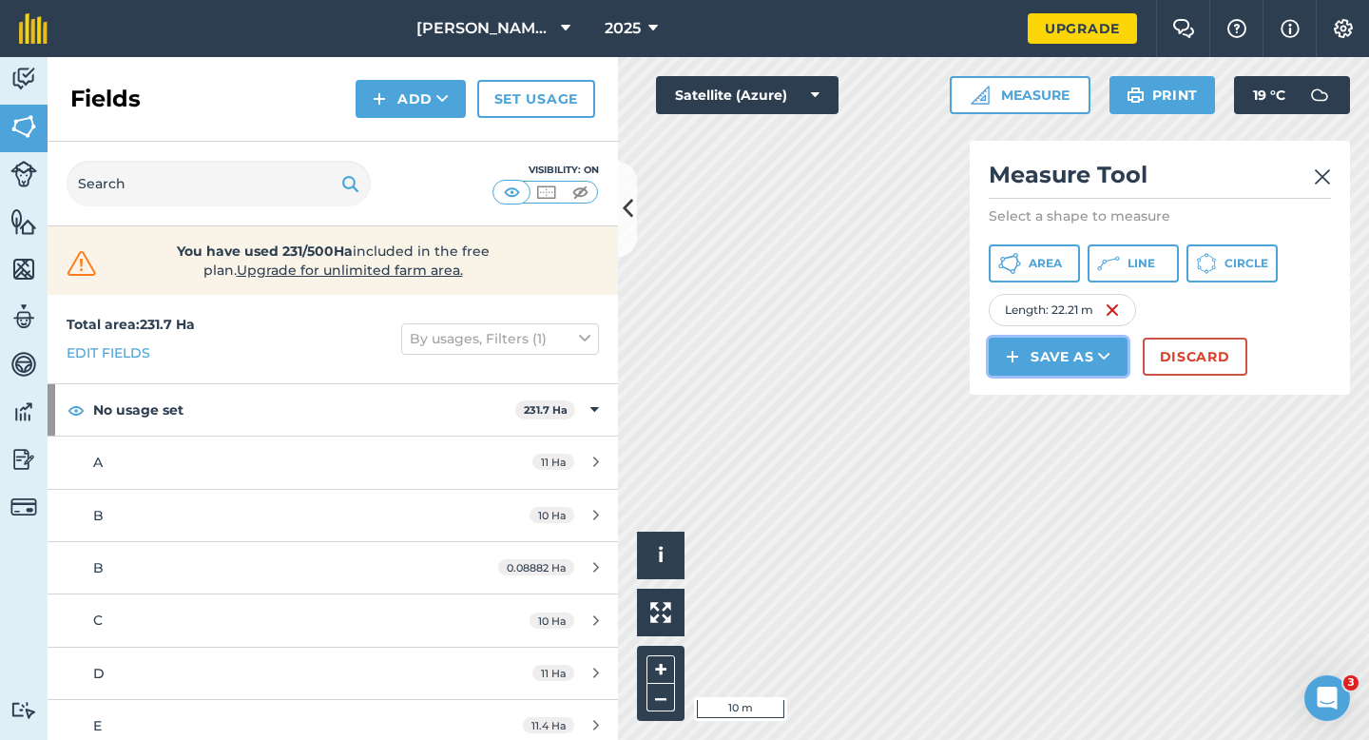
click at [996, 350] on button "Save as" at bounding box center [1058, 357] width 139 height 38
click at [1181, 365] on button "Discard" at bounding box center [1195, 357] width 105 height 38
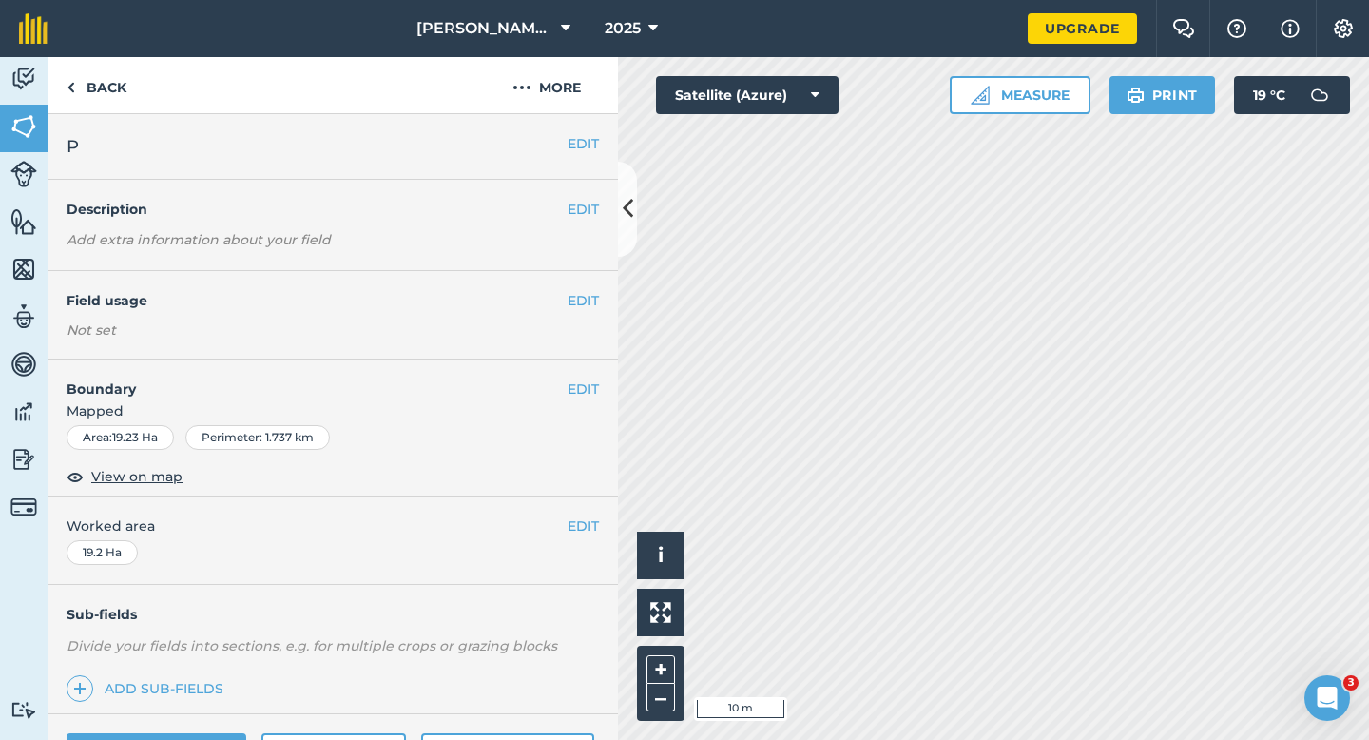
click at [603, 389] on div "EDIT Boundary Mapped Area : 19.23 Ha Perimeter : 1.737 km View on map" at bounding box center [333, 427] width 571 height 137
click at [587, 386] on button "EDIT" at bounding box center [583, 388] width 31 height 21
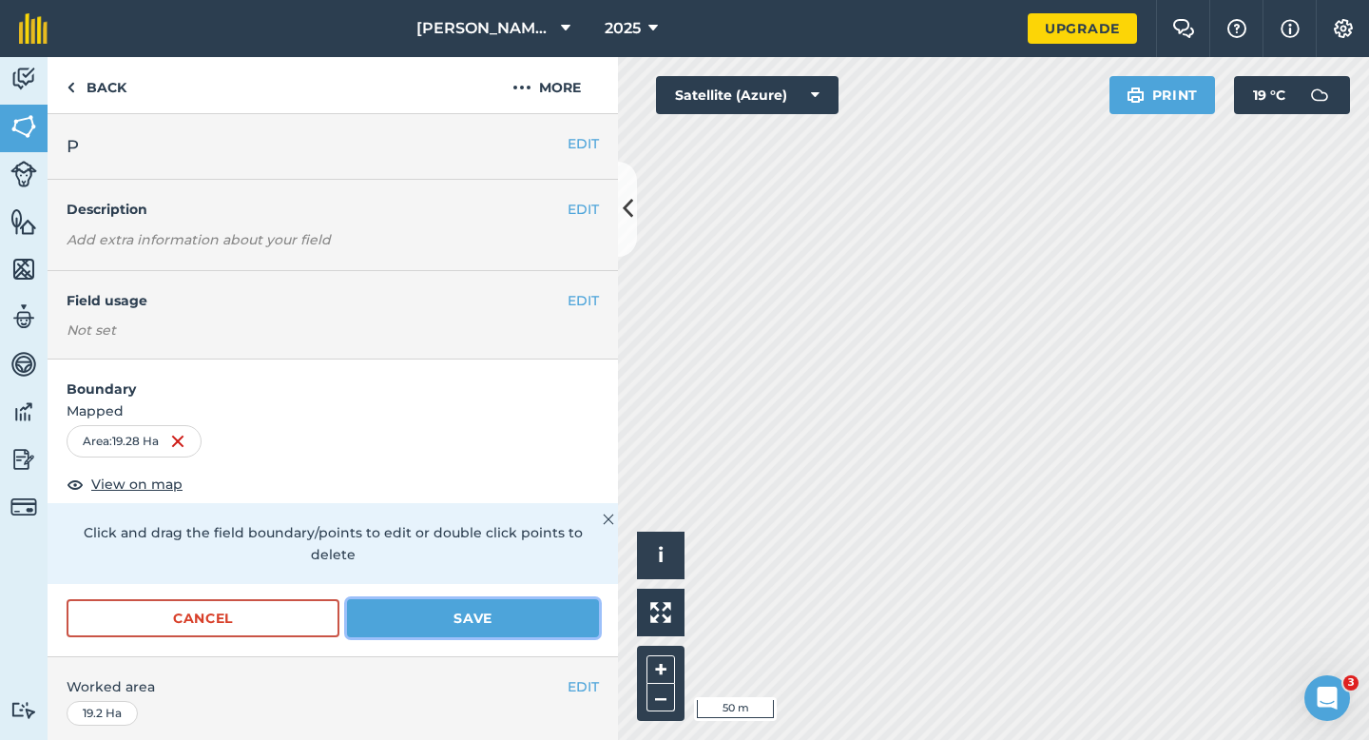
click at [487, 599] on button "Save" at bounding box center [473, 618] width 252 height 38
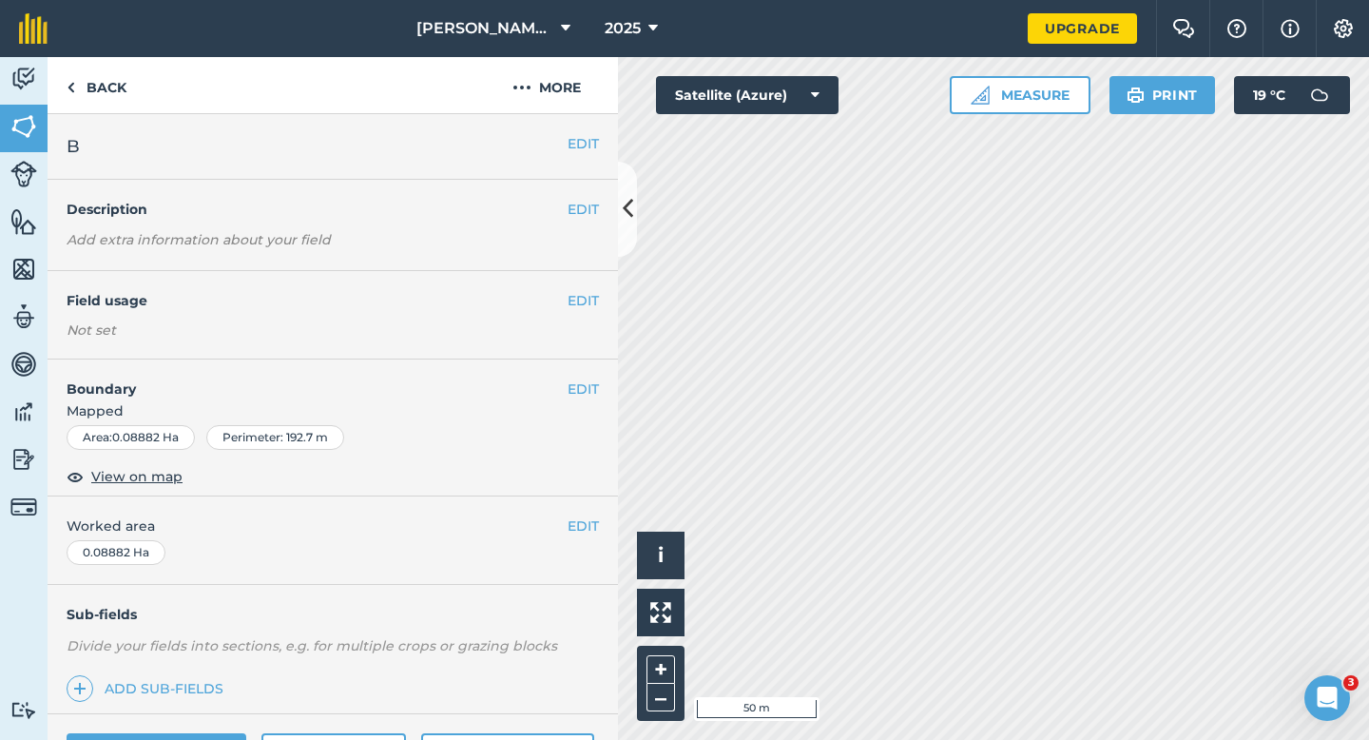
click at [579, 132] on div "EDIT B" at bounding box center [333, 147] width 571 height 66
click at [579, 142] on button "EDIT" at bounding box center [583, 143] width 31 height 21
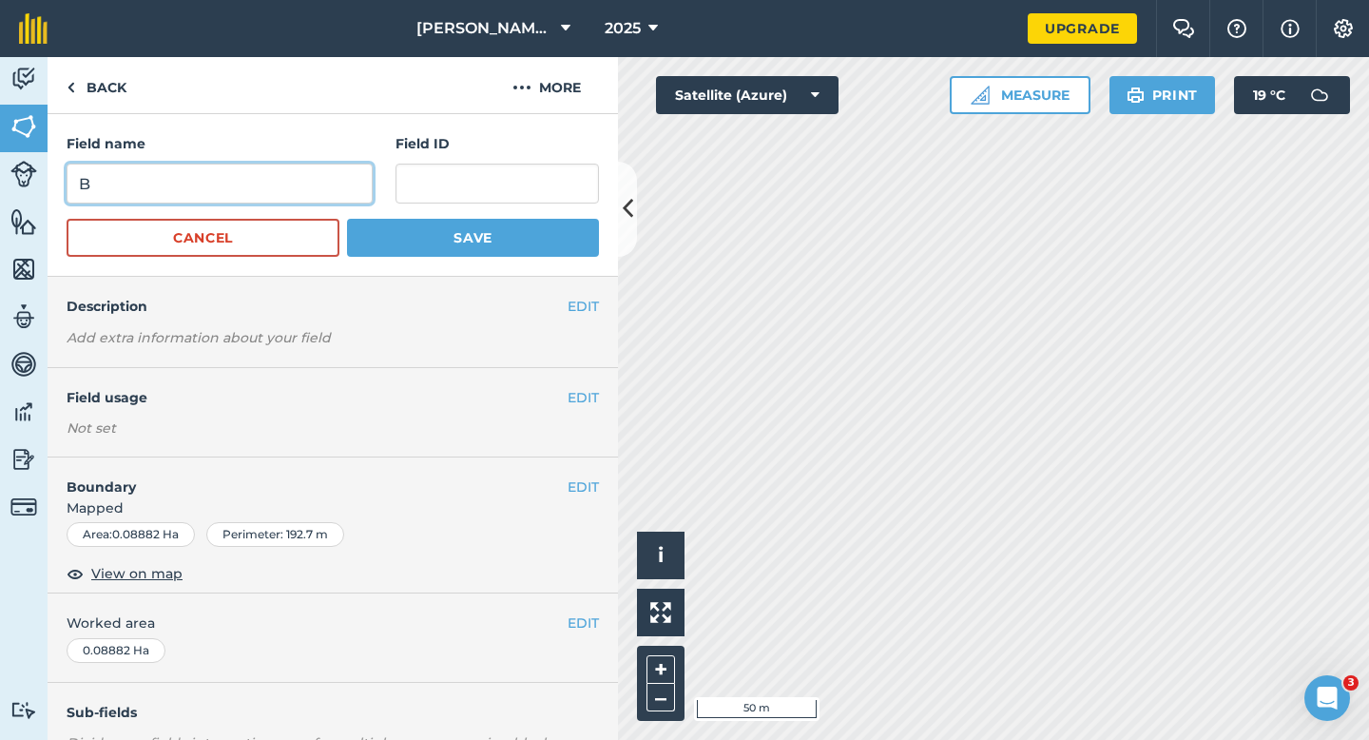
click at [279, 172] on input "B" at bounding box center [220, 184] width 306 height 40
type input "R"
click at [347, 219] on button "Save" at bounding box center [473, 238] width 252 height 38
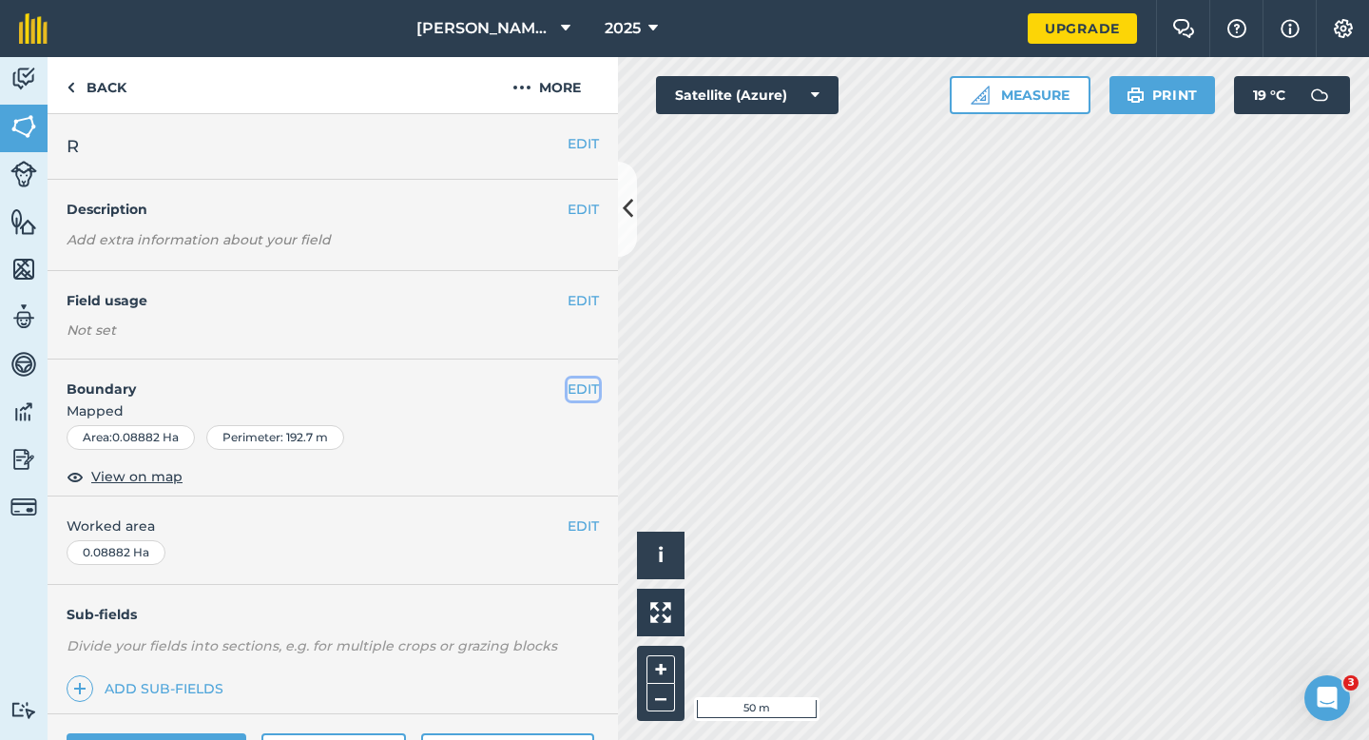
click at [572, 388] on button "EDIT" at bounding box center [583, 388] width 31 height 21
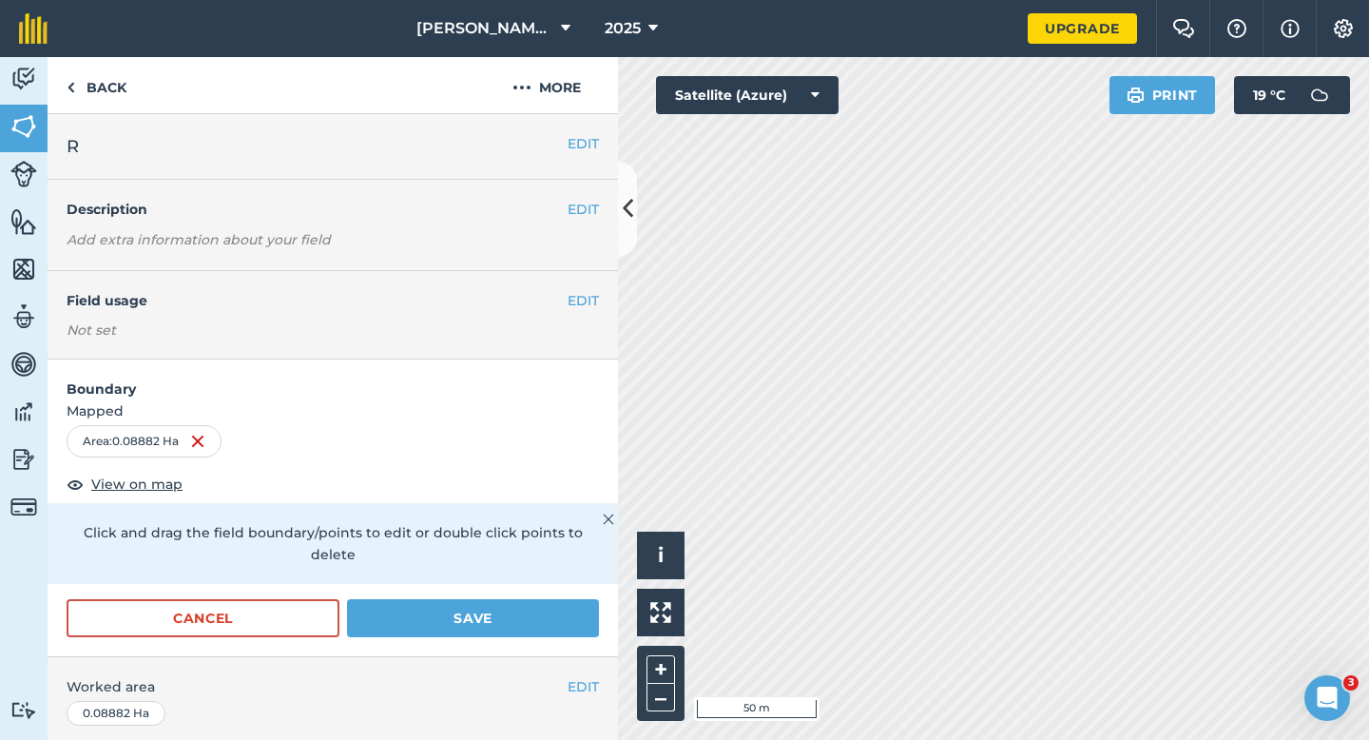
click at [1201, 76] on div "Click to start drawing i © 2025 TomTom, Microsoft 50 m + – Satellite (Azure) Pr…" at bounding box center [993, 398] width 751 height 683
click at [436, 599] on button "Save" at bounding box center [473, 618] width 252 height 38
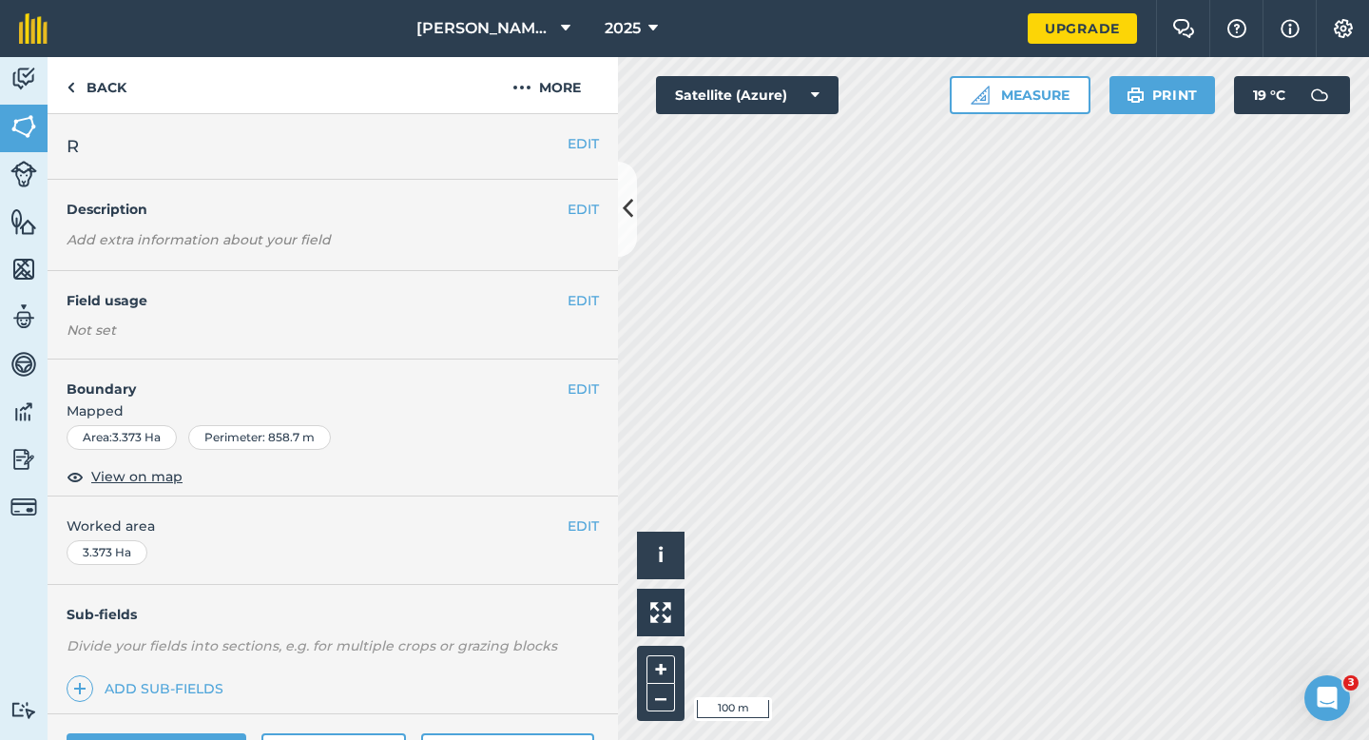
click at [588, 513] on div "EDIT Worked area 3.373 Ha" at bounding box center [333, 540] width 571 height 88
click at [588, 521] on button "EDIT" at bounding box center [583, 525] width 31 height 21
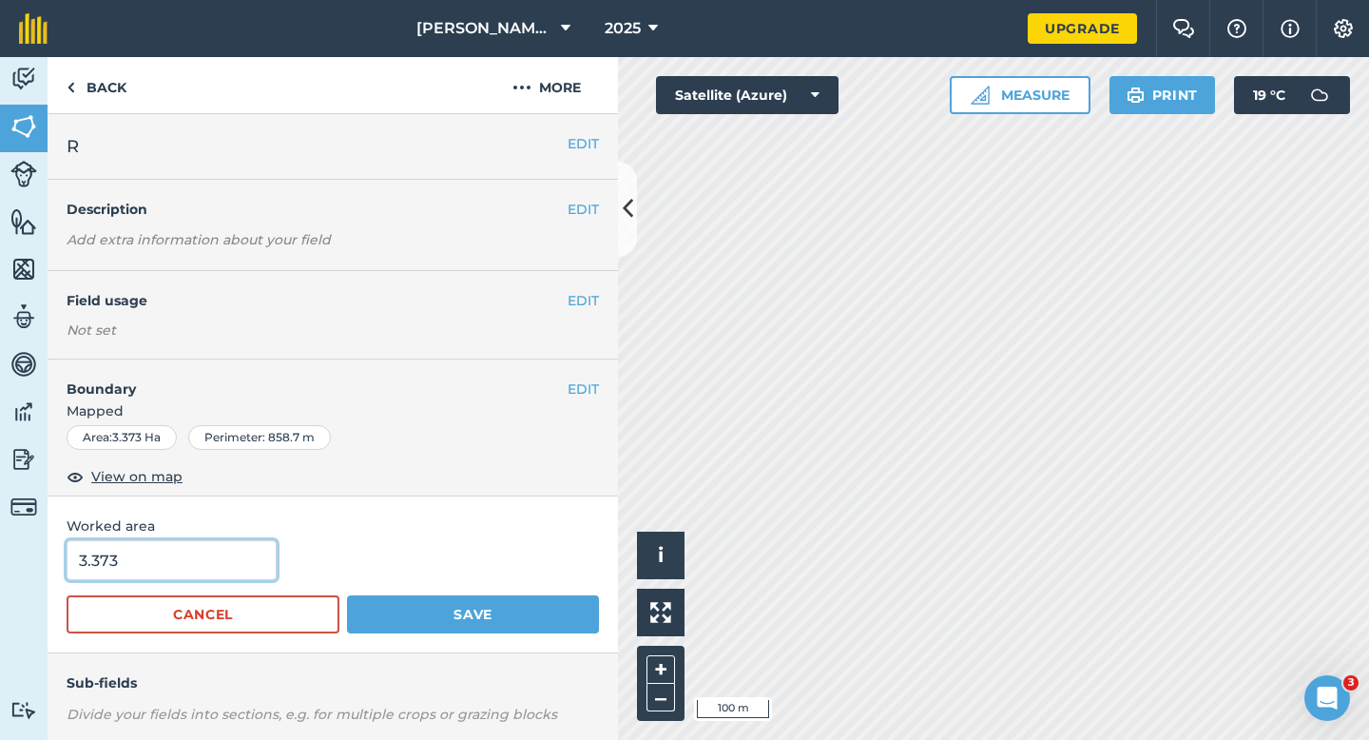
click at [186, 550] on input "3.373" at bounding box center [172, 560] width 210 height 40
type input "4"
click at [347, 595] on button "Save" at bounding box center [473, 614] width 252 height 38
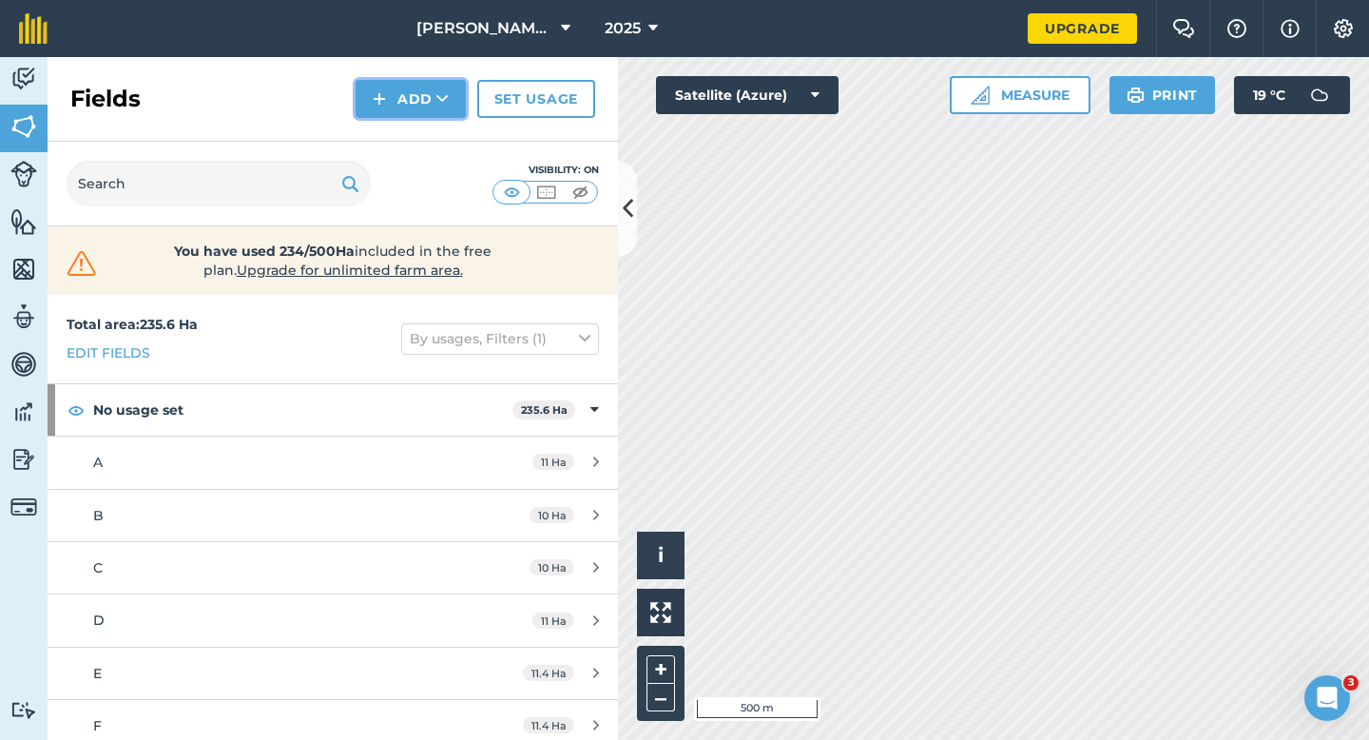
click at [371, 98] on button "Add" at bounding box center [411, 99] width 110 height 38
click at [386, 139] on link "Draw" at bounding box center [411, 142] width 105 height 42
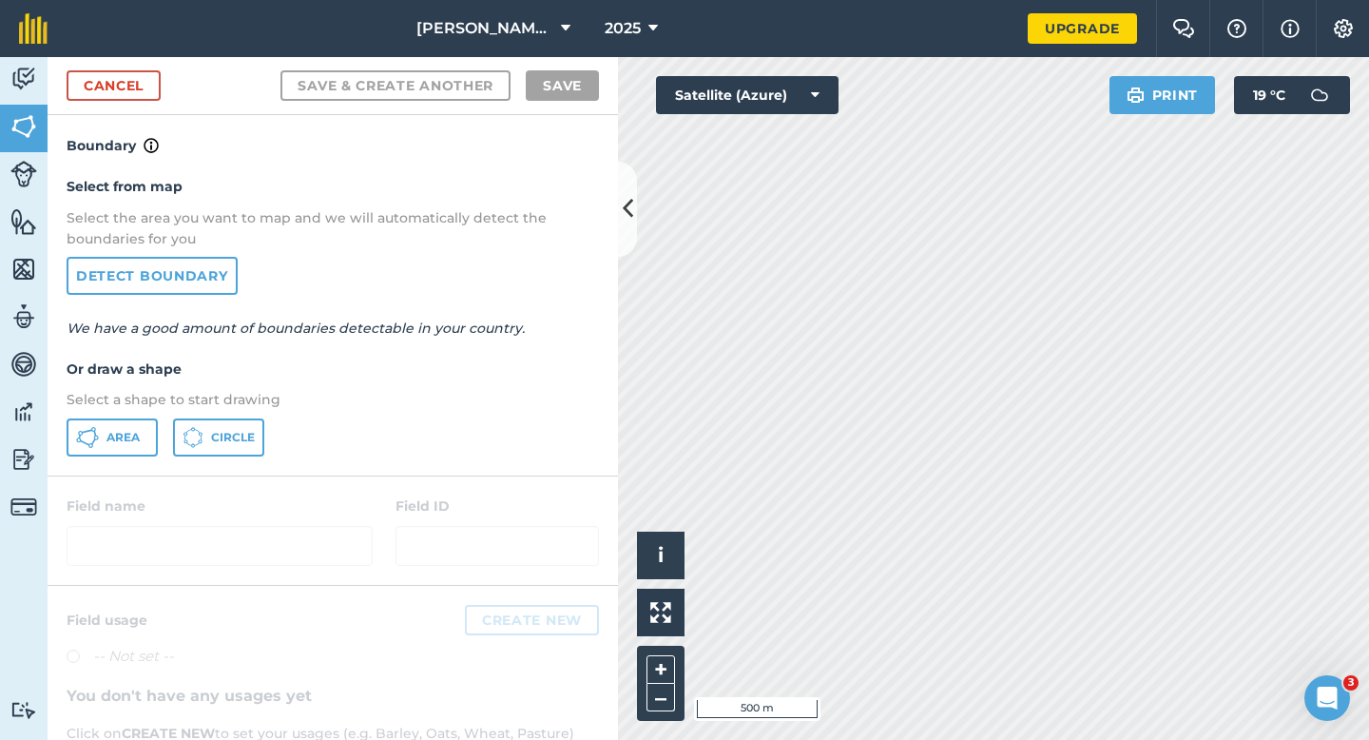
click at [158, 431] on div "Area Circle" at bounding box center [333, 437] width 533 height 38
click at [142, 431] on button "Area" at bounding box center [112, 437] width 91 height 38
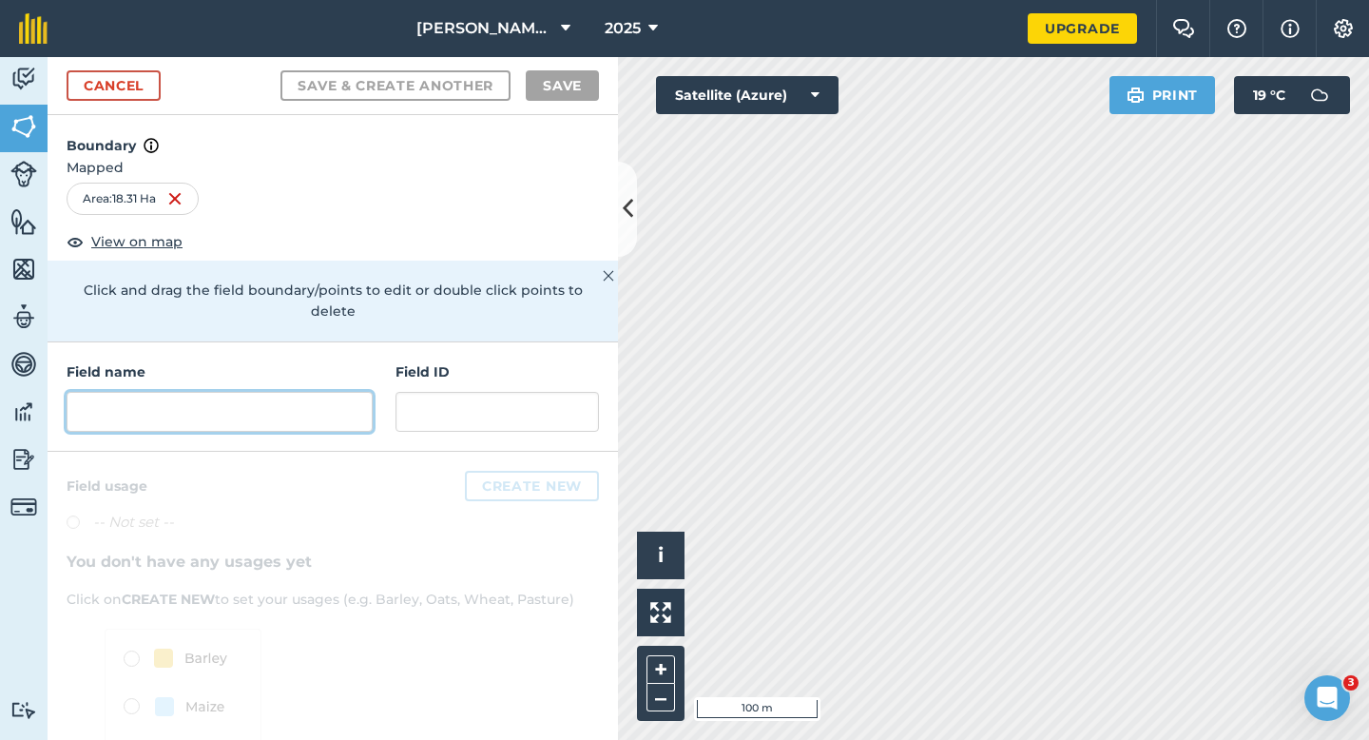
click at [339, 398] on input "text" at bounding box center [220, 412] width 306 height 40
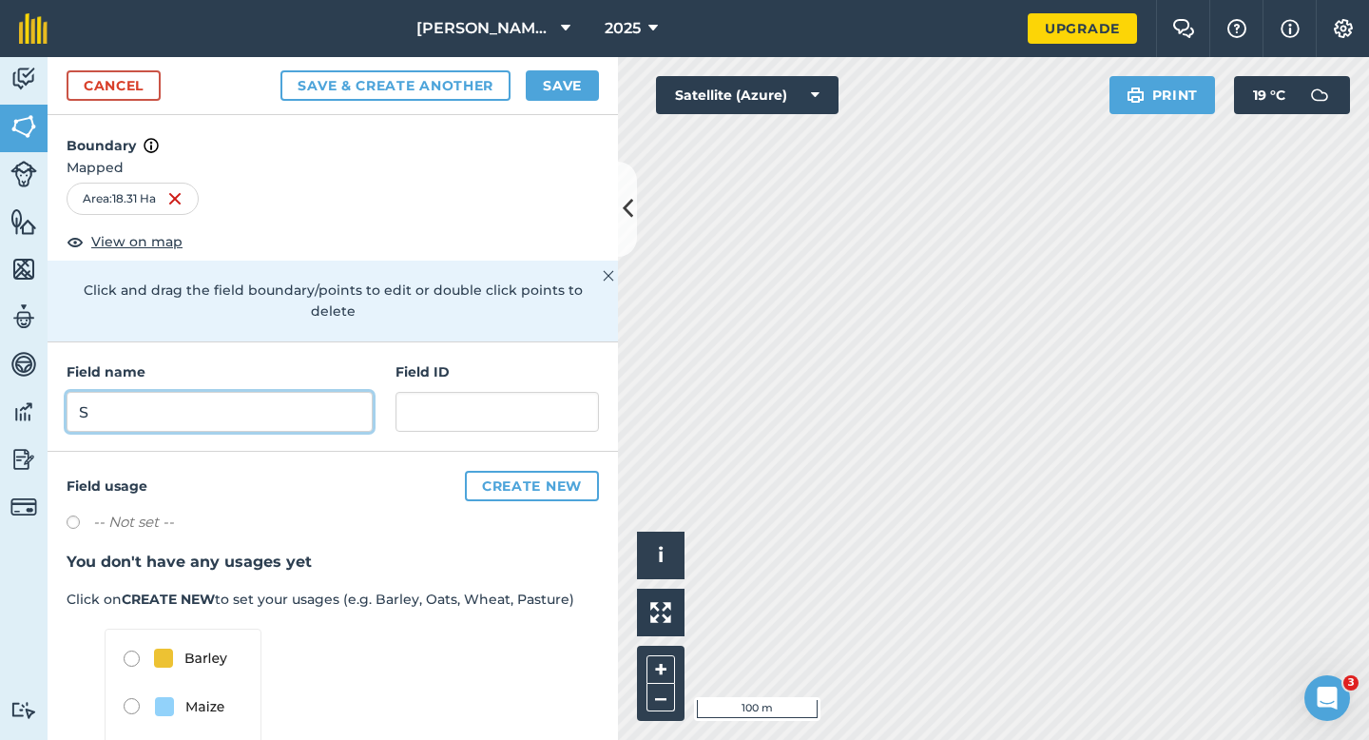
type input "S"
click at [558, 93] on button "Save" at bounding box center [562, 85] width 73 height 30
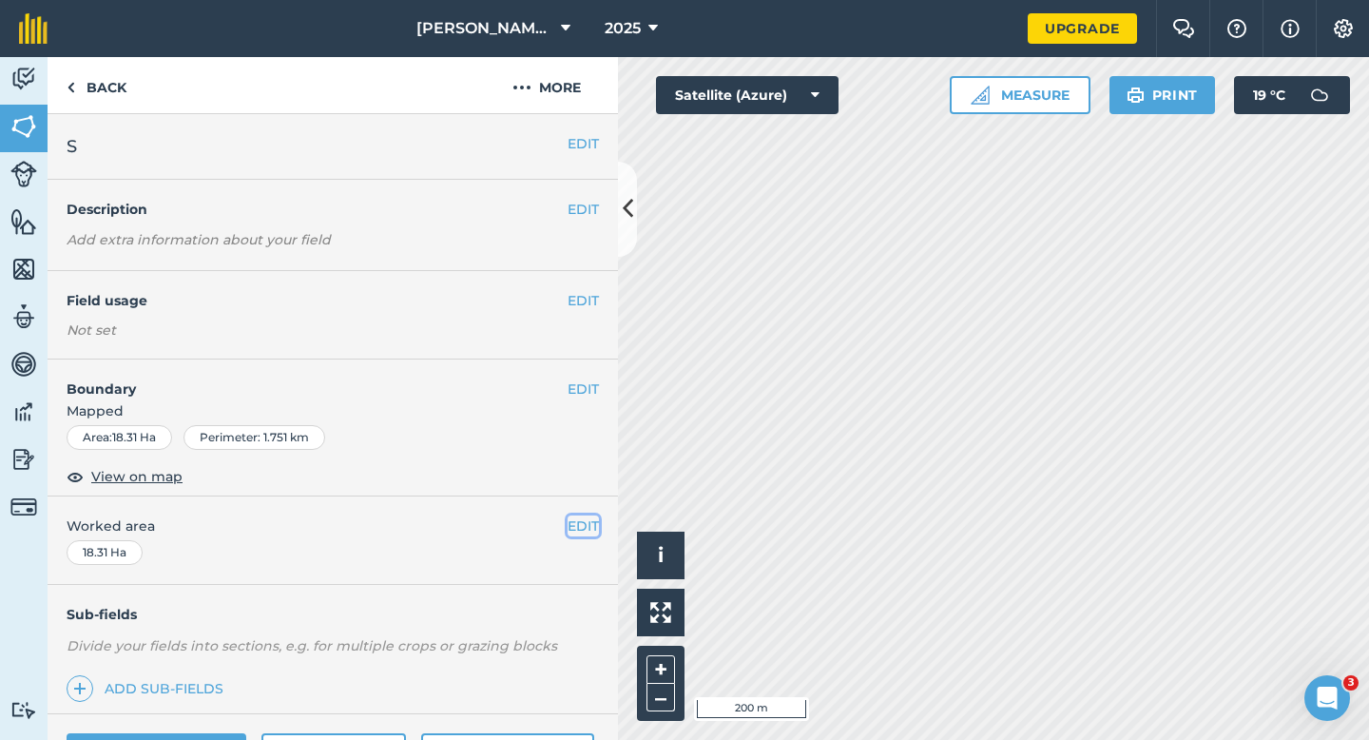
click at [589, 527] on button "EDIT" at bounding box center [583, 525] width 31 height 21
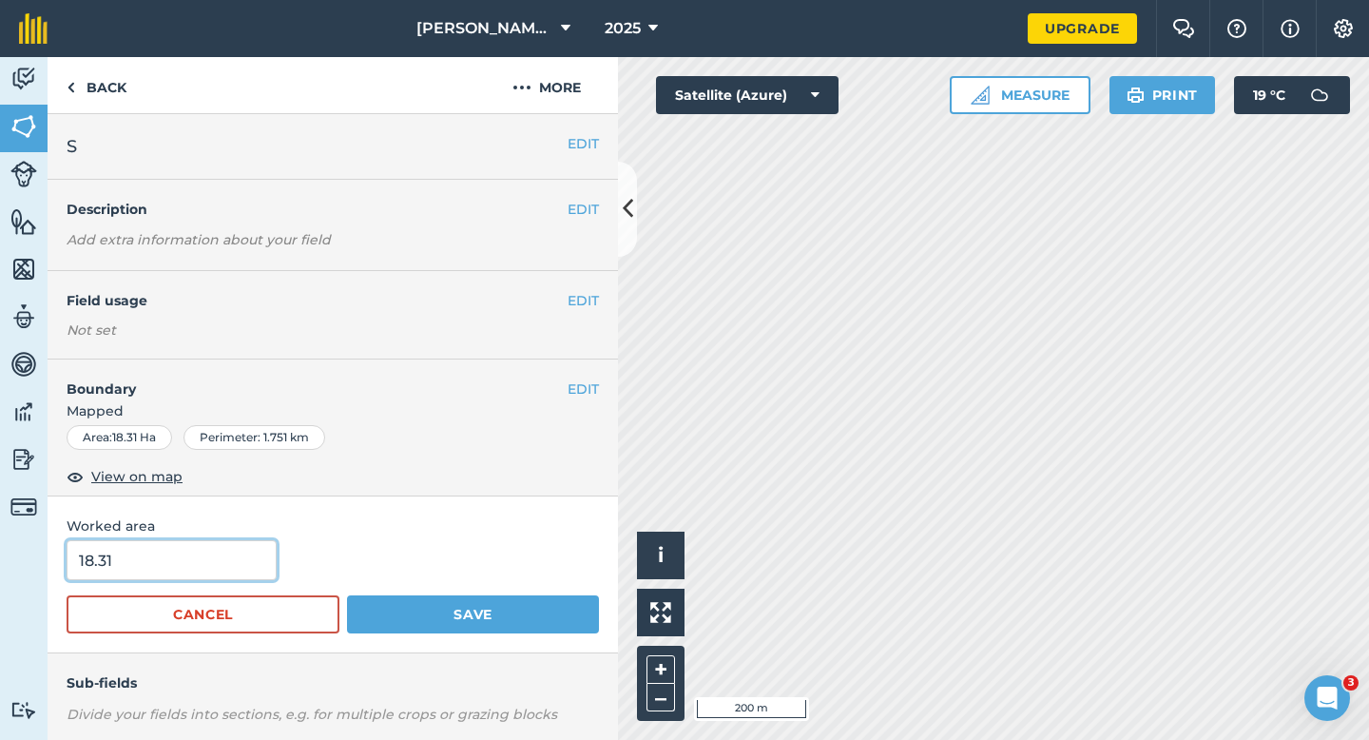
click at [166, 552] on input "18.31" at bounding box center [172, 560] width 210 height 40
type input "17.3"
click at [347, 595] on button "Save" at bounding box center [473, 614] width 252 height 38
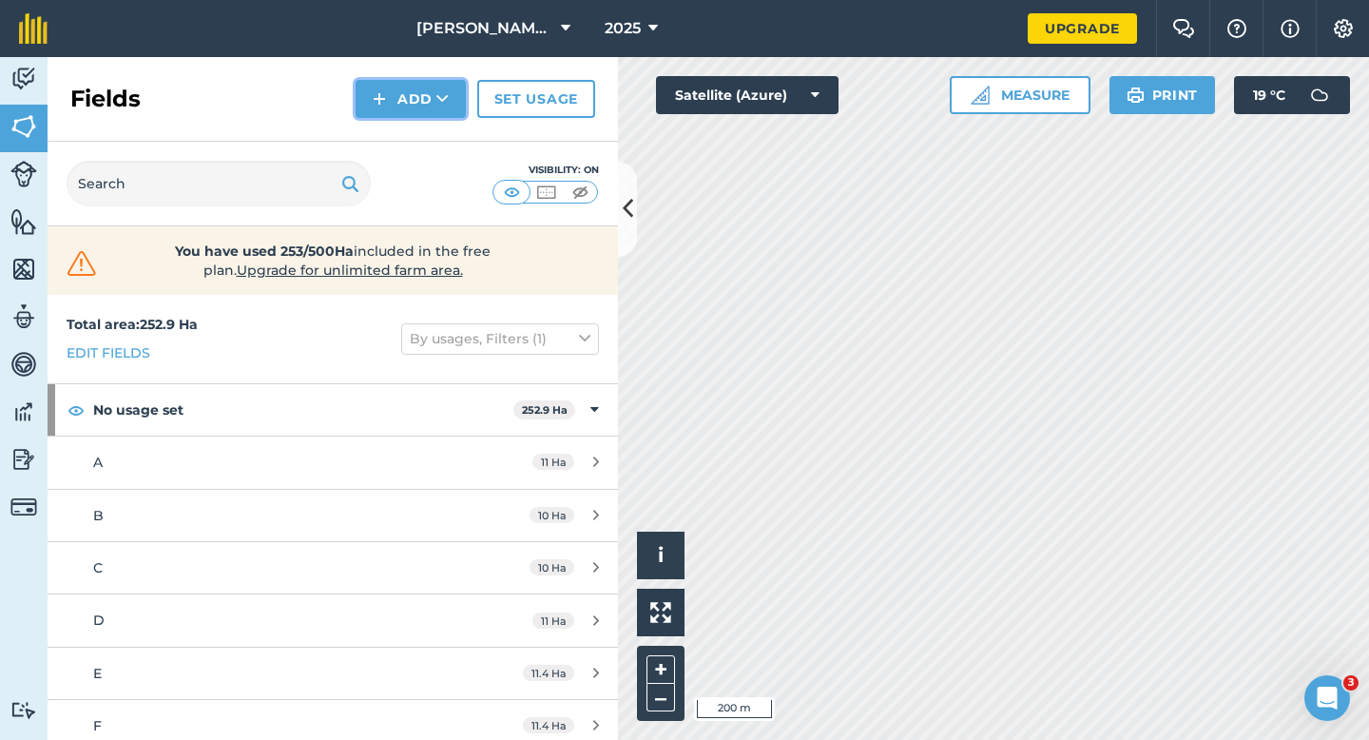
click at [394, 98] on button "Add" at bounding box center [411, 99] width 110 height 38
click at [397, 142] on link "Draw" at bounding box center [411, 142] width 105 height 42
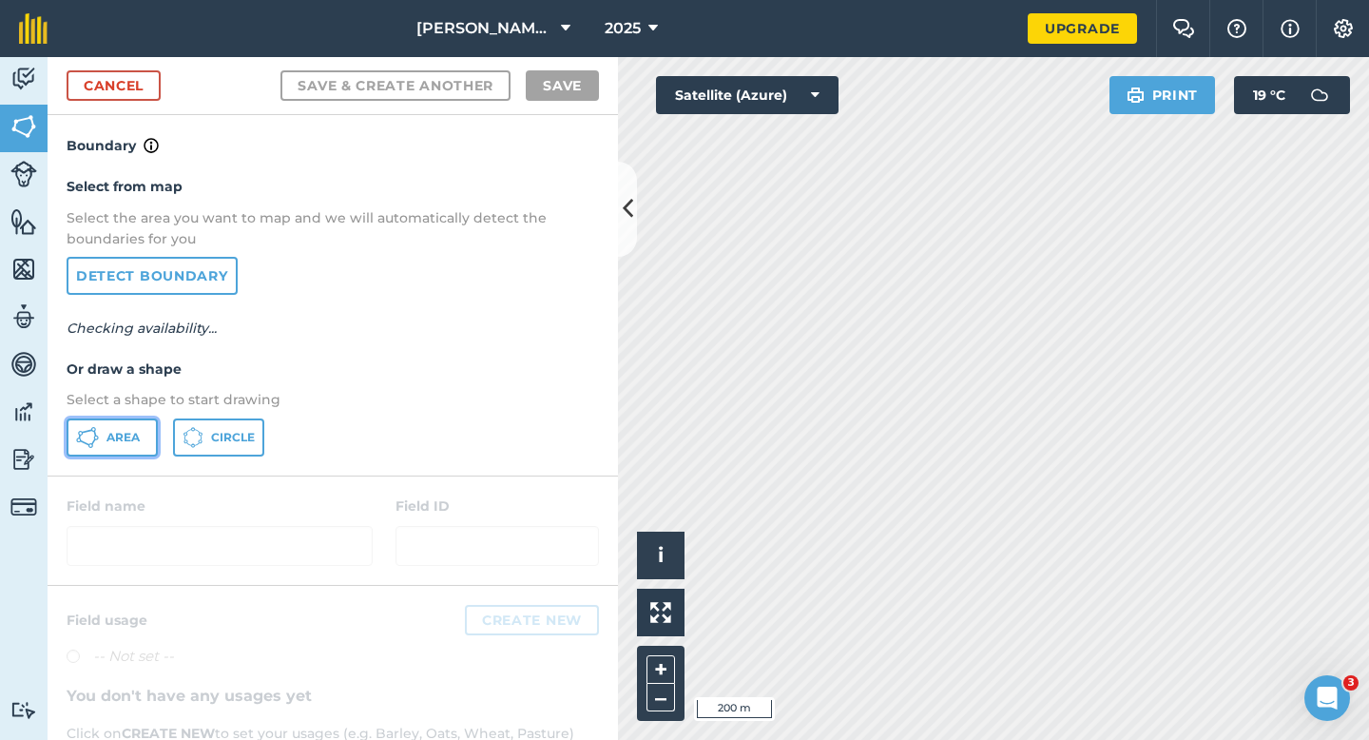
click at [115, 430] on span "Area" at bounding box center [123, 437] width 33 height 15
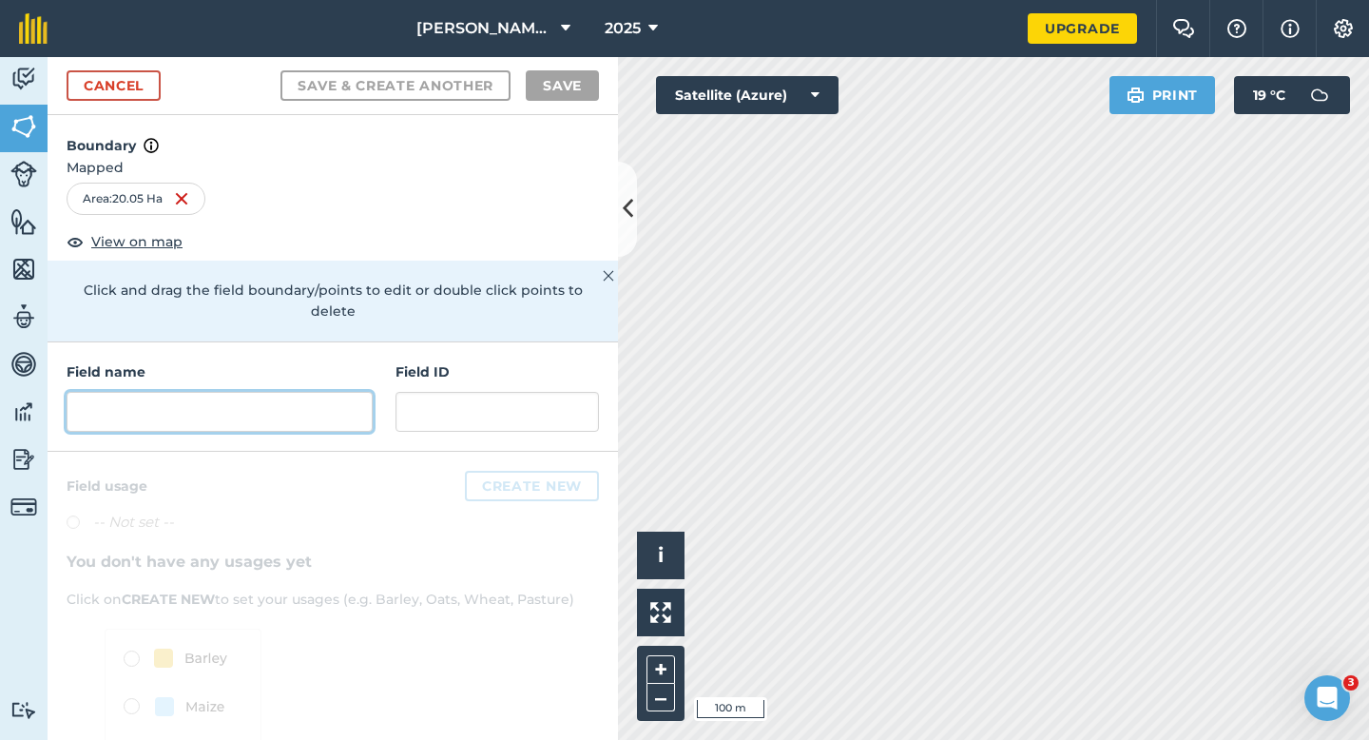
click at [319, 392] on input "text" at bounding box center [220, 412] width 306 height 40
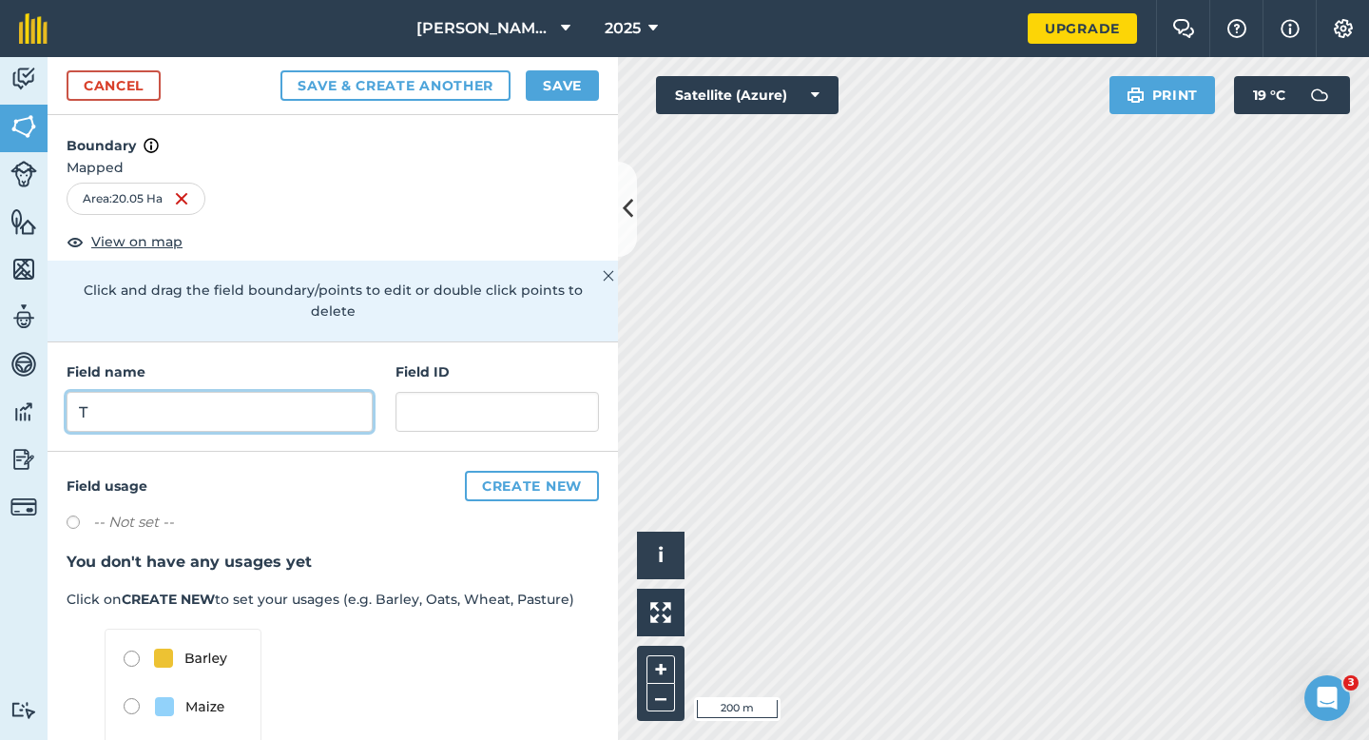
type input "T"
click at [243, 407] on input "T" at bounding box center [220, 412] width 306 height 40
type input "U"
click at [578, 77] on button "Save" at bounding box center [562, 85] width 73 height 30
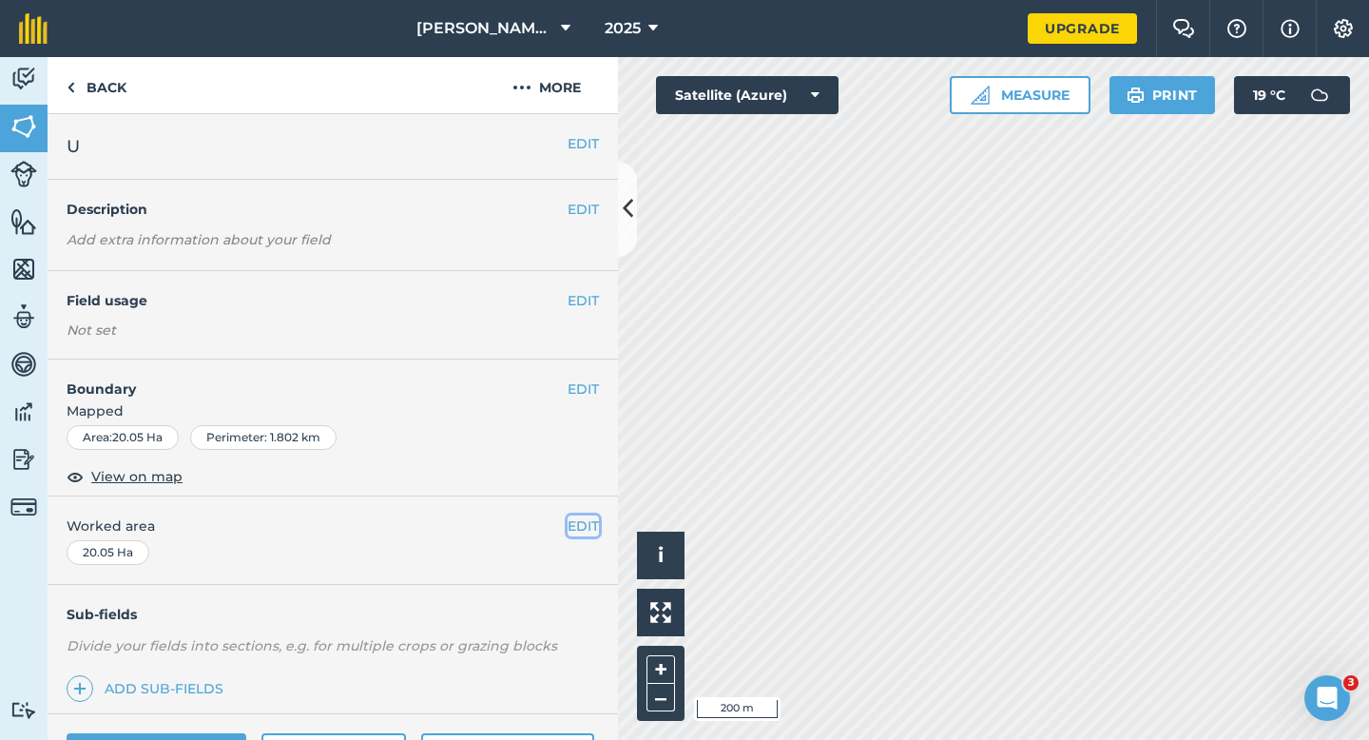
click at [592, 522] on button "EDIT" at bounding box center [583, 525] width 31 height 21
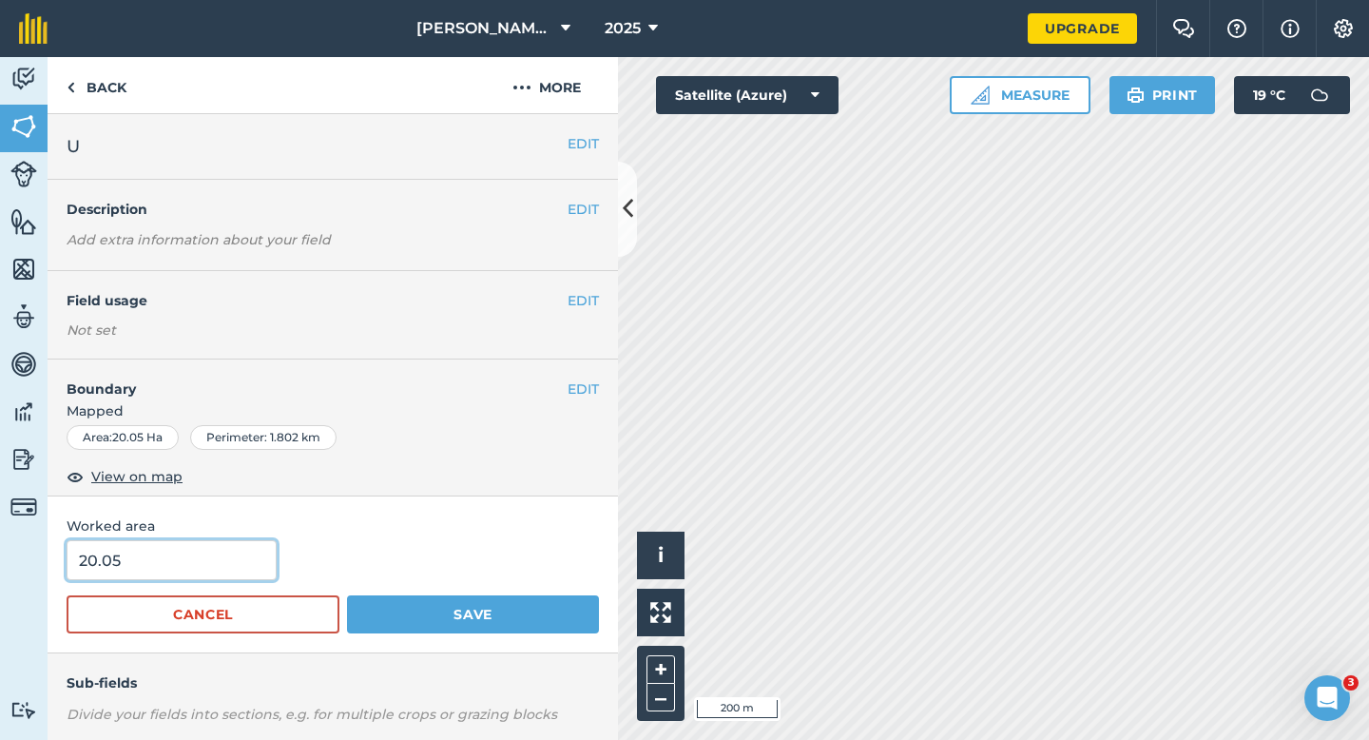
click at [184, 548] on input "20.05" at bounding box center [172, 560] width 210 height 40
type input "18"
click at [347, 595] on button "Save" at bounding box center [473, 614] width 252 height 38
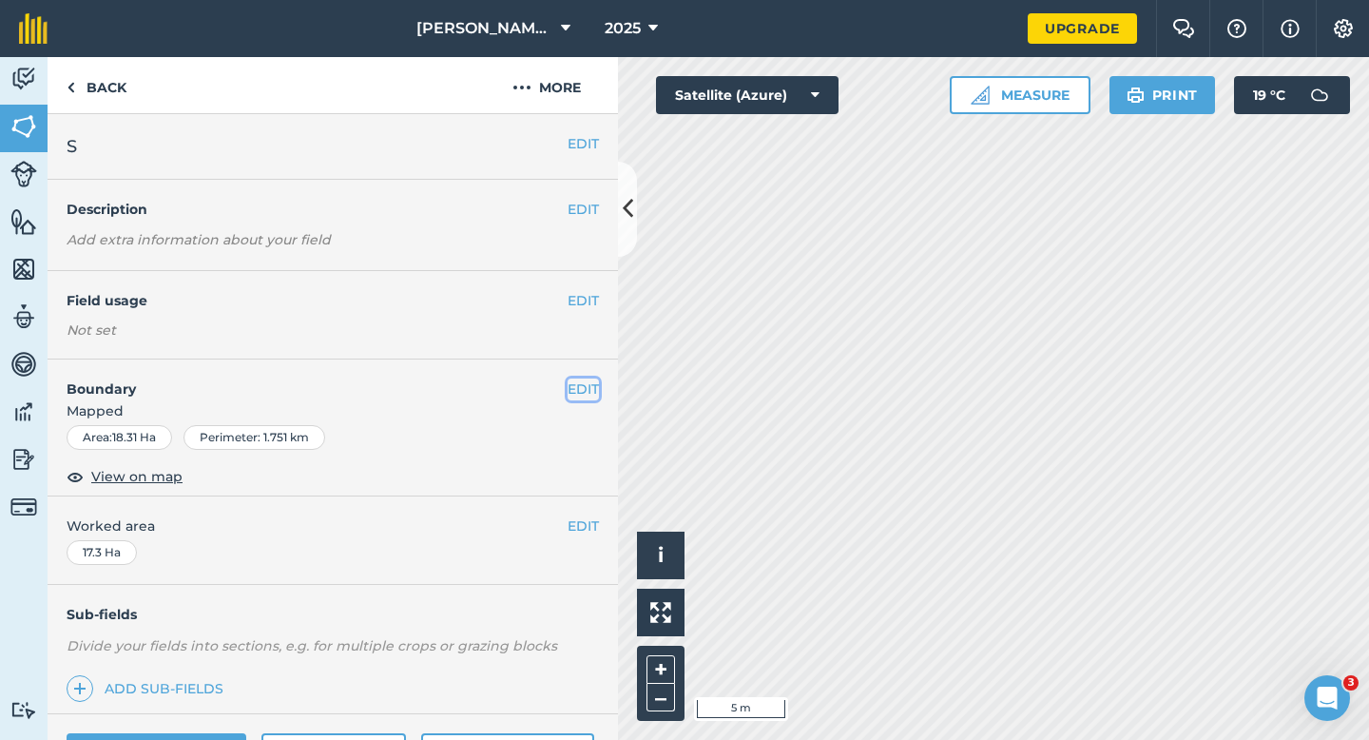
click at [575, 378] on button "EDIT" at bounding box center [583, 388] width 31 height 21
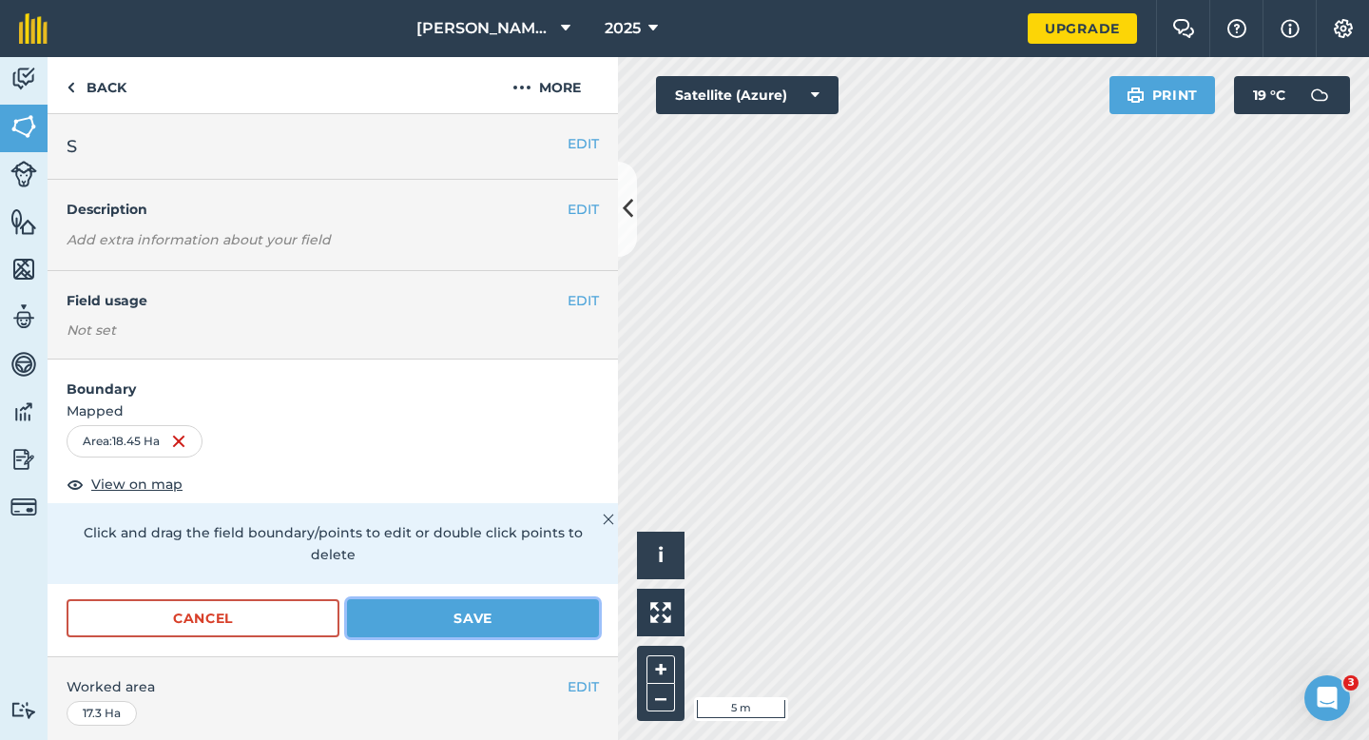
click at [552, 599] on button "Save" at bounding box center [473, 618] width 252 height 38
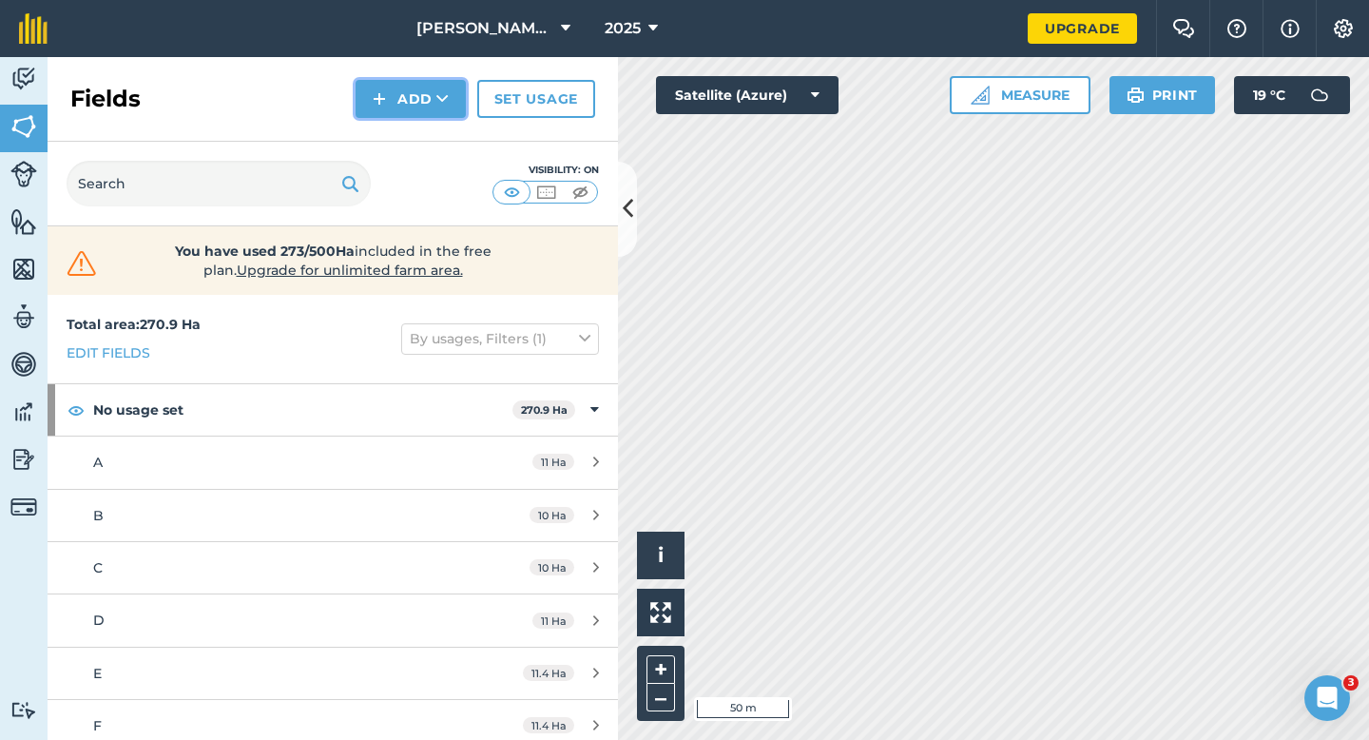
click at [410, 98] on button "Add" at bounding box center [411, 99] width 110 height 38
click at [410, 135] on link "Draw" at bounding box center [411, 142] width 105 height 42
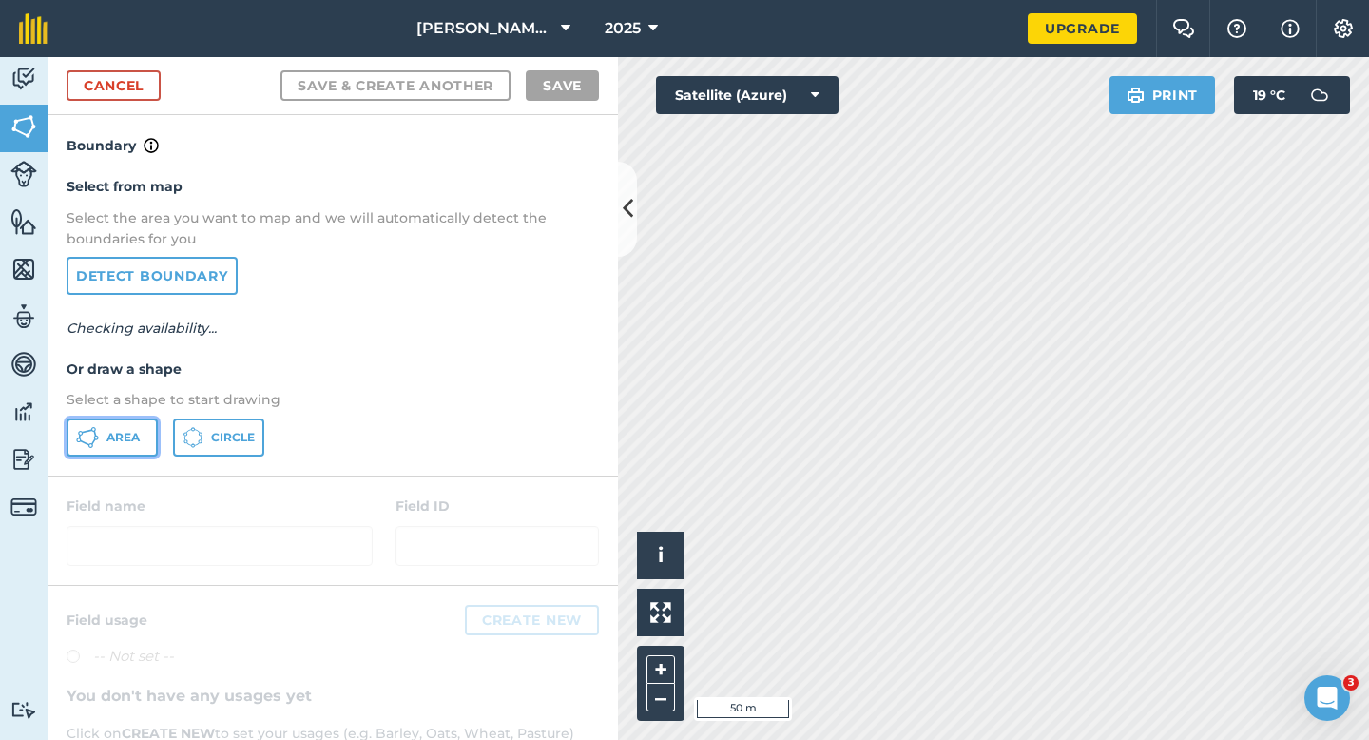
click at [132, 436] on span "Area" at bounding box center [123, 437] width 33 height 15
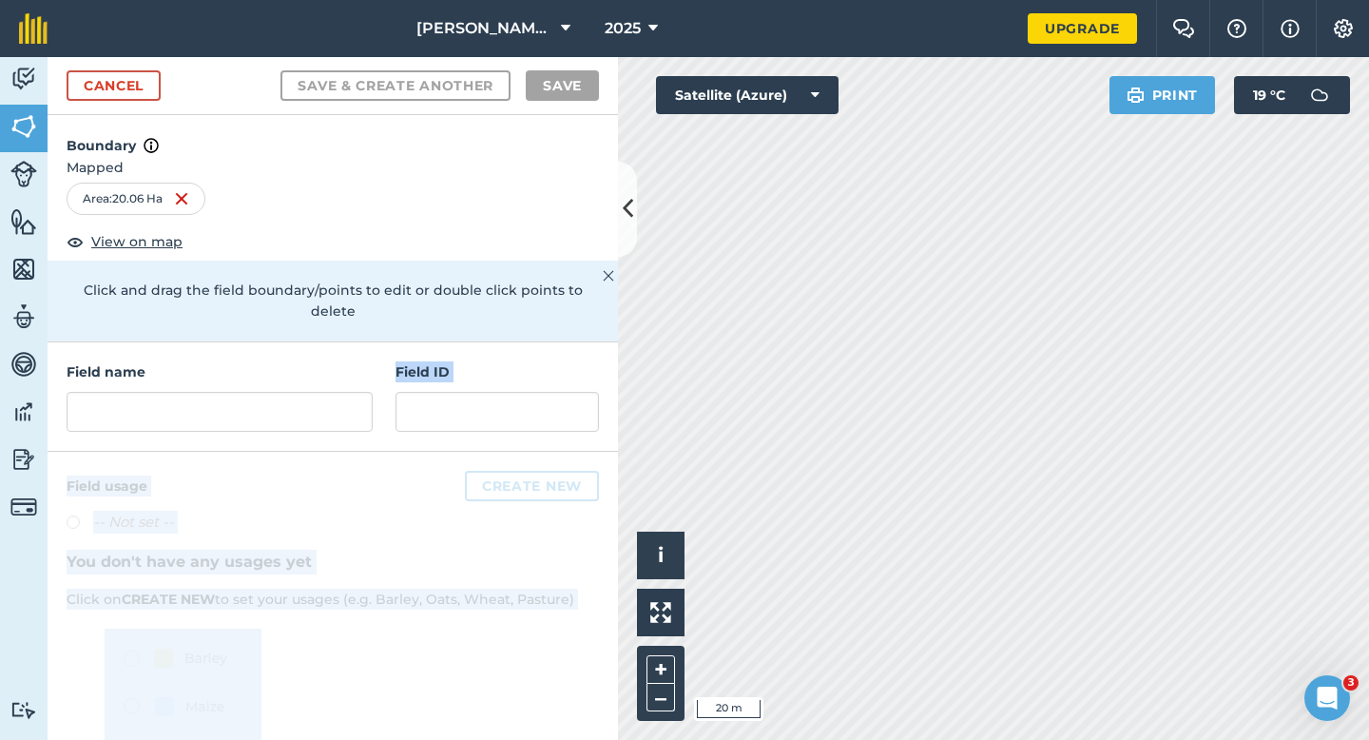
click at [939, 490] on div "Activity Fields Livestock Features Maps Team Vehicles Data Reporting Billing Tu…" at bounding box center [684, 398] width 1369 height 683
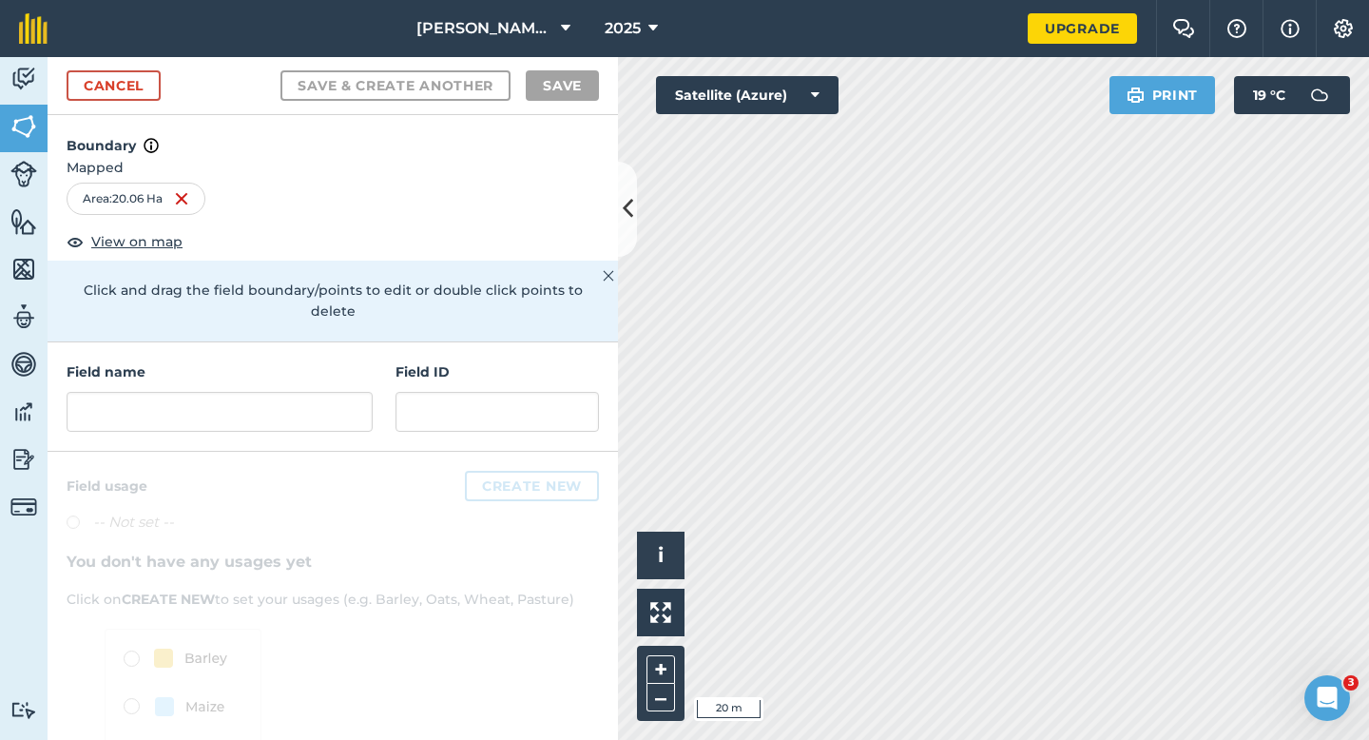
click at [549, 361] on h4 "Field ID" at bounding box center [498, 371] width 204 height 21
click at [336, 393] on input "text" at bounding box center [220, 412] width 306 height 40
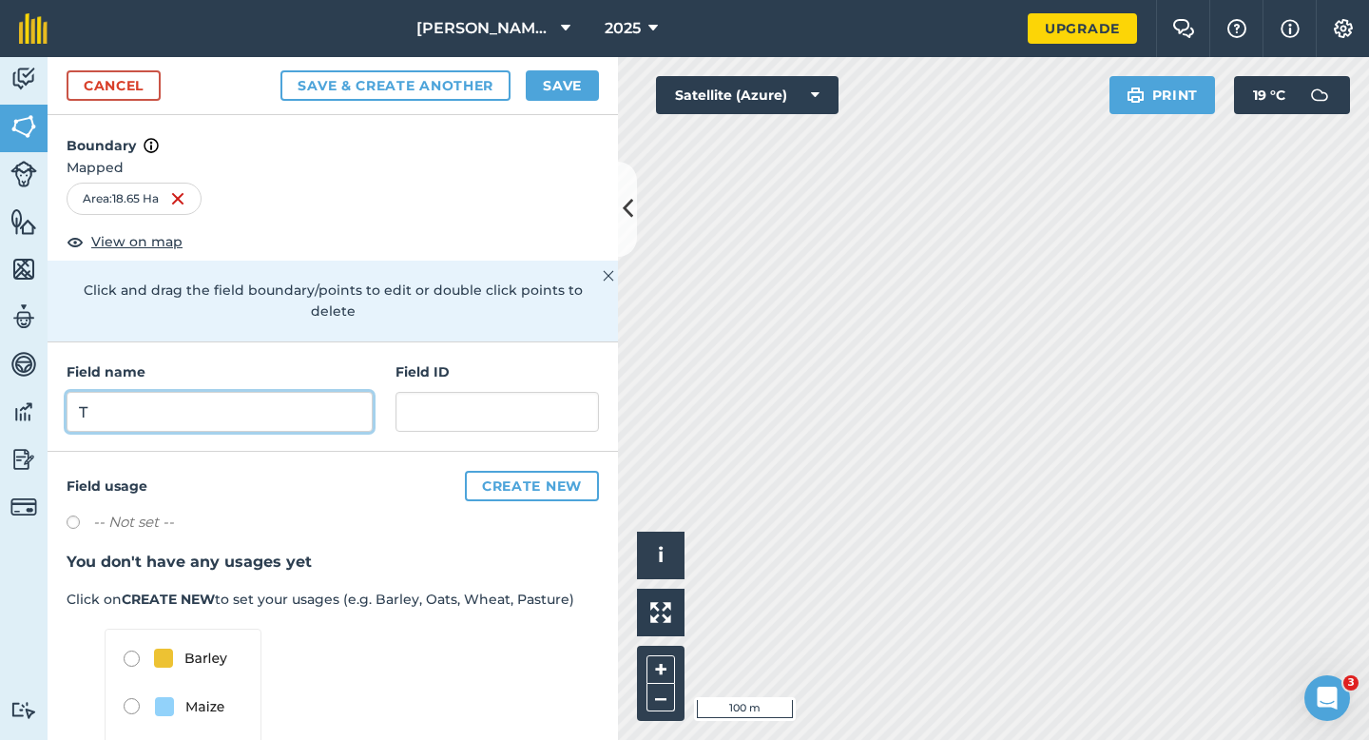
type input "T"
click at [560, 68] on div "Cancel Save & Create Another Save" at bounding box center [333, 86] width 571 height 58
click at [564, 60] on div "Cancel Save & Create Another Save" at bounding box center [333, 86] width 571 height 58
click at [571, 77] on button "Save" at bounding box center [562, 85] width 73 height 30
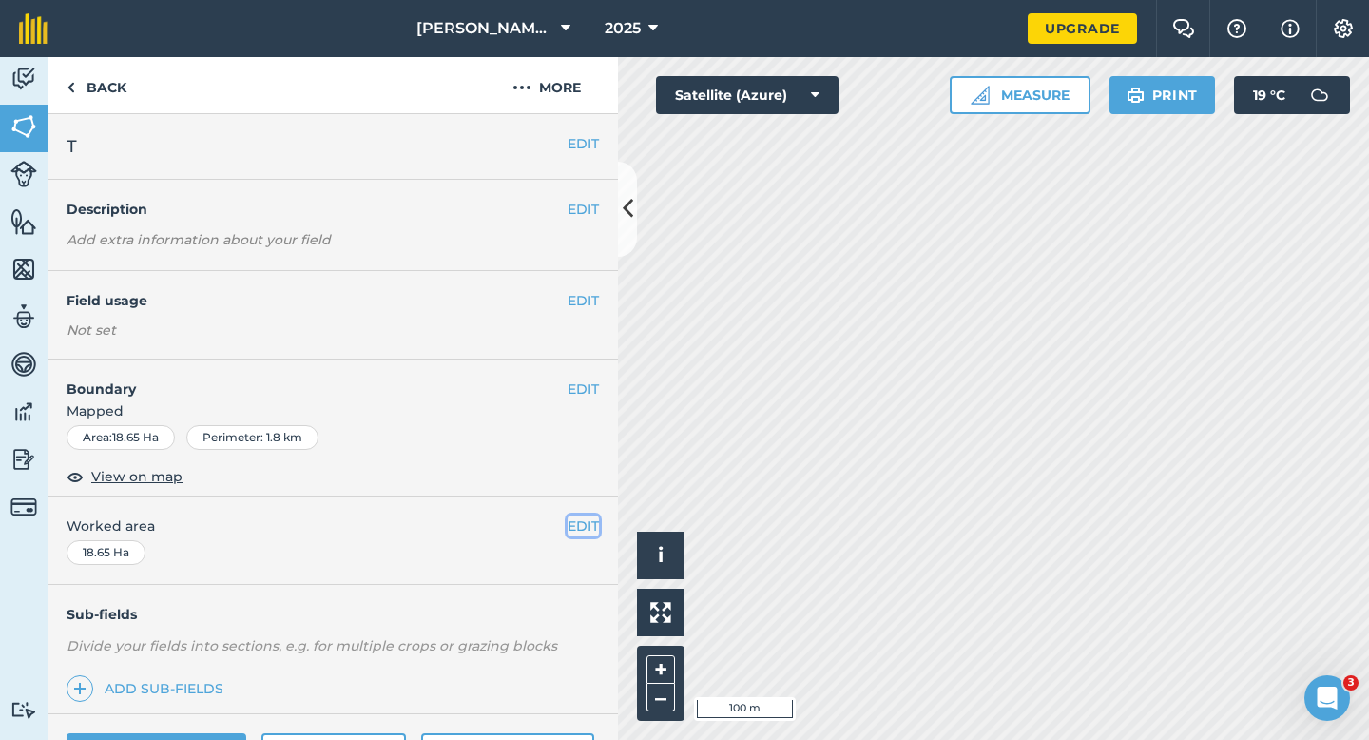
click at [581, 531] on button "EDIT" at bounding box center [583, 525] width 31 height 21
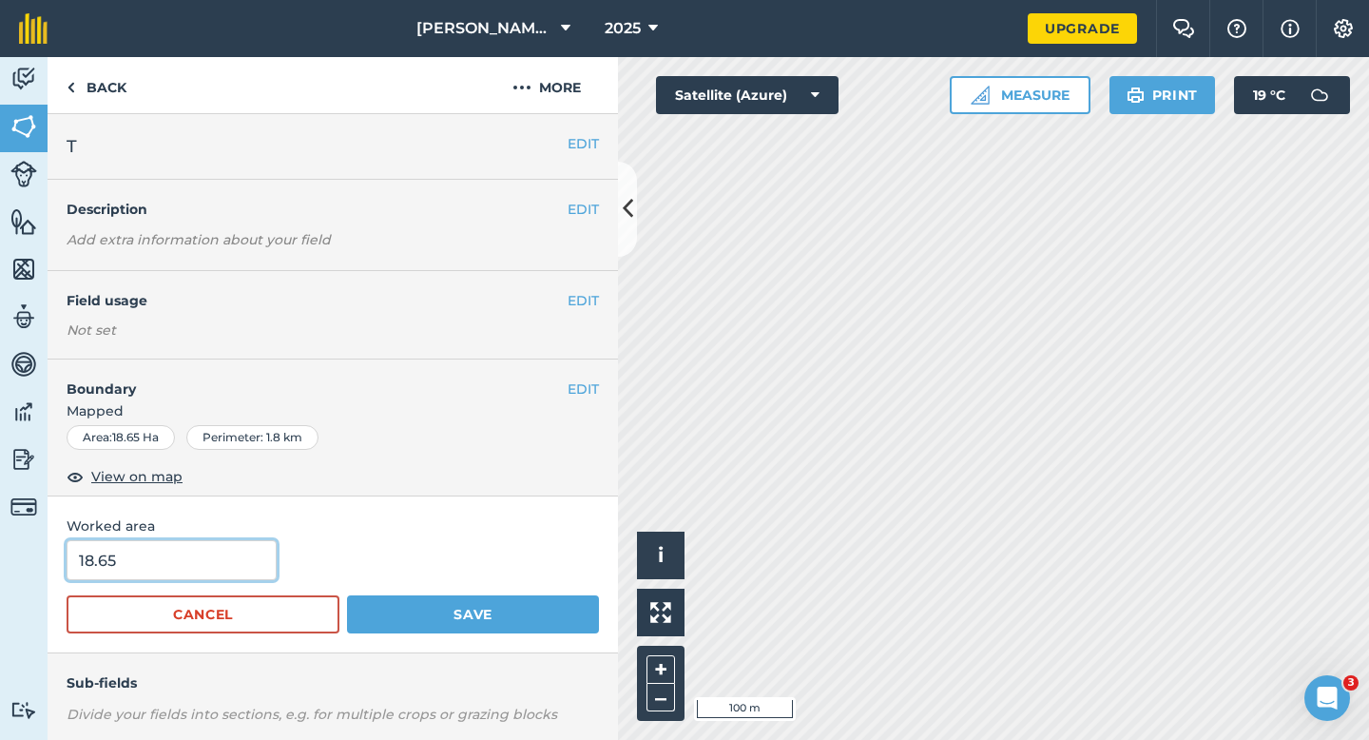
click at [207, 566] on input "18.65" at bounding box center [172, 560] width 210 height 40
type input "16.7"
click at [347, 595] on button "Save" at bounding box center [473, 614] width 252 height 38
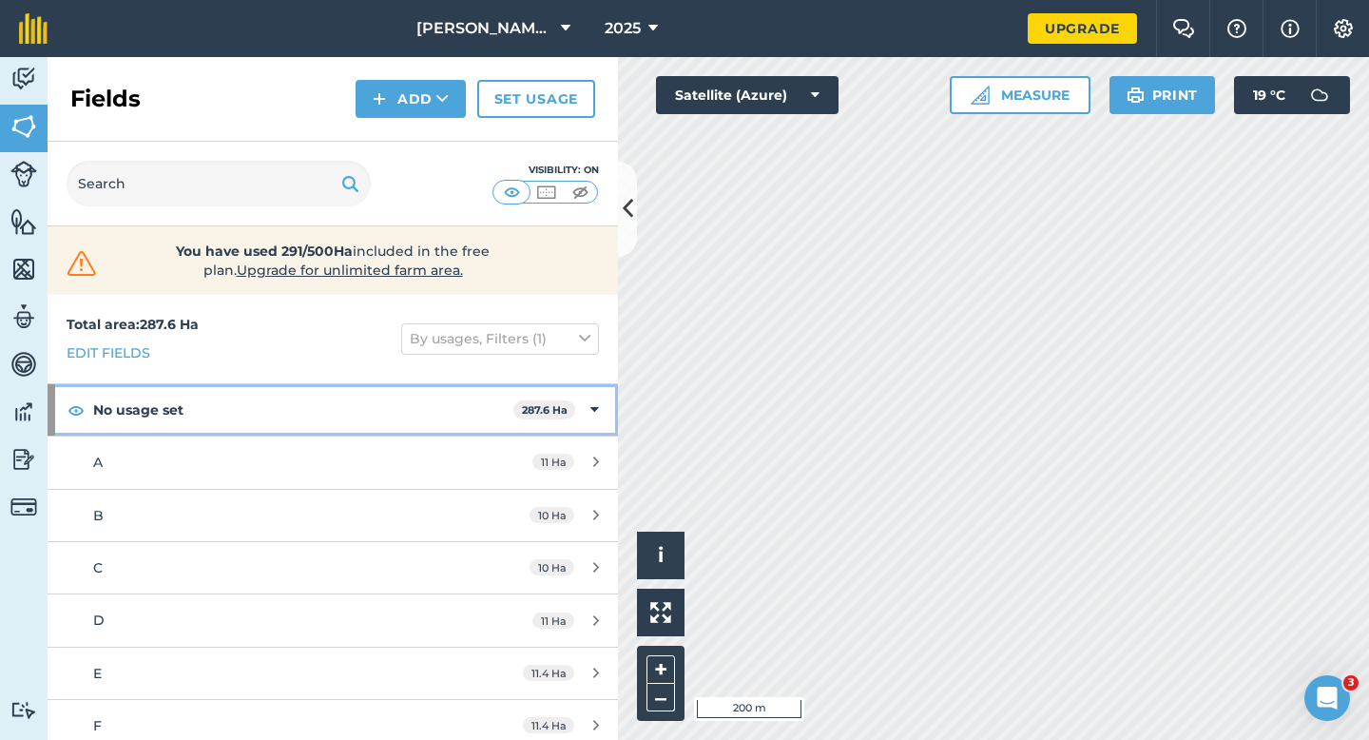
click at [465, 399] on strong "No usage set" at bounding box center [303, 409] width 420 height 51
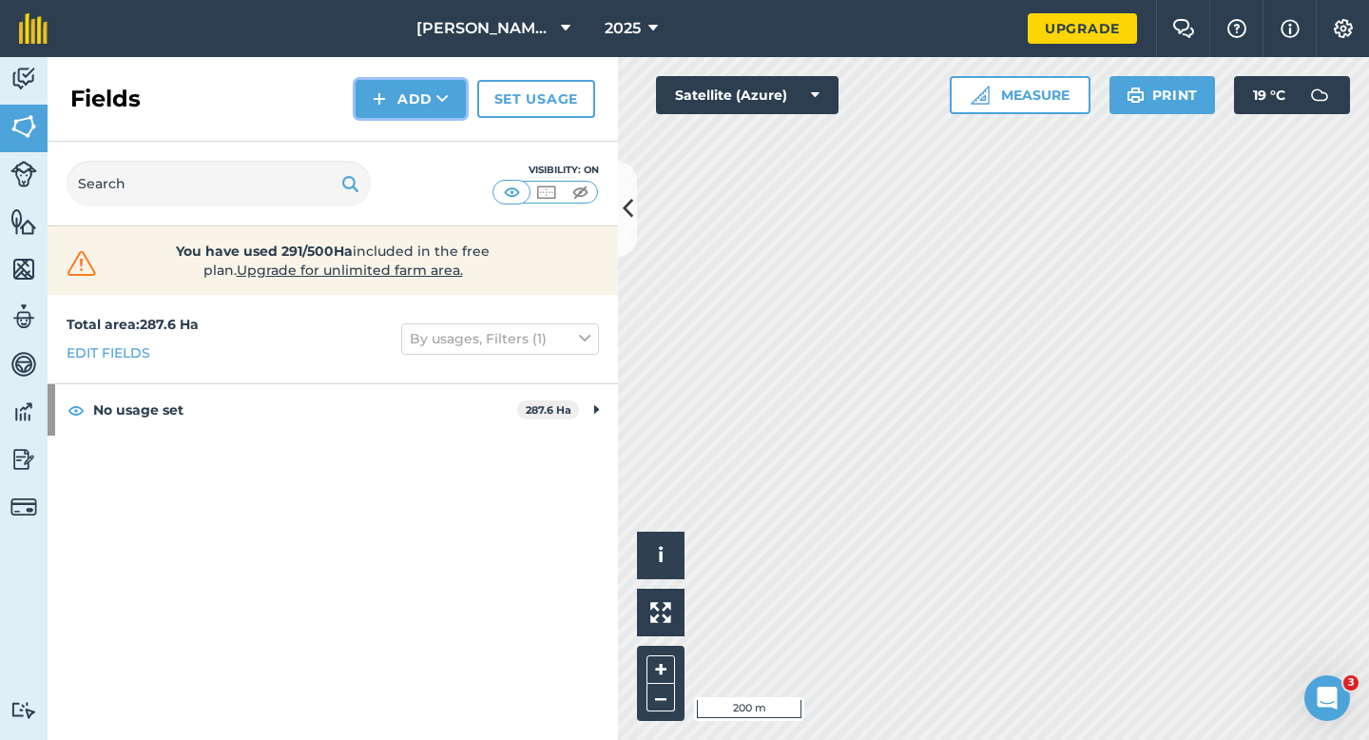
click at [434, 96] on button "Add" at bounding box center [411, 99] width 110 height 38
click at [434, 130] on link "Draw" at bounding box center [411, 142] width 105 height 42
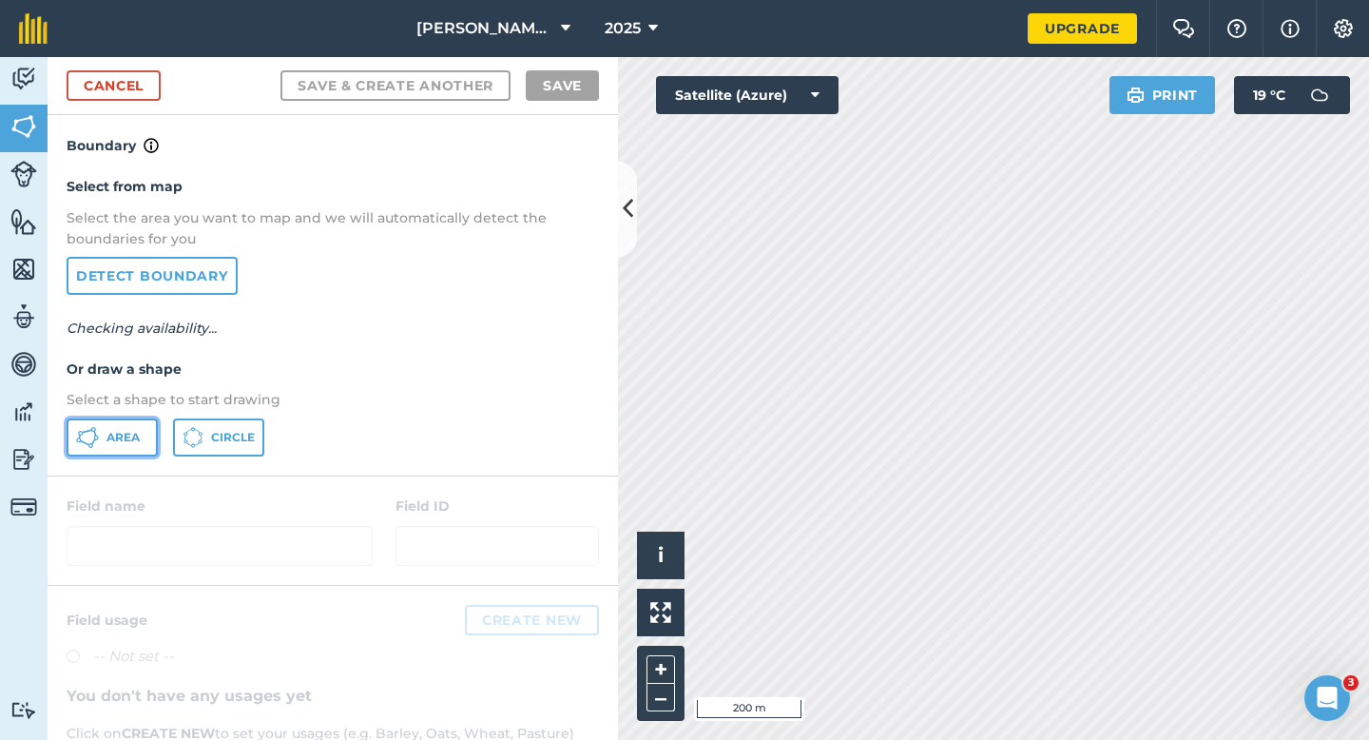
click at [129, 450] on button "Area" at bounding box center [112, 437] width 91 height 38
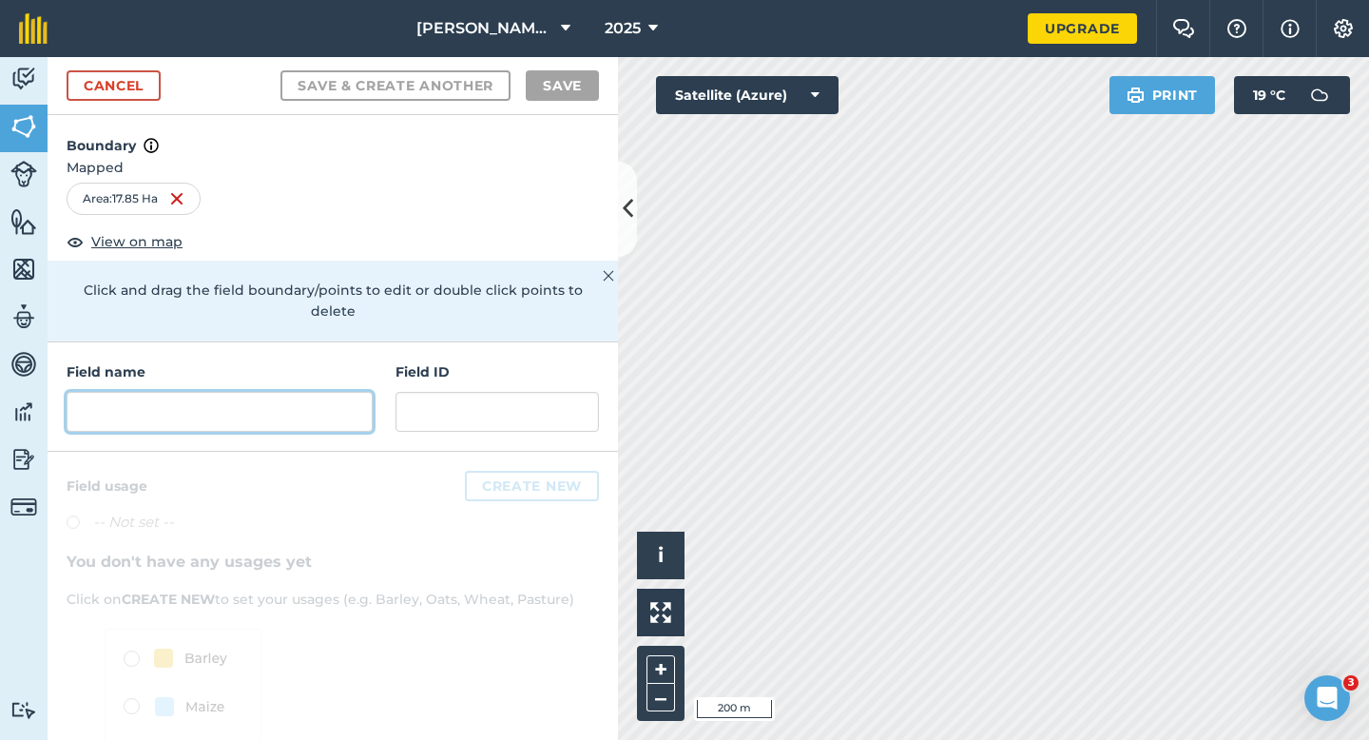
click at [233, 400] on input "text" at bounding box center [220, 412] width 306 height 40
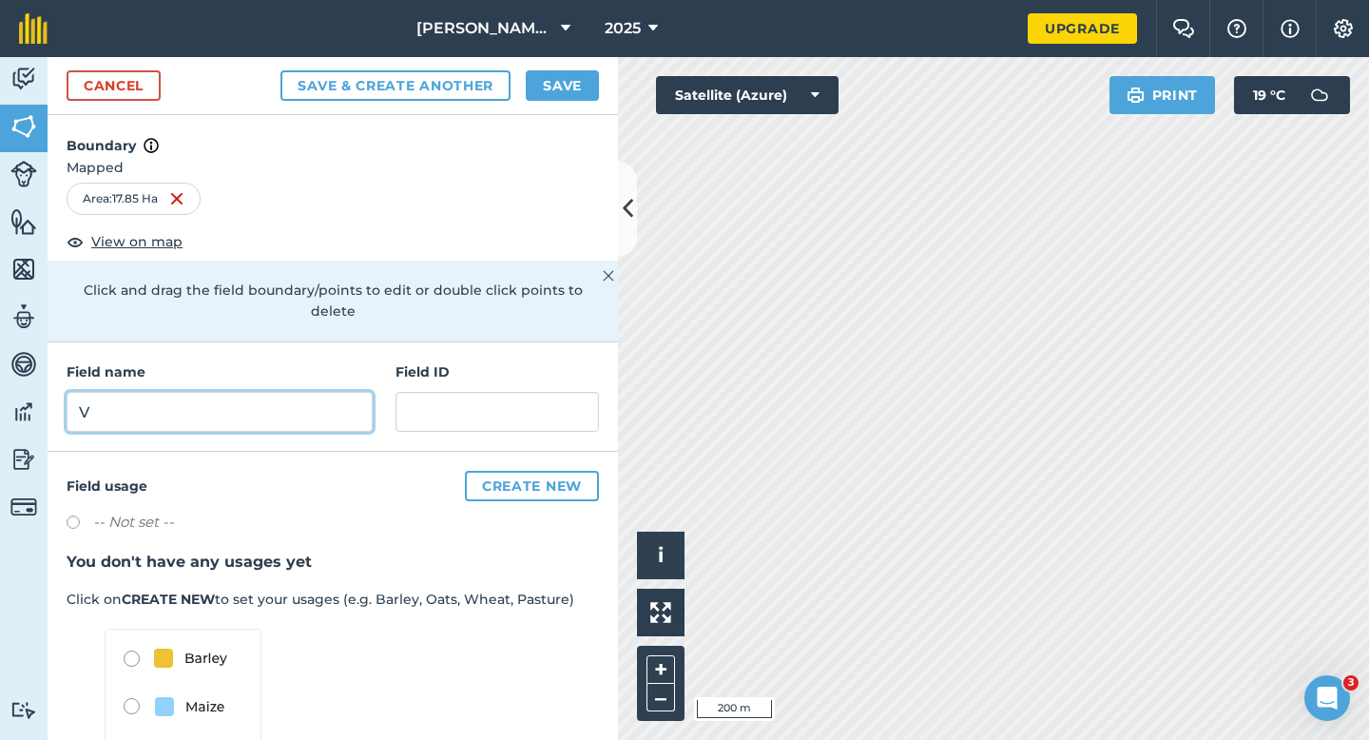
type input "V"
click at [538, 75] on button "Save" at bounding box center [562, 85] width 73 height 30
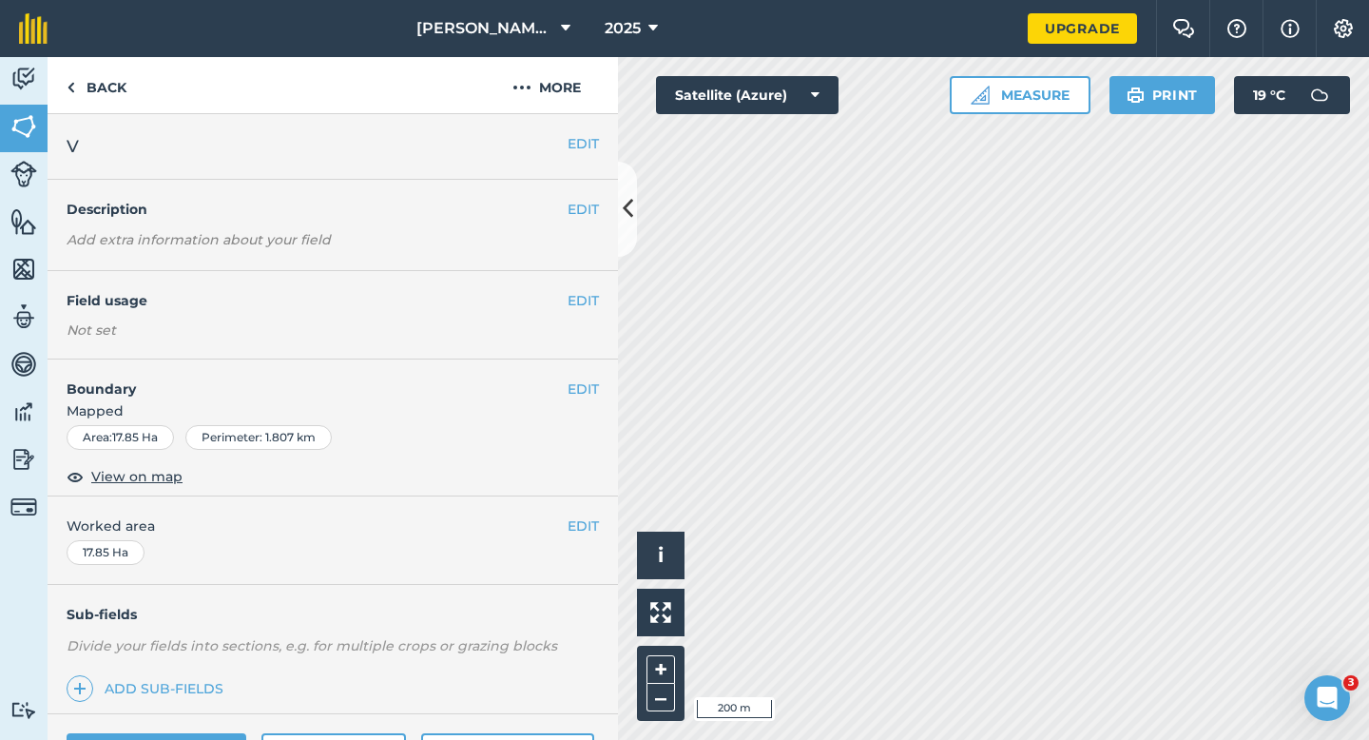
click at [573, 502] on div "EDIT Worked area 17.85 Ha" at bounding box center [333, 540] width 571 height 88
click at [578, 520] on button "EDIT" at bounding box center [583, 525] width 31 height 21
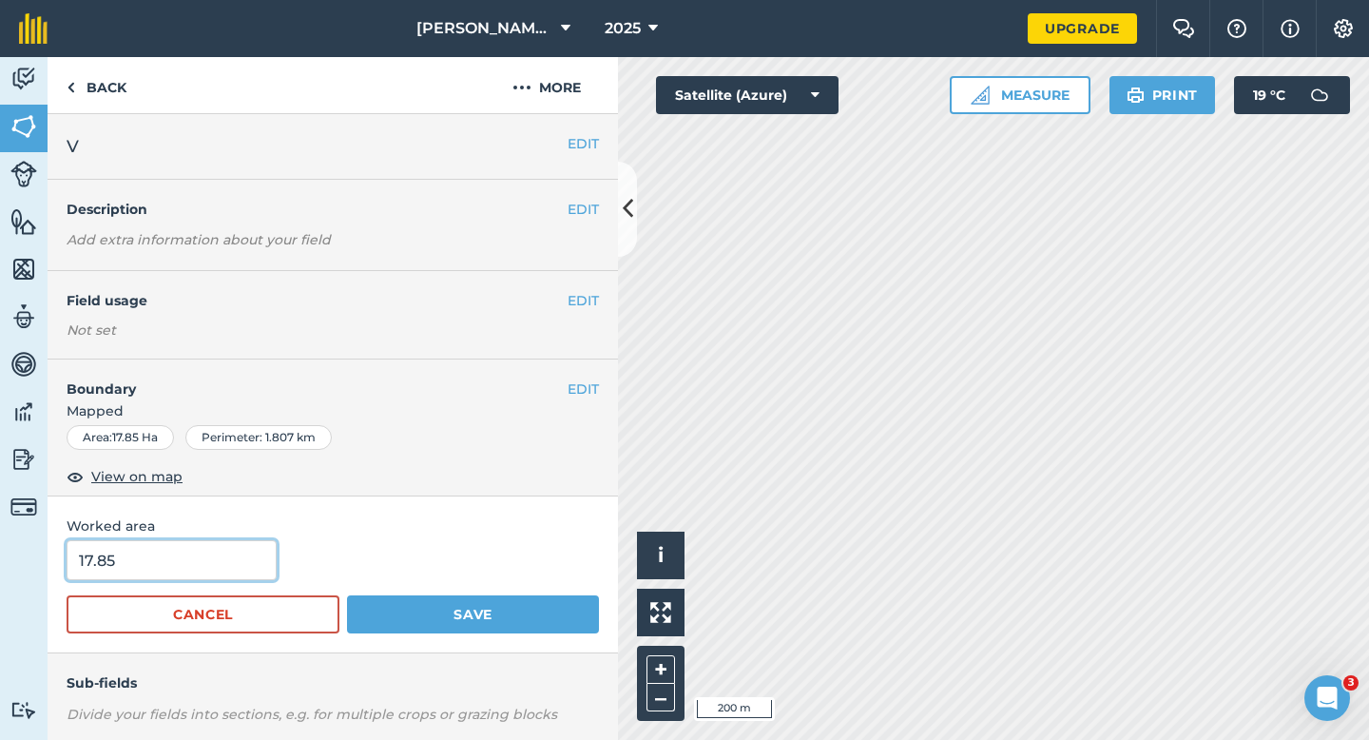
click at [163, 566] on input "17.85" at bounding box center [172, 560] width 210 height 40
type input "15.9"
click at [347, 595] on button "Save" at bounding box center [473, 614] width 252 height 38
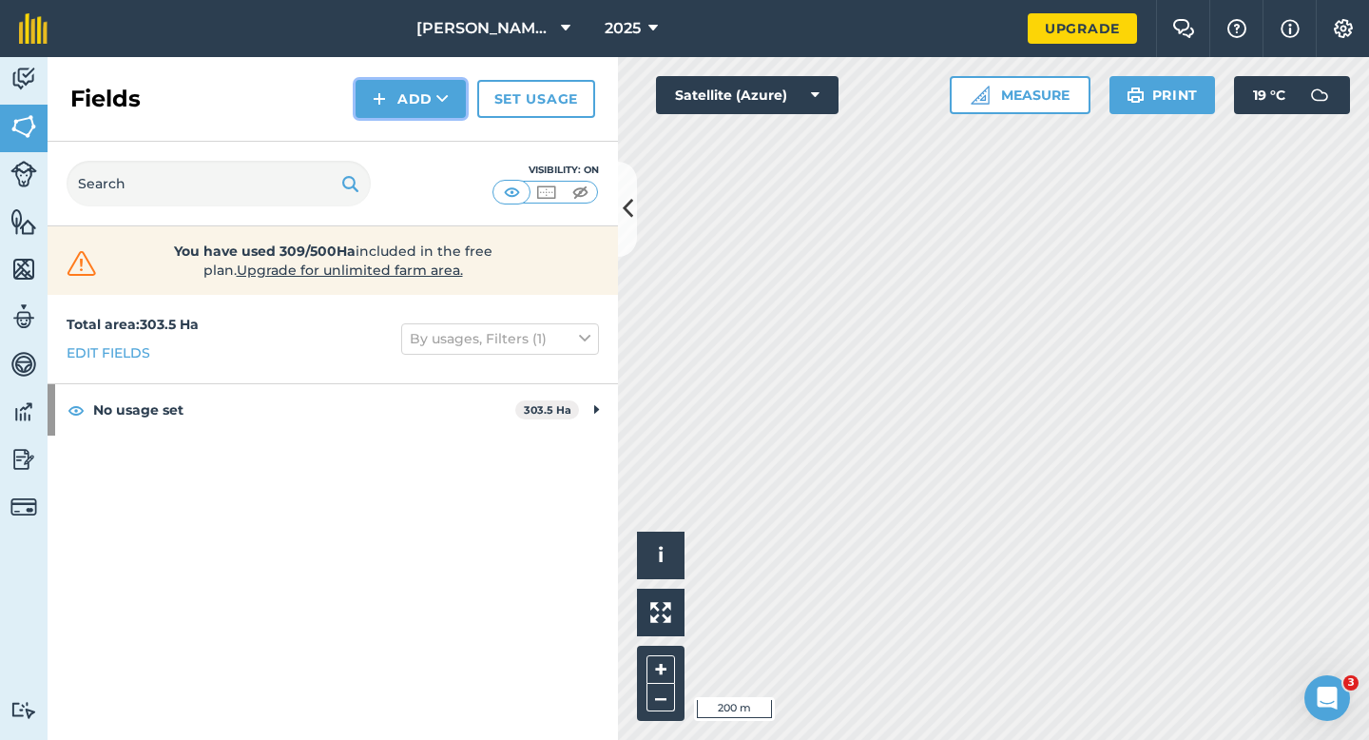
click at [396, 97] on button "Add" at bounding box center [411, 99] width 110 height 38
click at [396, 131] on link "Draw" at bounding box center [411, 142] width 105 height 42
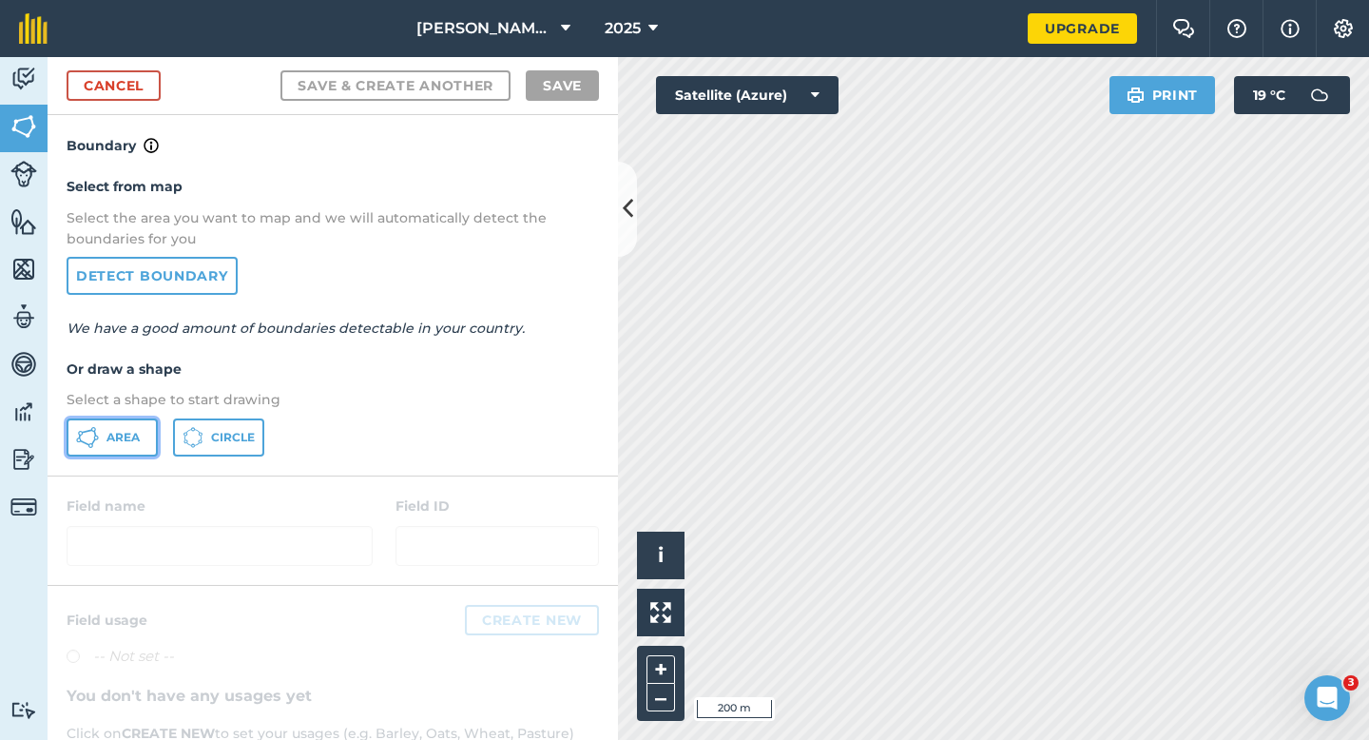
click at [137, 430] on span "Area" at bounding box center [123, 437] width 33 height 15
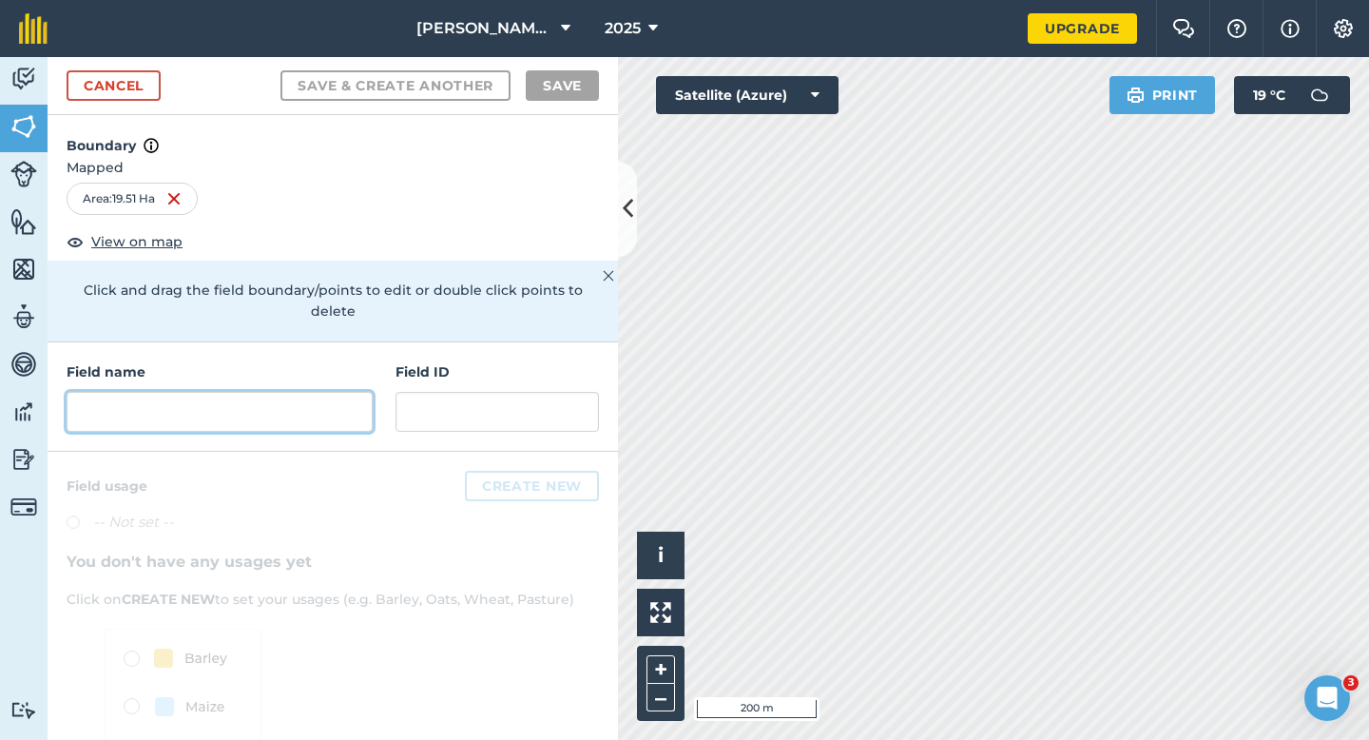
click at [283, 392] on input "text" at bounding box center [220, 412] width 306 height 40
click at [204, 396] on input "text" at bounding box center [220, 412] width 306 height 40
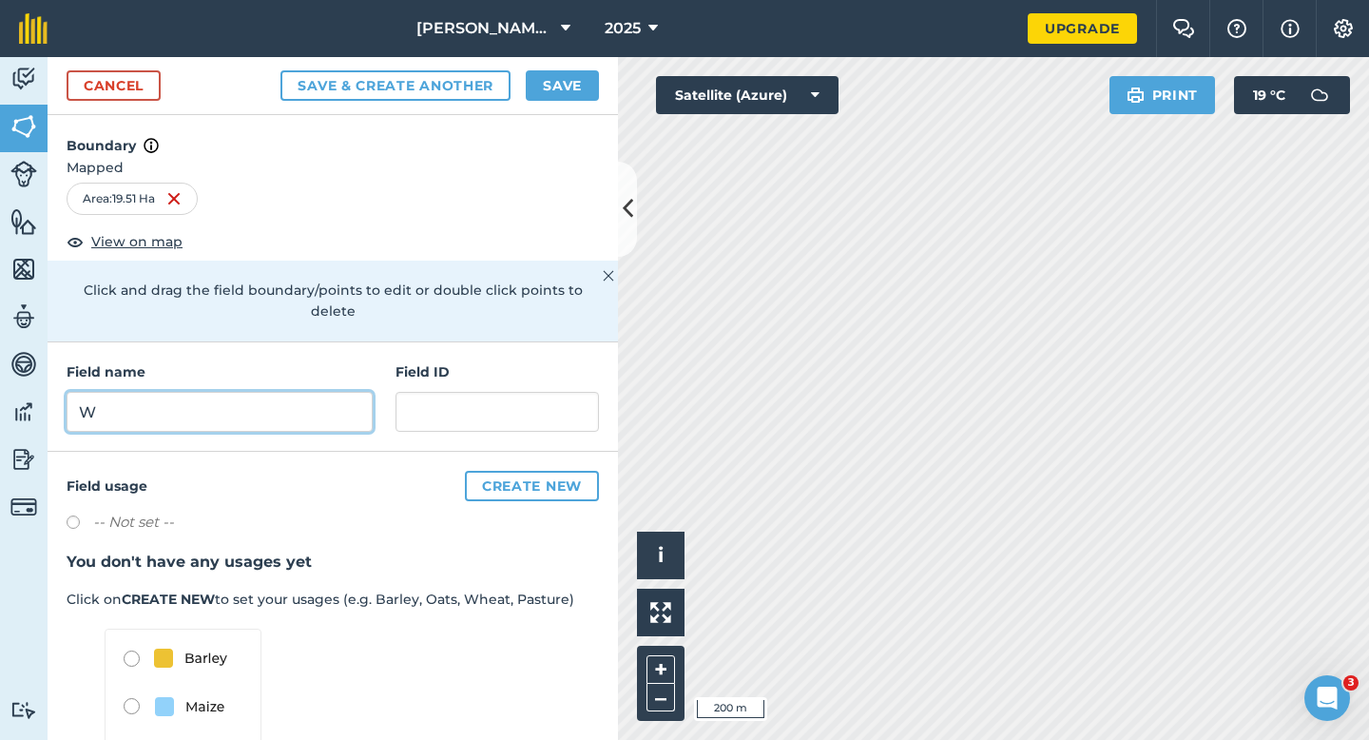
type input "W"
click at [569, 70] on button "Save" at bounding box center [562, 85] width 73 height 30
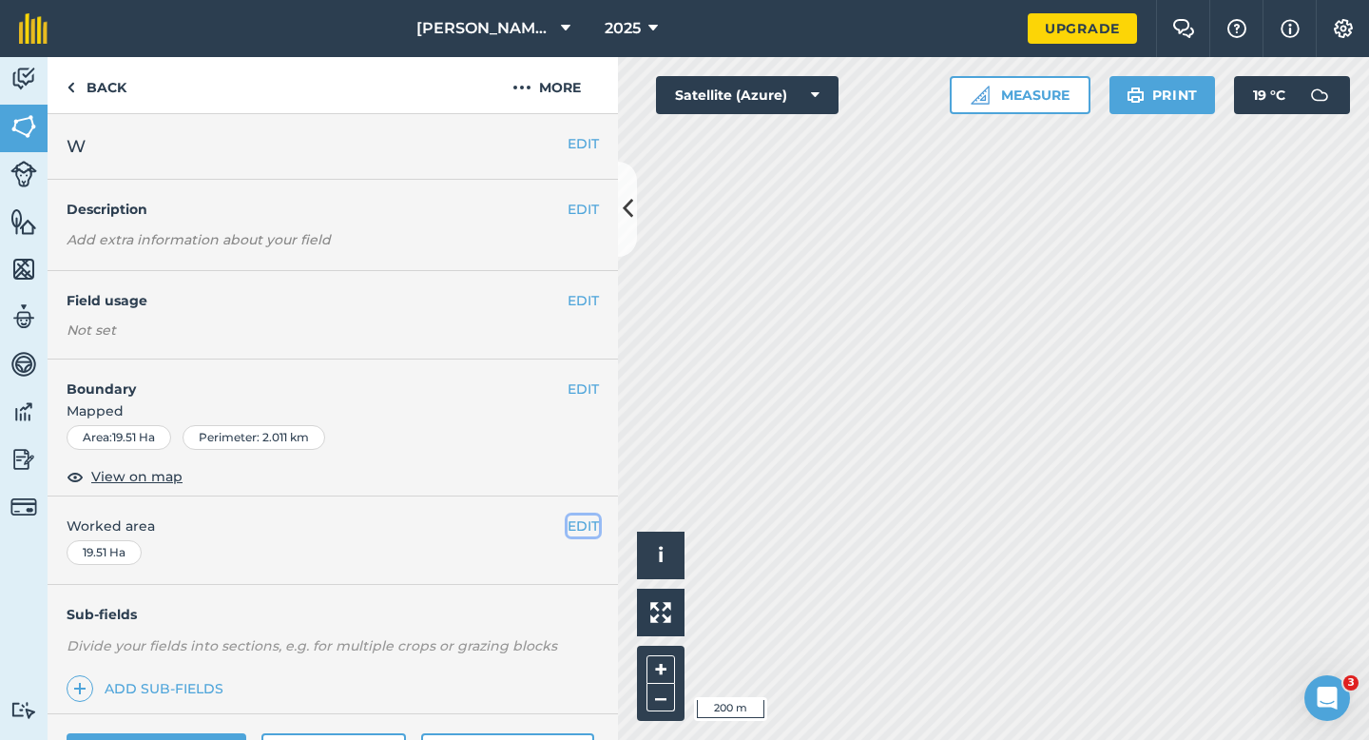
click at [591, 527] on button "EDIT" at bounding box center [583, 525] width 31 height 21
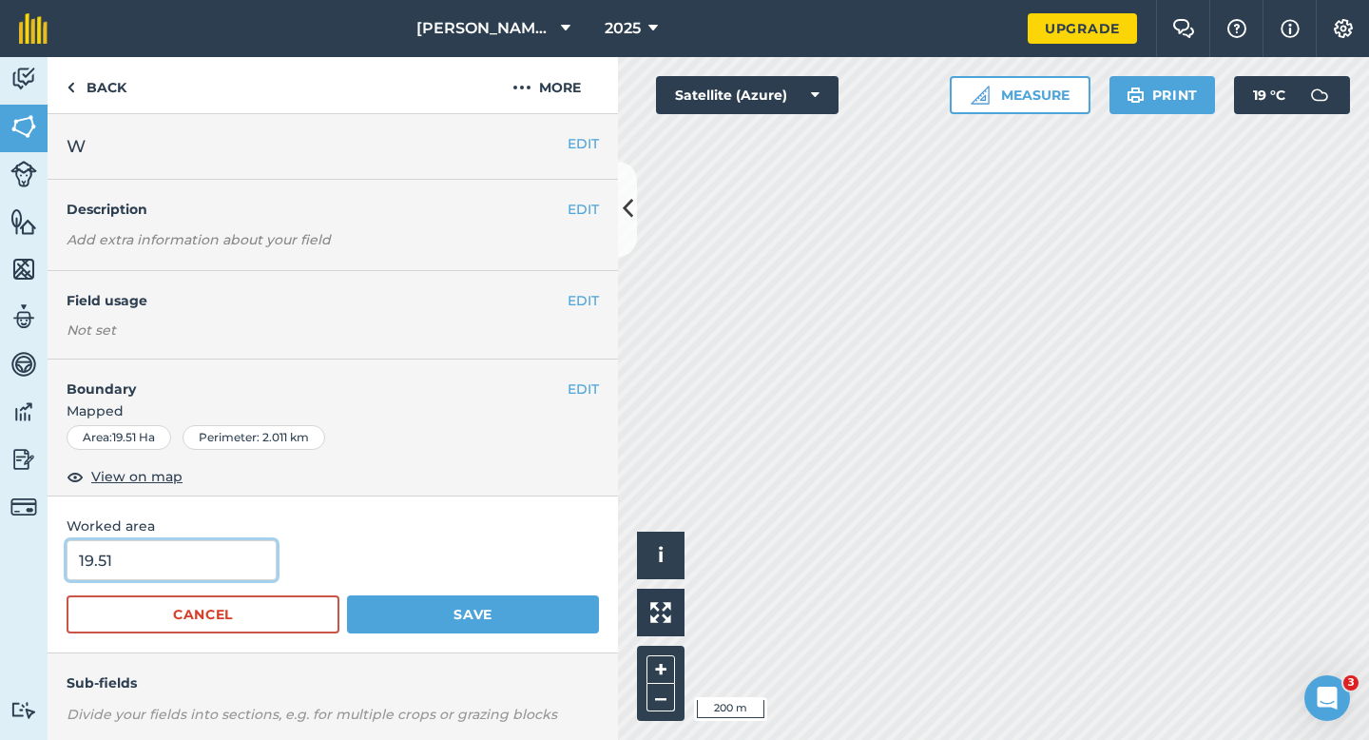
click at [181, 551] on input "19.51" at bounding box center [172, 560] width 210 height 40
type input "18"
click at [347, 595] on button "Save" at bounding box center [473, 614] width 252 height 38
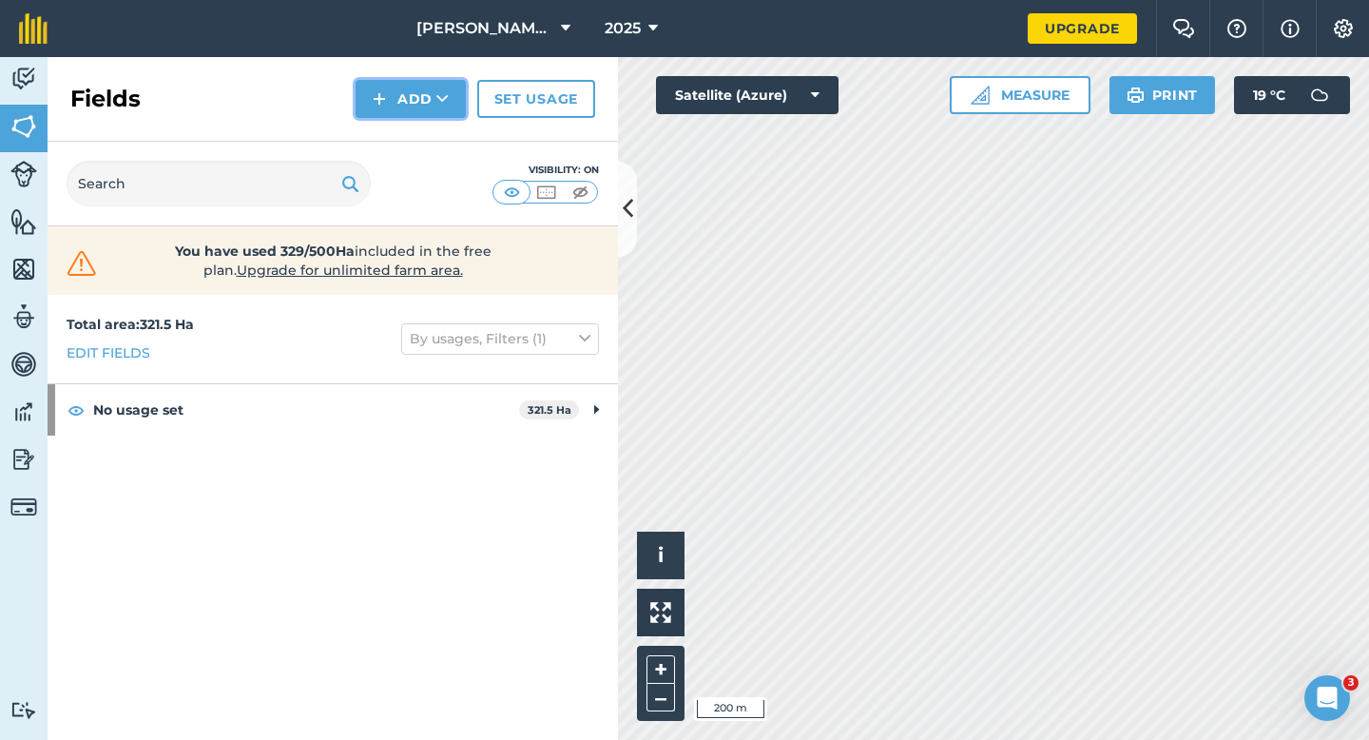
click at [442, 87] on button "Add" at bounding box center [411, 99] width 110 height 38
click at [438, 141] on link "Draw" at bounding box center [411, 142] width 105 height 42
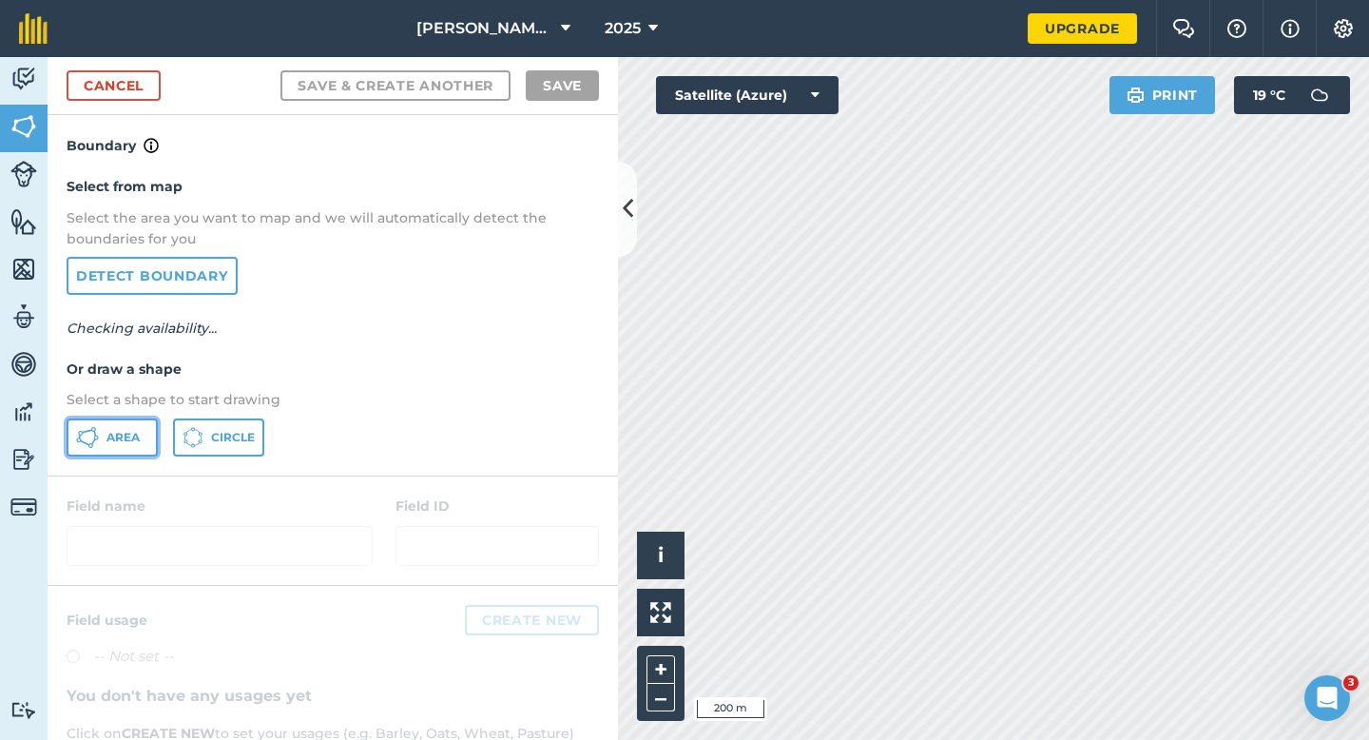
click at [131, 436] on span "Area" at bounding box center [123, 437] width 33 height 15
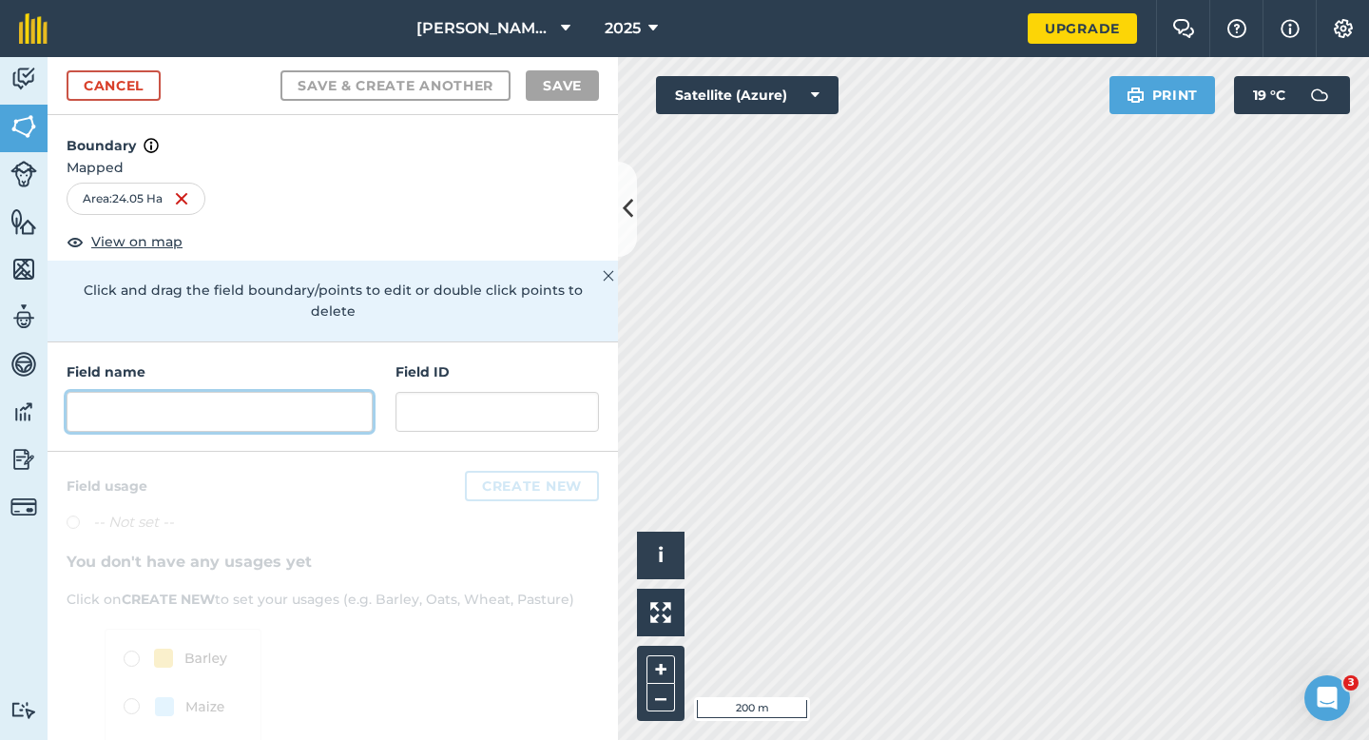
click at [125, 398] on input "text" at bounding box center [220, 412] width 306 height 40
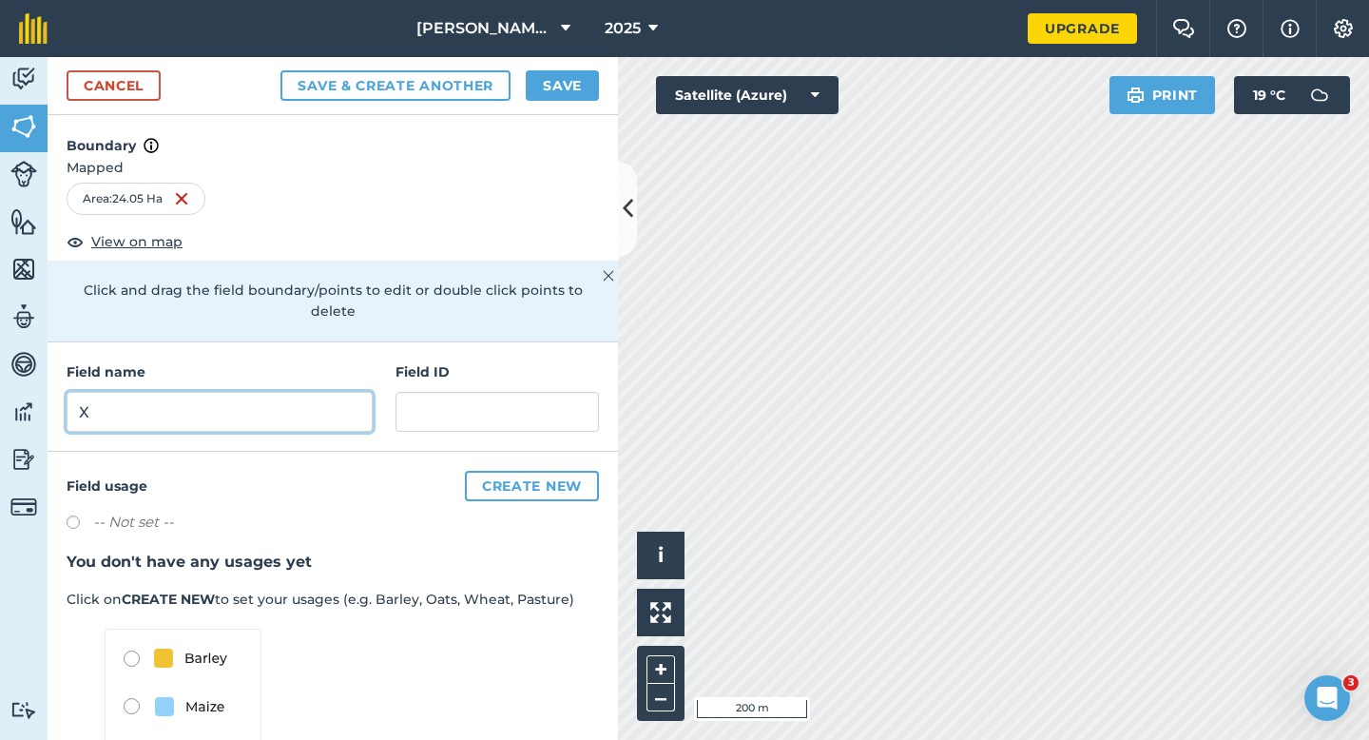
type input "X"
click at [561, 106] on div "Cancel Save & Create Another Save" at bounding box center [333, 86] width 571 height 58
click at [561, 91] on button "Save" at bounding box center [562, 85] width 73 height 30
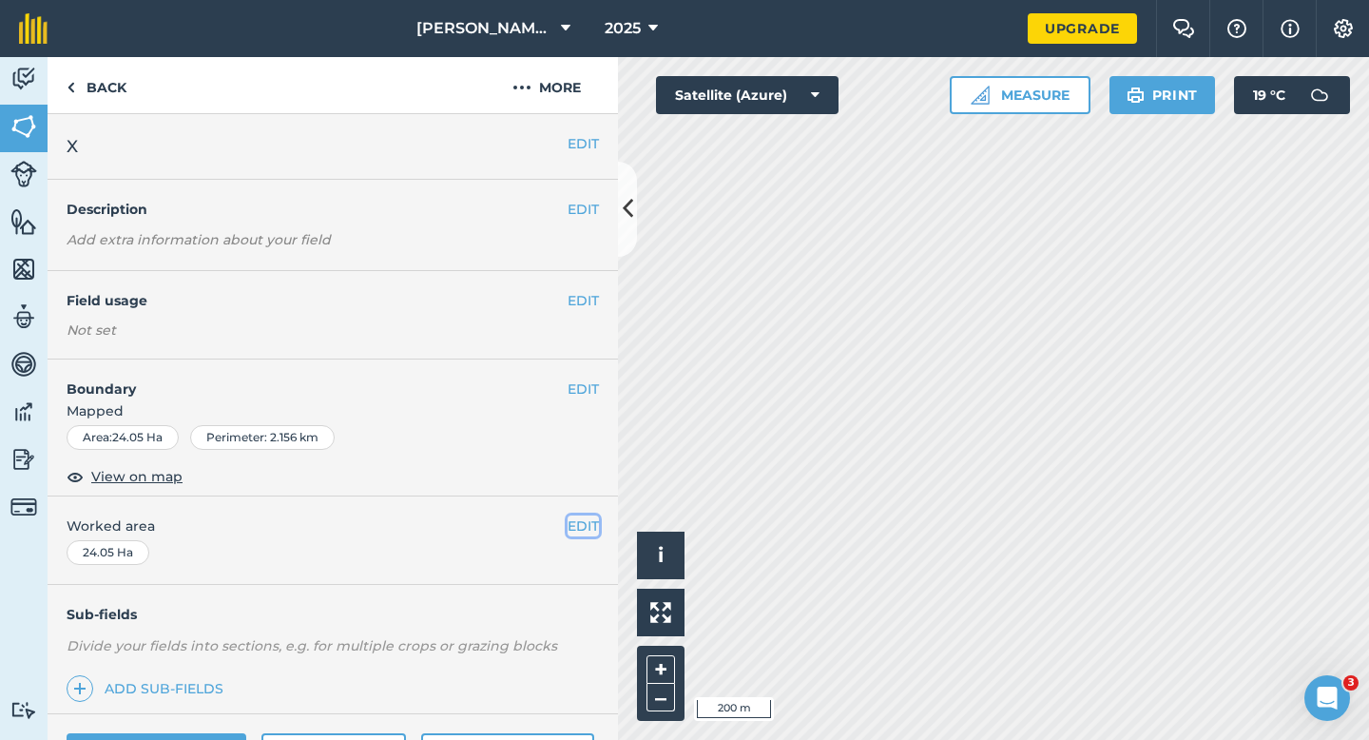
click at [580, 515] on button "EDIT" at bounding box center [583, 525] width 31 height 21
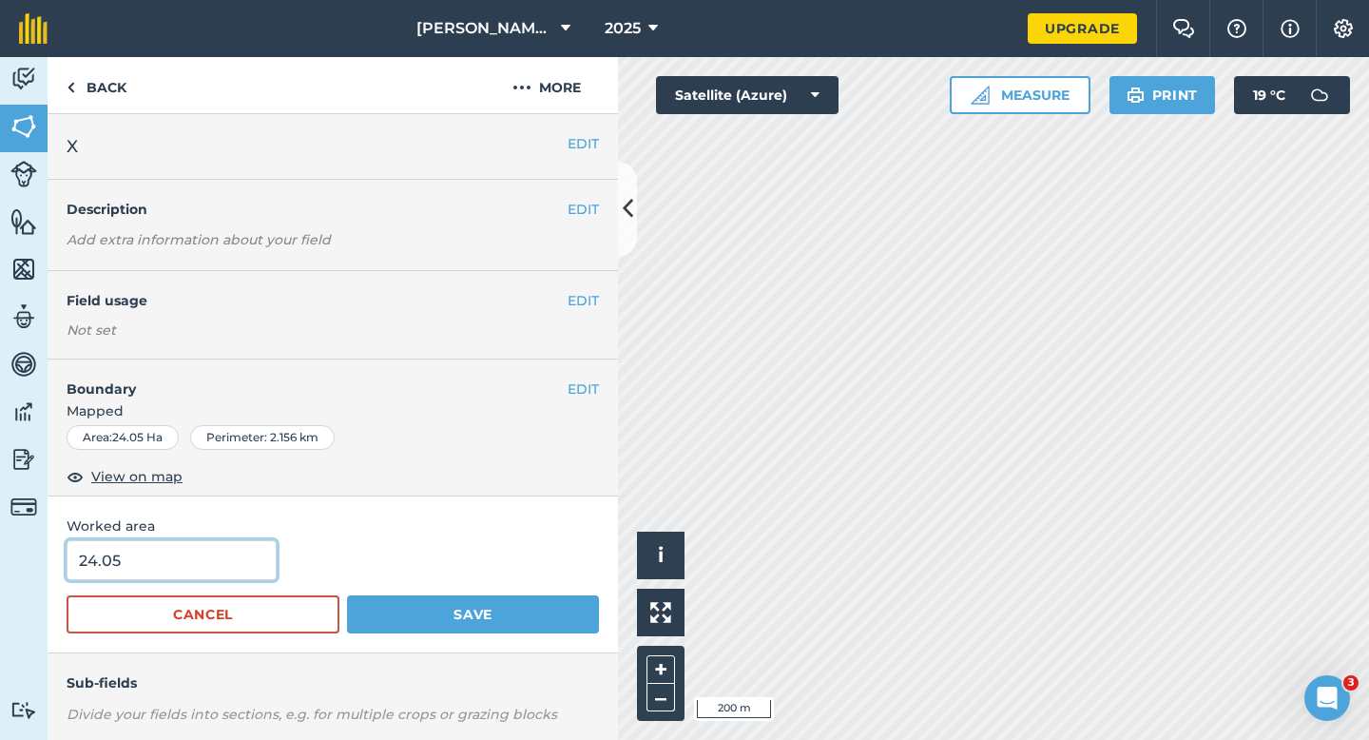
click at [229, 542] on input "24.05" at bounding box center [172, 560] width 210 height 40
type input "22"
click at [347, 595] on button "Save" at bounding box center [473, 614] width 252 height 38
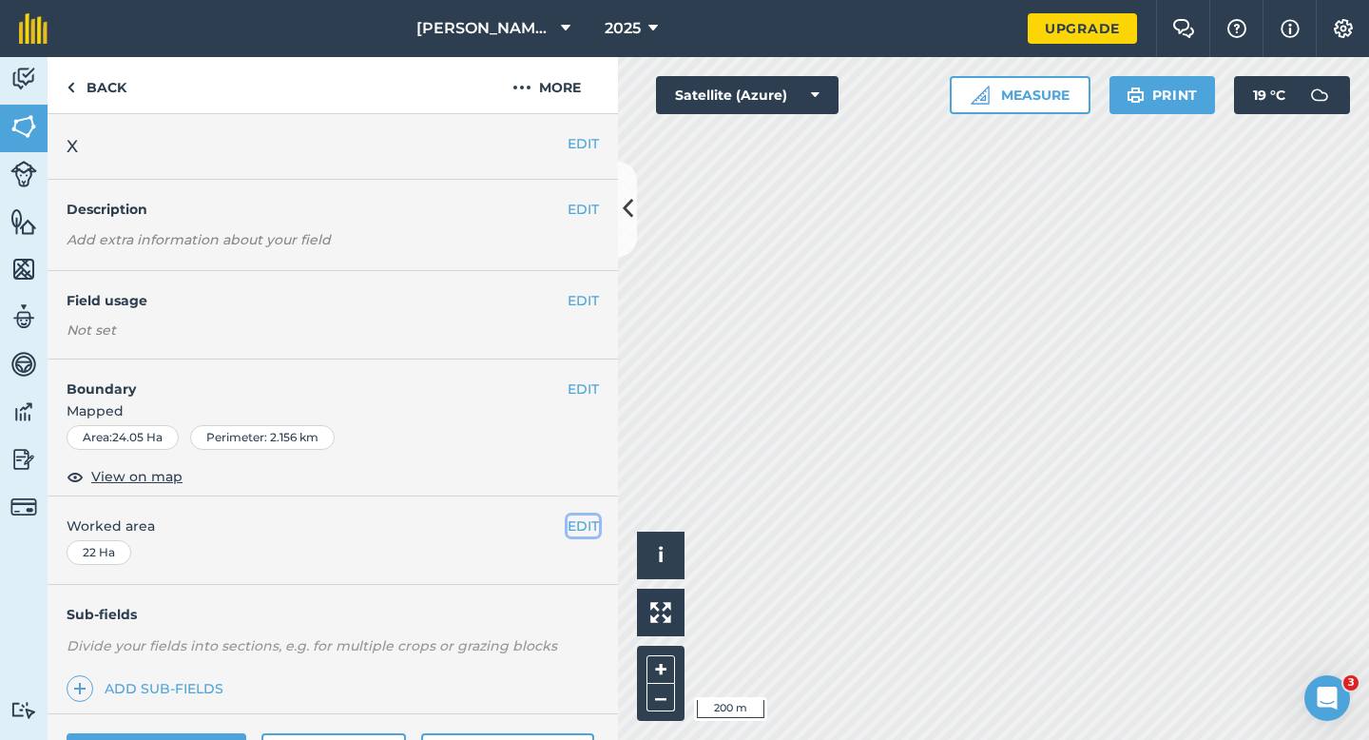
click at [571, 524] on button "EDIT" at bounding box center [583, 525] width 31 height 21
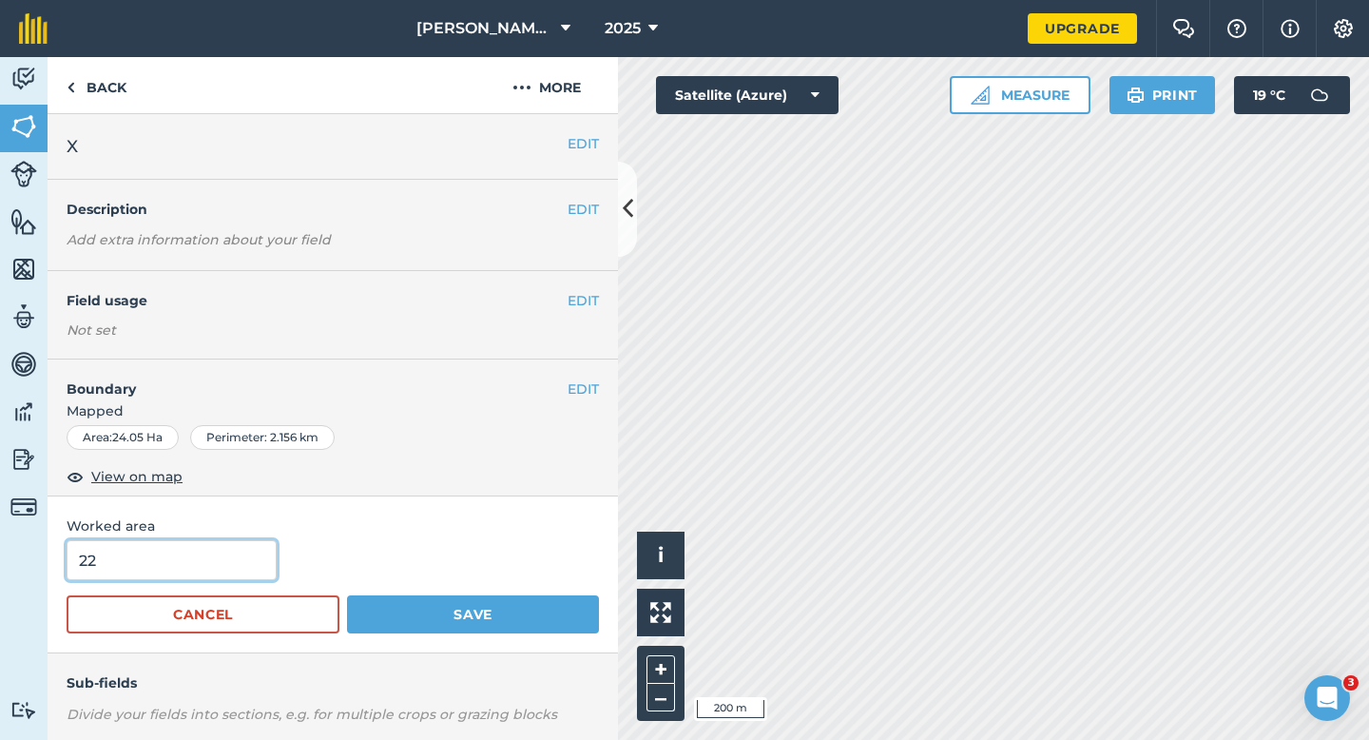
click at [137, 571] on input "22" at bounding box center [172, 560] width 210 height 40
type input "20"
click at [347, 595] on button "Save" at bounding box center [473, 614] width 252 height 38
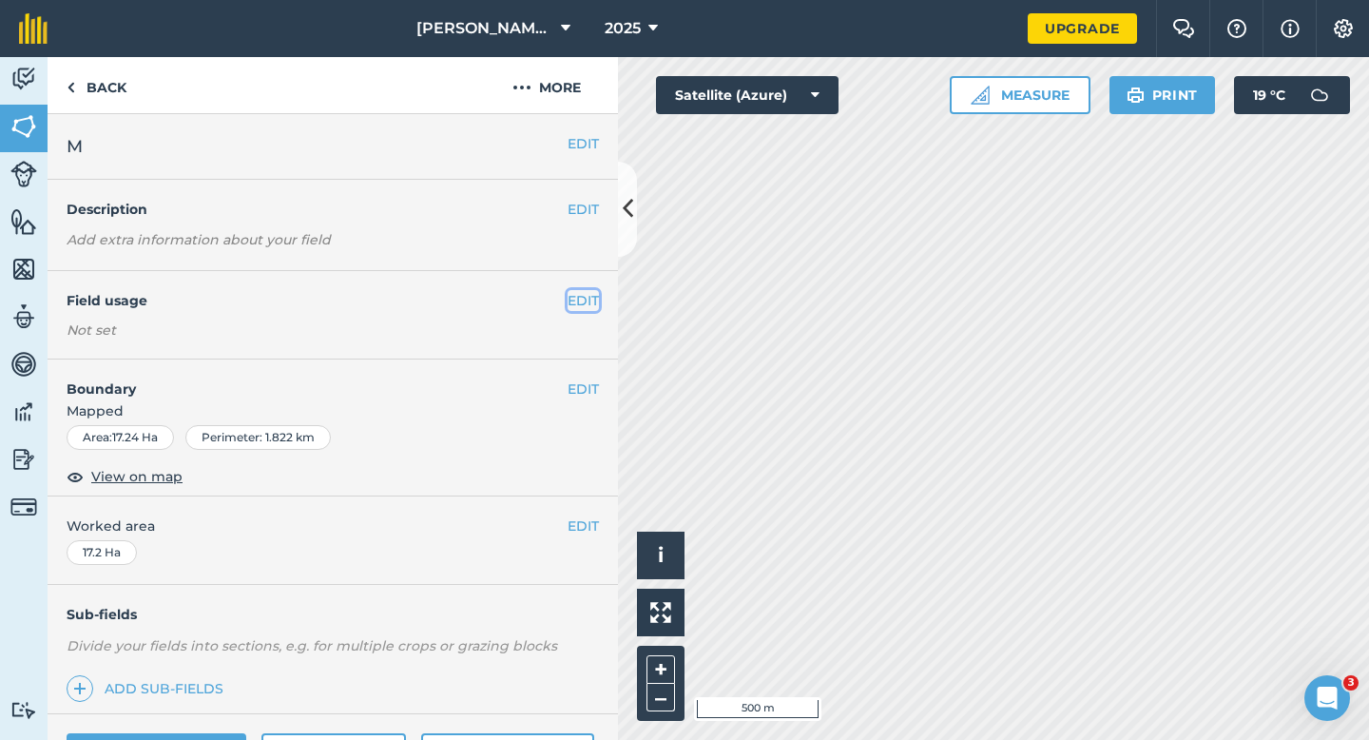
click at [591, 299] on button "EDIT" at bounding box center [583, 300] width 31 height 21
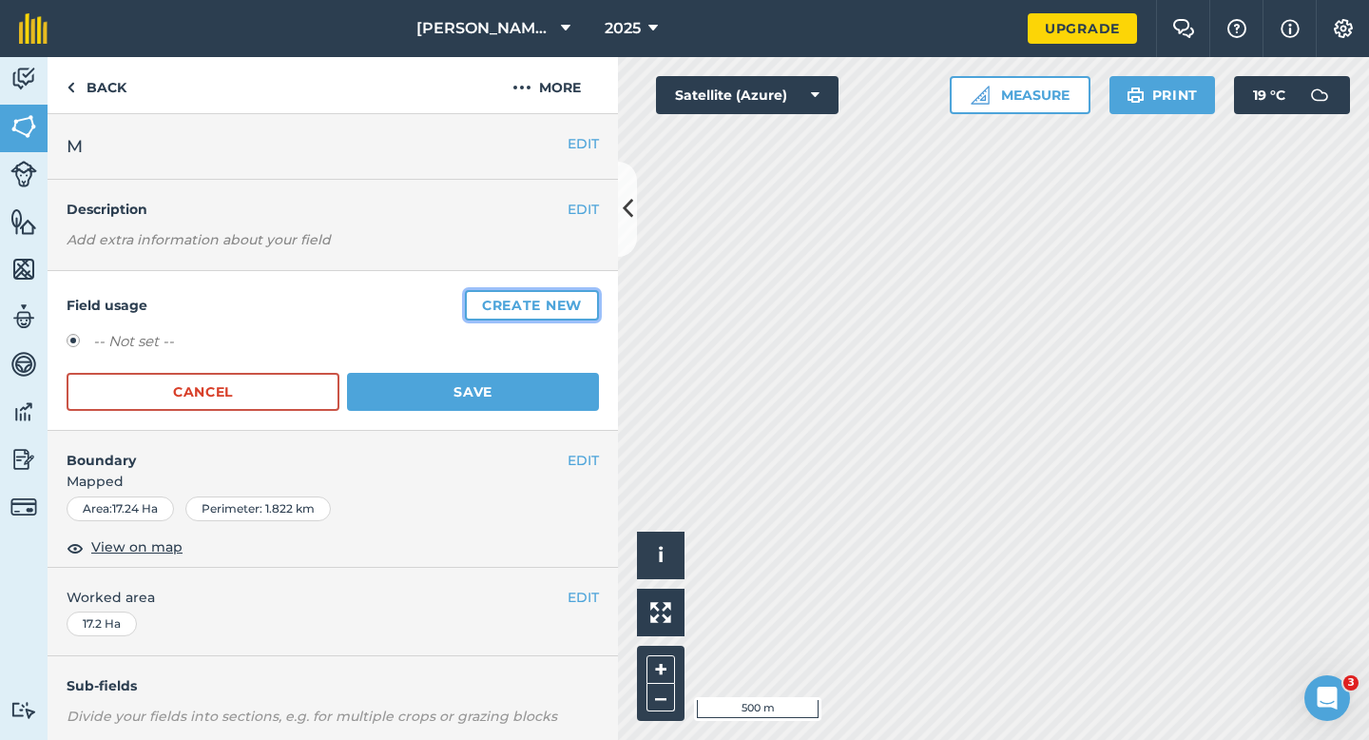
click at [591, 299] on button "Create new" at bounding box center [532, 305] width 134 height 30
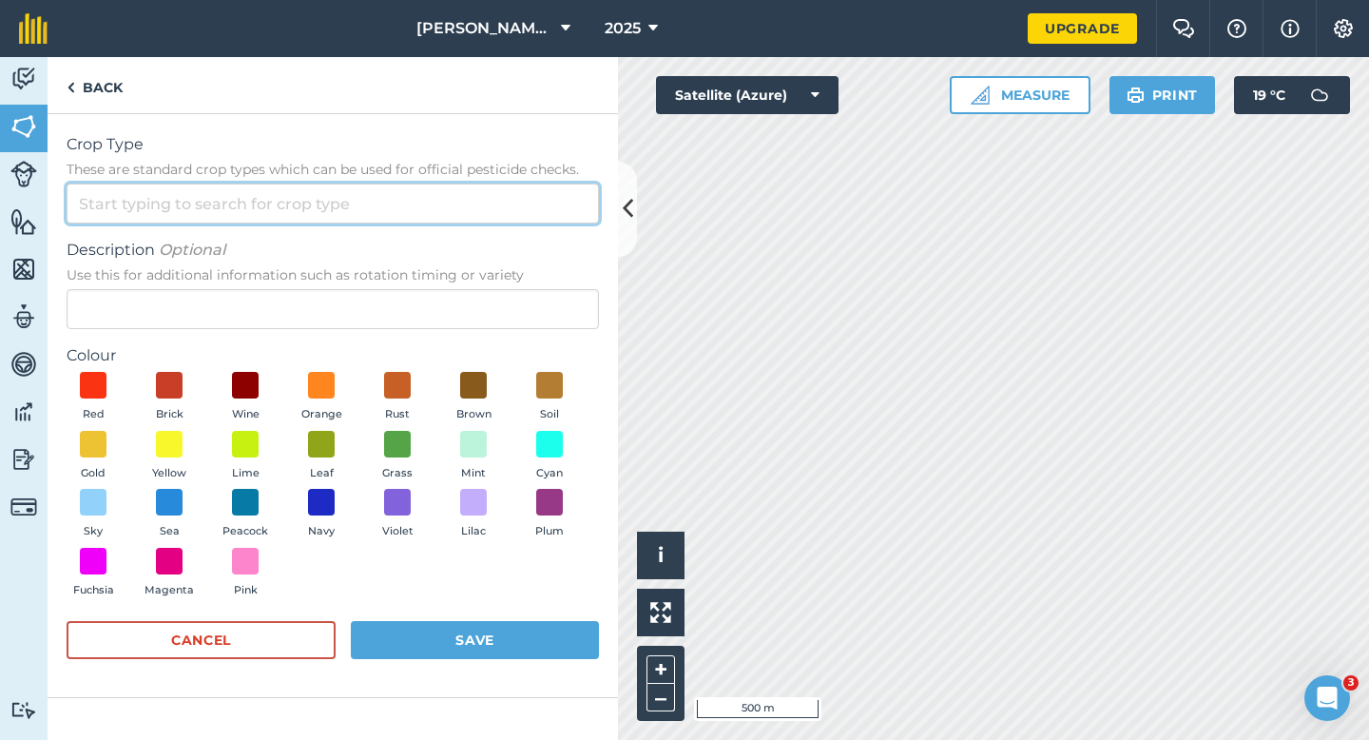
click at [491, 219] on input "Crop Type These are standard crop types which can be used for official pesticid…" at bounding box center [333, 204] width 533 height 40
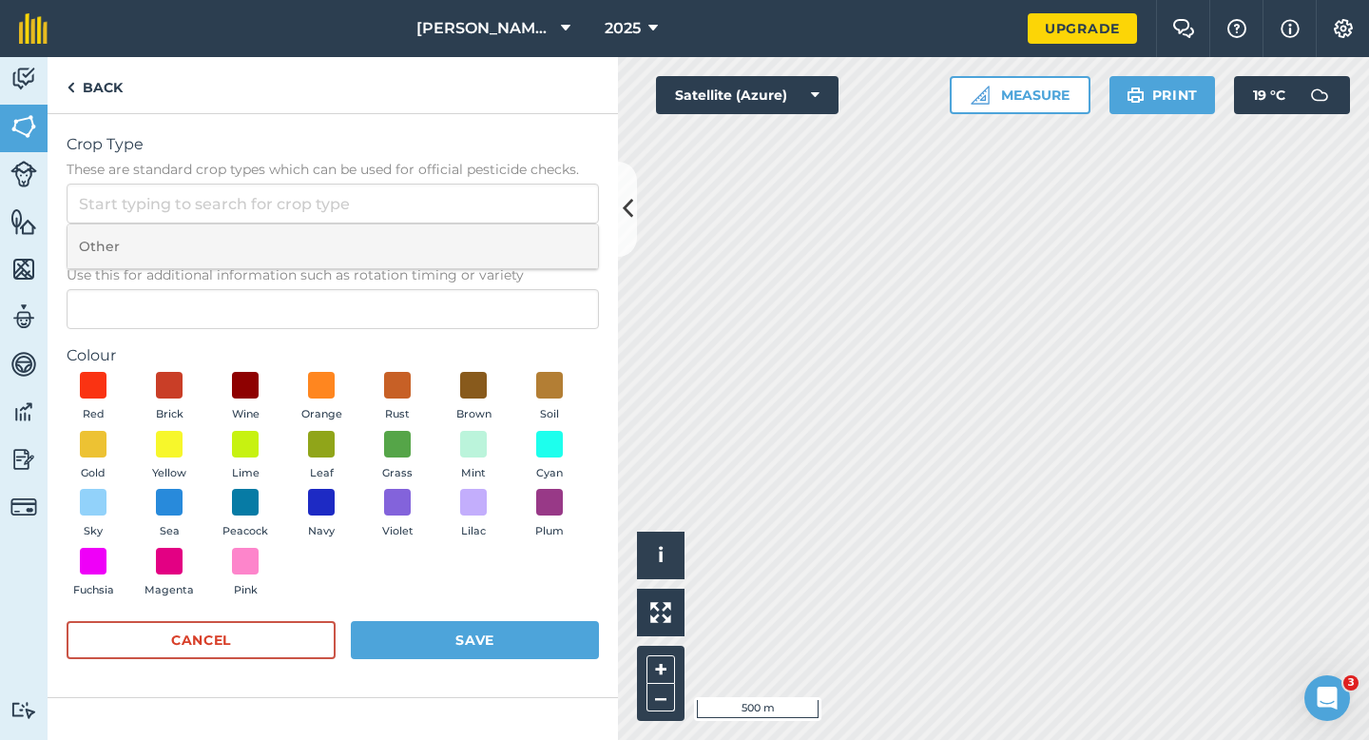
click at [490, 246] on li "Other" at bounding box center [333, 246] width 531 height 45
type input "Other"
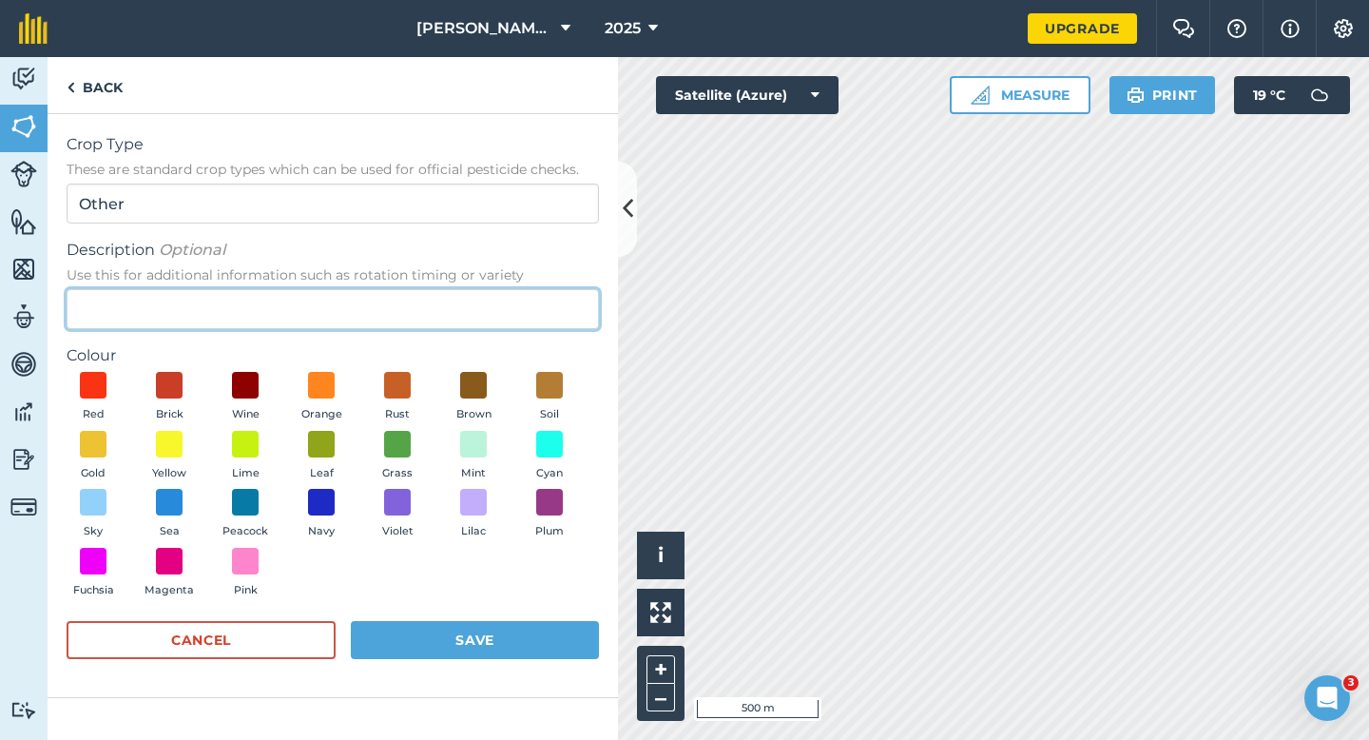
click at [489, 294] on input "Description Optional Use this for additional information such as rotation timin…" at bounding box center [333, 309] width 533 height 40
type input "Radish Seed"
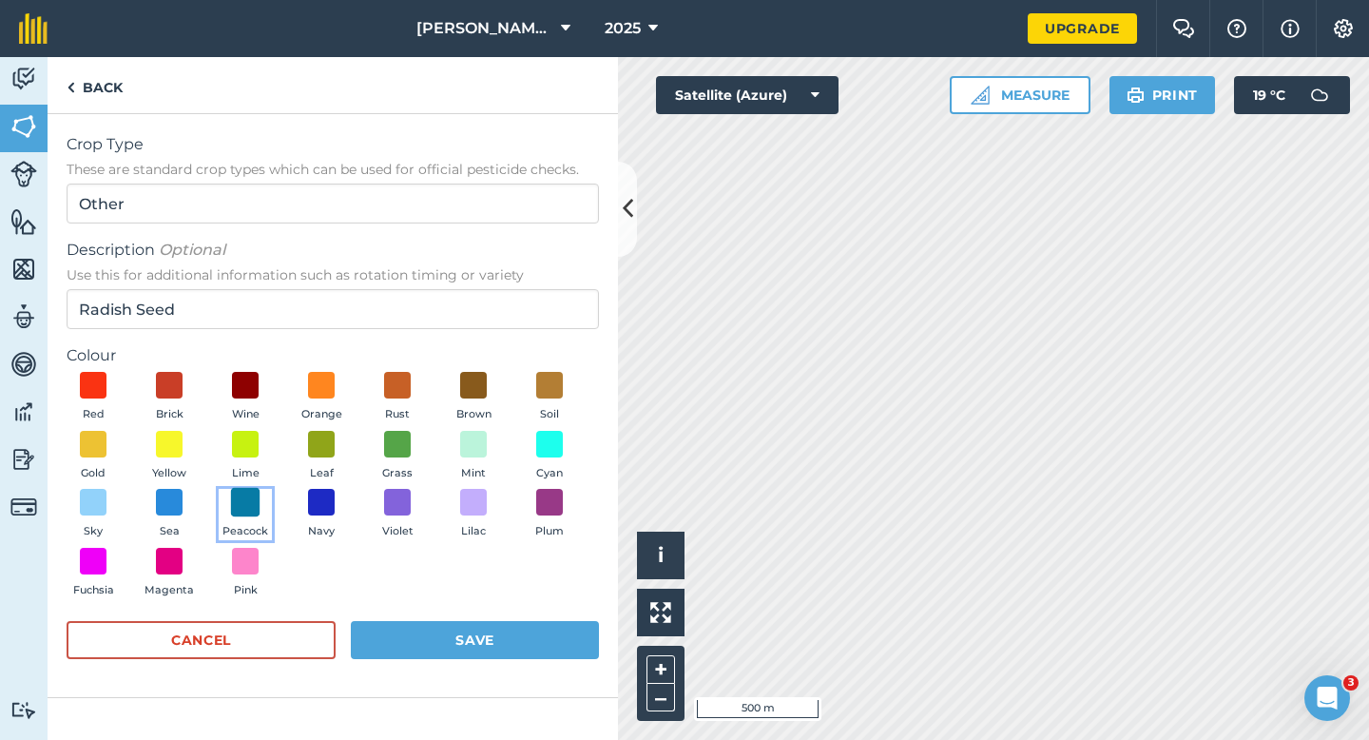
click at [241, 501] on span at bounding box center [245, 502] width 29 height 29
click at [431, 657] on button "Save" at bounding box center [475, 640] width 248 height 38
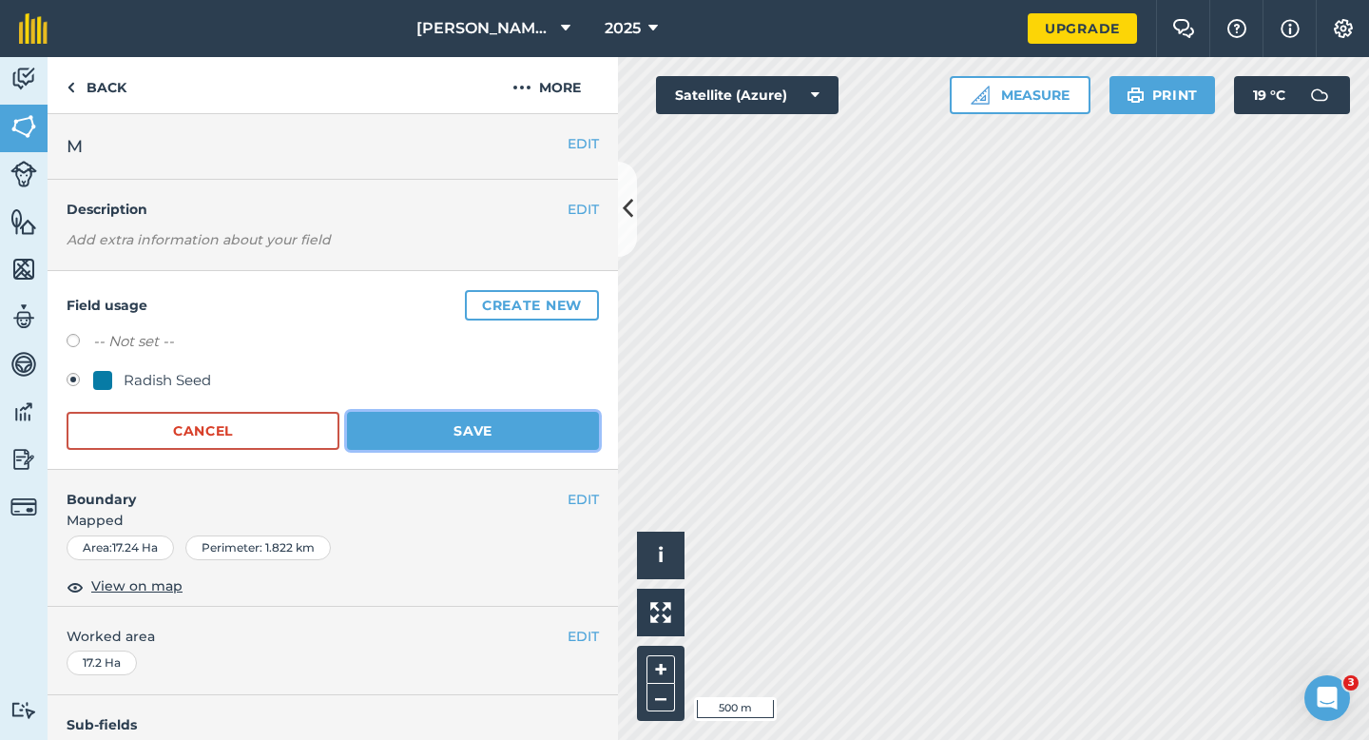
click at [509, 438] on button "Save" at bounding box center [473, 431] width 252 height 38
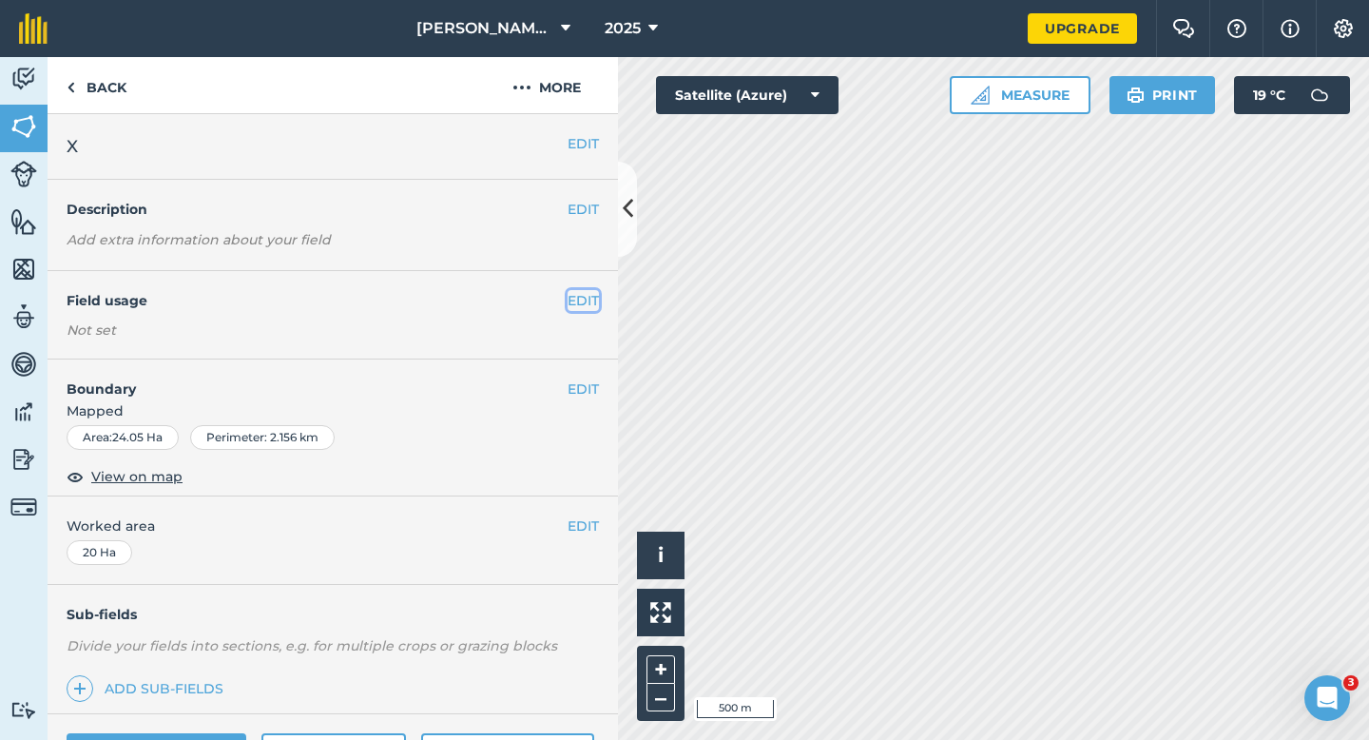
click at [587, 295] on button "EDIT" at bounding box center [583, 300] width 31 height 21
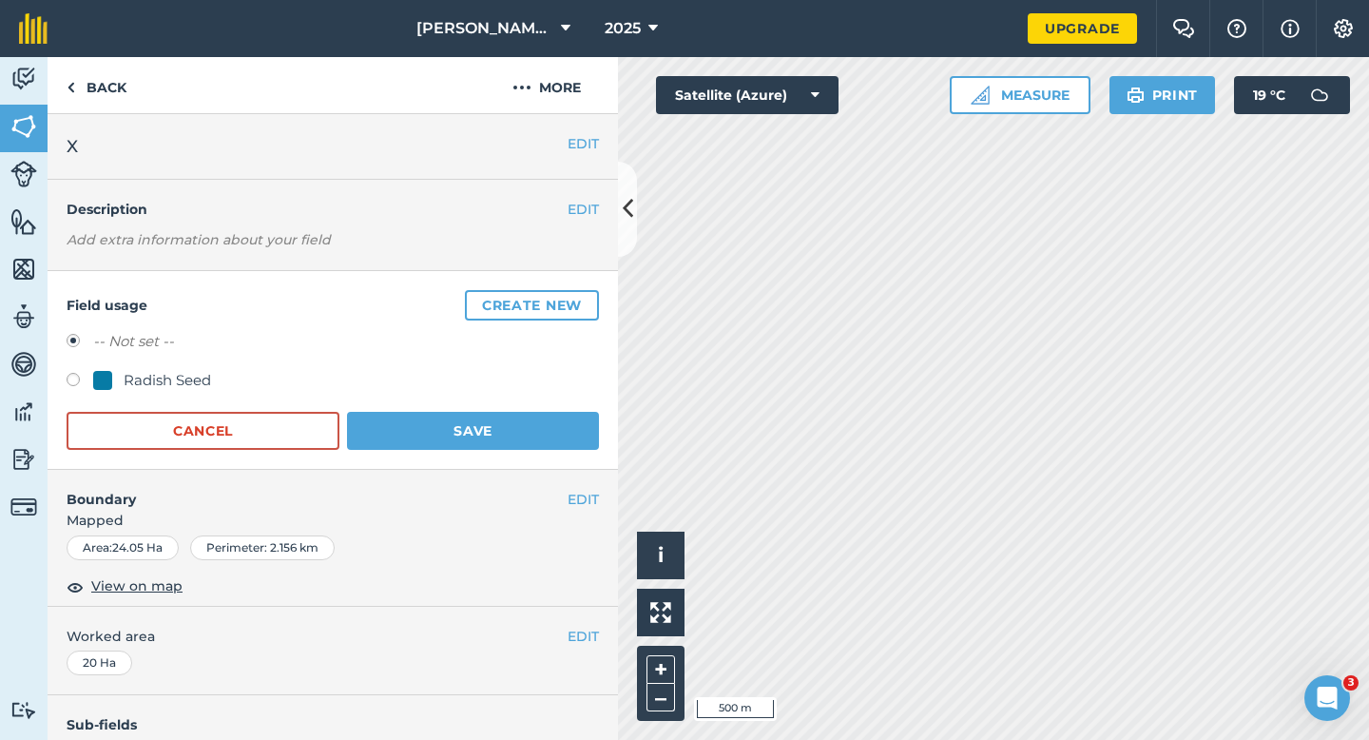
click at [173, 378] on div "Radish Seed" at bounding box center [167, 380] width 87 height 23
radio input "true"
radio input "false"
click at [405, 436] on button "Save" at bounding box center [473, 431] width 252 height 38
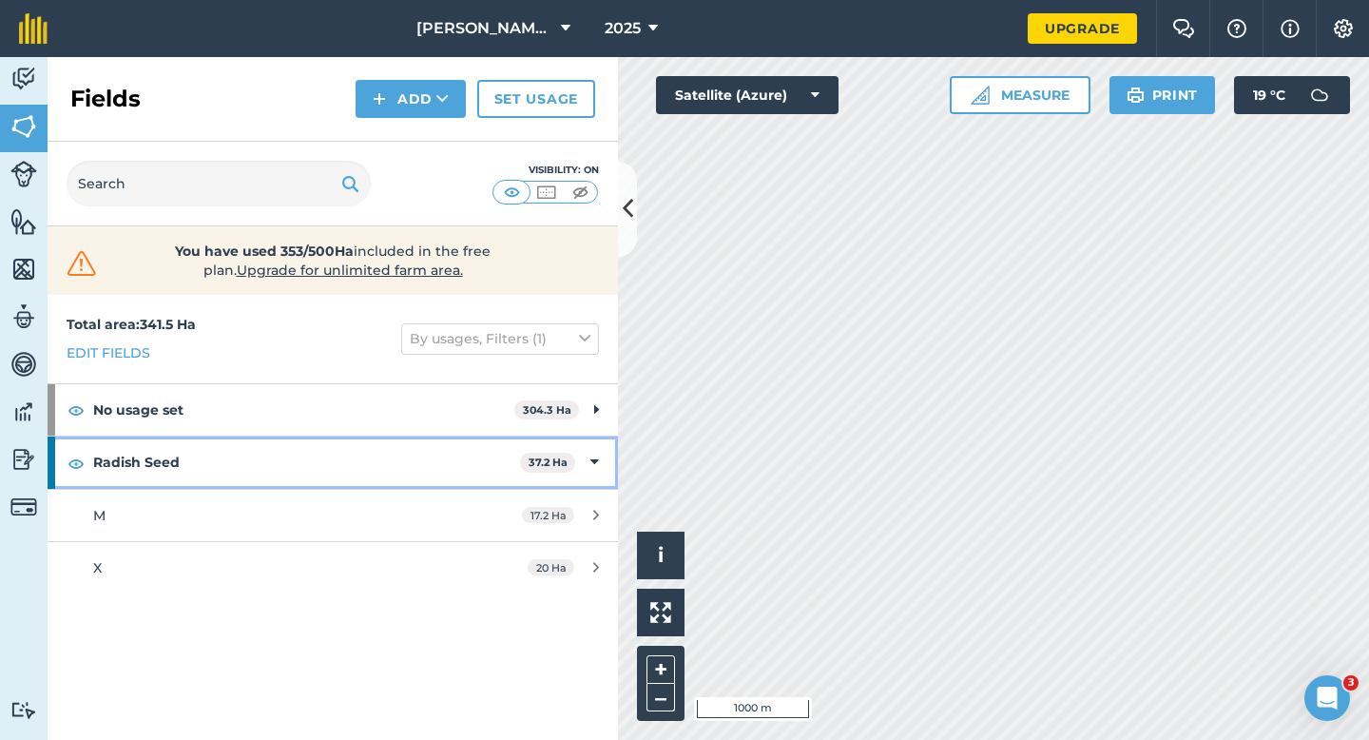
click at [600, 457] on div "Radish Seed 37.2 Ha" at bounding box center [333, 461] width 571 height 51
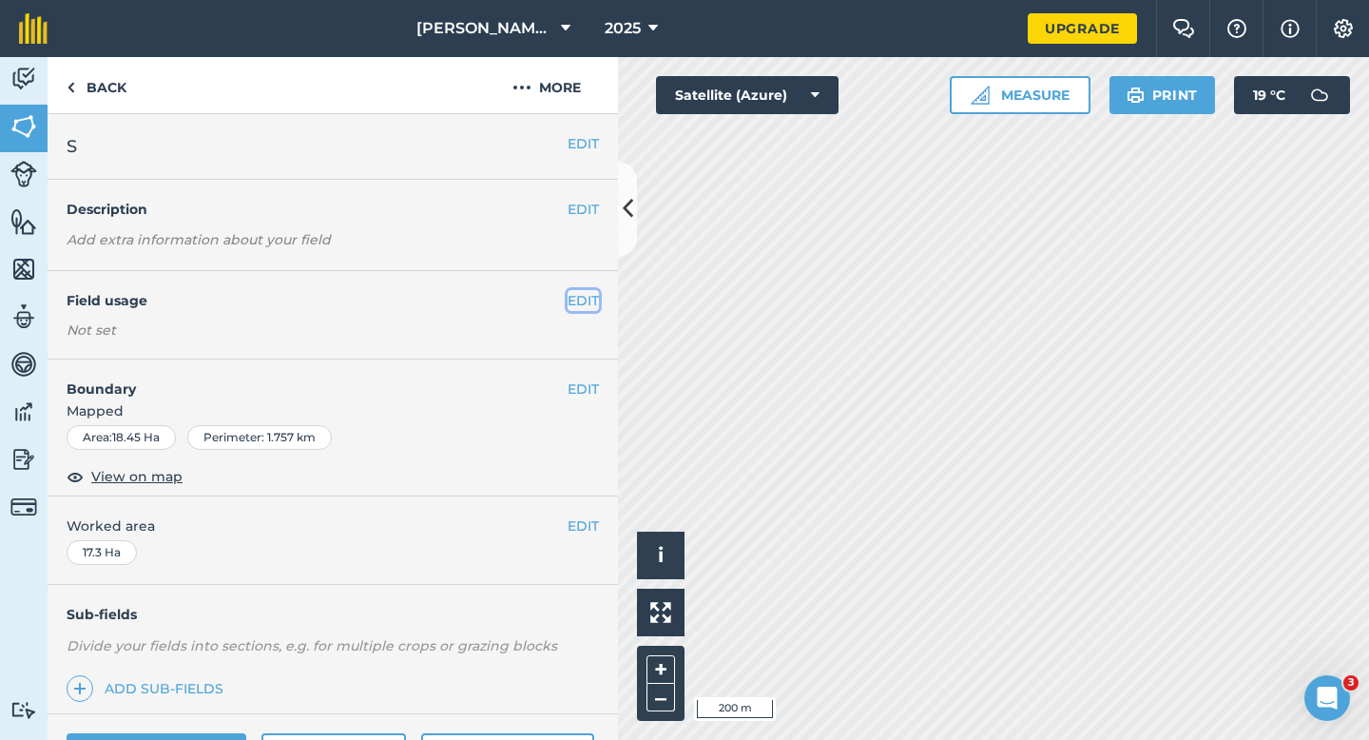
click at [578, 306] on button "EDIT" at bounding box center [583, 300] width 31 height 21
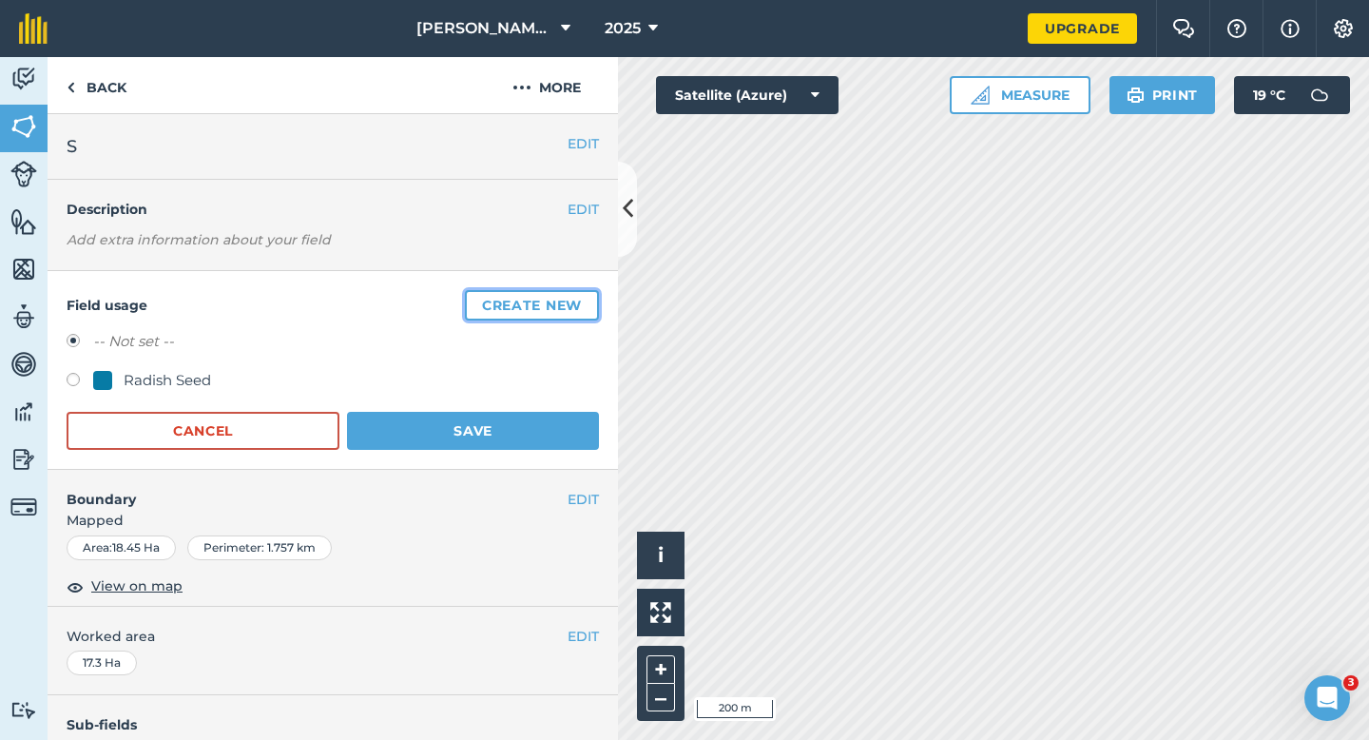
click at [578, 306] on button "Create new" at bounding box center [532, 305] width 134 height 30
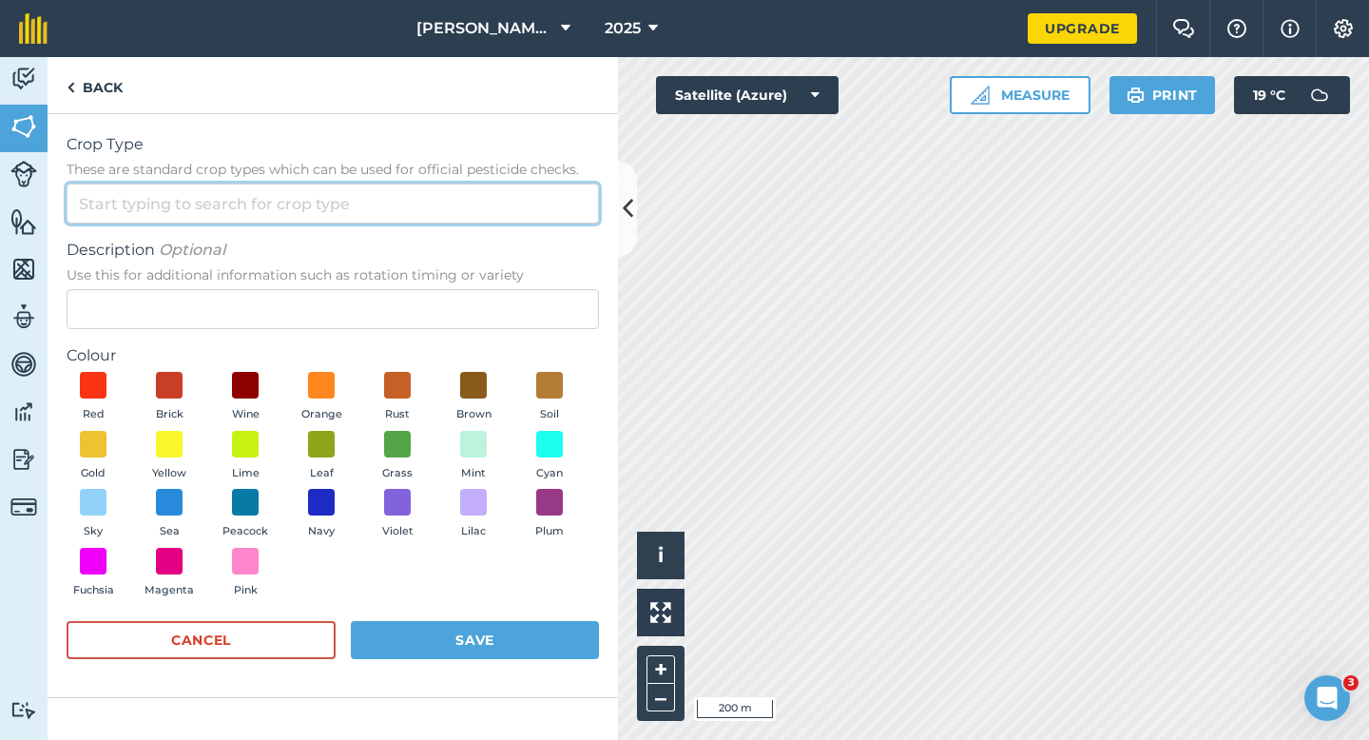
click at [510, 221] on input "Crop Type These are standard crop types which can be used for official pesticid…" at bounding box center [333, 204] width 533 height 40
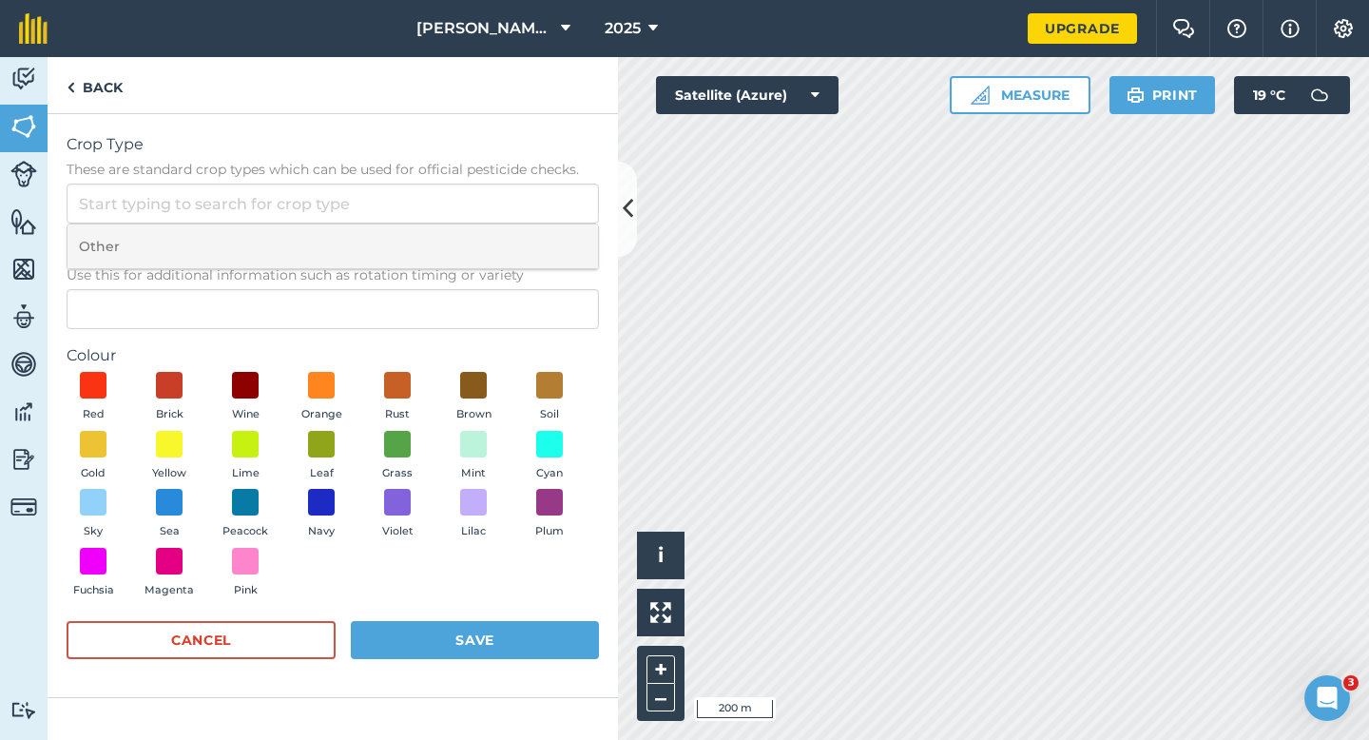
click at [510, 251] on li "Other" at bounding box center [333, 246] width 531 height 45
type input "Other"
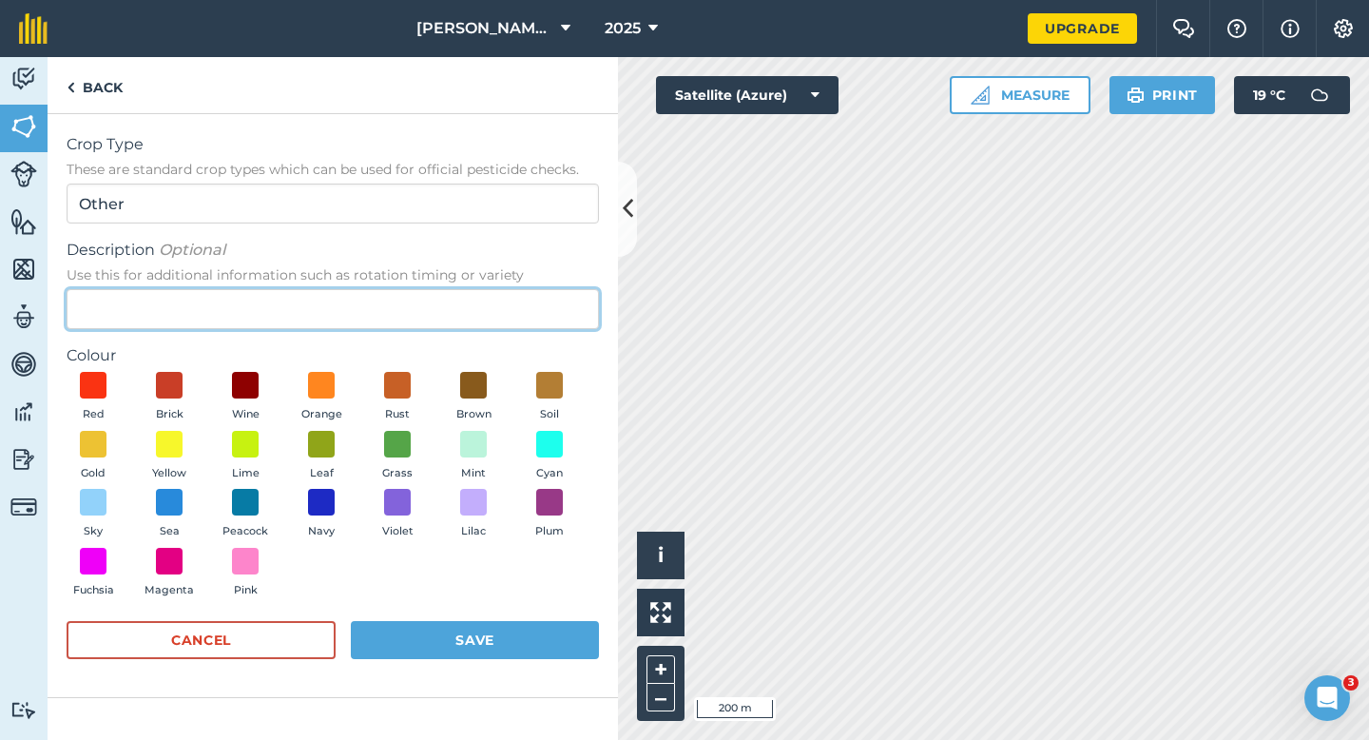
click at [507, 301] on input "Description Optional Use this for additional information such as rotation timin…" at bounding box center [333, 309] width 533 height 40
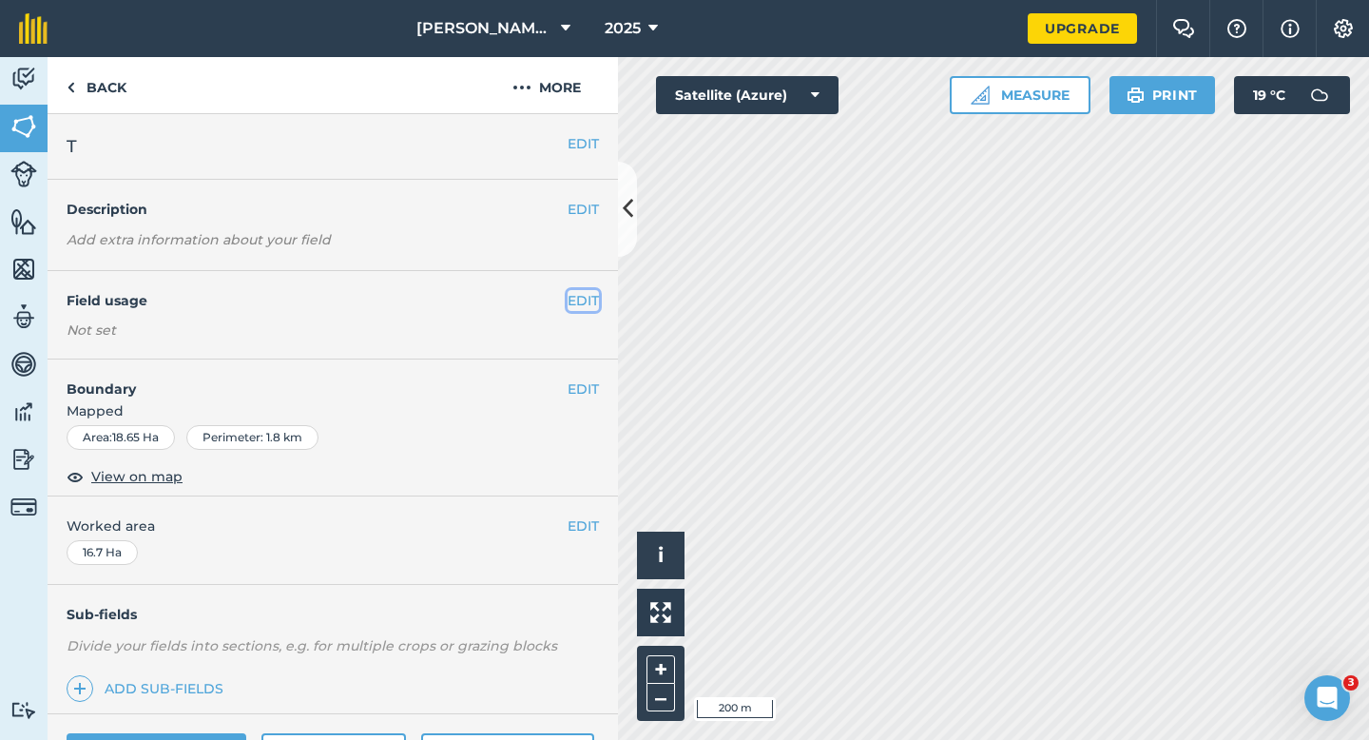
click at [574, 310] on button "EDIT" at bounding box center [583, 300] width 31 height 21
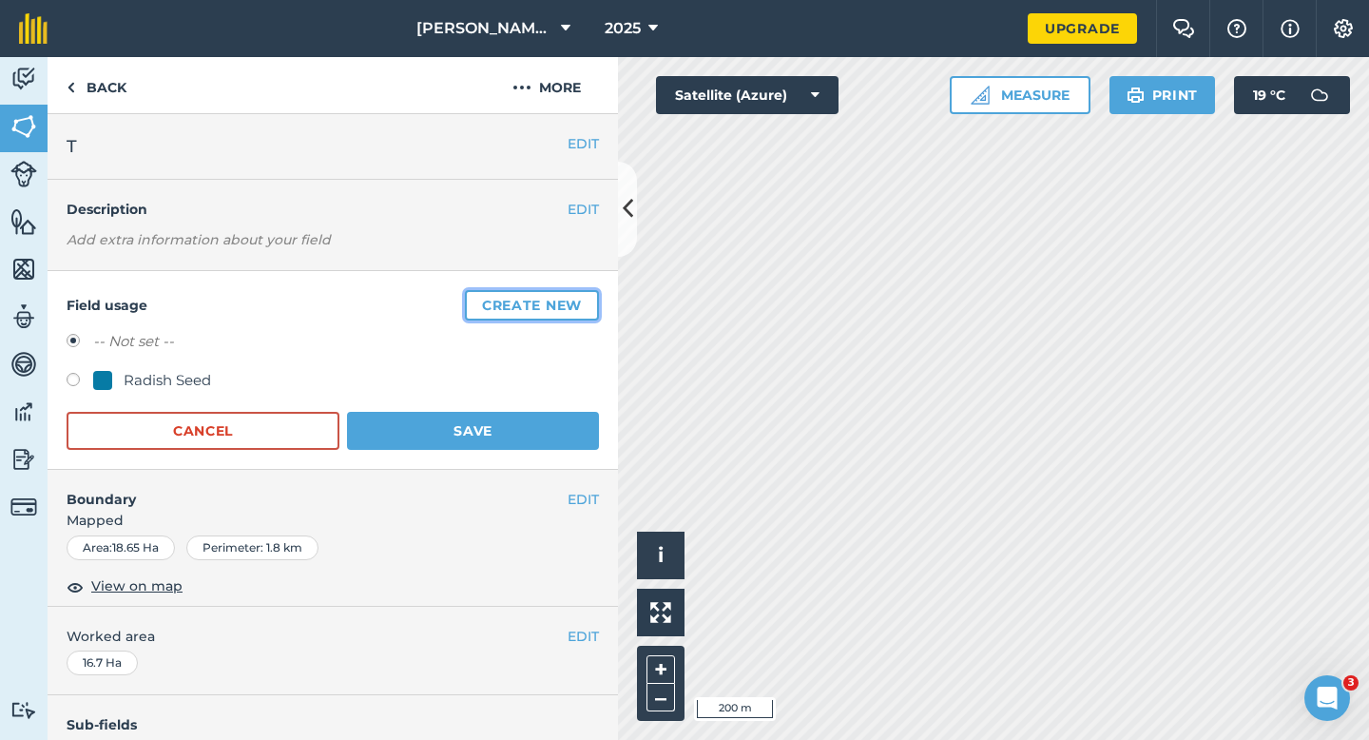
click at [574, 310] on button "Create new" at bounding box center [532, 305] width 134 height 30
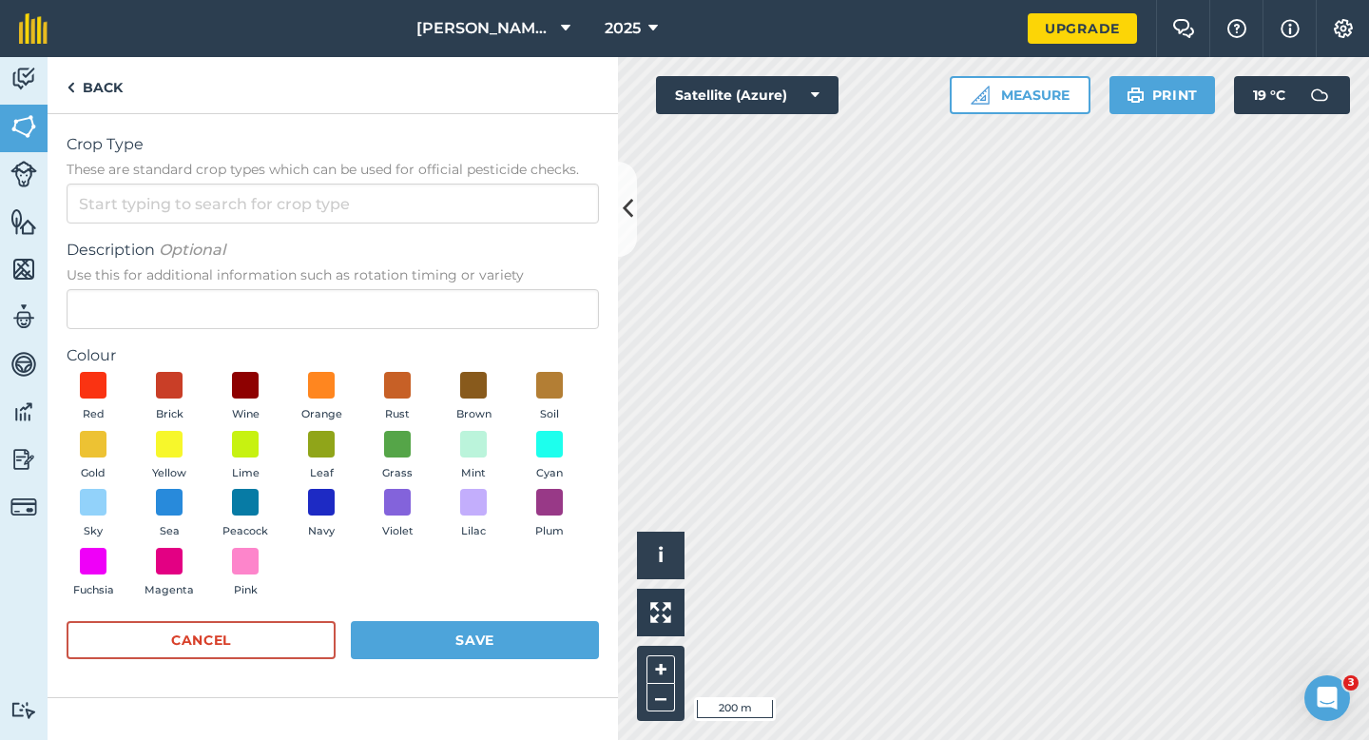
click at [540, 251] on span "Description Optional" at bounding box center [333, 250] width 533 height 23
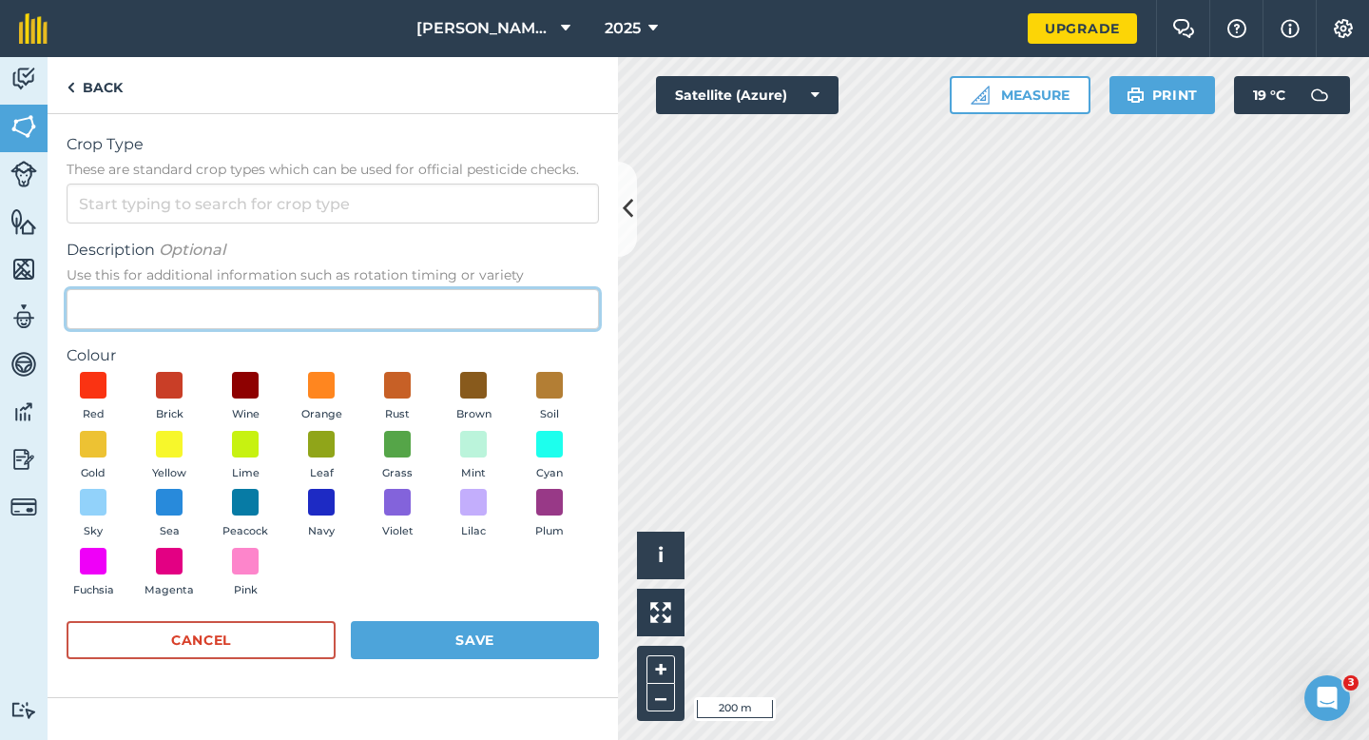
click at [540, 289] on input "Description Optional Use this for additional information such as rotation timin…" at bounding box center [333, 309] width 533 height 40
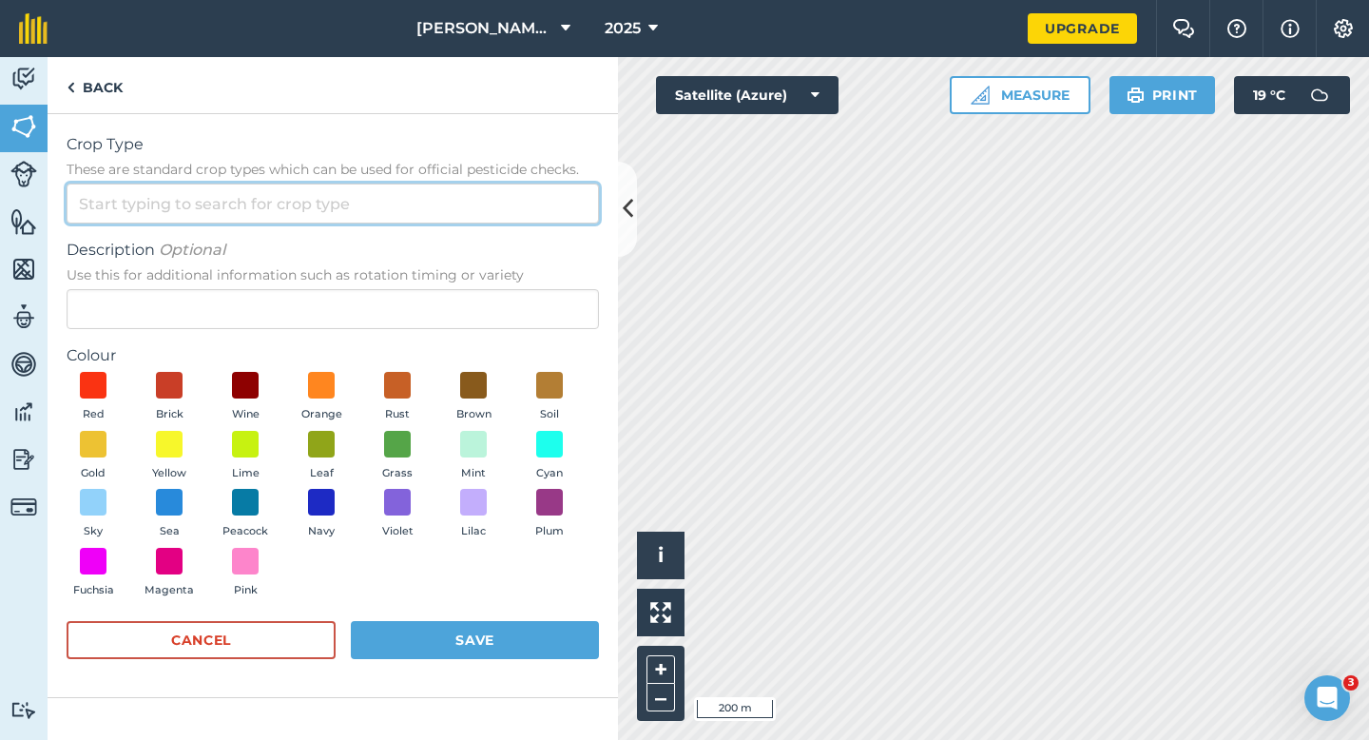
click at [540, 196] on input "Crop Type These are standard crop types which can be used for official pesticid…" at bounding box center [333, 204] width 533 height 40
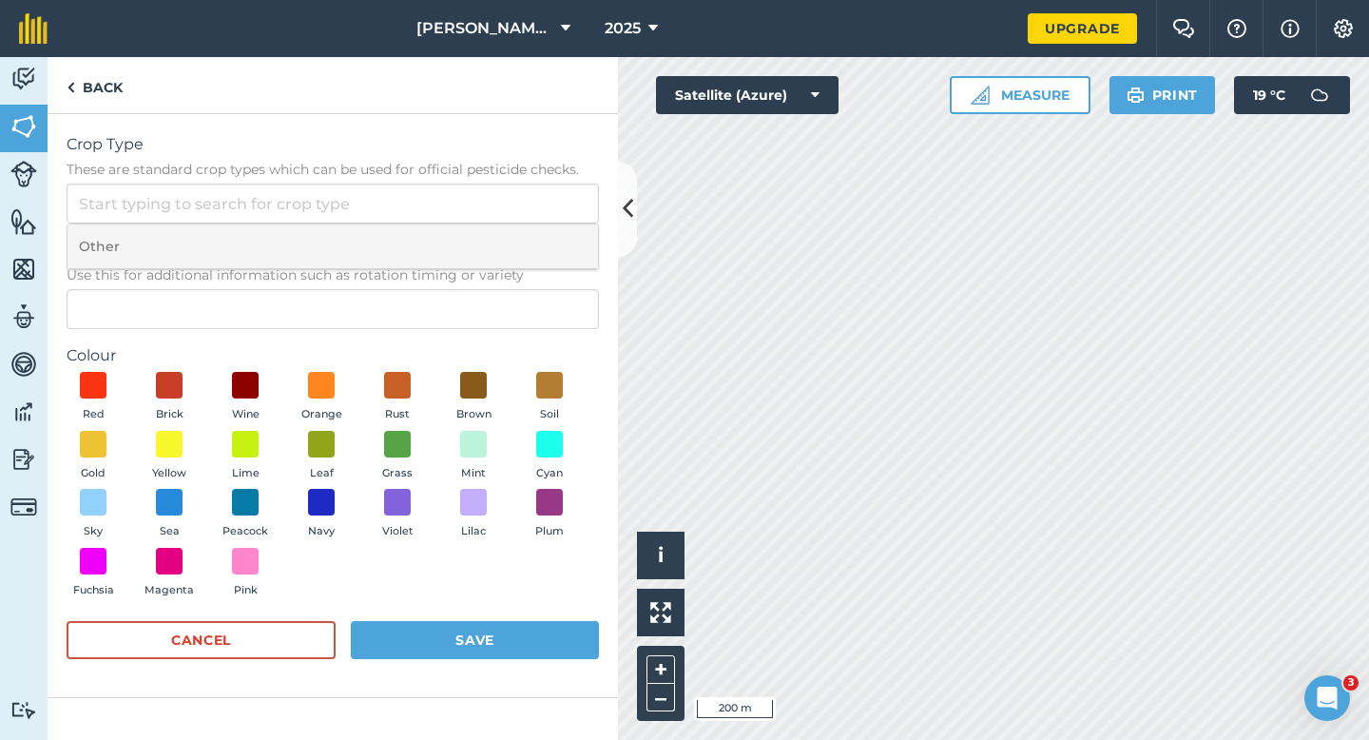
click at [540, 224] on li "Other" at bounding box center [333, 246] width 531 height 45
type input "Other"
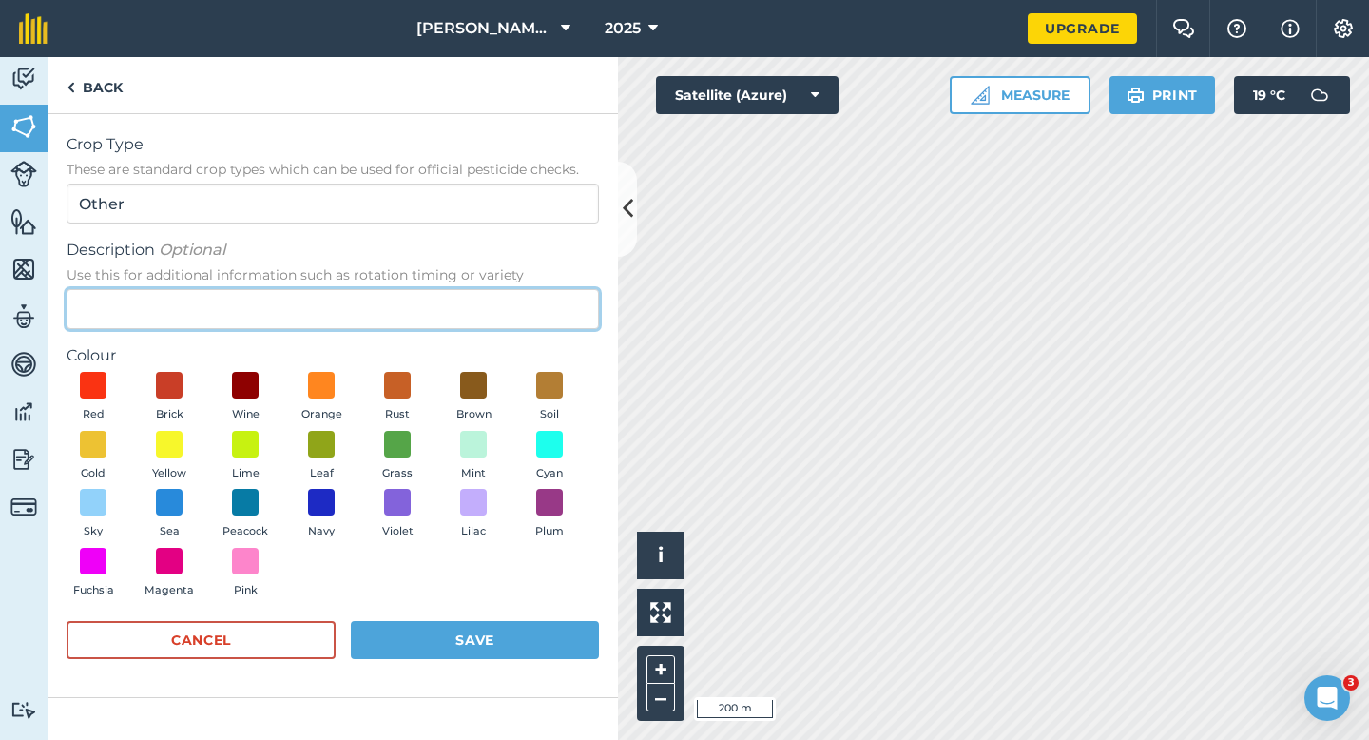
click at [539, 294] on input "Description Optional Use this for additional information such as rotation timin…" at bounding box center [333, 309] width 533 height 40
type input "Clover Seed"
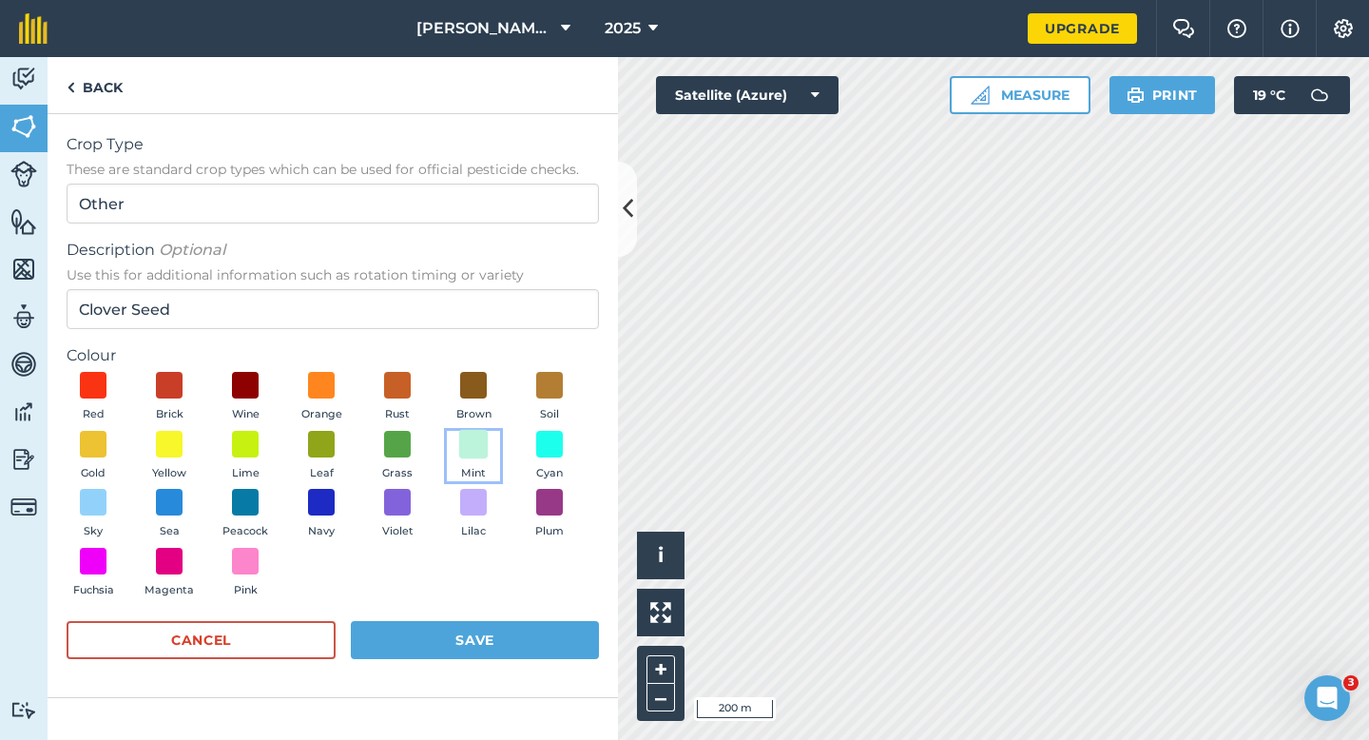
click at [470, 451] on span at bounding box center [473, 443] width 29 height 29
click at [490, 619] on form "Crop Type These are standard crop types which can be used for official pesticid…" at bounding box center [333, 405] width 533 height 545
click at [483, 642] on button "Save" at bounding box center [475, 640] width 248 height 38
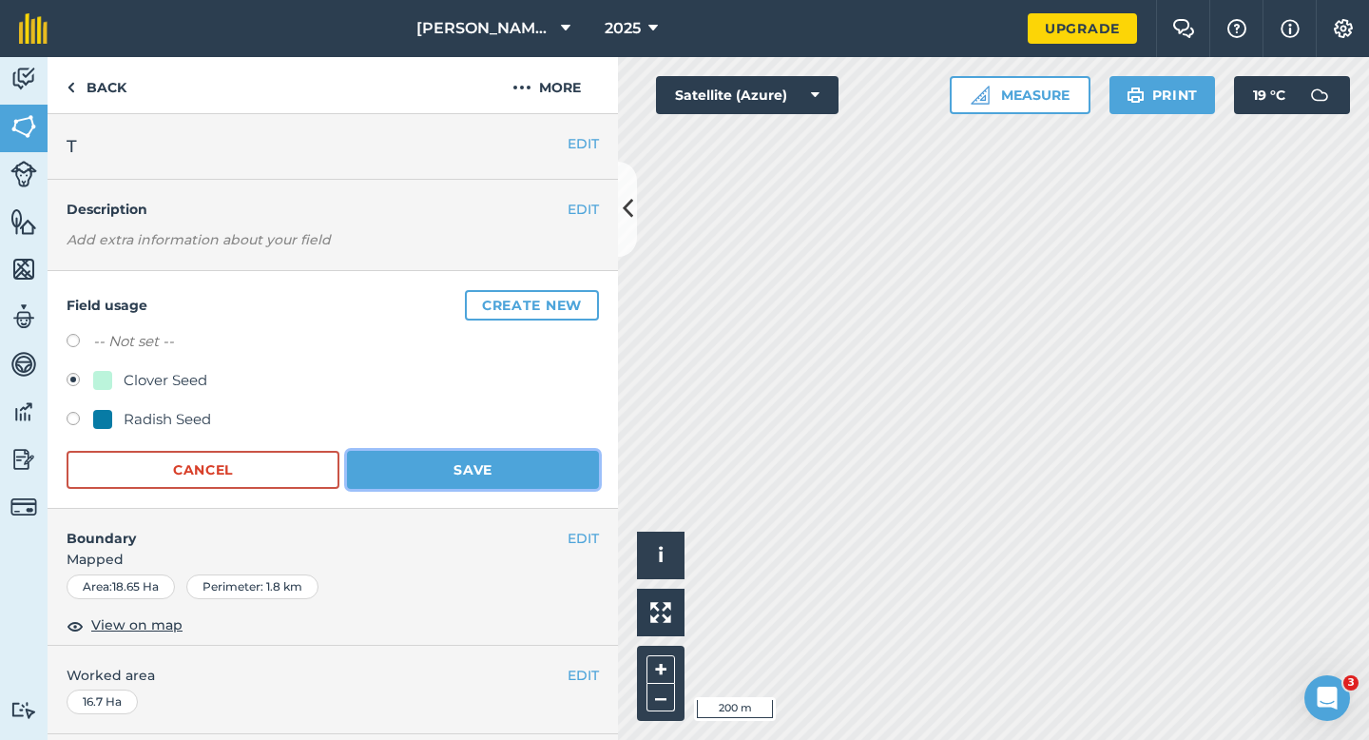
click at [463, 459] on button "Save" at bounding box center [473, 470] width 252 height 38
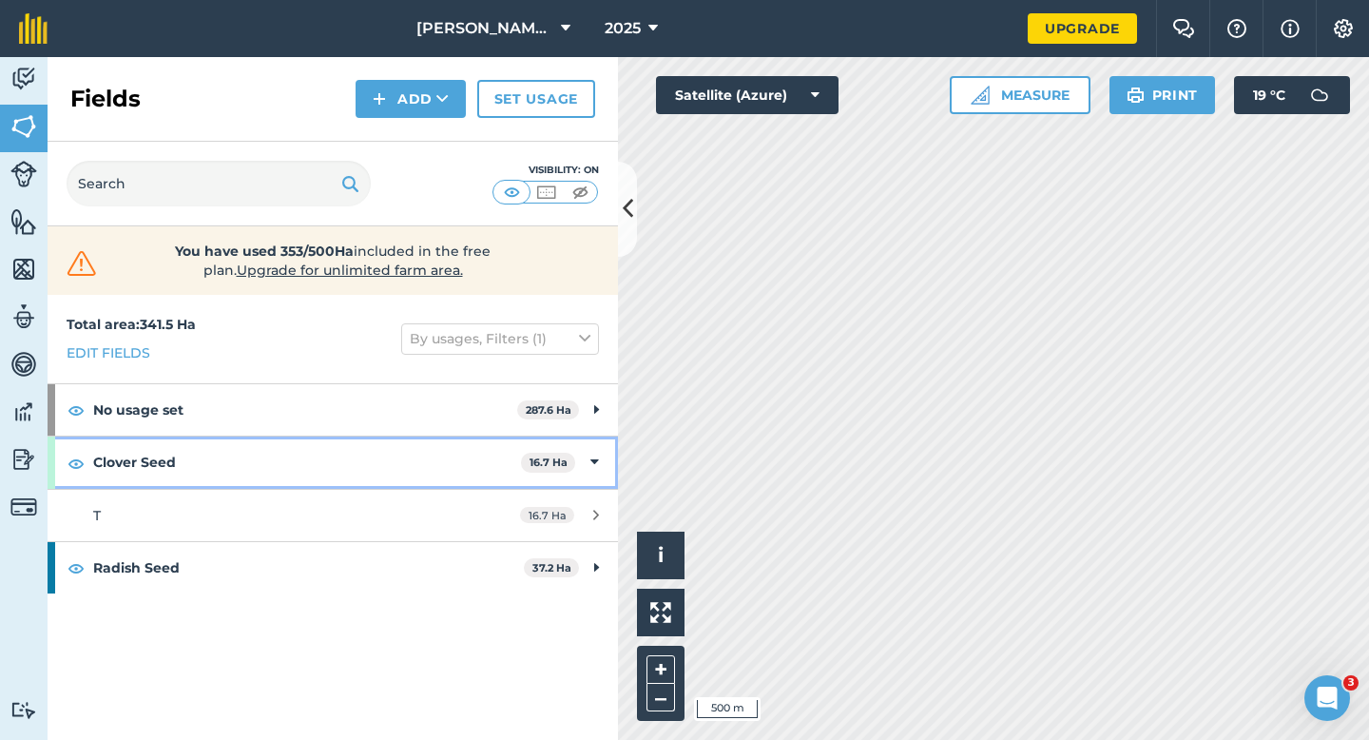
click at [602, 444] on div "Clover Seed 16.7 Ha" at bounding box center [333, 461] width 571 height 51
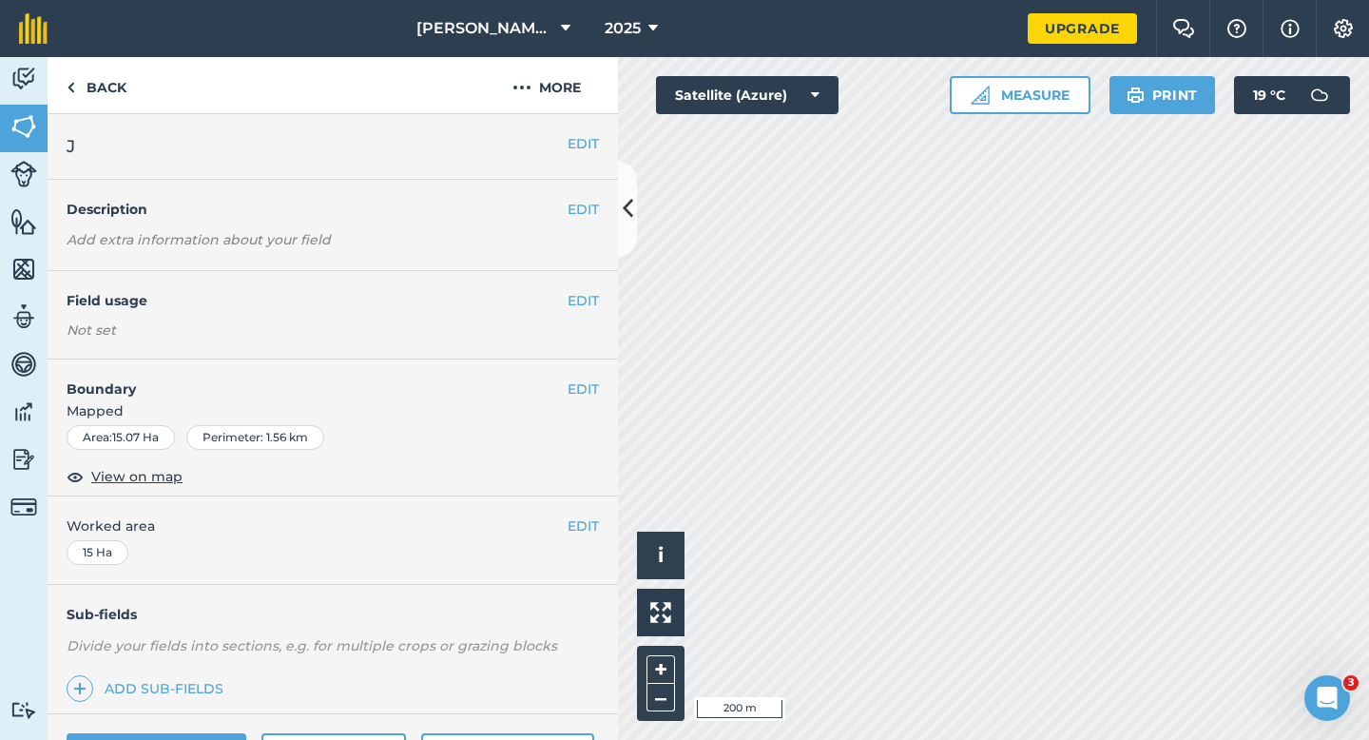
click at [572, 287] on div "EDIT Field usage Not set" at bounding box center [333, 315] width 571 height 88
click at [581, 301] on button "EDIT" at bounding box center [583, 300] width 31 height 21
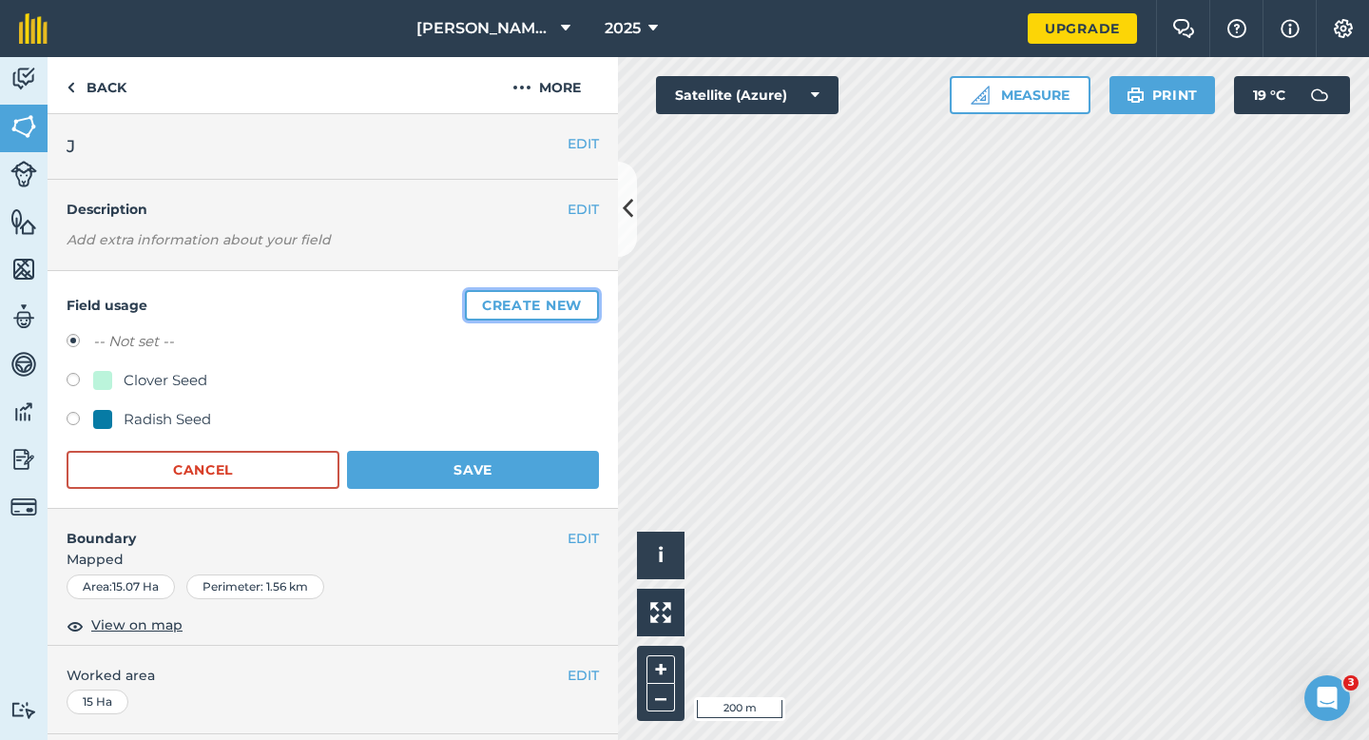
click at [581, 301] on button "Create new" at bounding box center [532, 305] width 134 height 30
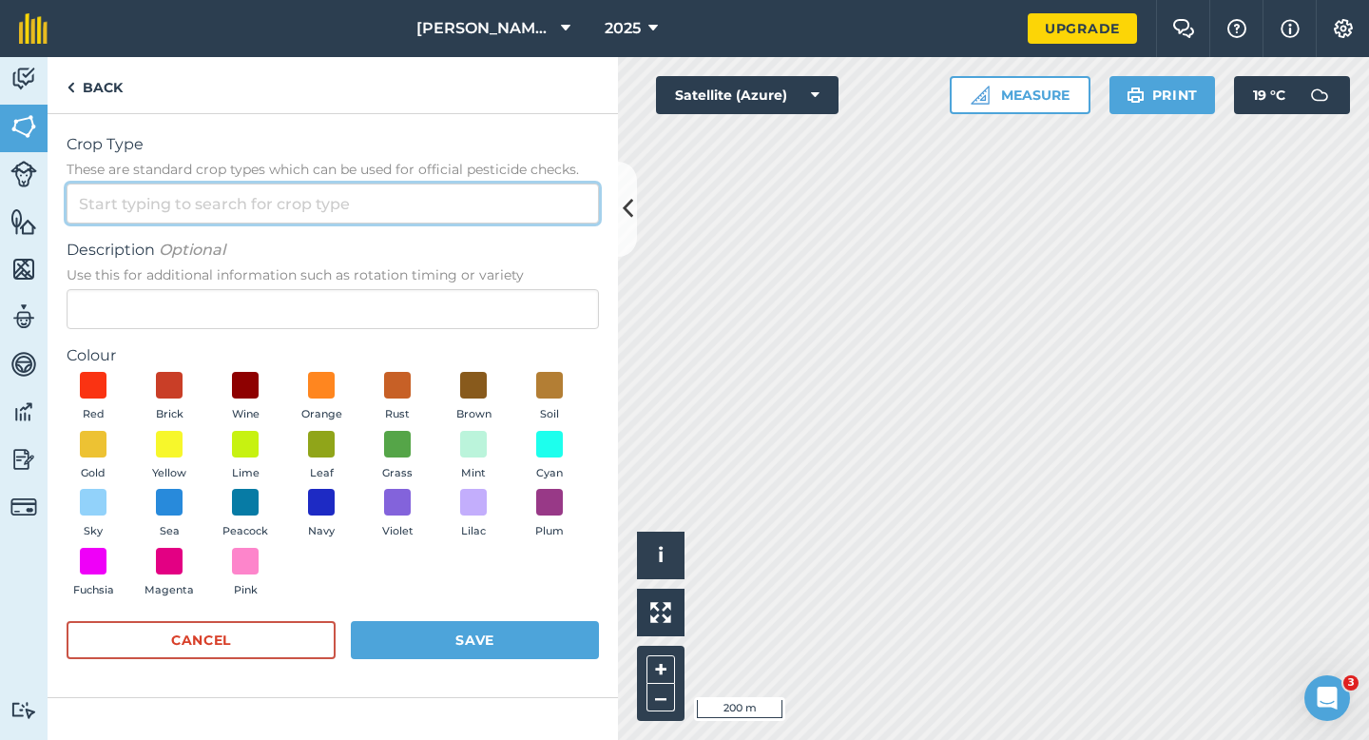
click at [544, 211] on input "Crop Type These are standard crop types which can be used for official pesticid…" at bounding box center [333, 204] width 533 height 40
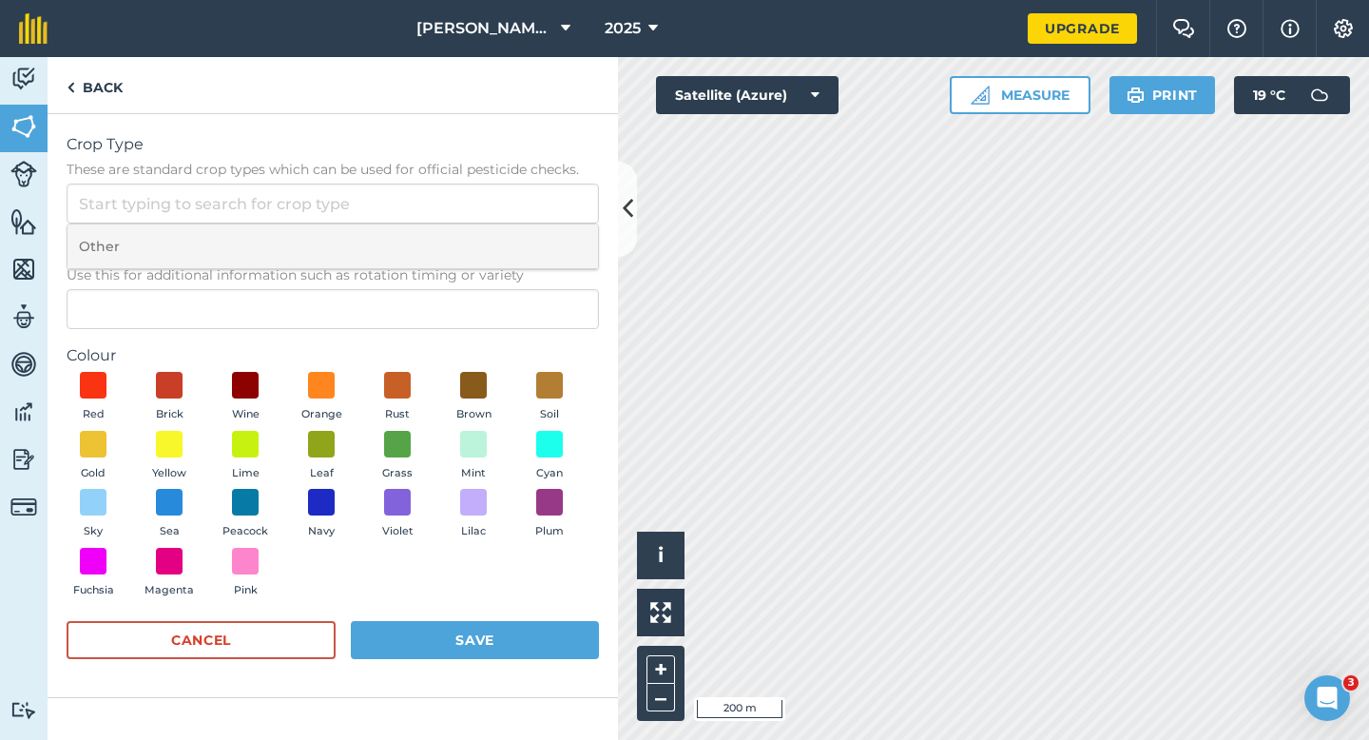
click at [544, 246] on li "Other" at bounding box center [333, 246] width 531 height 45
type input "Other"
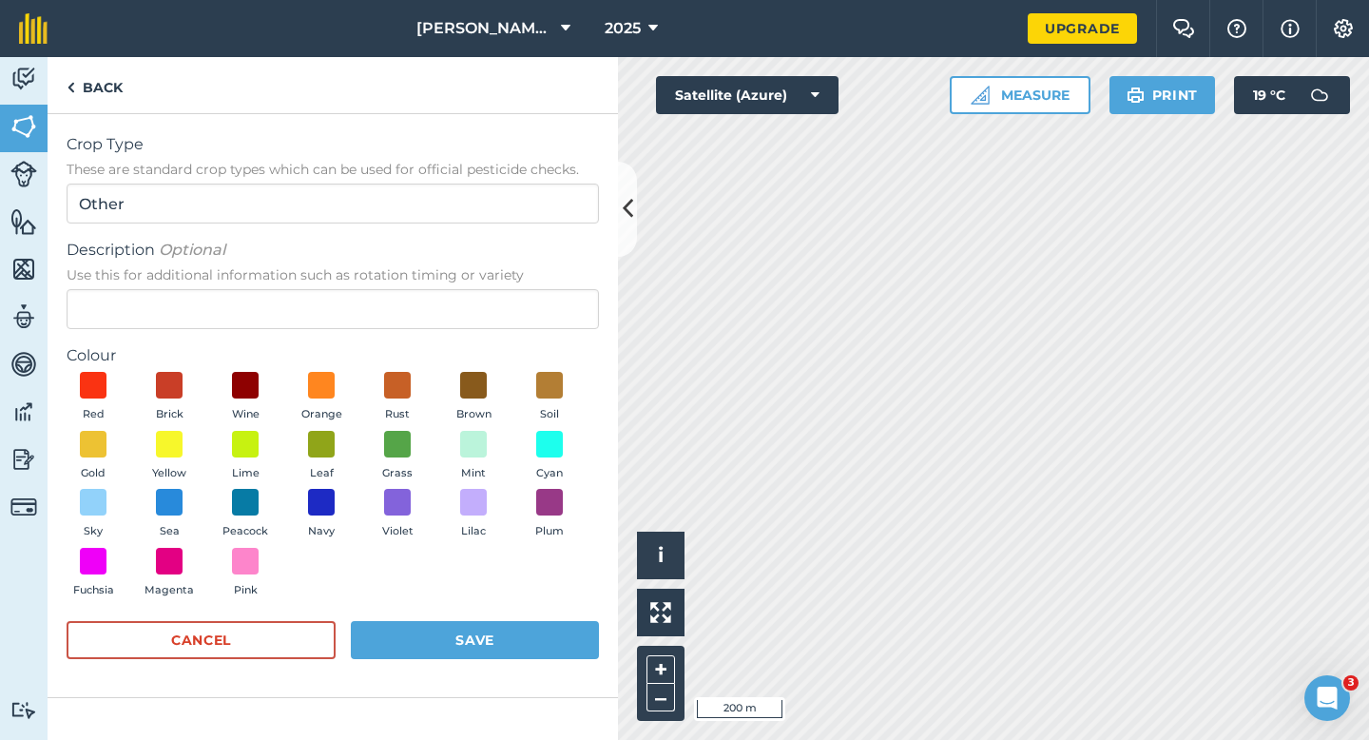
click at [544, 287] on div "Description Optional Use this for additional information such as rotation timin…" at bounding box center [333, 284] width 533 height 90
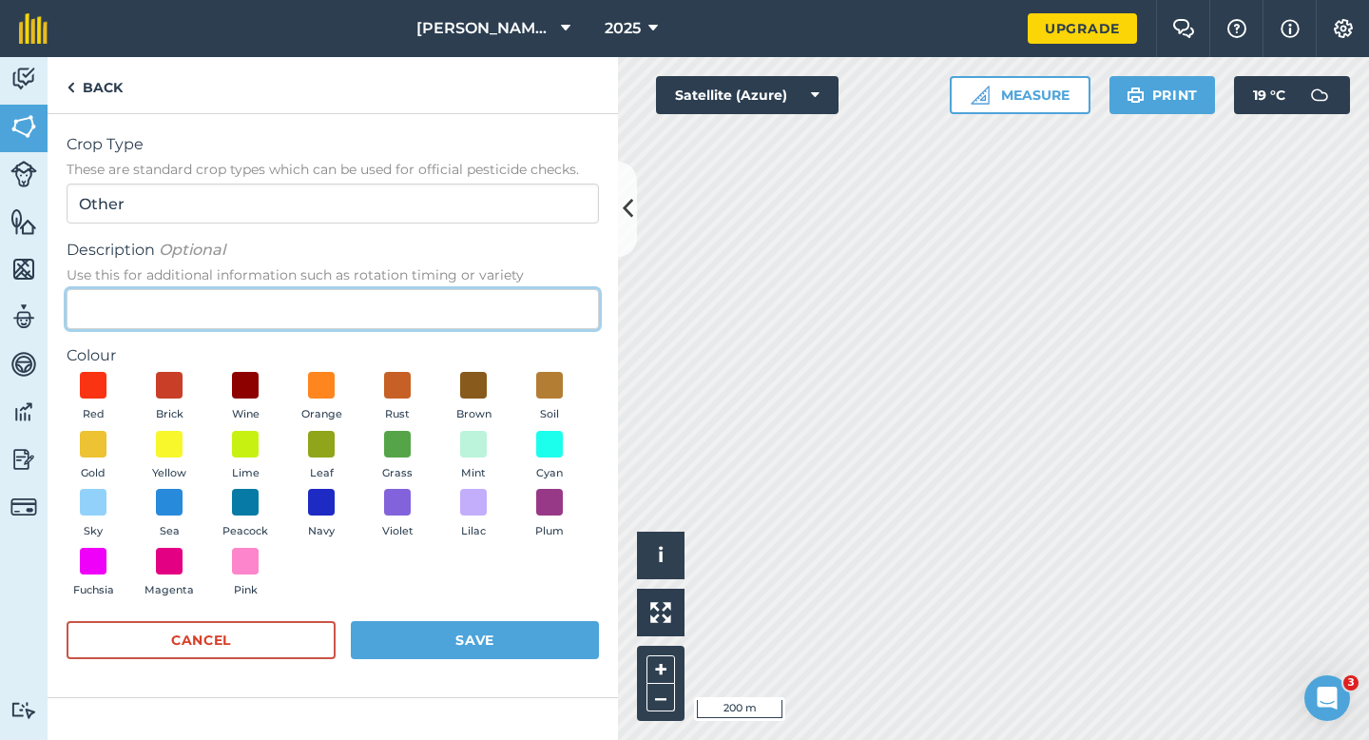
click at [544, 301] on input "Description Optional Use this for additional information such as rotation timin…" at bounding box center [333, 309] width 533 height 40
type input "Watties Peas"
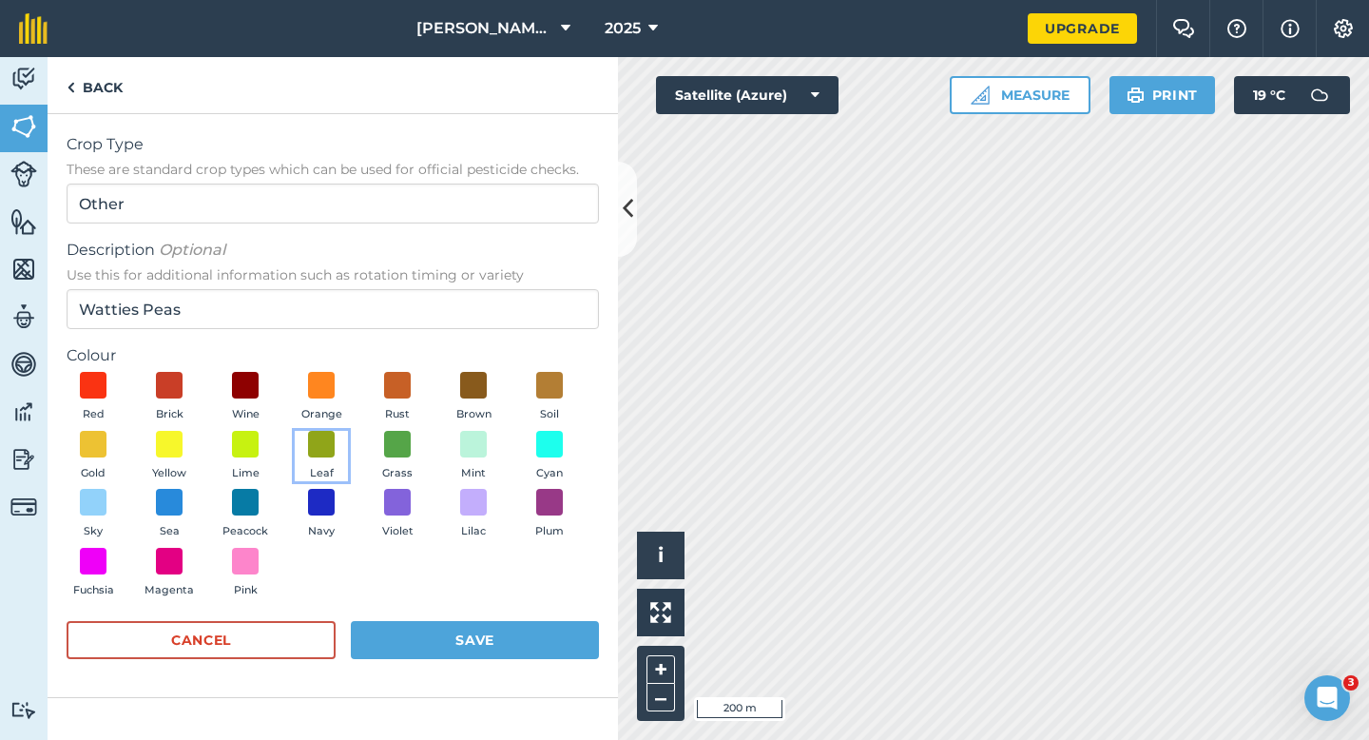
click at [313, 459] on button "Leaf" at bounding box center [321, 456] width 53 height 51
click at [407, 612] on form "Crop Type These are standard crop types which can be used for official pesticid…" at bounding box center [333, 405] width 533 height 545
click at [428, 634] on button "Save" at bounding box center [475, 640] width 248 height 38
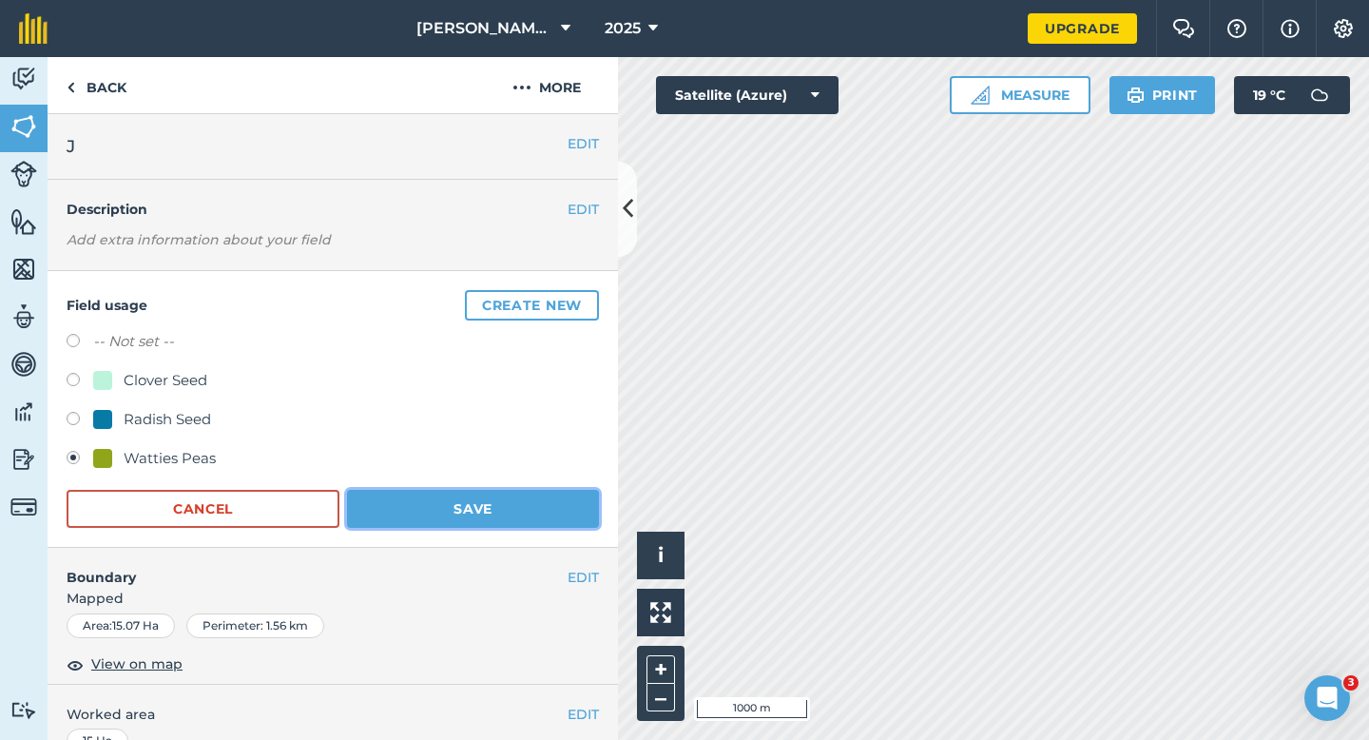
click at [517, 521] on button "Save" at bounding box center [473, 509] width 252 height 38
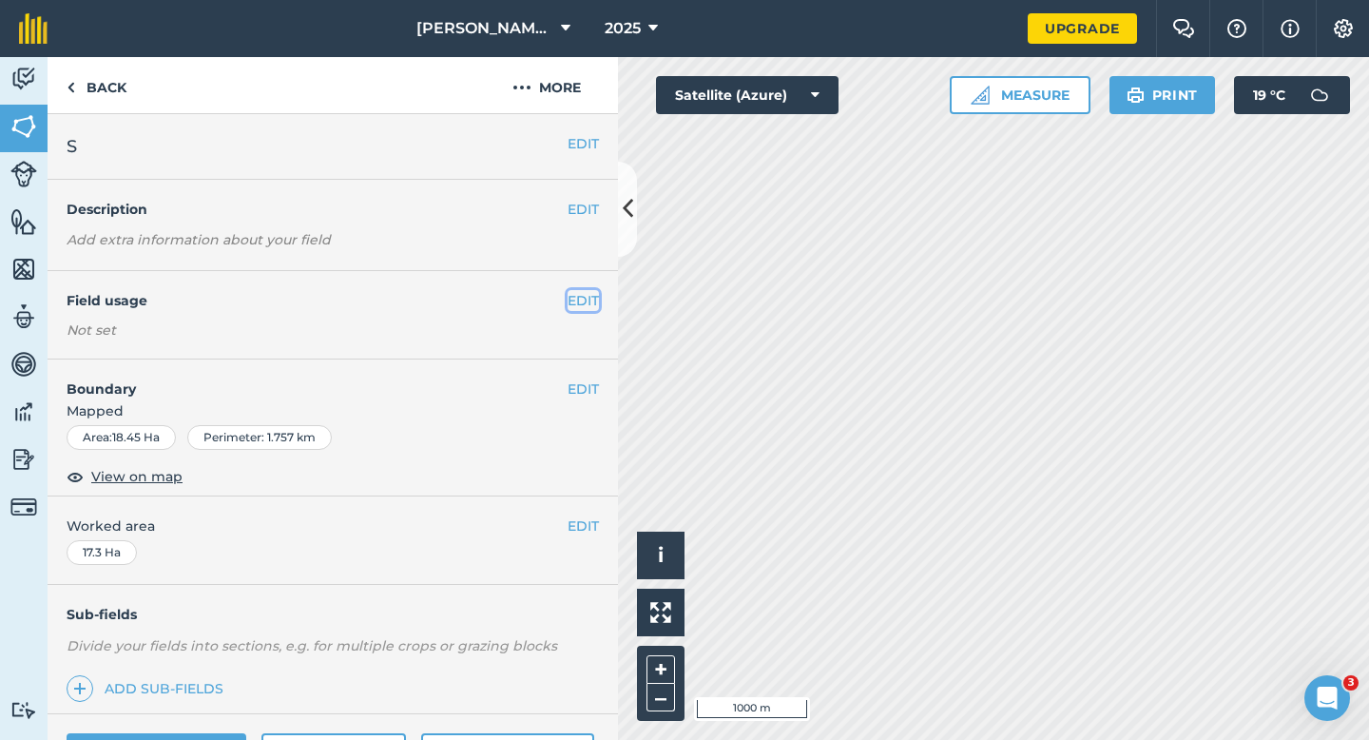
click at [576, 301] on button "EDIT" at bounding box center [583, 300] width 31 height 21
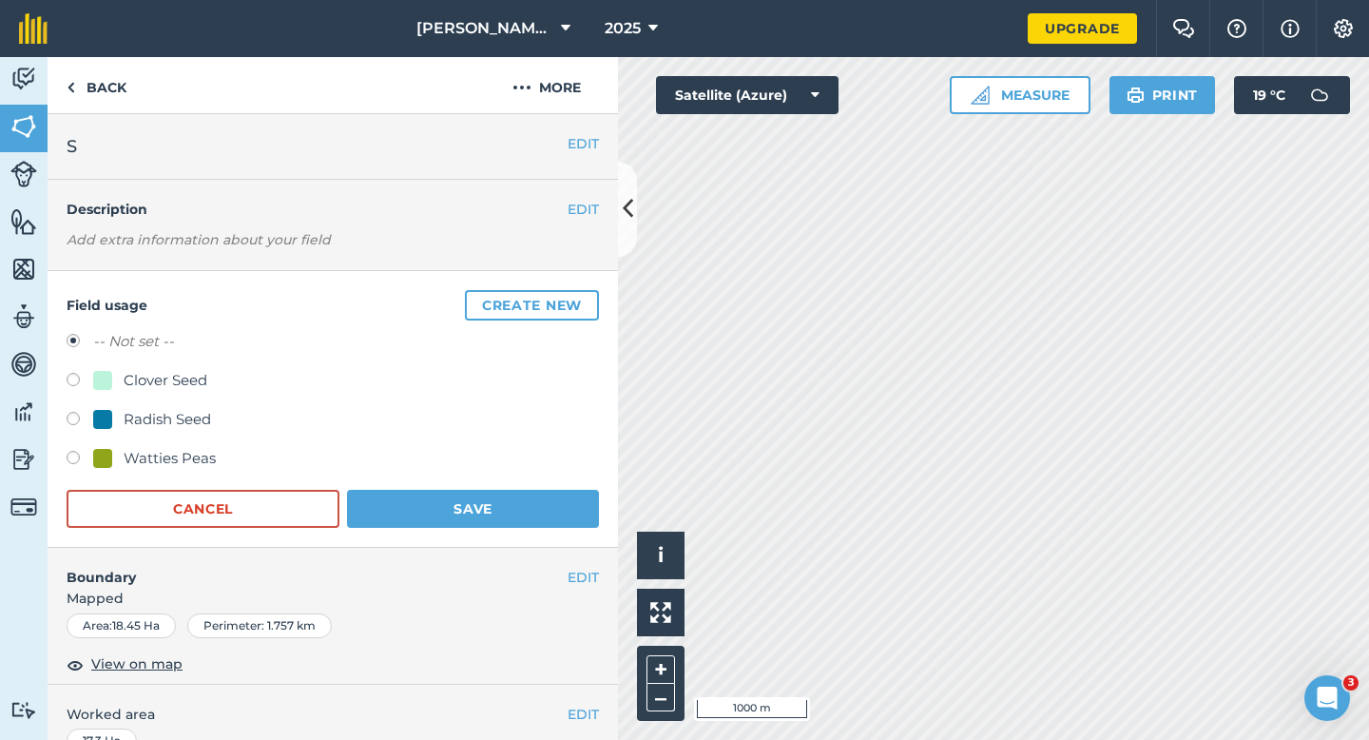
click at [165, 452] on div "Watties Peas" at bounding box center [170, 458] width 92 height 23
radio input "true"
radio input "false"
click at [409, 489] on form "-- Not set -- Clover Seed Radish Seed Watties Peas Cancel Save" at bounding box center [333, 429] width 533 height 198
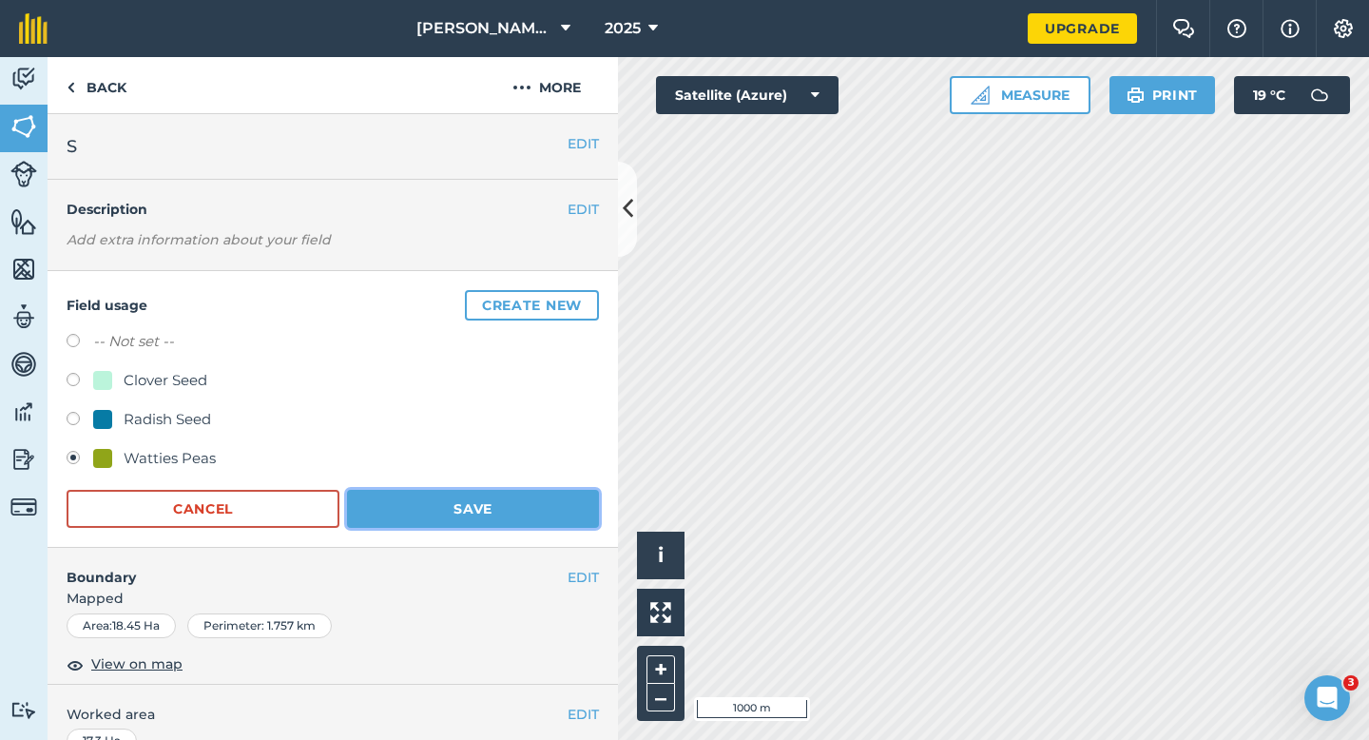
click at [515, 516] on button "Save" at bounding box center [473, 509] width 252 height 38
